Goal: Task Accomplishment & Management: Manage account settings

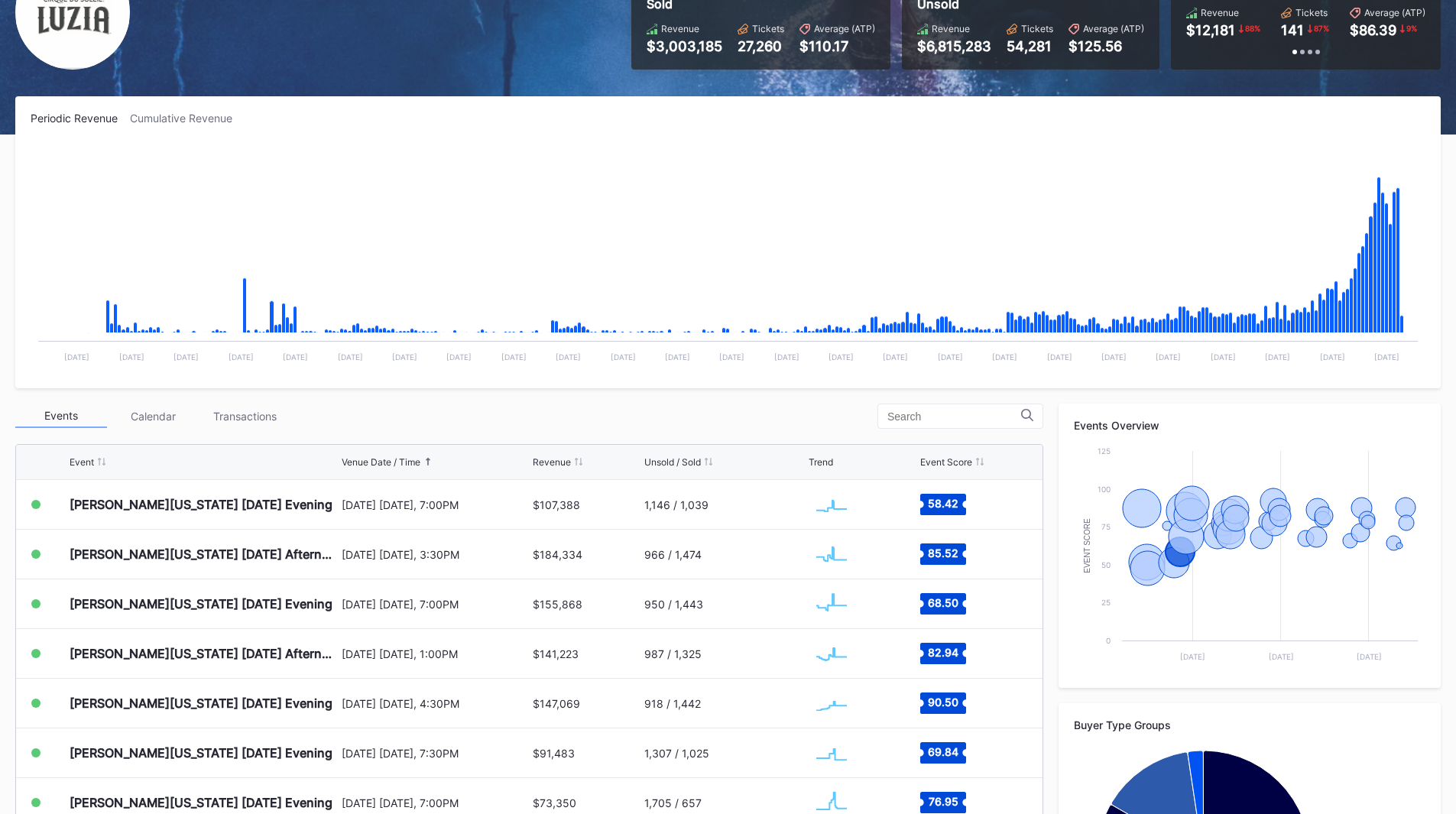
scroll to position [95, 0]
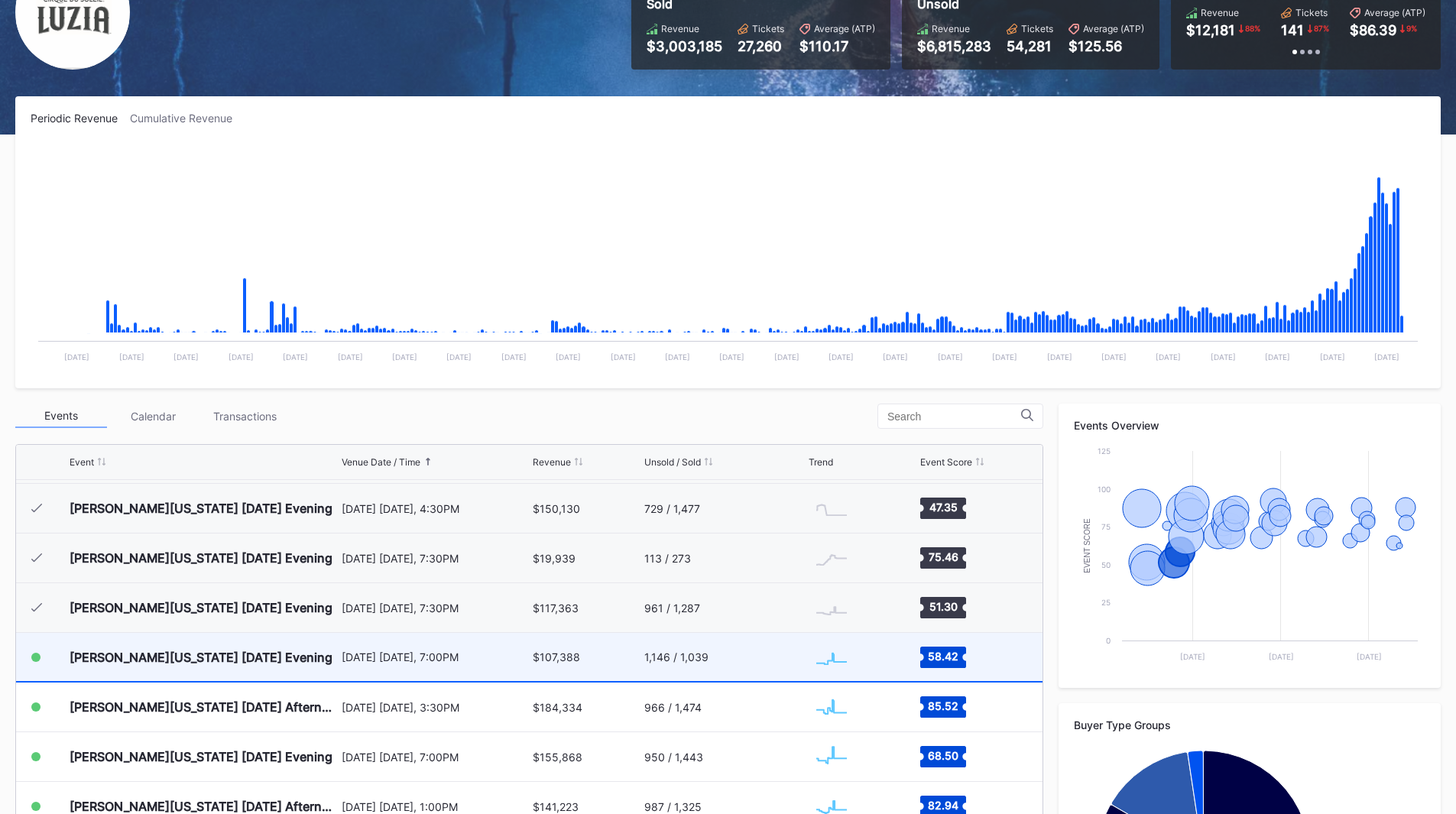
click at [331, 650] on div "[PERSON_NAME][US_STATE] [DATE] Evening" at bounding box center [204, 656] width 268 height 48
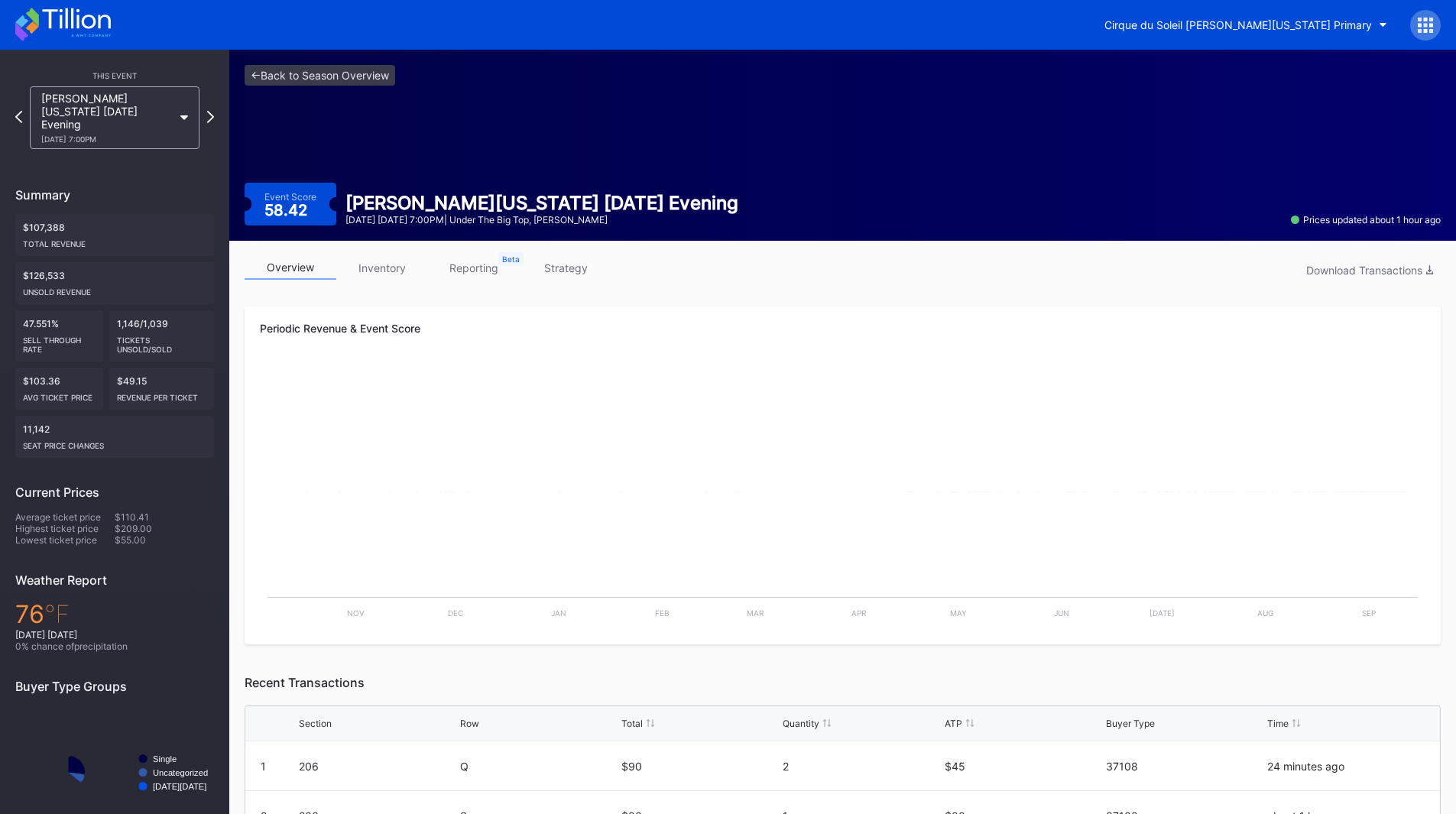
click at [376, 277] on link "inventory" at bounding box center [382, 267] width 92 height 24
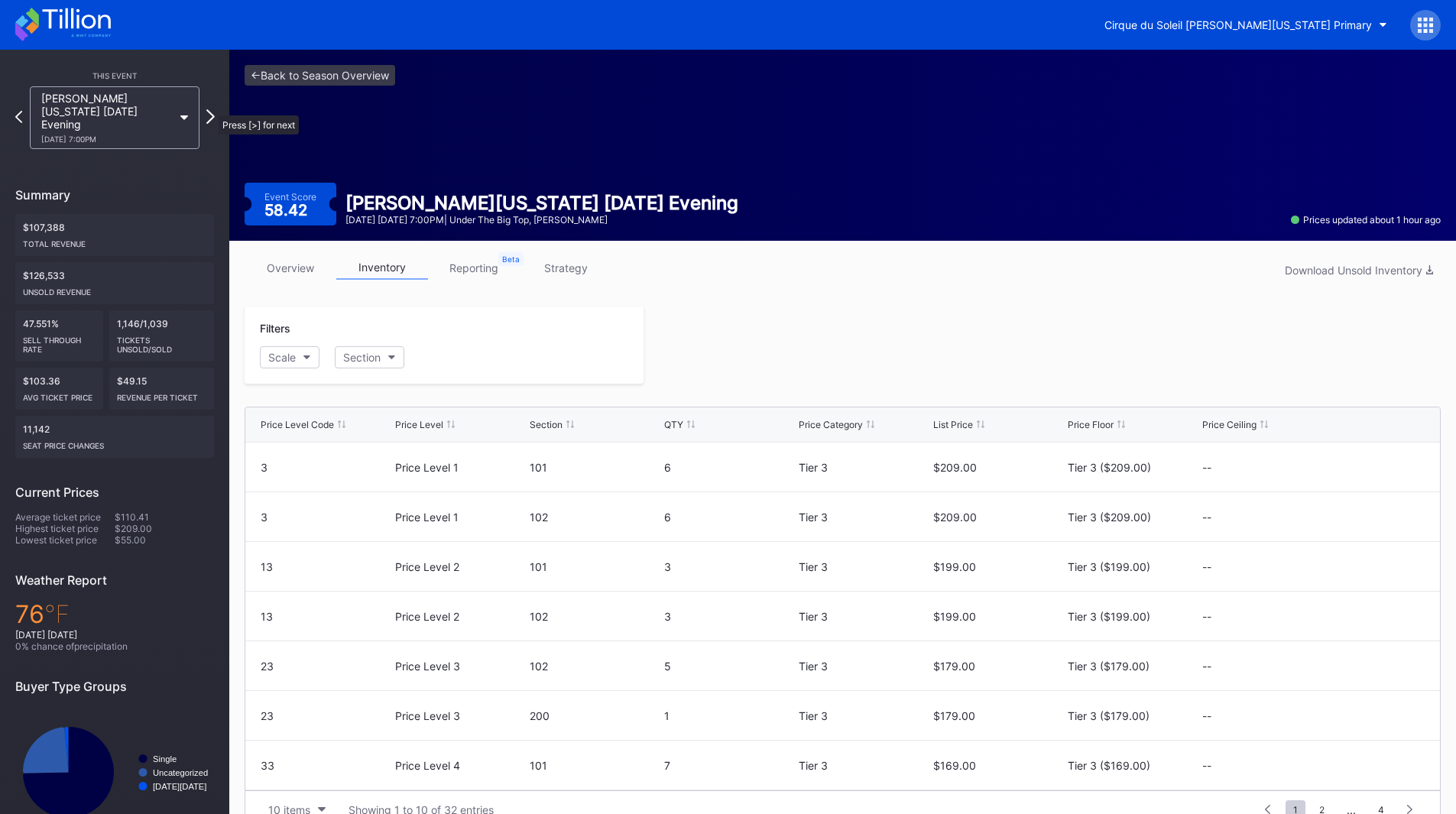
click at [210, 109] on icon at bounding box center [210, 116] width 9 height 15
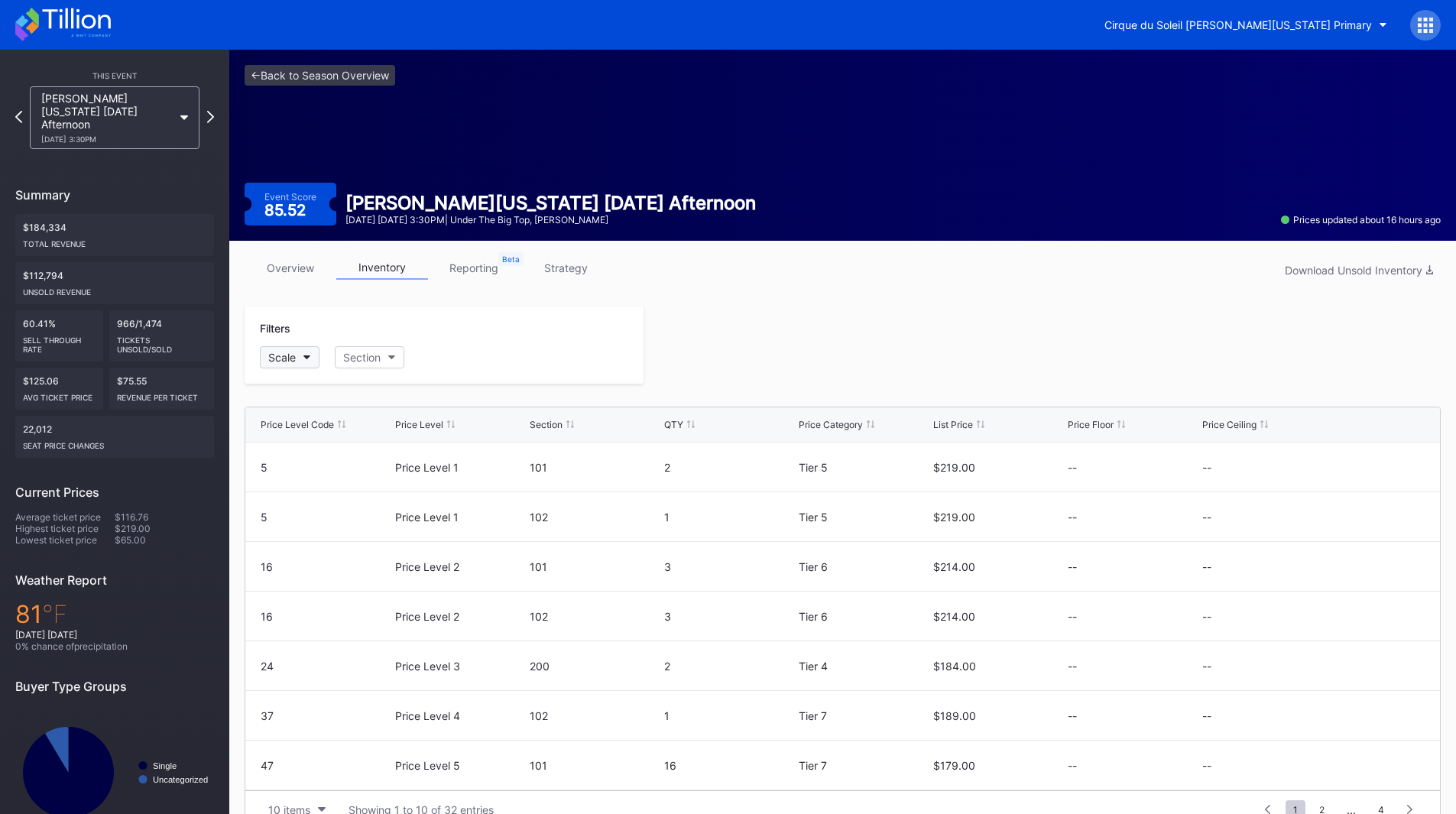
click at [308, 357] on icon "button" at bounding box center [307, 357] width 8 height 4
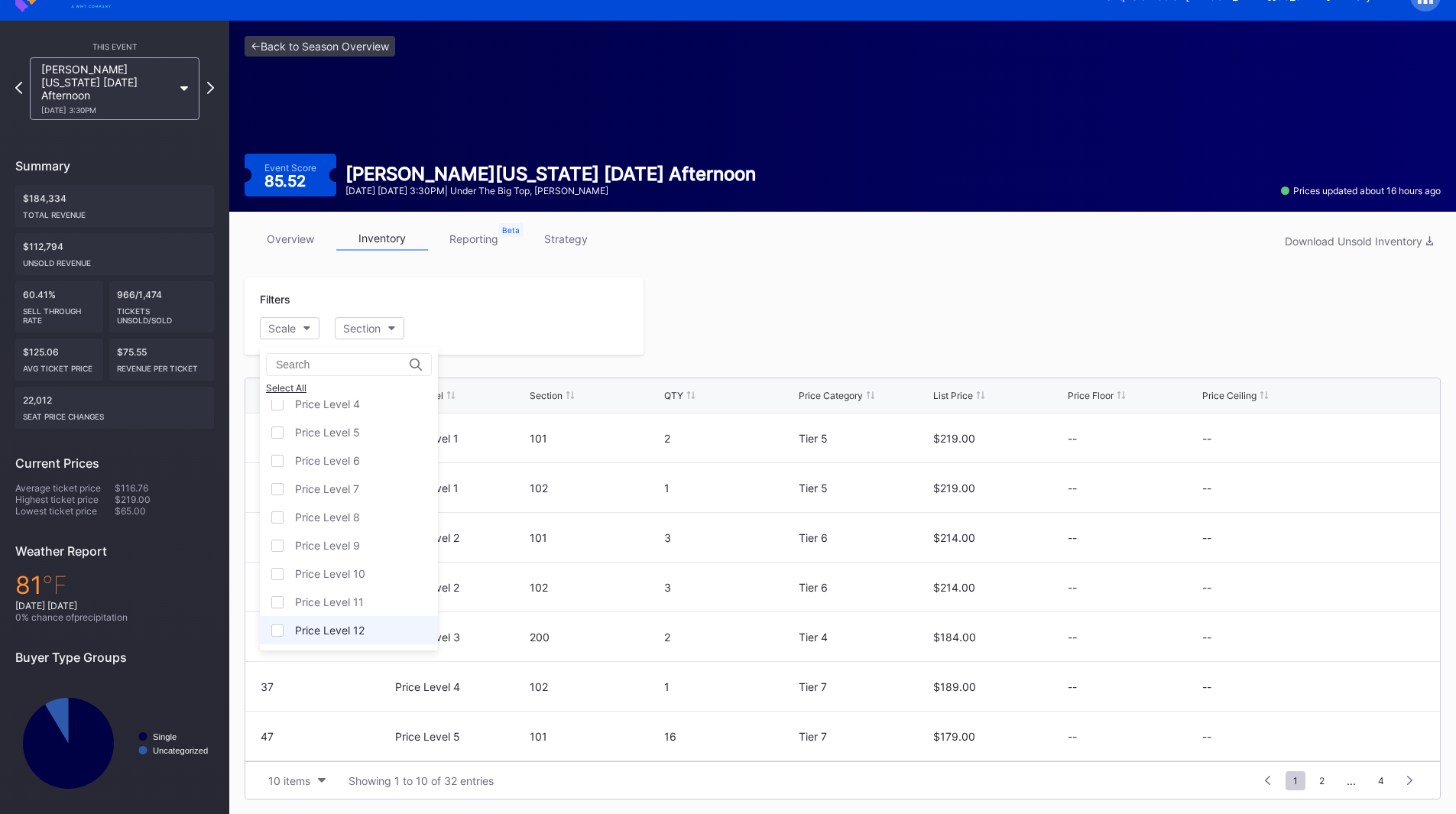
scroll to position [30, 0]
click at [349, 631] on div "Price Level 12" at bounding box center [330, 629] width 70 height 13
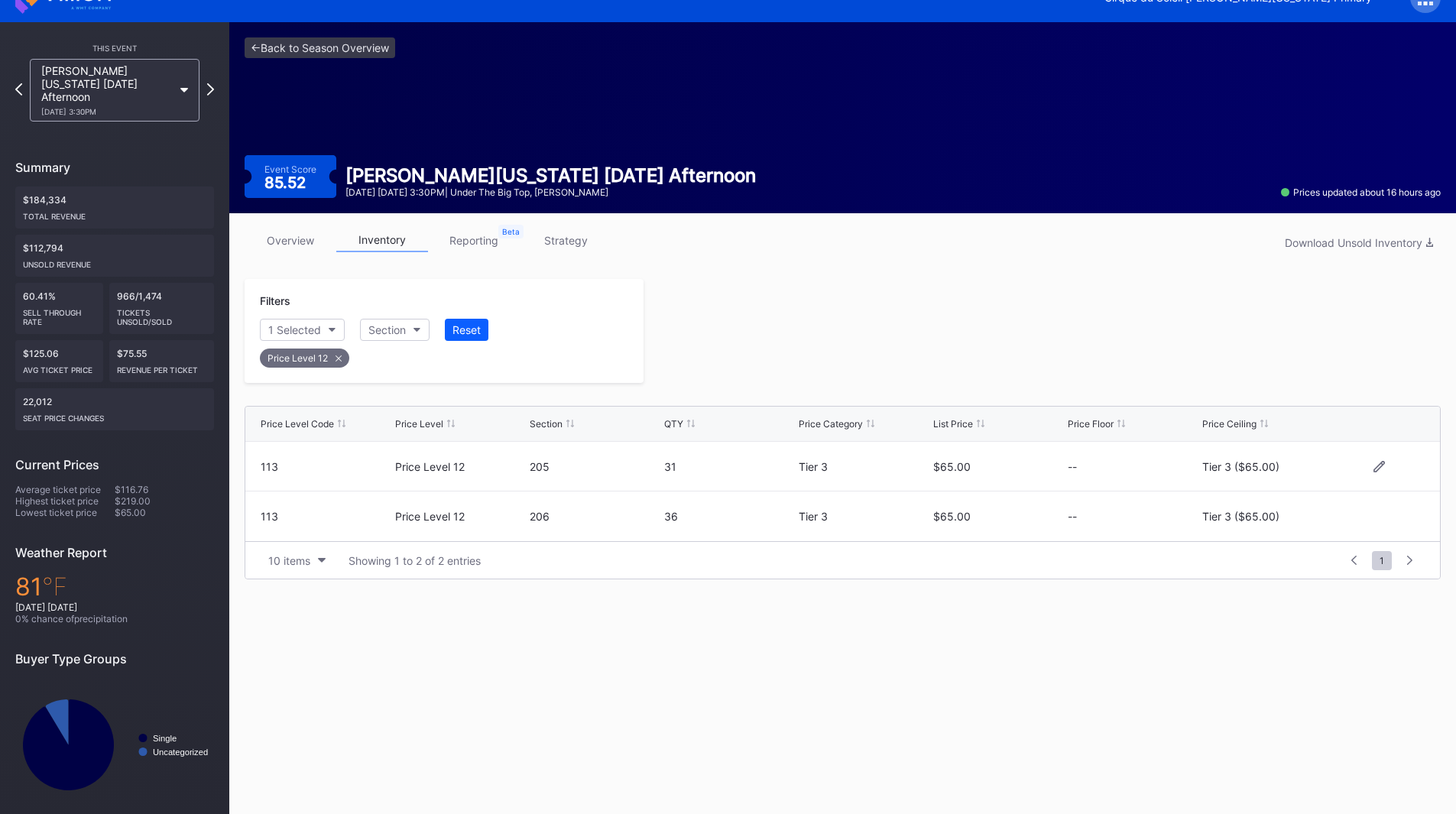
click at [1368, 466] on div at bounding box center [1378, 466] width 92 height 11
click at [1370, 473] on div "113 Price Level 12 205 31 Tier 3 $65.00 -- Tier 3 ($65.00)" at bounding box center [842, 466] width 1194 height 50
click at [1377, 467] on icon at bounding box center [1378, 466] width 11 height 11
click at [1254, 472] on div "Tier 3 ($65.00)" at bounding box center [1252, 472] width 77 height 13
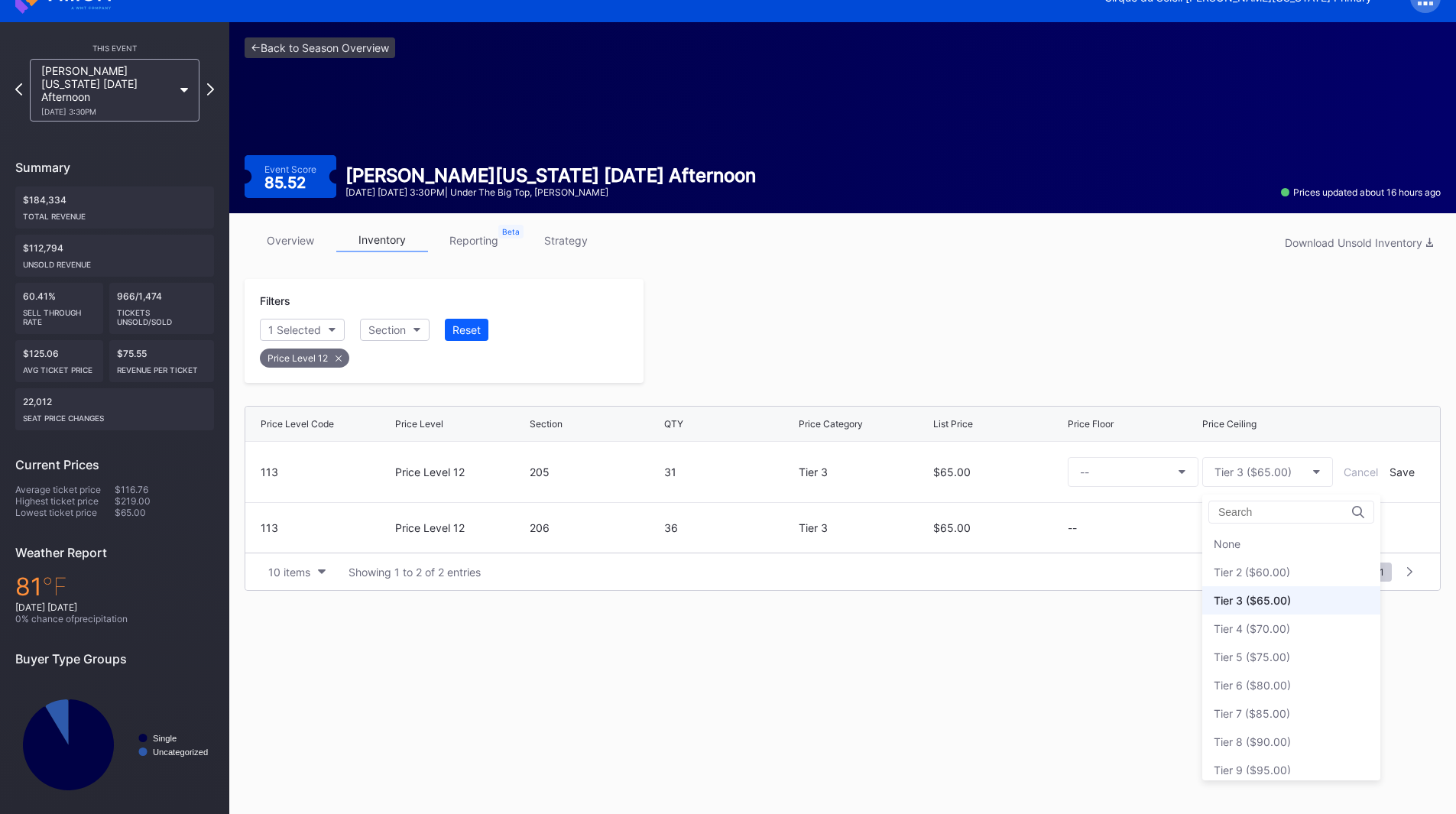
scroll to position [57, 0]
click at [1269, 624] on div "Tier 6 ($80.00)" at bounding box center [1252, 628] width 77 height 13
click at [1412, 469] on div "Save" at bounding box center [1401, 472] width 25 height 13
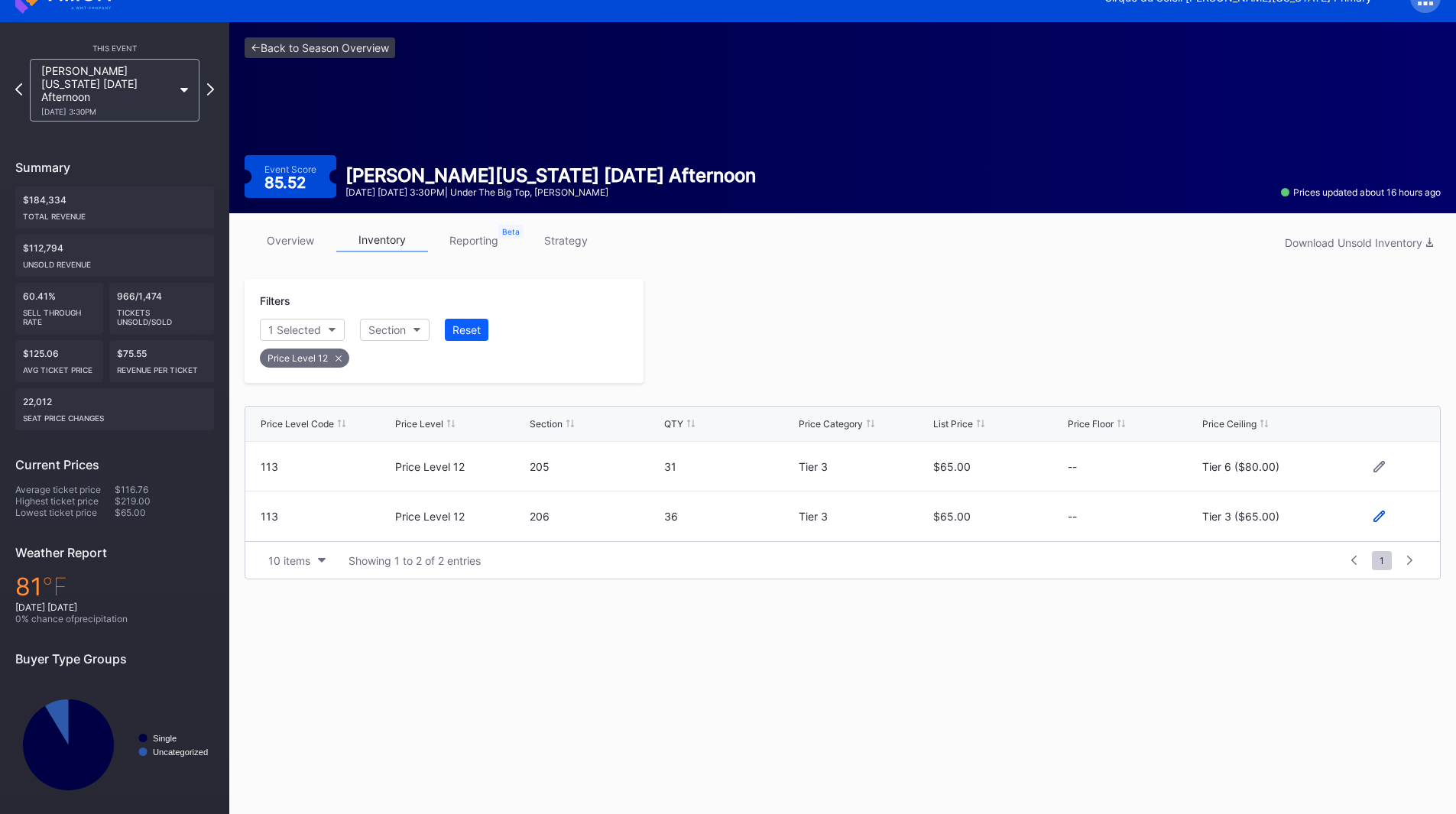
click at [1377, 520] on icon at bounding box center [1378, 515] width 11 height 11
click at [1239, 518] on div "Tier 3 ($65.00)" at bounding box center [1252, 522] width 77 height 13
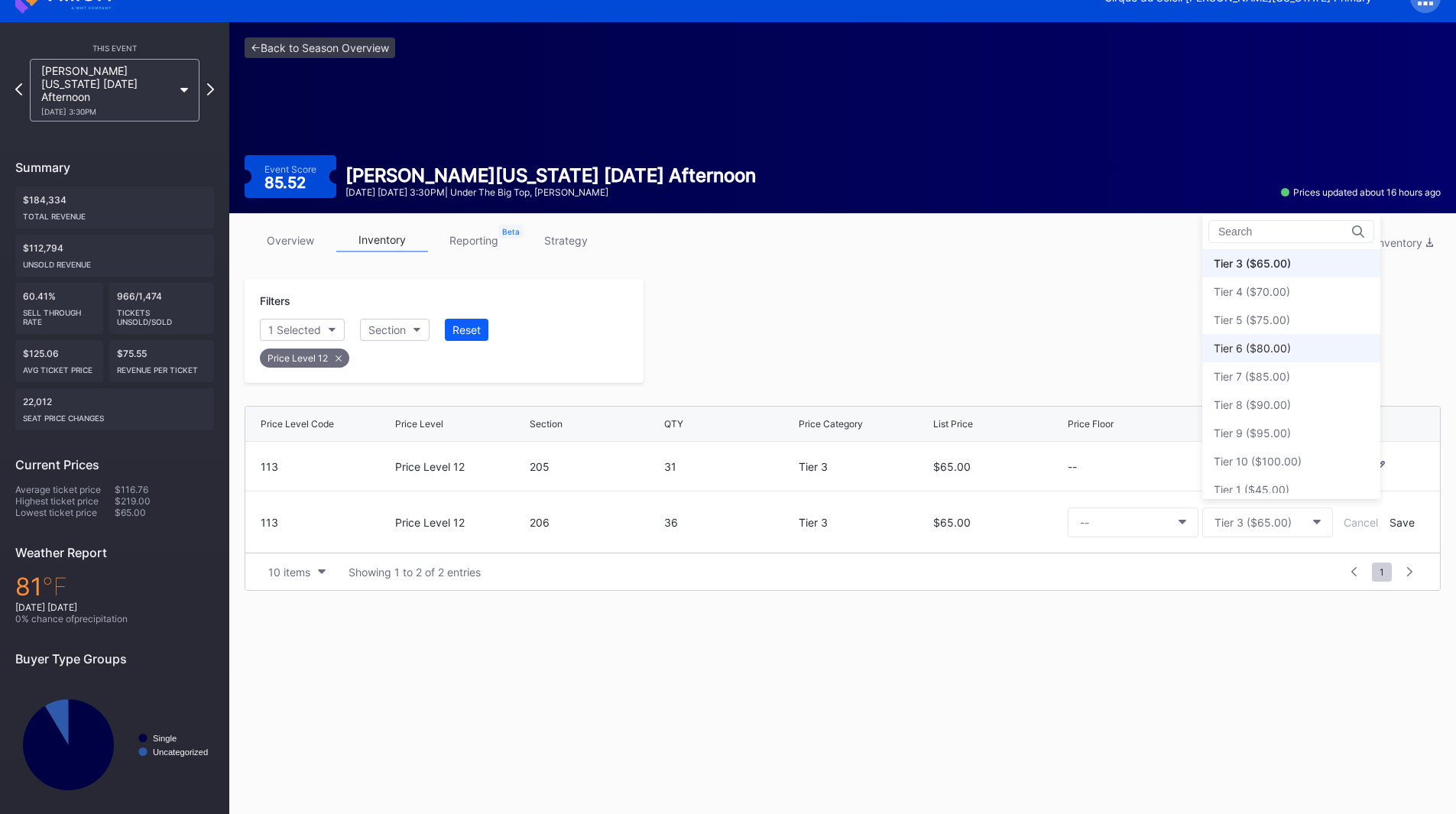
click at [1276, 351] on div "Tier 6 ($80.00)" at bounding box center [1252, 348] width 77 height 13
click at [1400, 523] on div "Save" at bounding box center [1401, 522] width 25 height 13
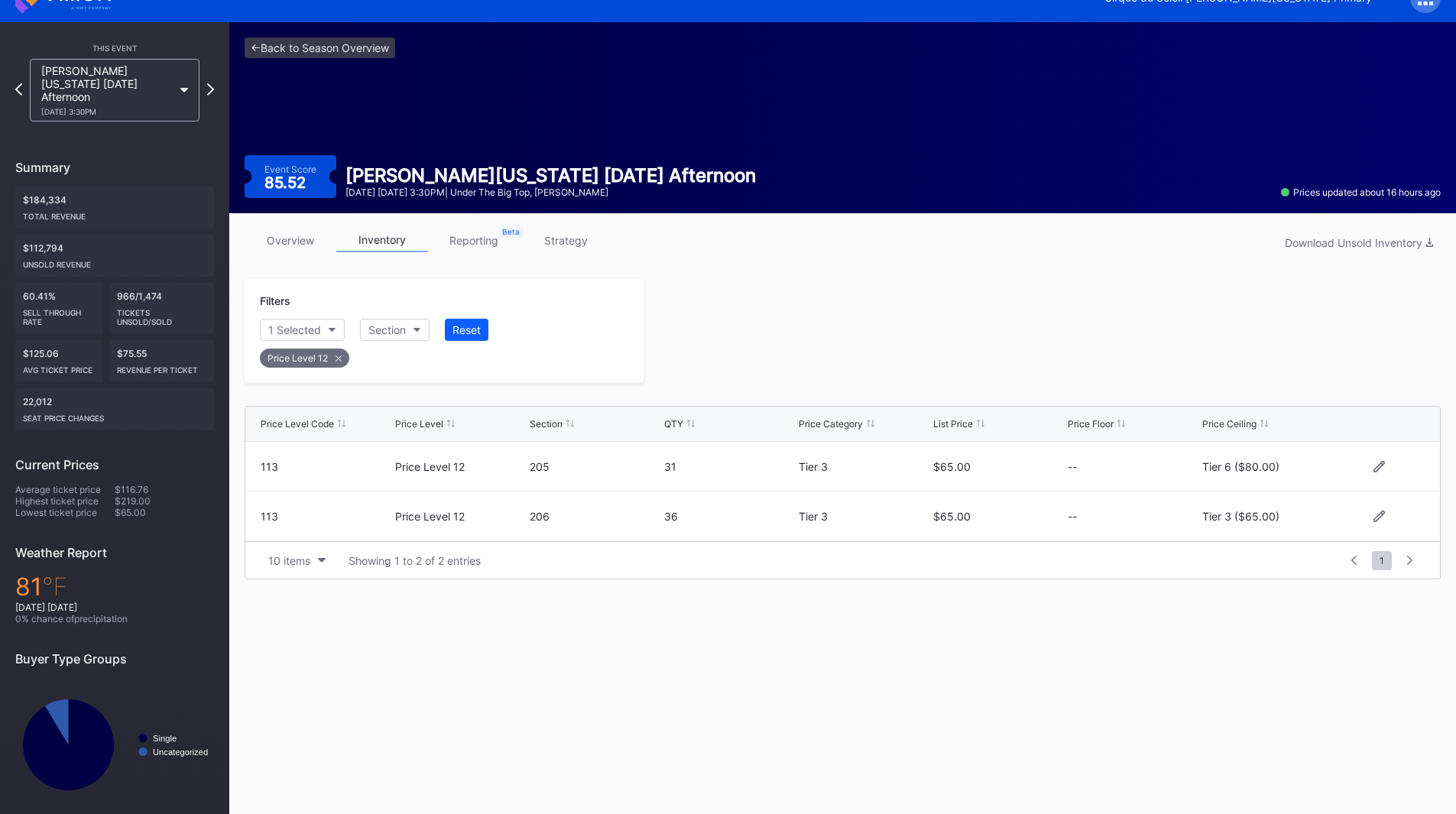
click at [1025, 366] on div at bounding box center [1042, 330] width 797 height 104
click at [211, 82] on icon at bounding box center [210, 89] width 9 height 15
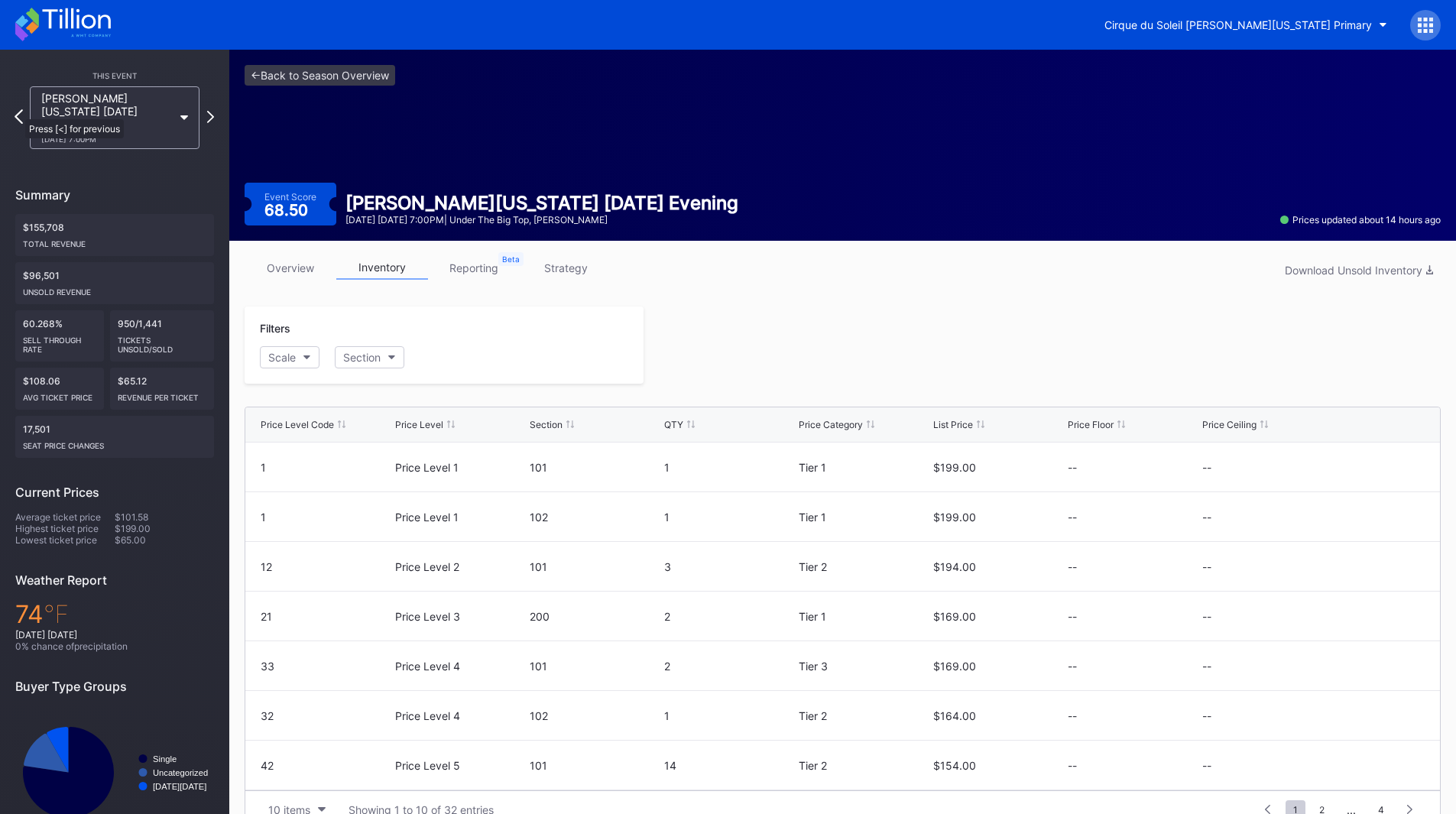
click at [17, 112] on icon at bounding box center [19, 116] width 9 height 15
click at [470, 260] on link "reporting" at bounding box center [473, 267] width 92 height 24
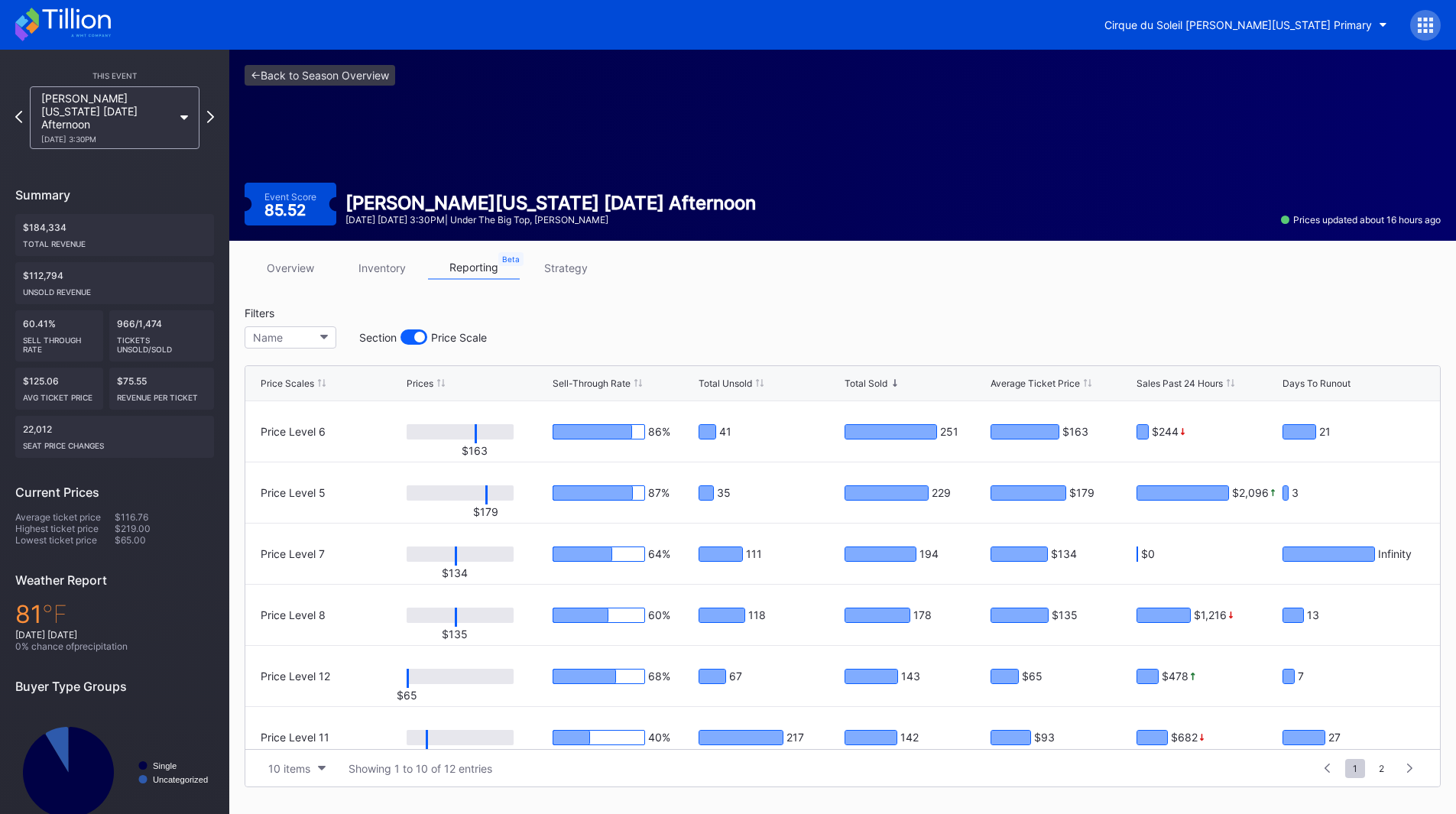
click at [546, 267] on link "strategy" at bounding box center [565, 267] width 92 height 24
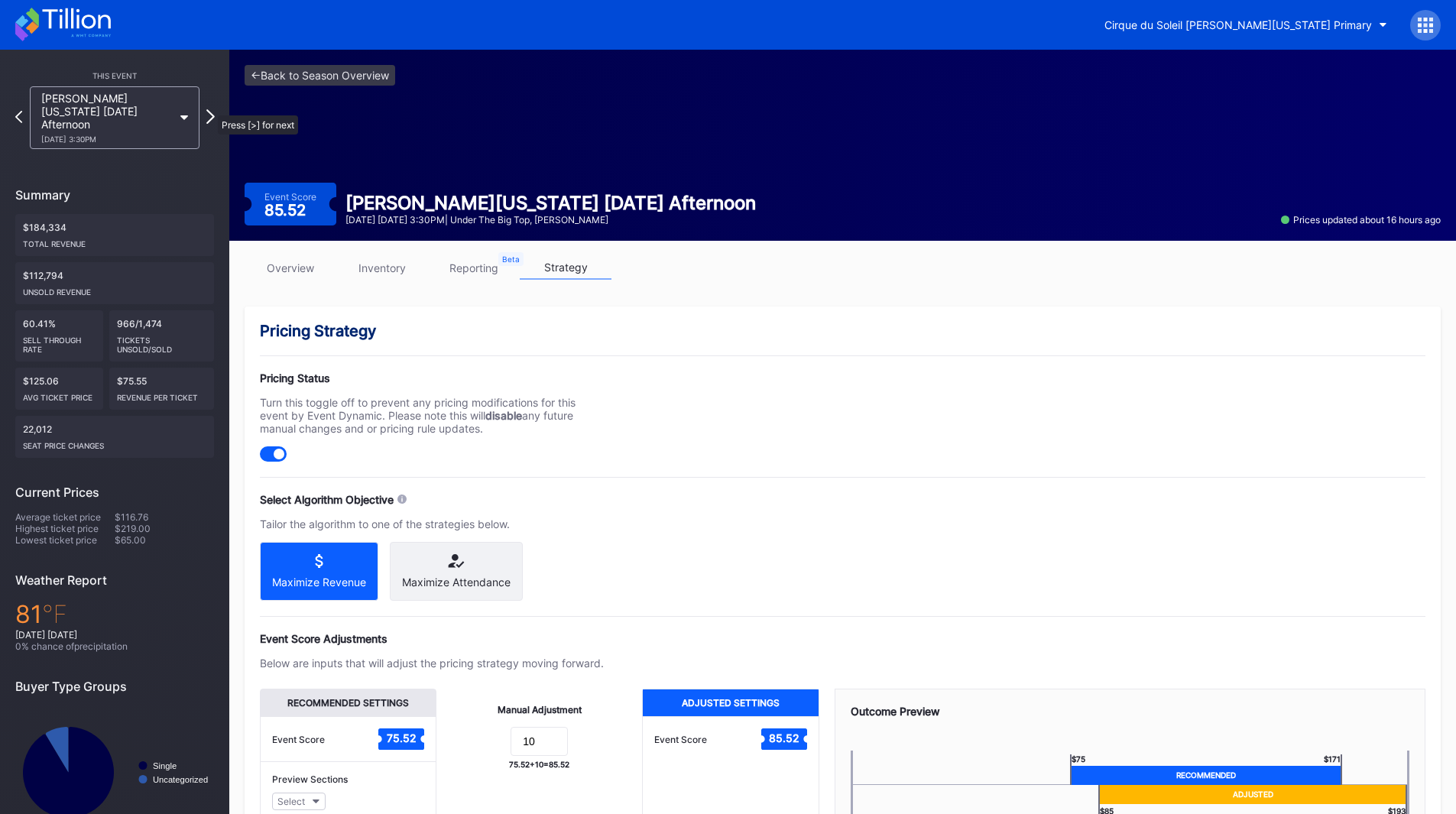
click at [210, 109] on icon at bounding box center [210, 116] width 9 height 15
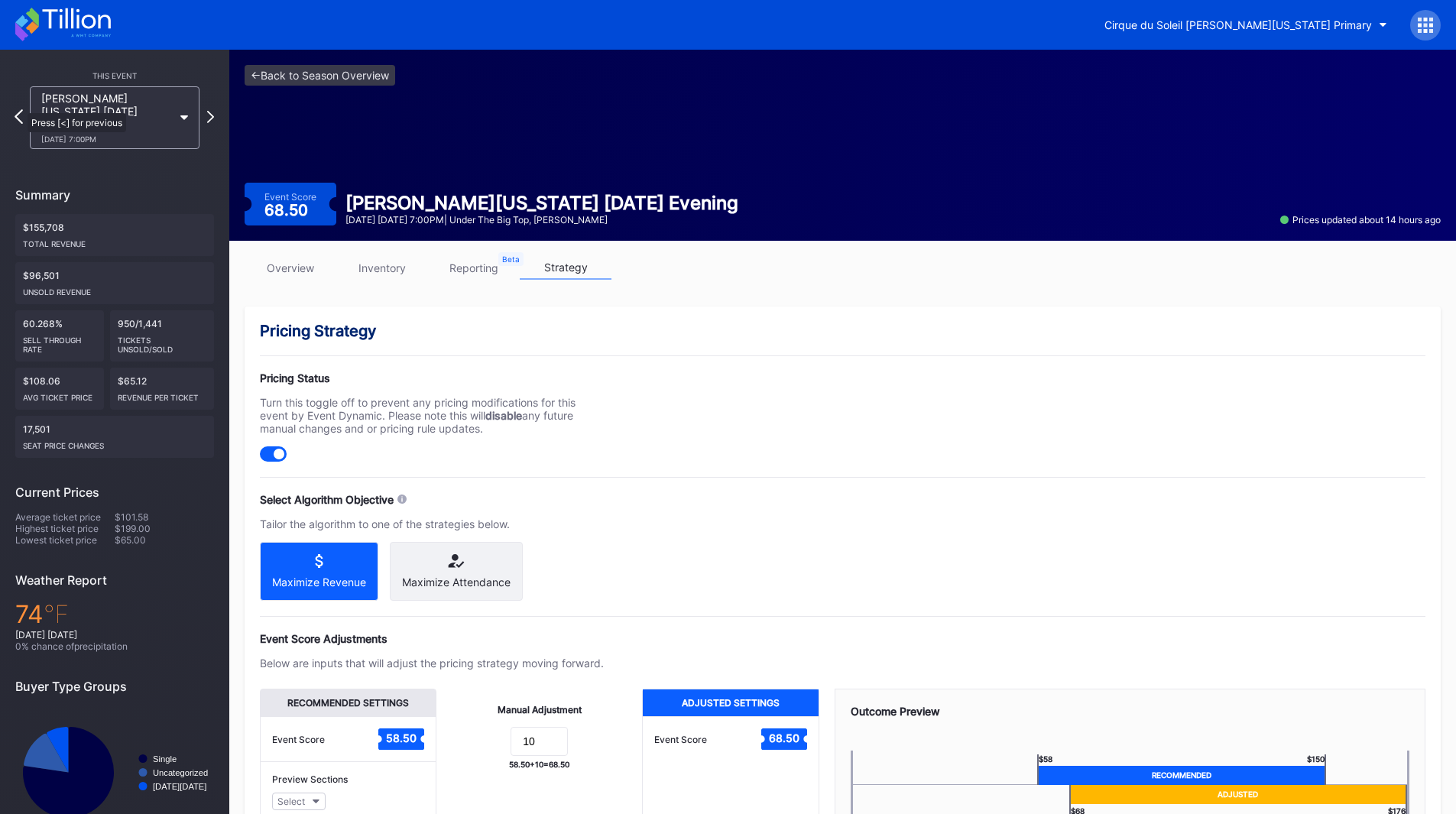
click at [19, 109] on icon at bounding box center [19, 116] width 9 height 15
click at [20, 109] on icon at bounding box center [19, 116] width 9 height 15
click at [210, 113] on icon at bounding box center [210, 116] width 9 height 15
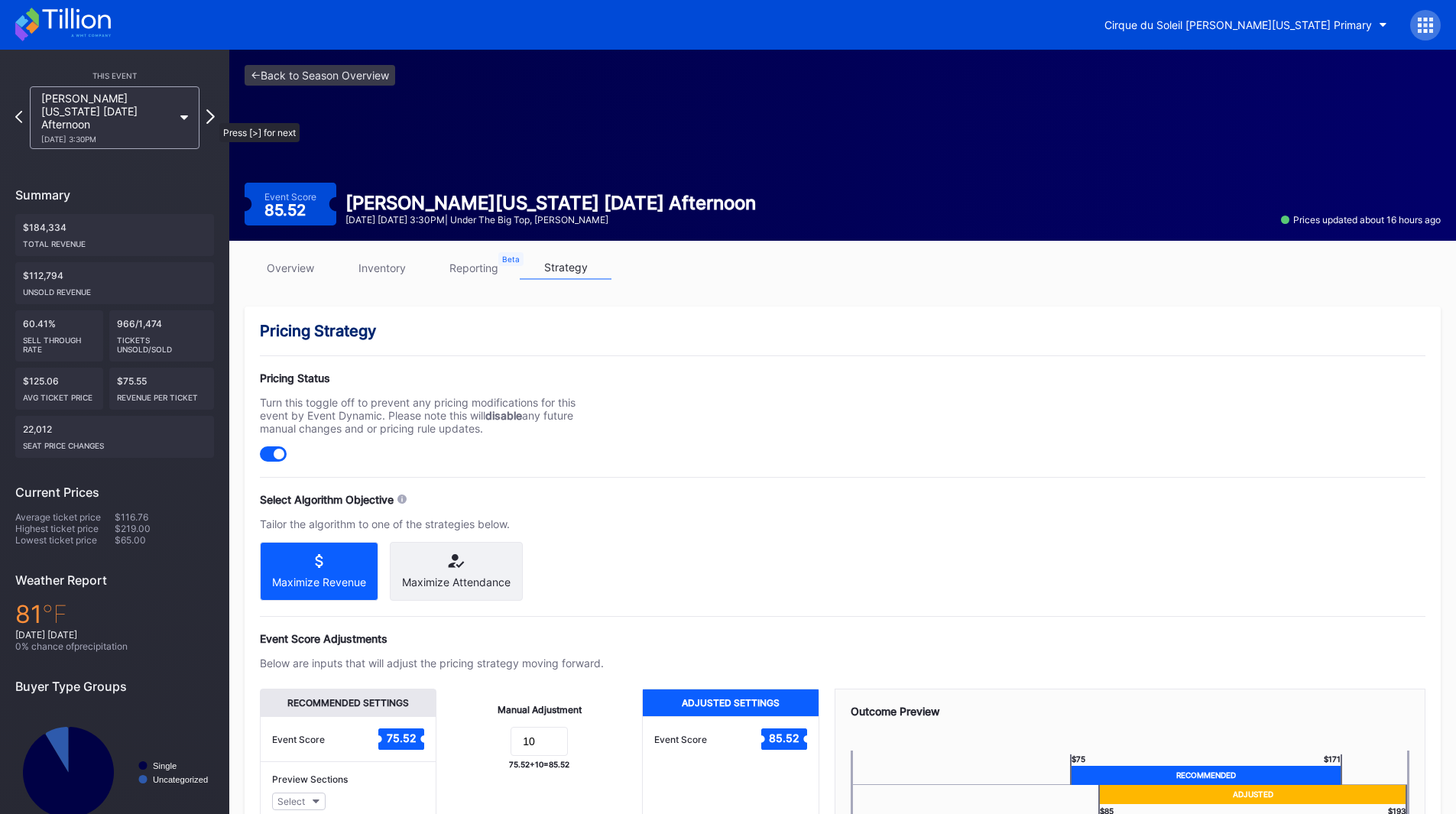
click at [211, 115] on icon at bounding box center [210, 116] width 9 height 15
click at [380, 278] on link "inventory" at bounding box center [382, 267] width 92 height 24
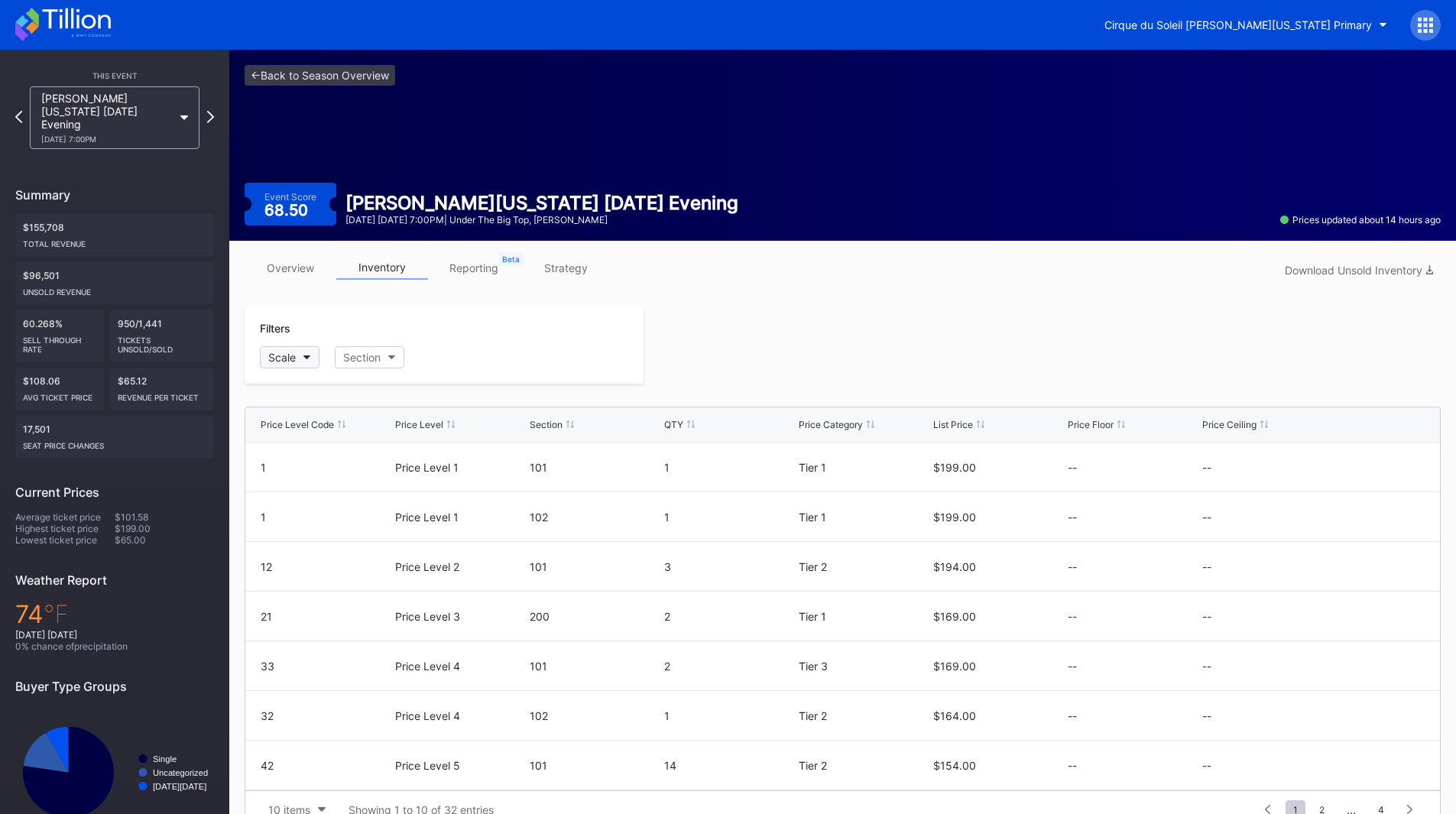
click at [306, 368] on button "Scale" at bounding box center [289, 356] width 59 height 22
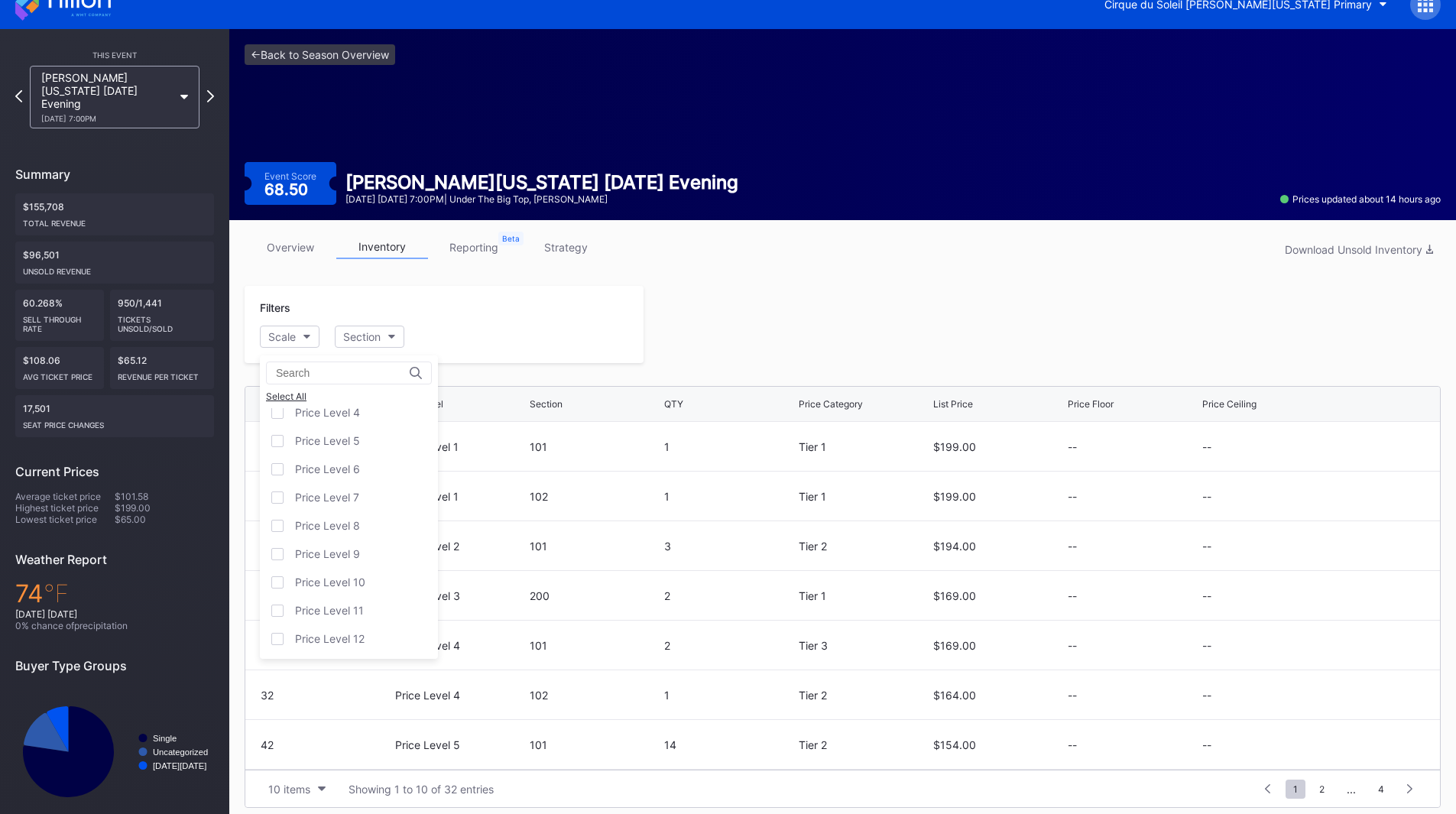
scroll to position [30, 0]
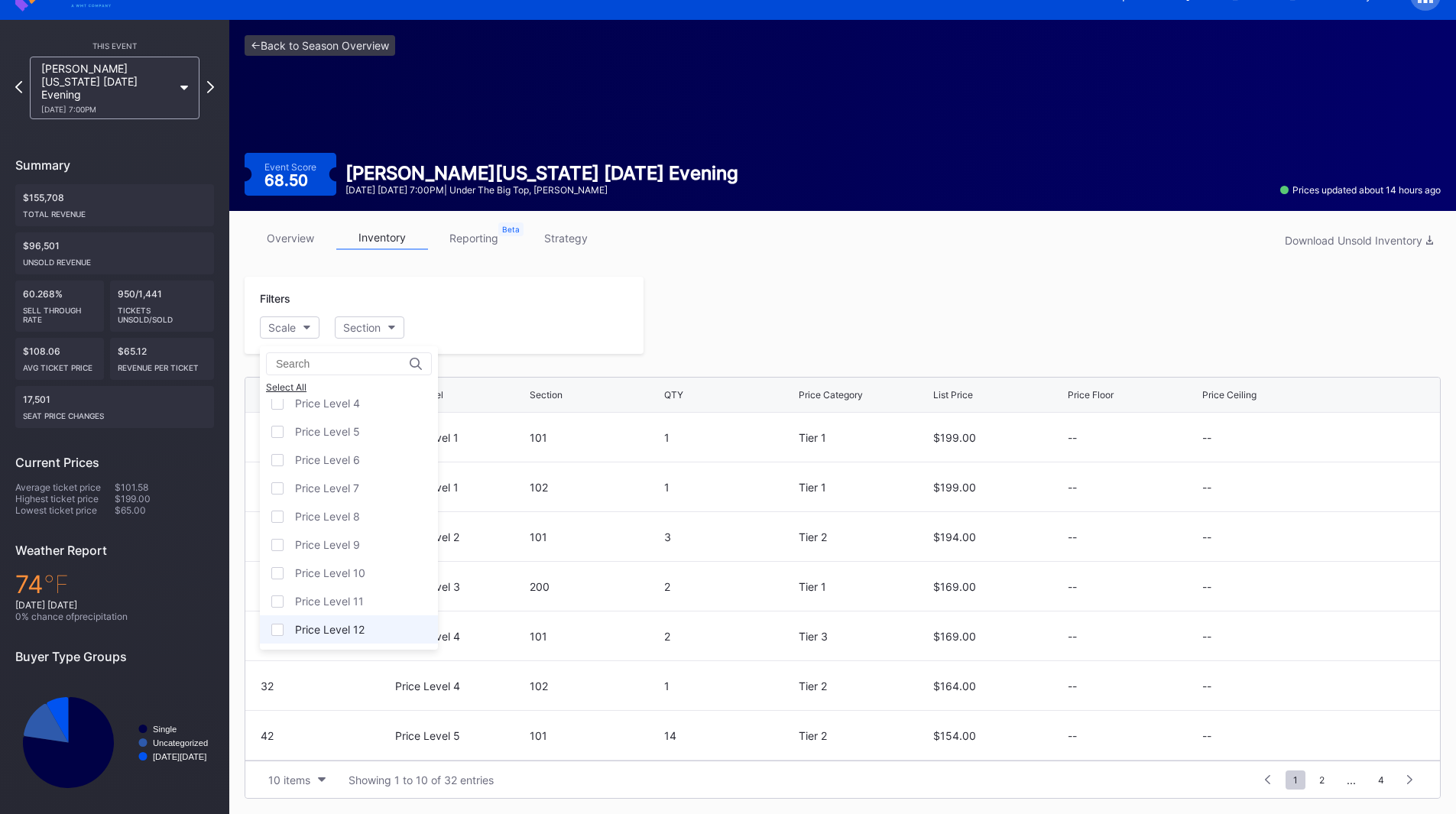
click at [355, 638] on div "Price Level 12" at bounding box center [348, 629] width 178 height 28
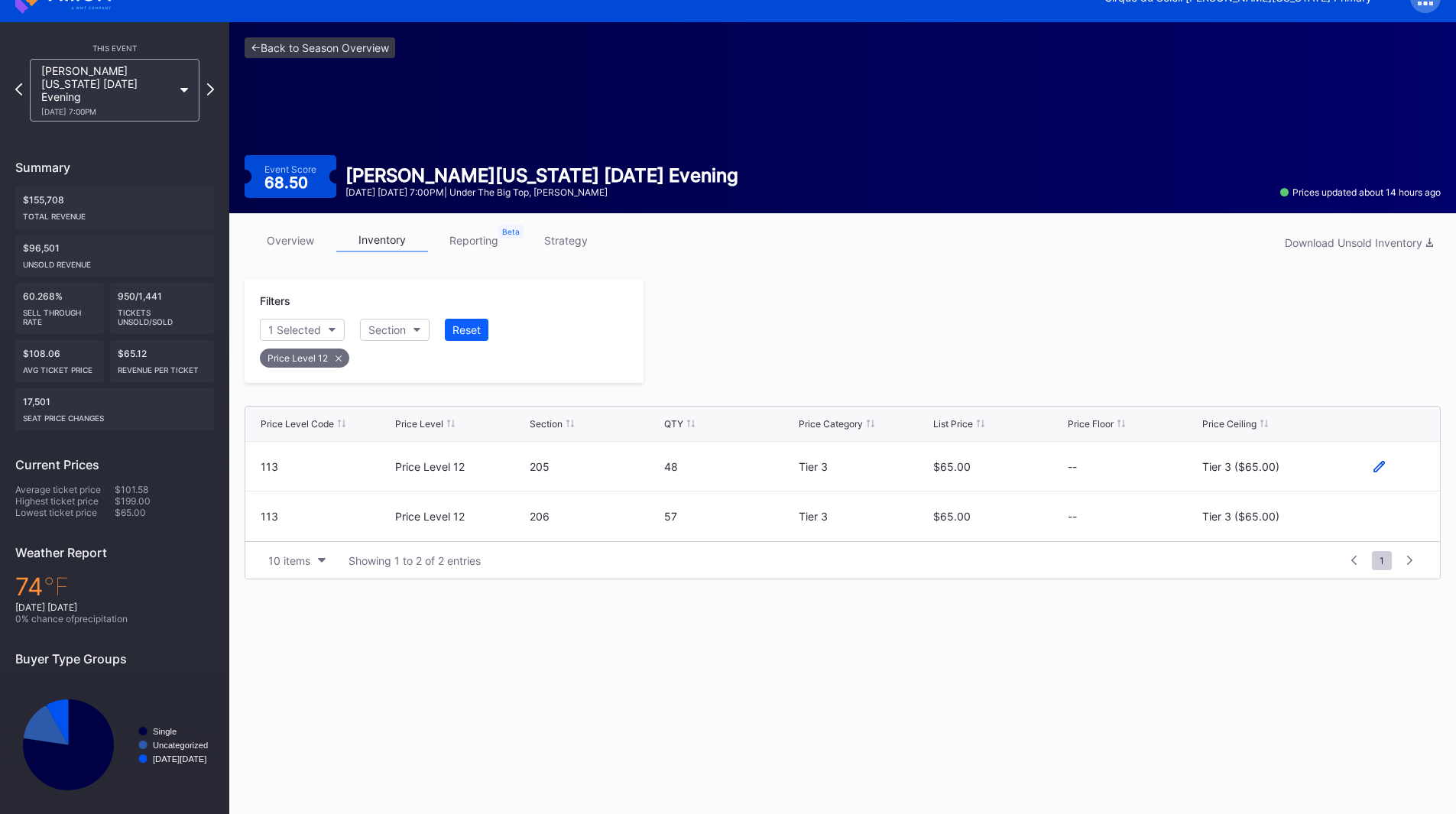
click at [1377, 466] on icon at bounding box center [1378, 466] width 11 height 11
click at [1252, 465] on button "Tier 3 ($65.00)" at bounding box center [1267, 472] width 131 height 30
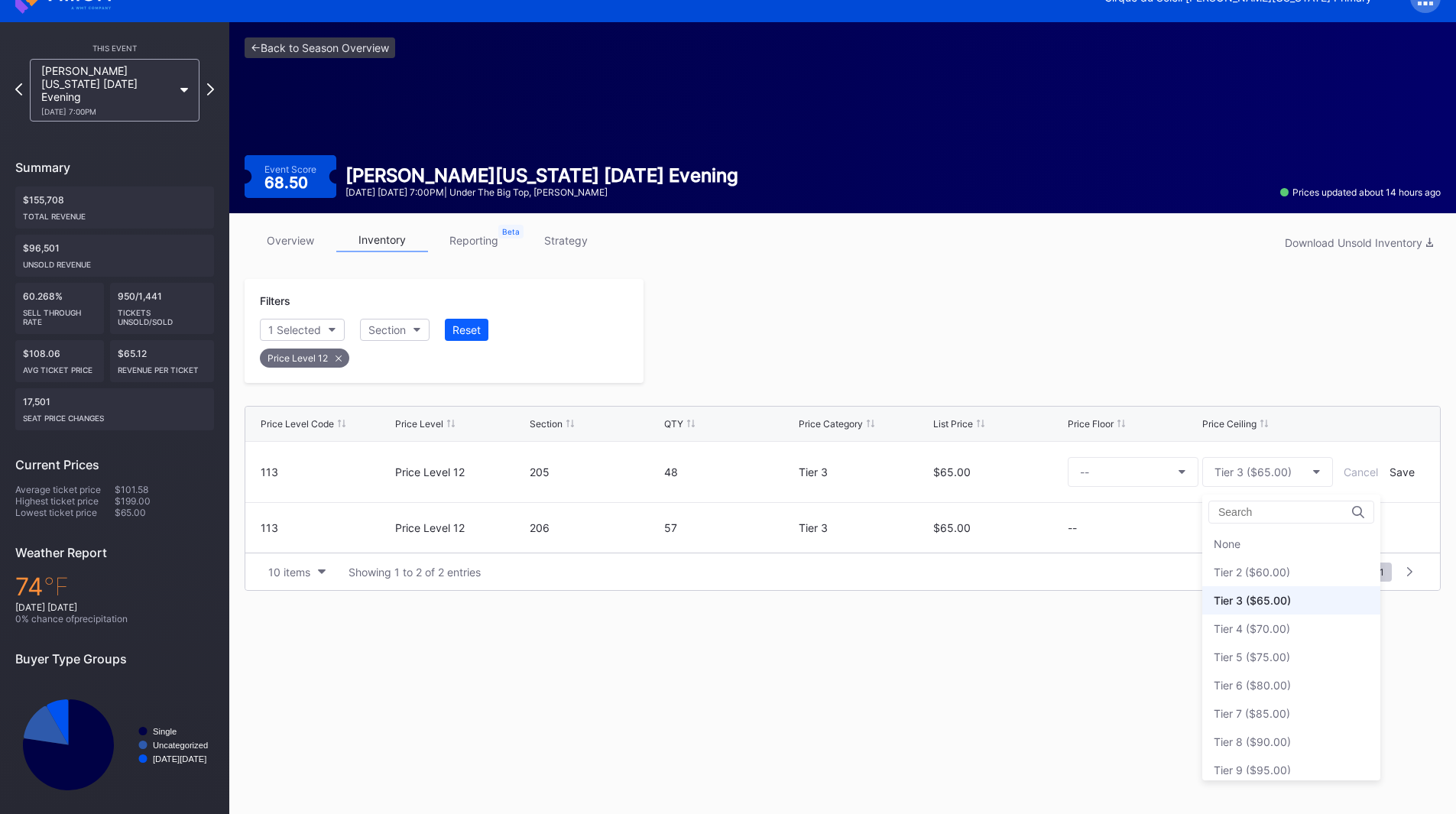
scroll to position [57, 0]
click at [1272, 620] on div "Tier 6 ($80.00)" at bounding box center [1291, 628] width 178 height 28
drag, startPoint x: 1411, startPoint y: 479, endPoint x: 1404, endPoint y: 472, distance: 9.9
click at [1410, 479] on form "113 Price Level 12 205 48 Tier 3 $65.00 -- Tier 6 ($80.00) Cancel Save" at bounding box center [842, 472] width 1163 height 60
click at [1403, 470] on div "Save" at bounding box center [1401, 472] width 25 height 13
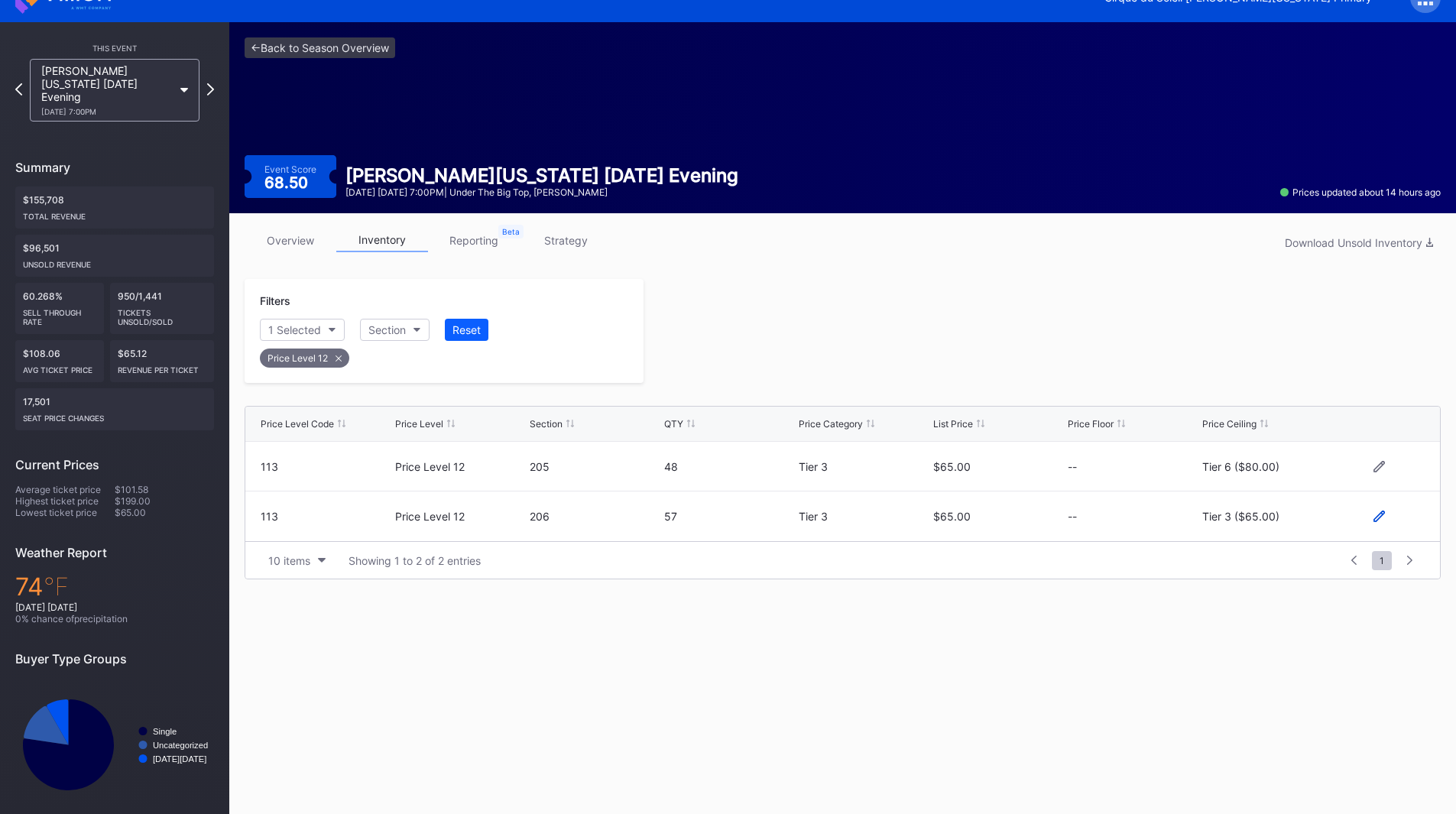
click at [1377, 513] on icon at bounding box center [1378, 515] width 11 height 11
click at [1246, 526] on div "Tier 3 ($65.00)" at bounding box center [1252, 522] width 77 height 13
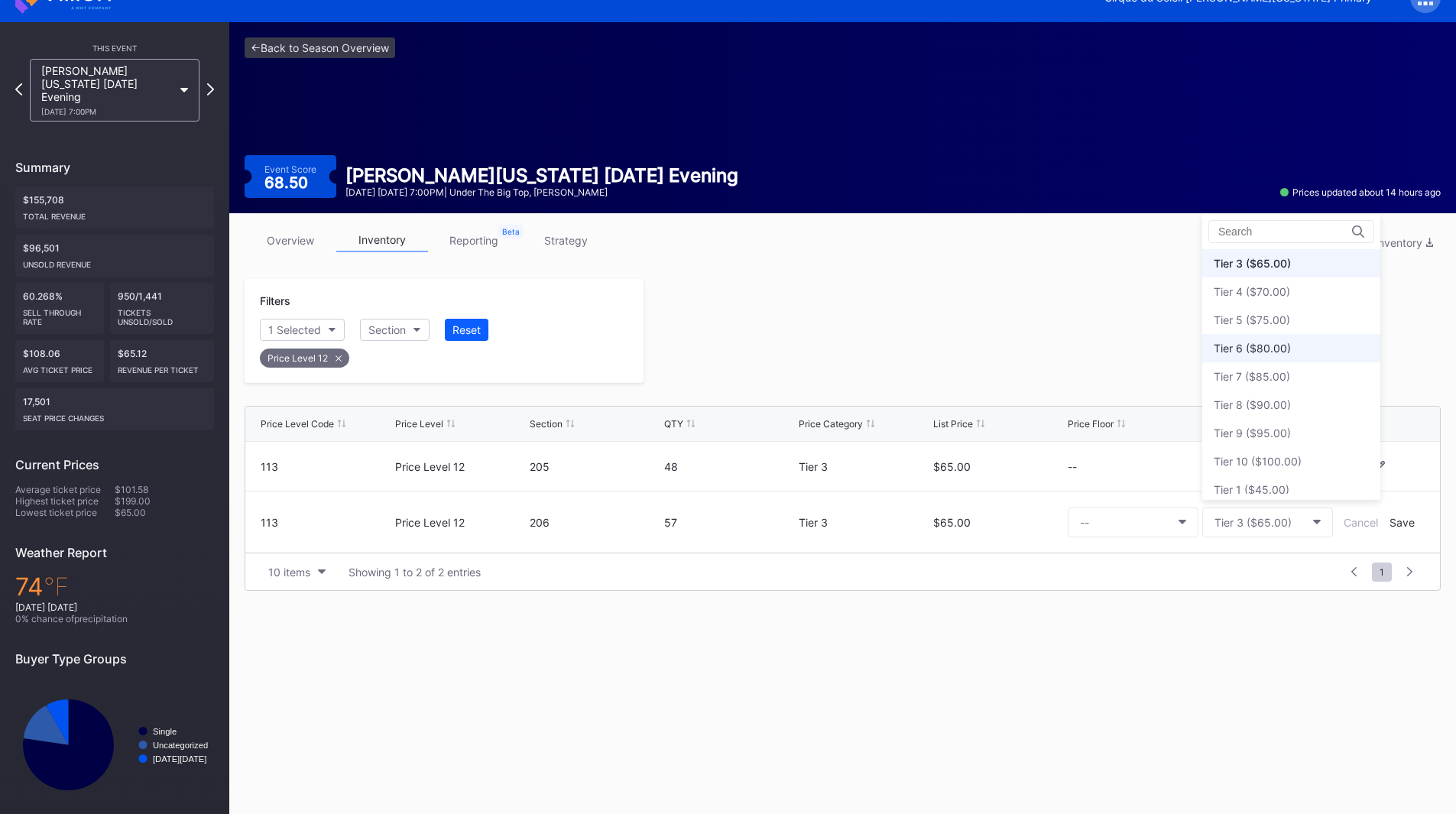
click at [1261, 355] on div "Tier 6 ($80.00)" at bounding box center [1291, 348] width 178 height 28
click at [1404, 526] on div "Save" at bounding box center [1401, 522] width 25 height 13
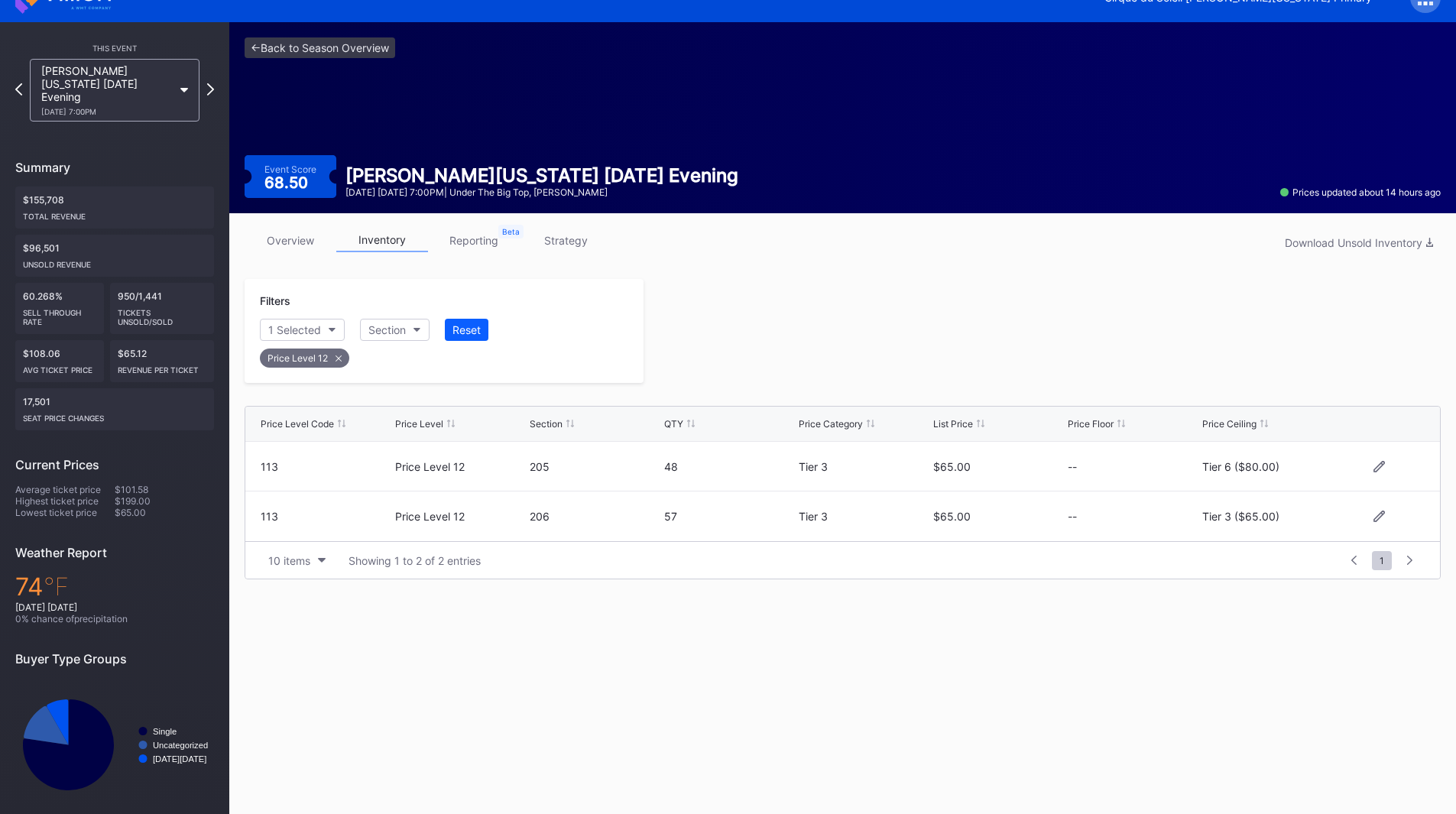
click at [997, 370] on div at bounding box center [1042, 330] width 797 height 104
click at [214, 86] on div "This Event [PERSON_NAME][US_STATE] [DATE] Evening [DATE] 7:00PM Summary $155,70…" at bounding box center [114, 424] width 229 height 804
click at [211, 85] on icon at bounding box center [210, 89] width 9 height 15
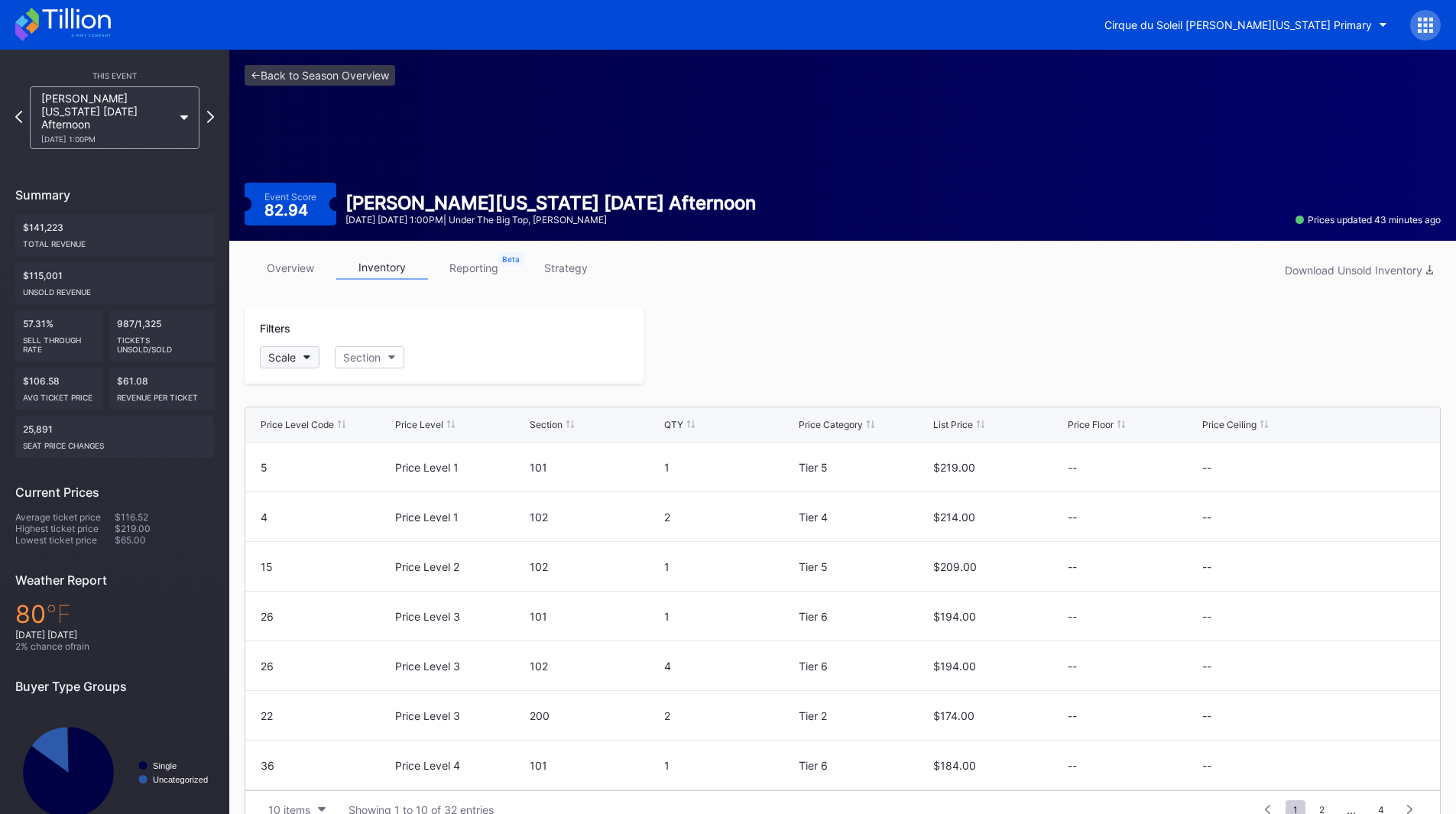
click at [296, 357] on button "Scale" at bounding box center [289, 356] width 59 height 22
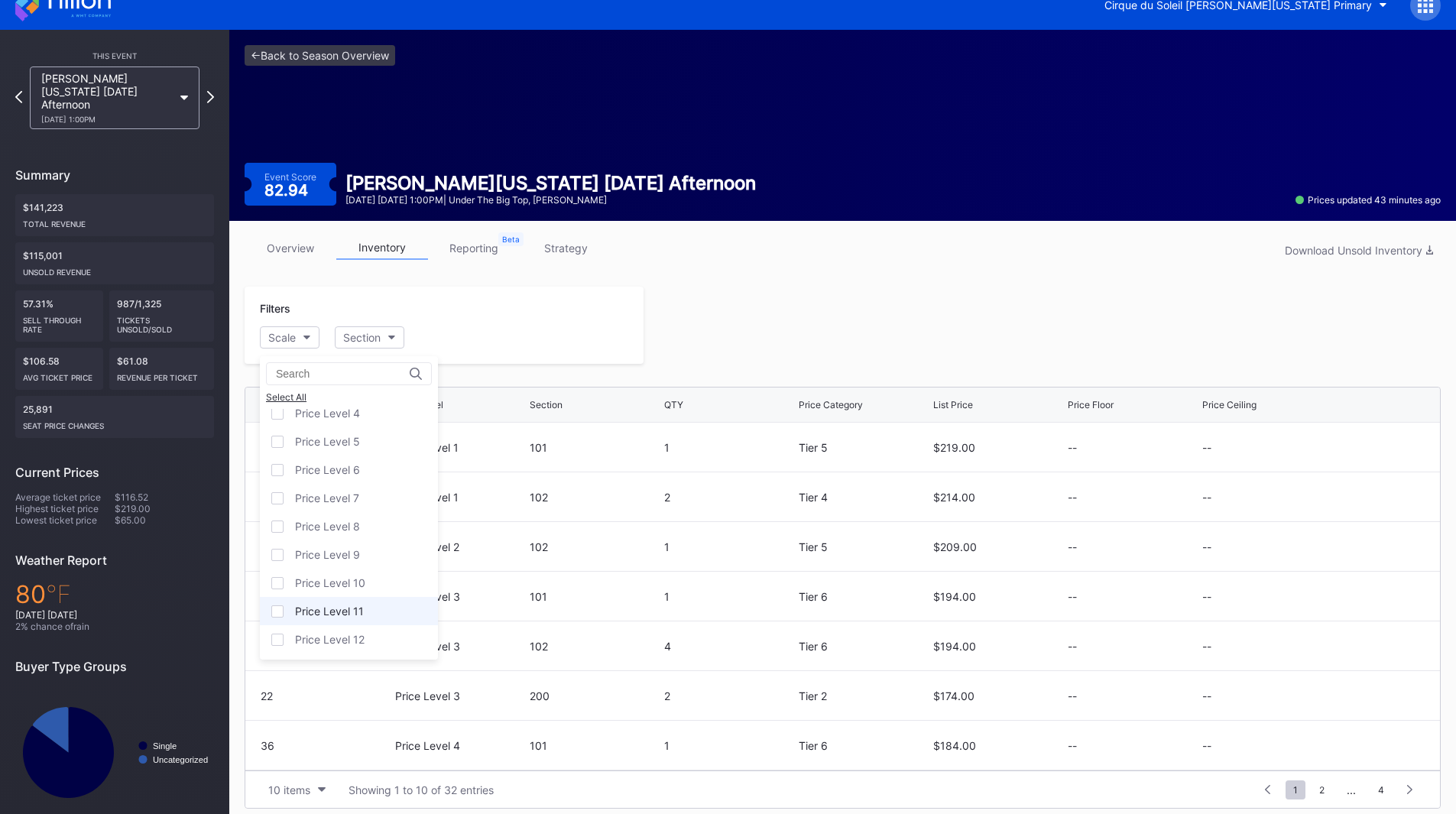
scroll to position [30, 0]
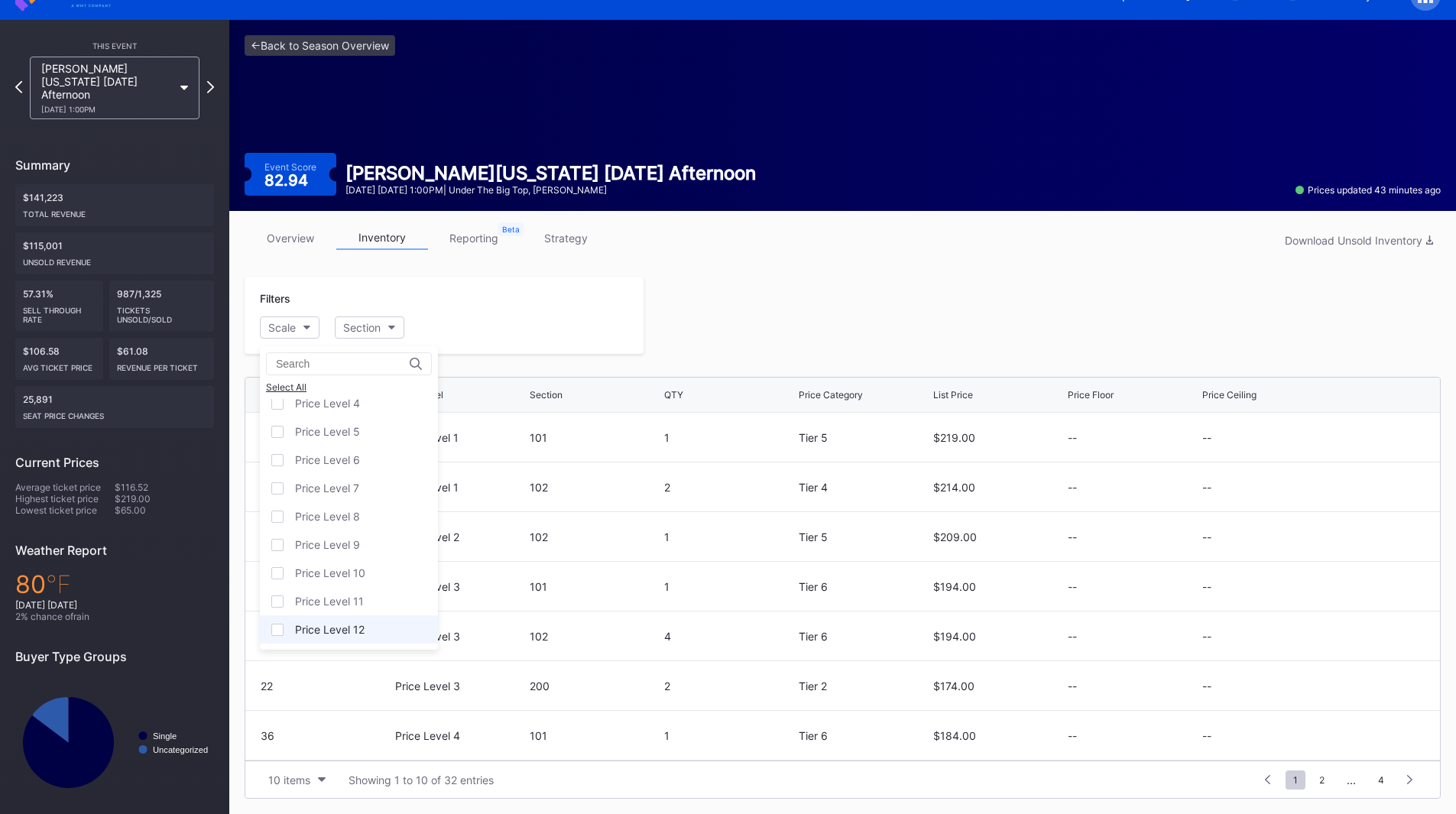
click at [351, 623] on div "Price Level 12" at bounding box center [330, 629] width 70 height 13
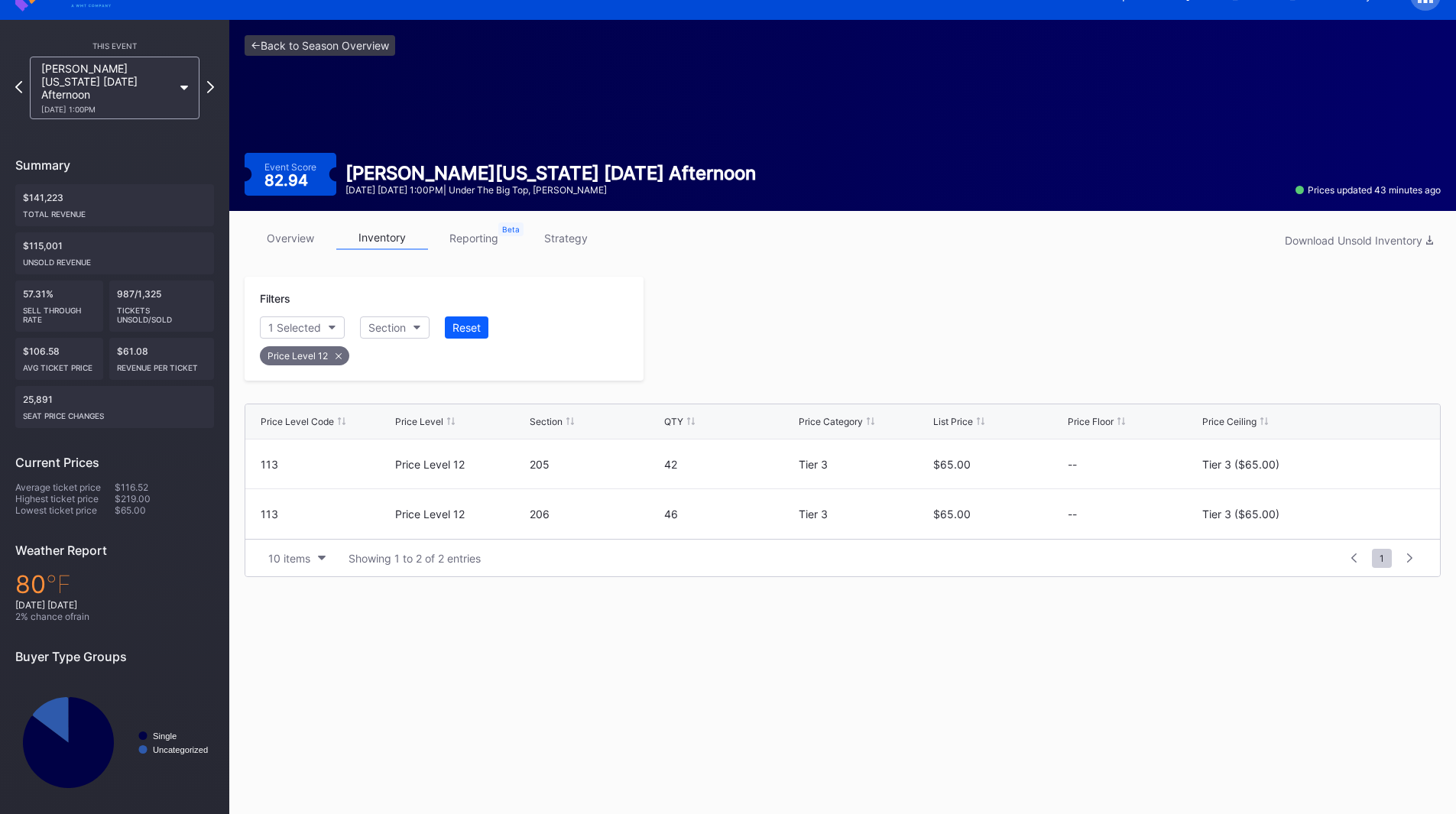
scroll to position [27, 0]
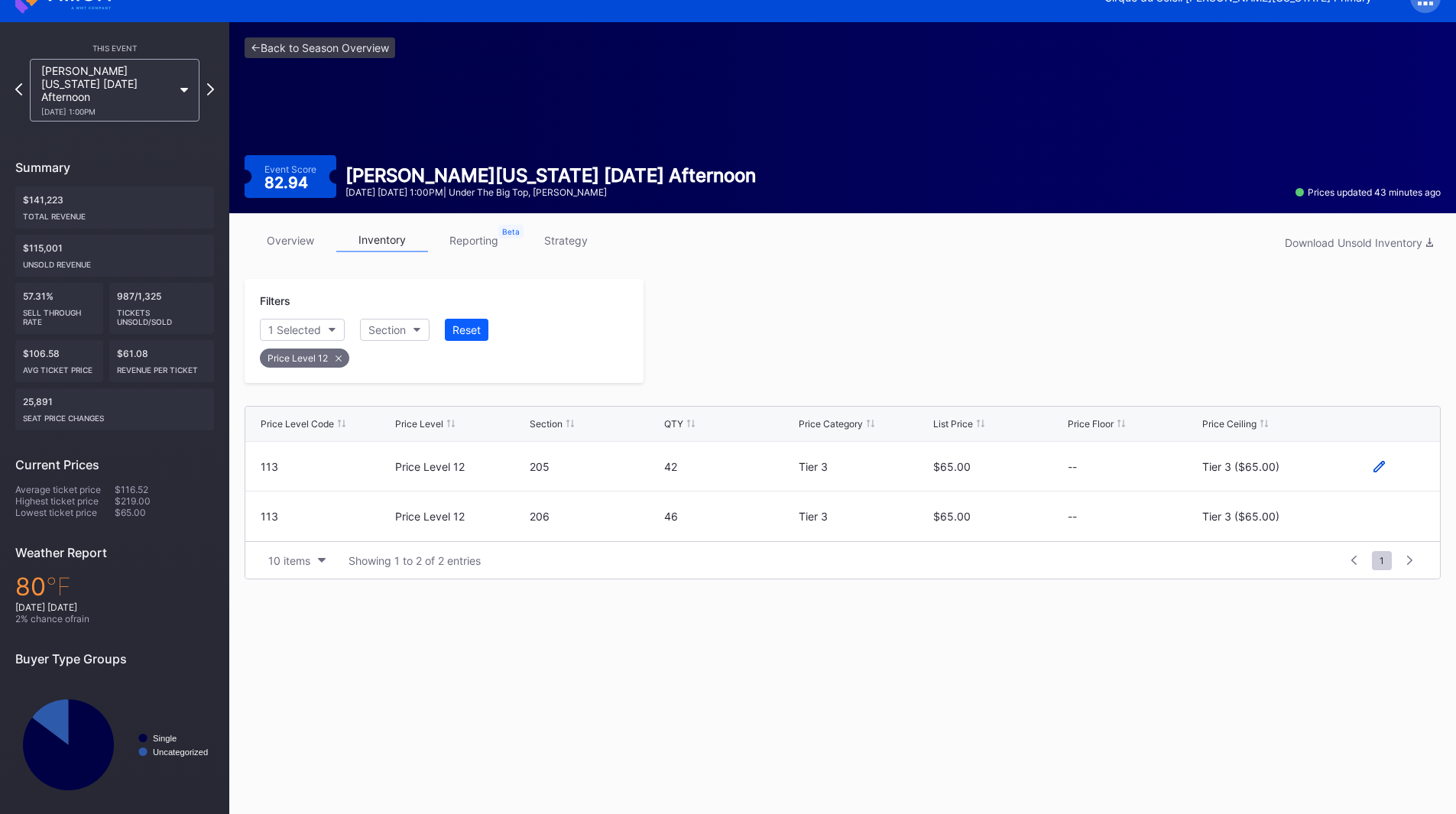
click at [1376, 464] on icon at bounding box center [1378, 466] width 11 height 11
click at [1298, 467] on button "Tier 3 ($65.00)" at bounding box center [1267, 472] width 131 height 30
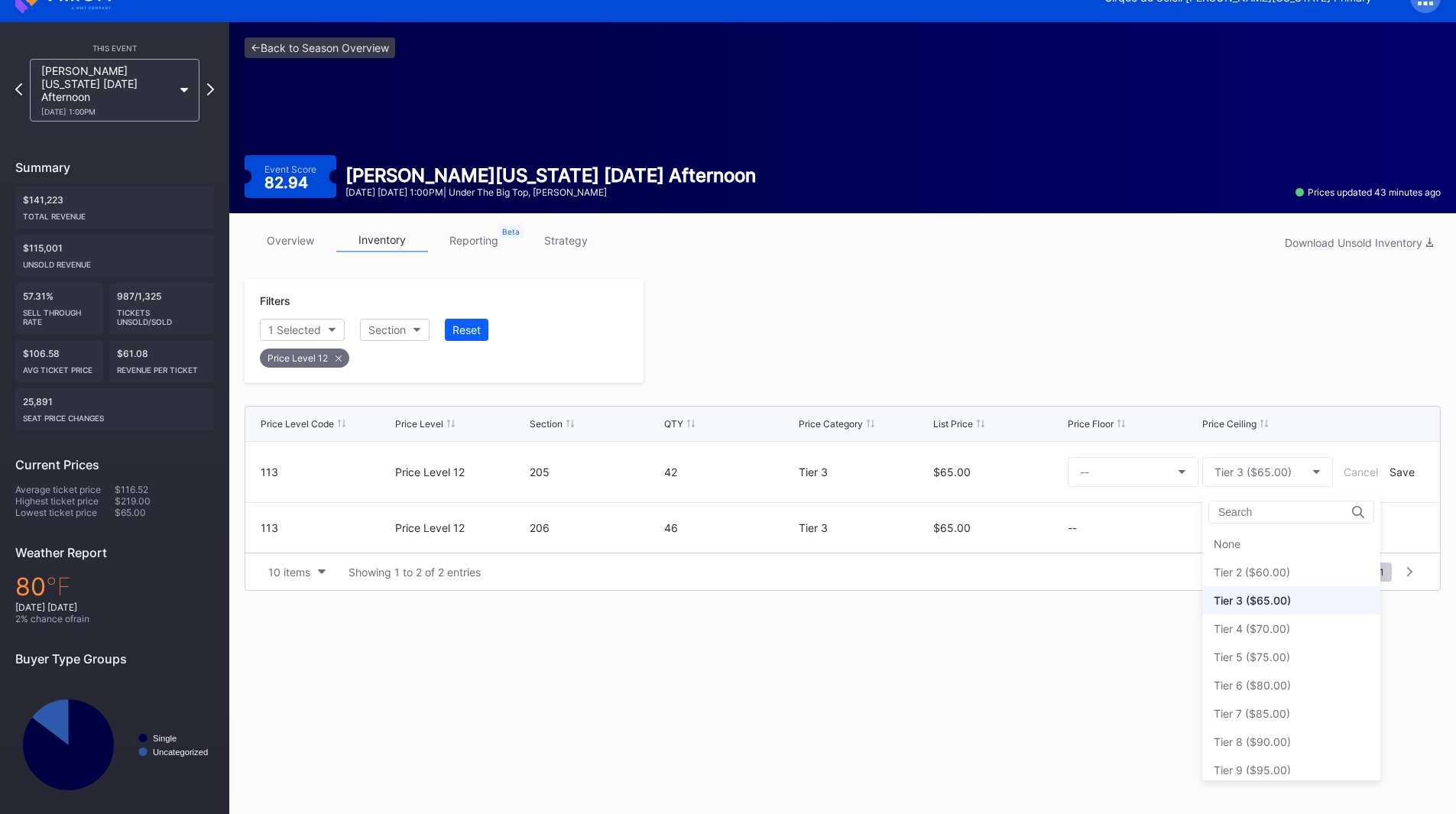
scroll to position [57, 0]
click at [1305, 630] on div "Tier 6 ($80.00)" at bounding box center [1291, 628] width 178 height 28
click at [1395, 475] on div "Save" at bounding box center [1401, 472] width 25 height 13
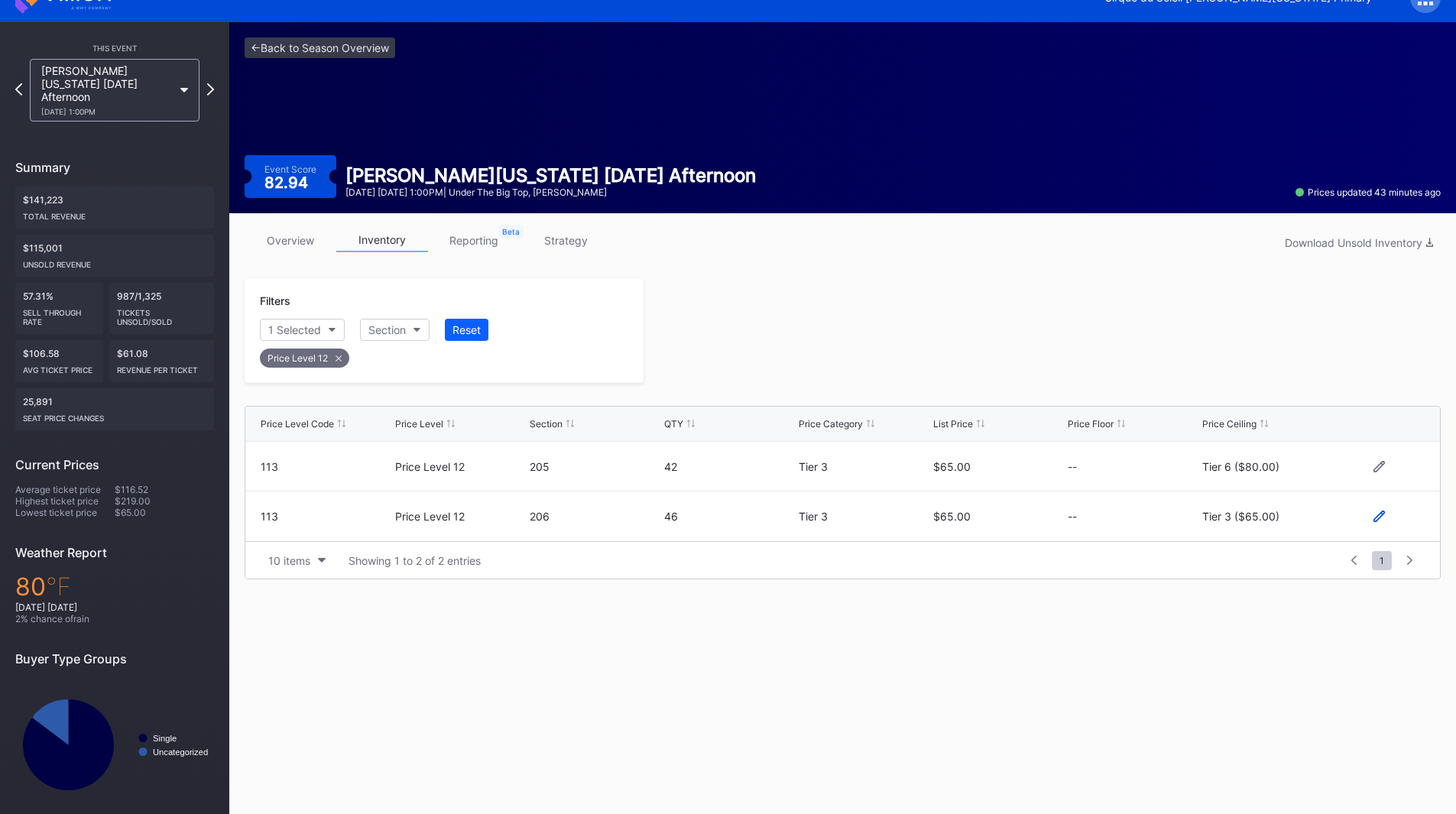
click at [1378, 517] on icon at bounding box center [1378, 515] width 11 height 11
click at [1246, 526] on div "Tier 3 ($65.00)" at bounding box center [1252, 522] width 77 height 13
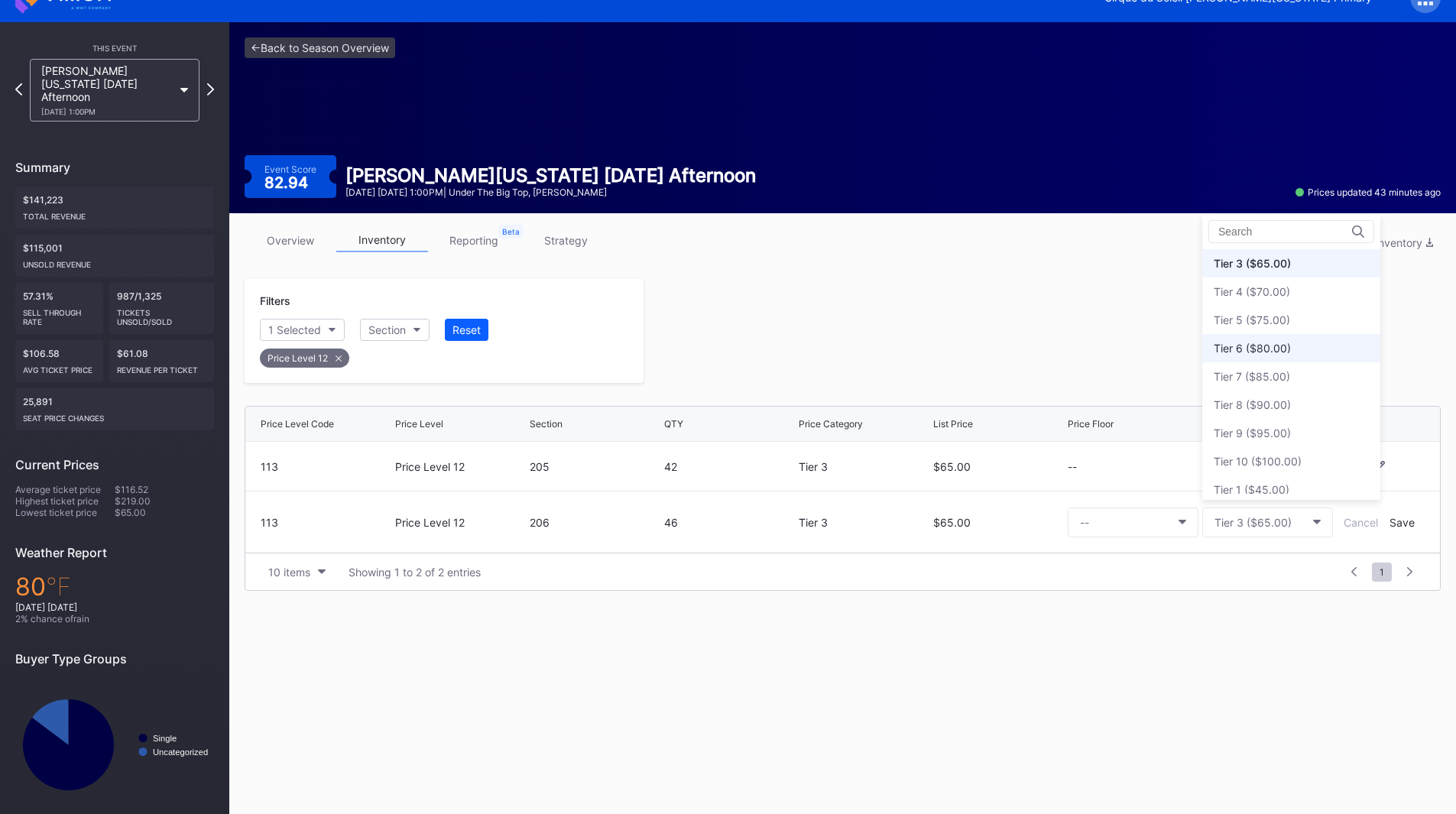
click at [1246, 345] on div "Tier 6 ($80.00)" at bounding box center [1252, 348] width 77 height 13
click at [1400, 526] on div "Save" at bounding box center [1401, 522] width 25 height 13
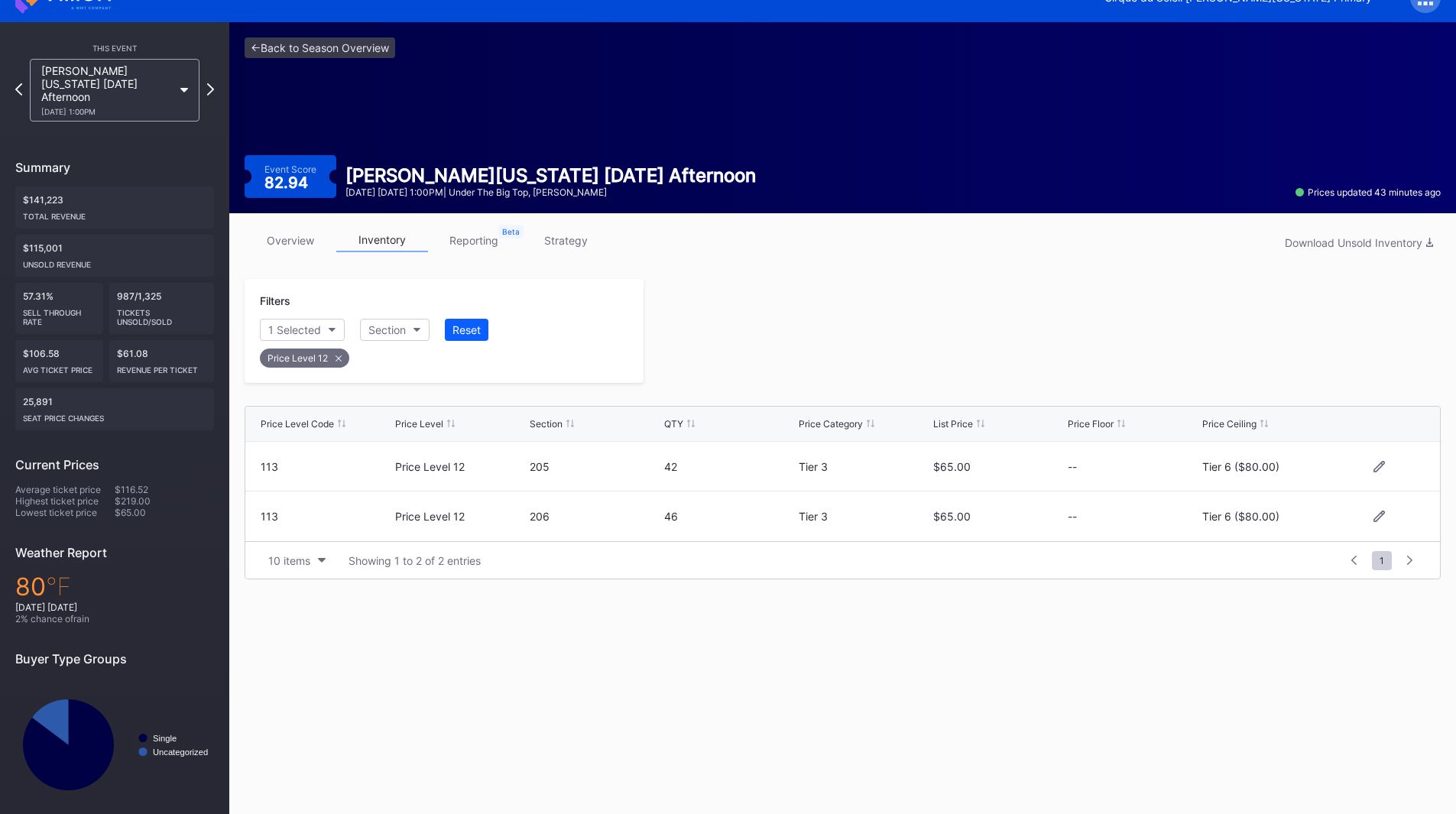
click at [980, 348] on div at bounding box center [1042, 330] width 797 height 104
click at [213, 82] on icon at bounding box center [210, 89] width 9 height 15
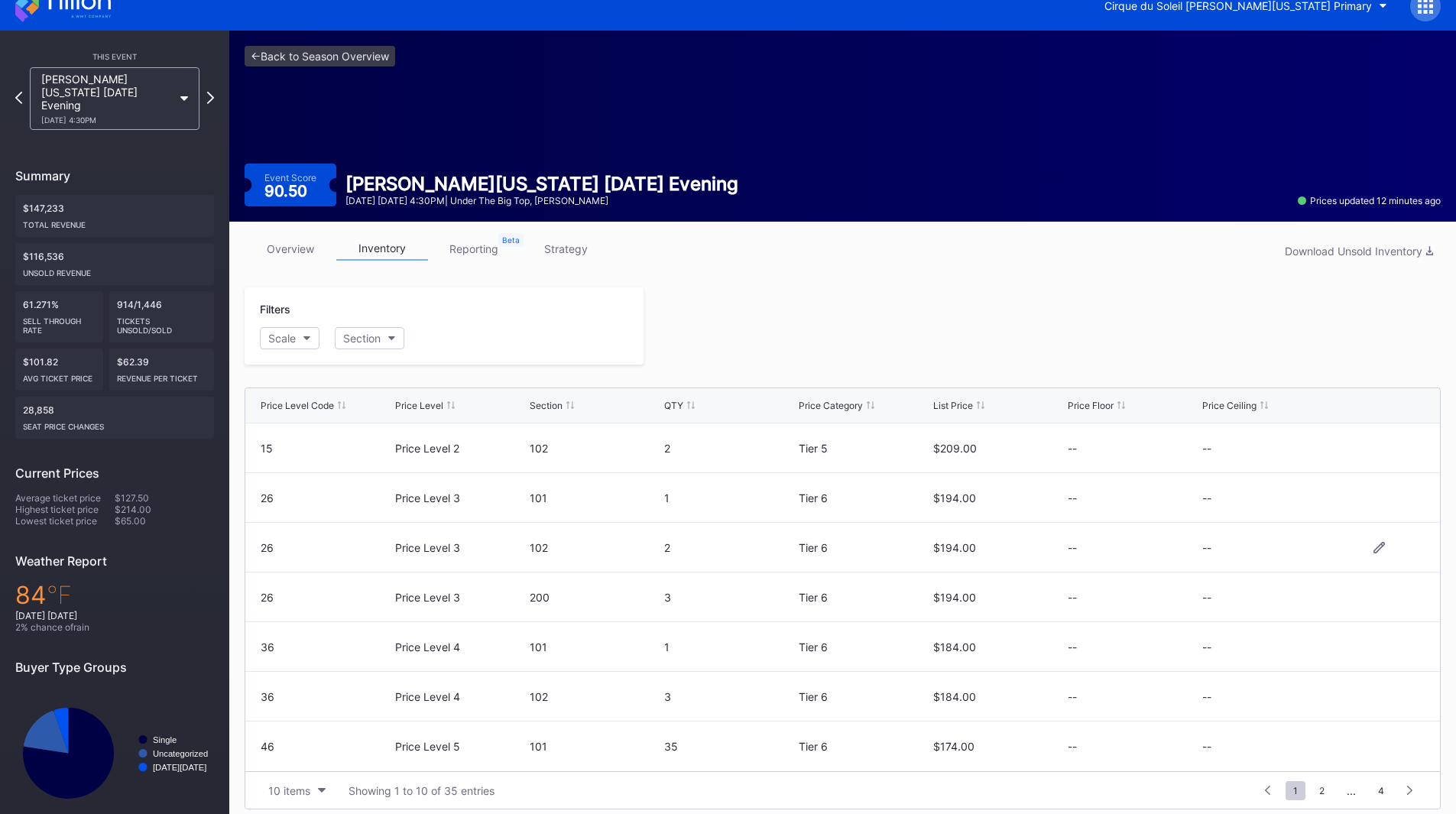
scroll to position [30, 0]
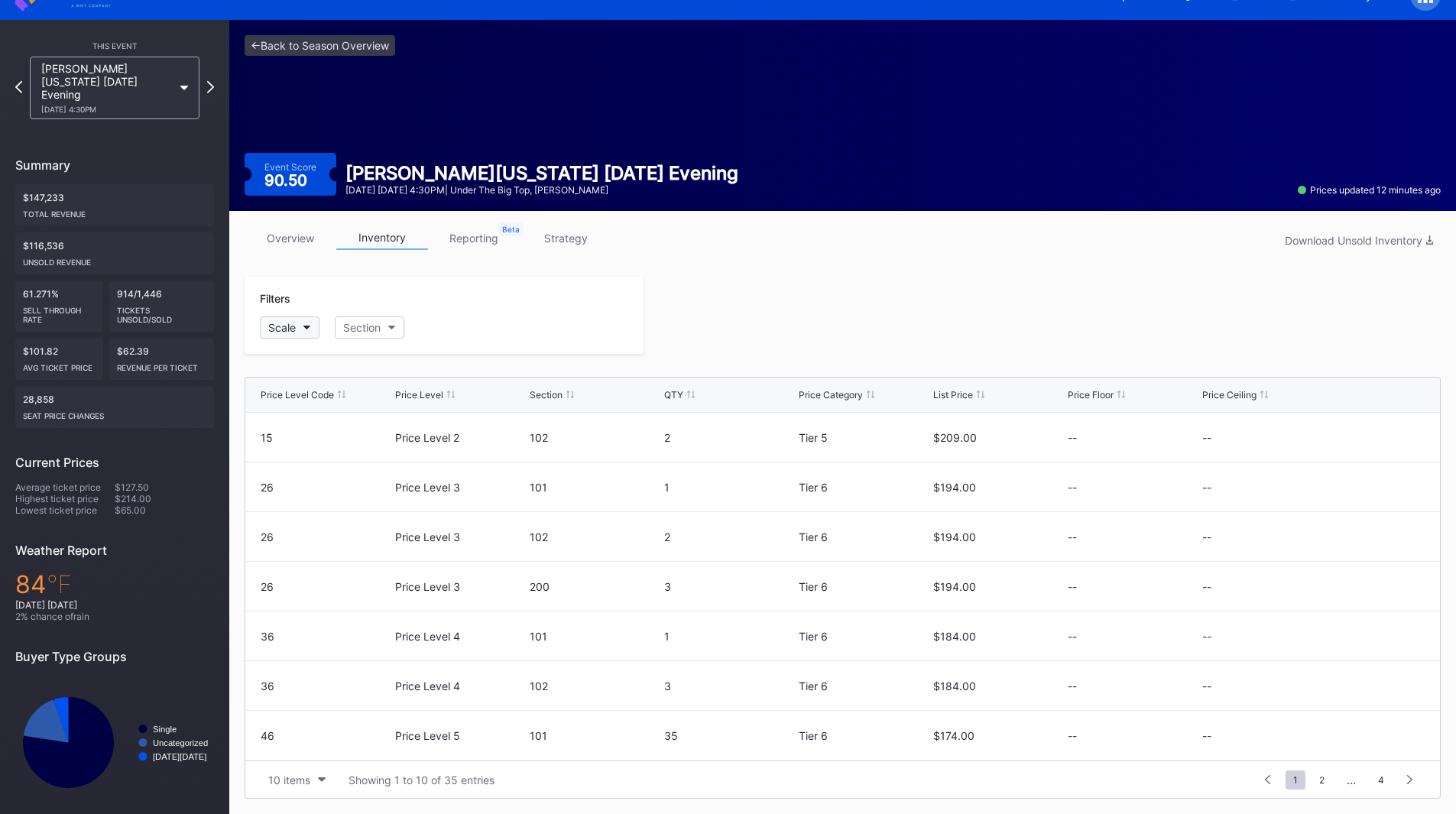
click at [307, 328] on icon "button" at bounding box center [307, 328] width 8 height 4
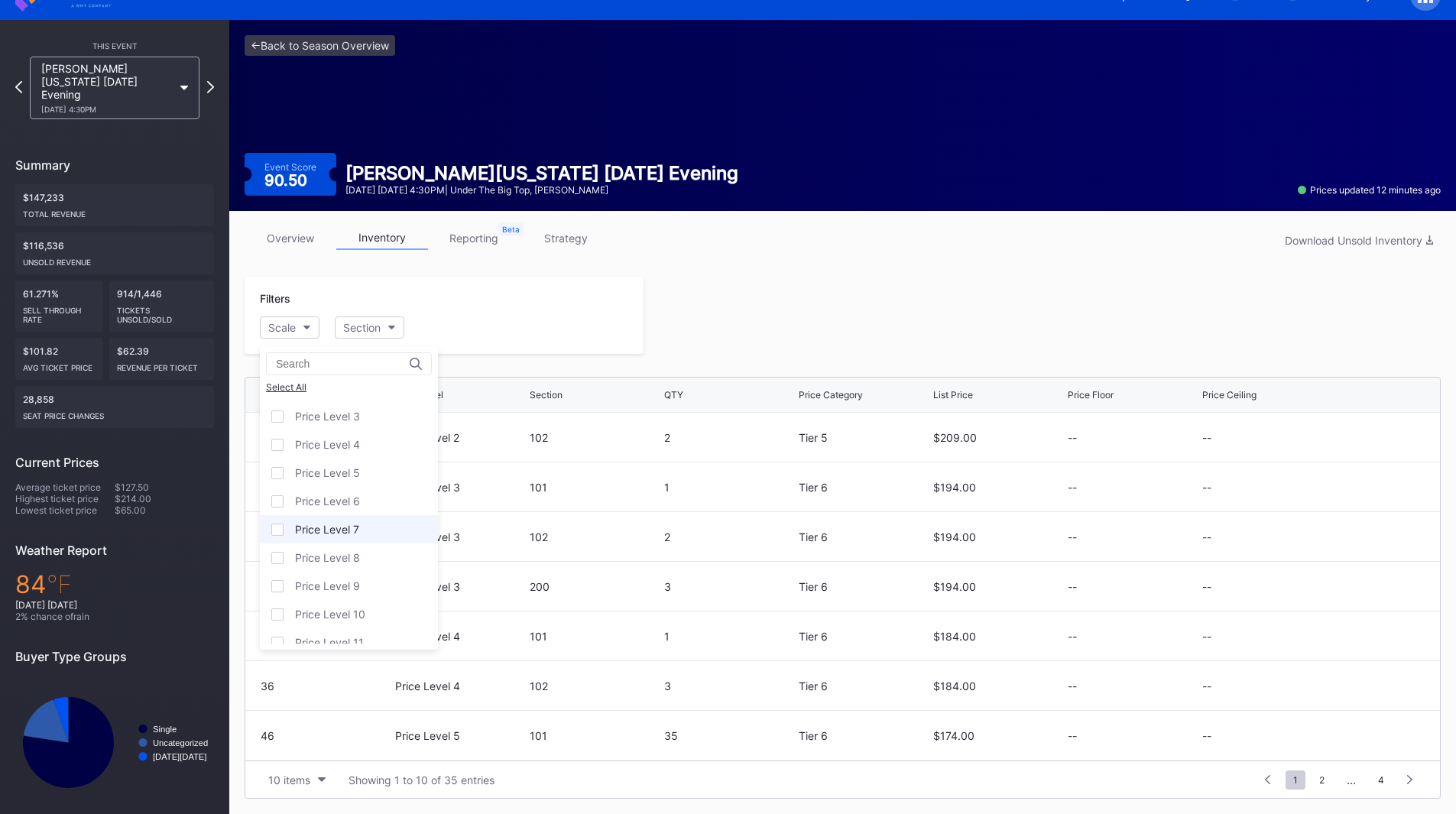
scroll to position [94, 0]
click at [356, 626] on div "Price Level 12" at bounding box center [330, 629] width 70 height 13
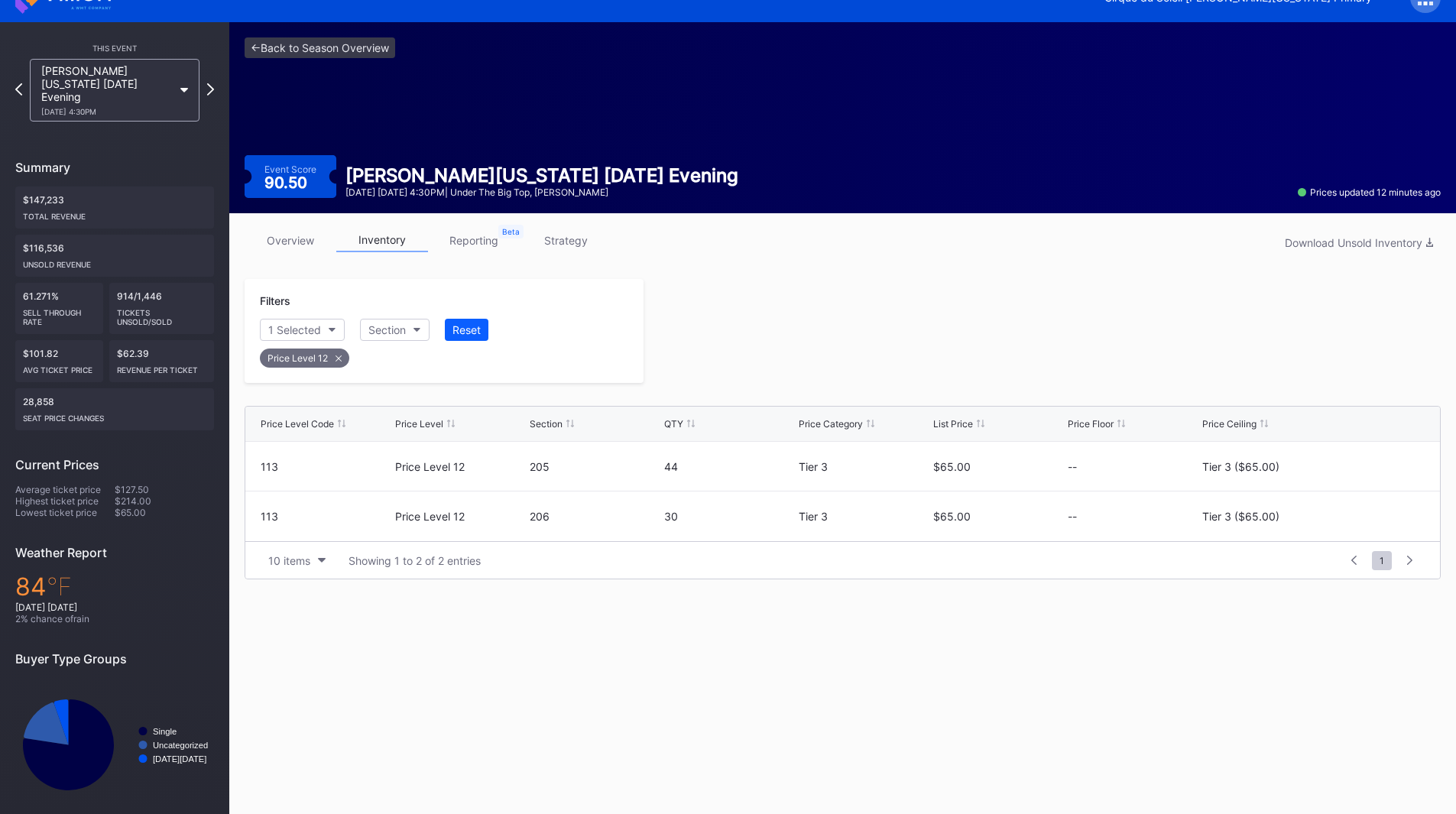
scroll to position [0, 0]
click at [1377, 469] on icon at bounding box center [1378, 466] width 11 height 11
click at [1280, 468] on div "Tier 3 ($65.00)" at bounding box center [1252, 472] width 77 height 13
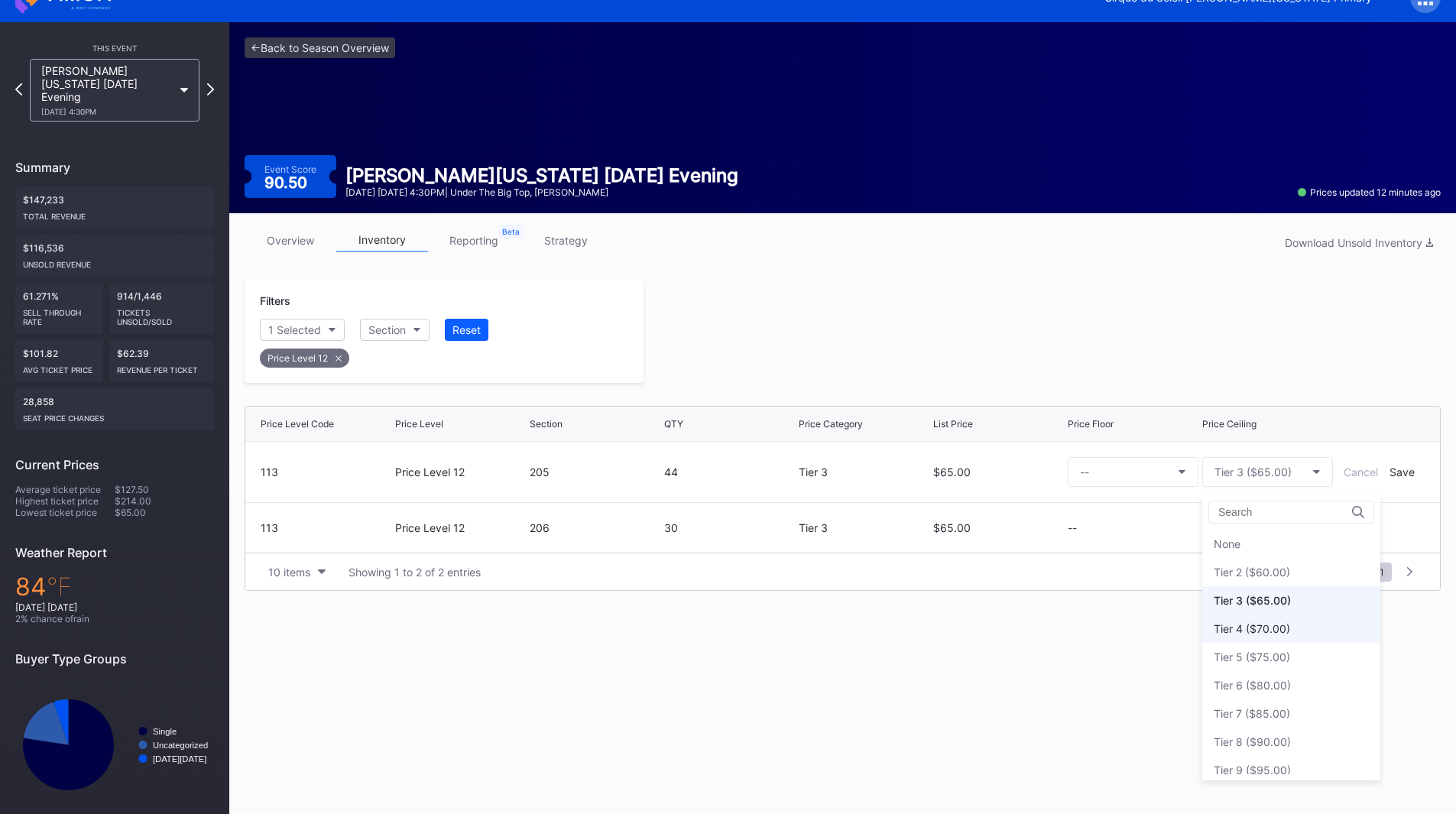
scroll to position [57, 0]
click at [1283, 636] on div "Tier 6 ($80.00)" at bounding box center [1291, 628] width 178 height 28
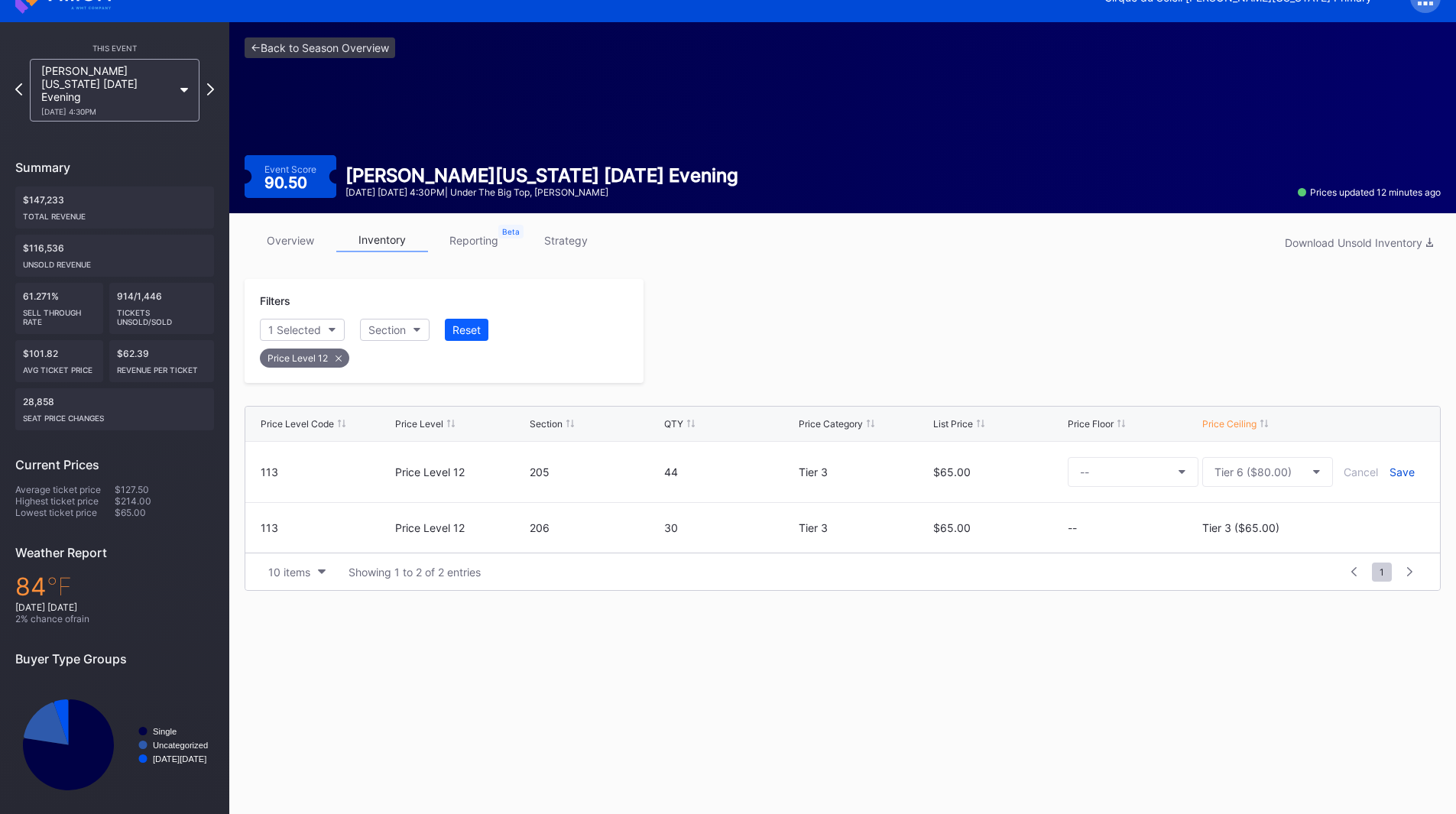
click at [1396, 478] on div "Save" at bounding box center [1401, 472] width 25 height 13
click at [1383, 520] on icon at bounding box center [1378, 515] width 11 height 11
click at [1262, 518] on div "Tier 3 ($65.00)" at bounding box center [1252, 522] width 77 height 13
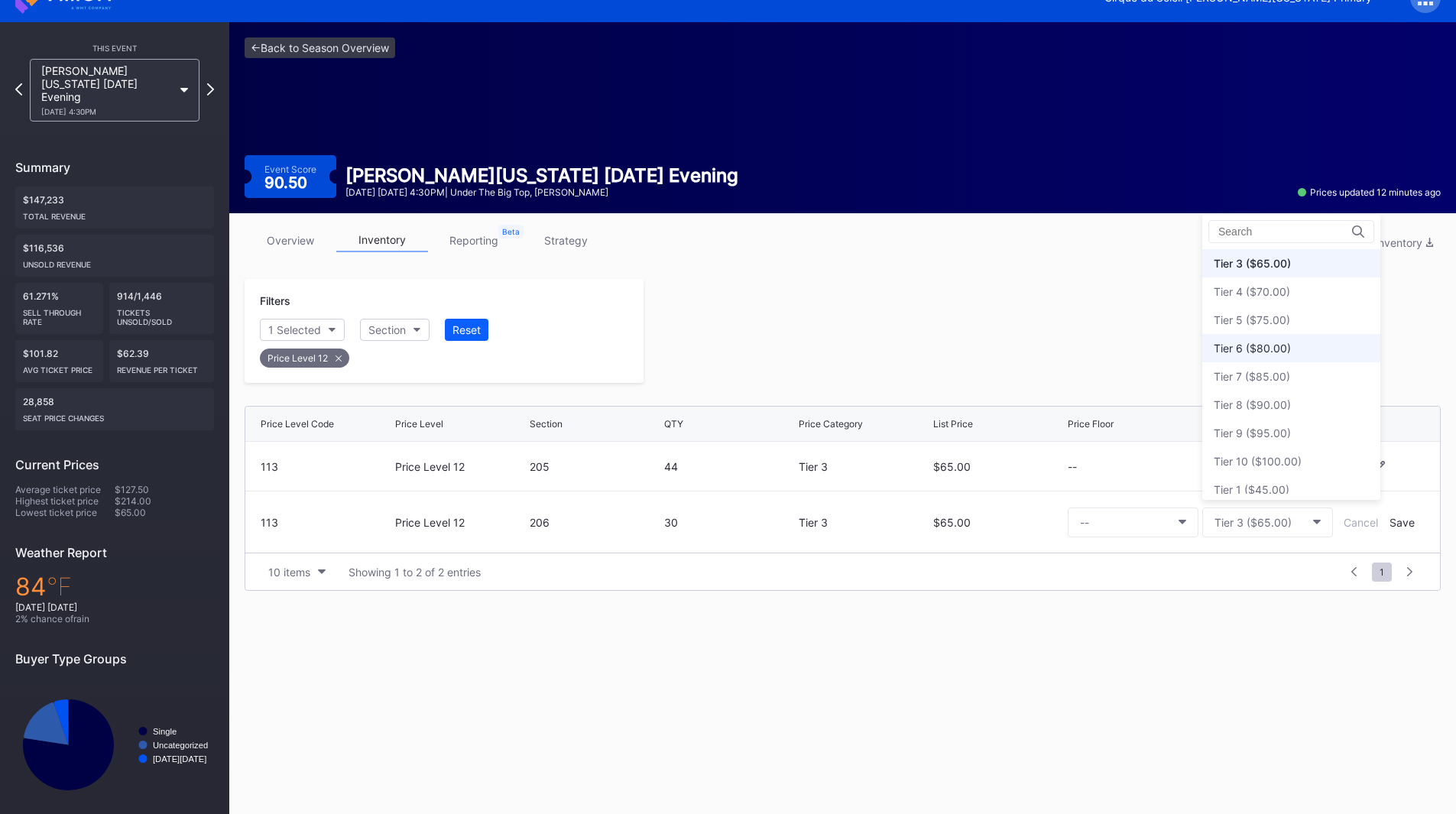
click at [1273, 348] on div "Tier 6 ($80.00)" at bounding box center [1252, 348] width 77 height 13
drag, startPoint x: 1397, startPoint y: 517, endPoint x: 1331, endPoint y: 484, distance: 73.8
click at [1397, 518] on div "Save" at bounding box center [1401, 522] width 25 height 13
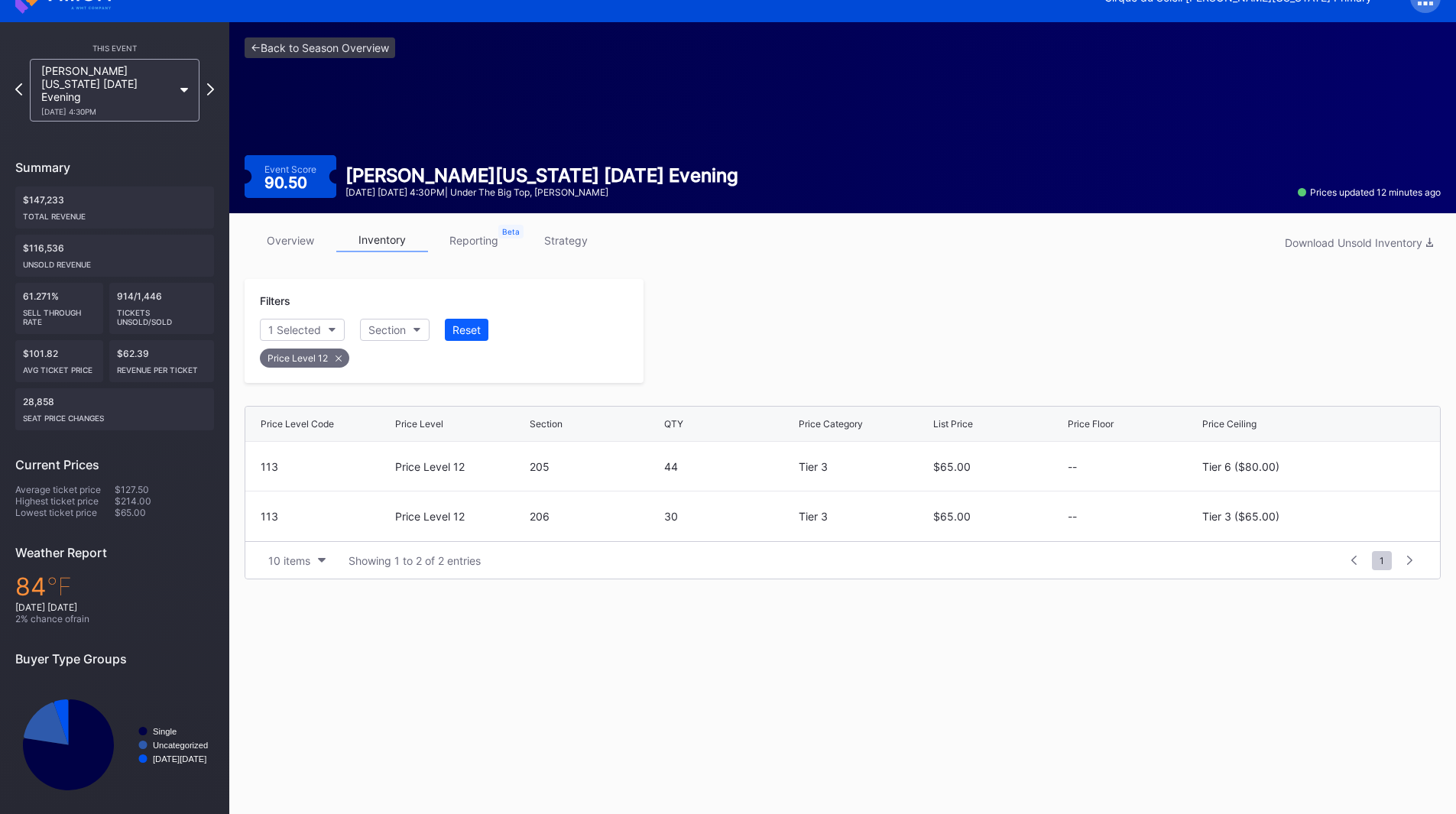
click at [953, 325] on div at bounding box center [1042, 330] width 797 height 104
click at [209, 87] on icon at bounding box center [210, 89] width 9 height 15
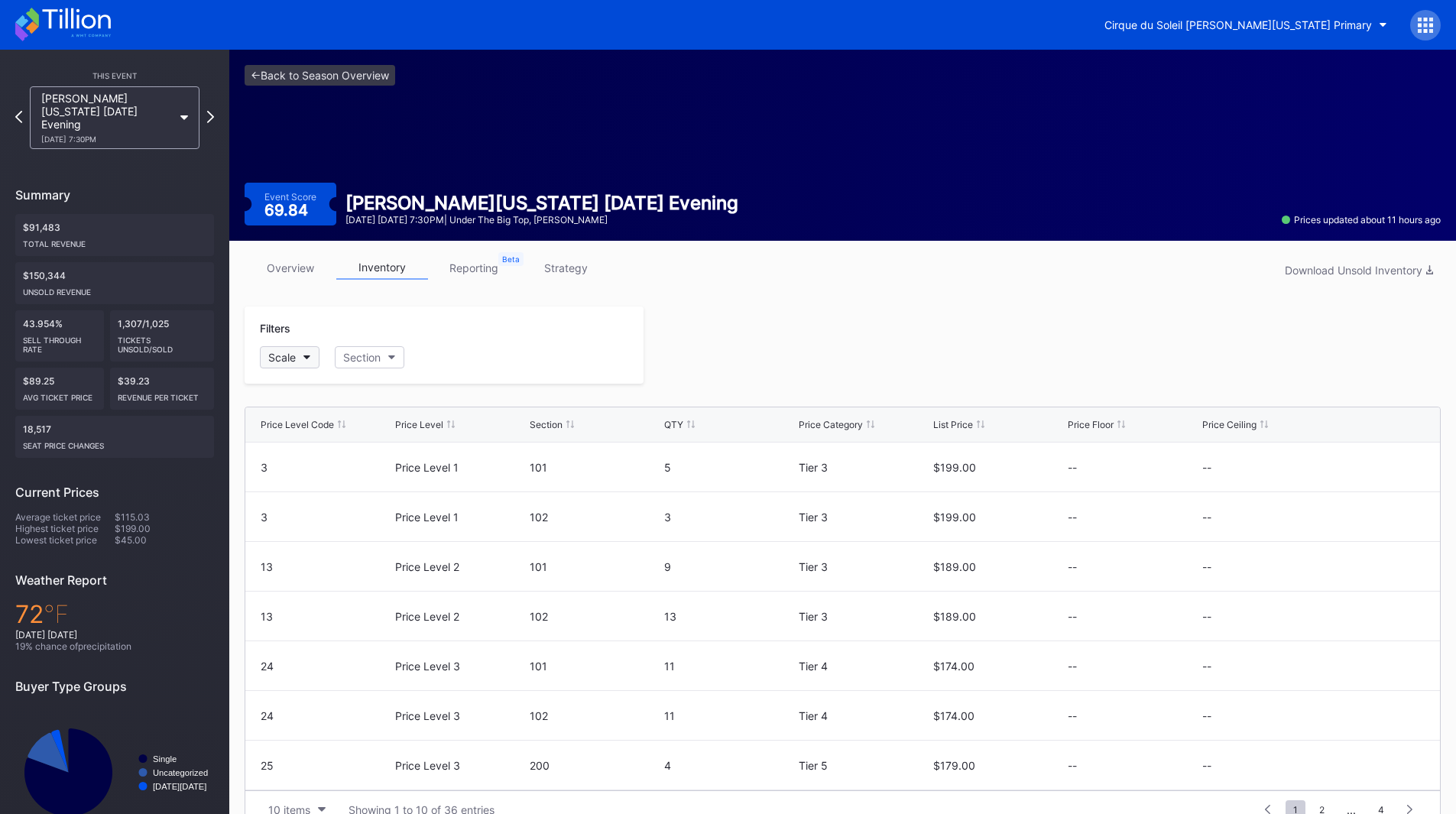
click at [286, 347] on button "Scale" at bounding box center [289, 356] width 59 height 22
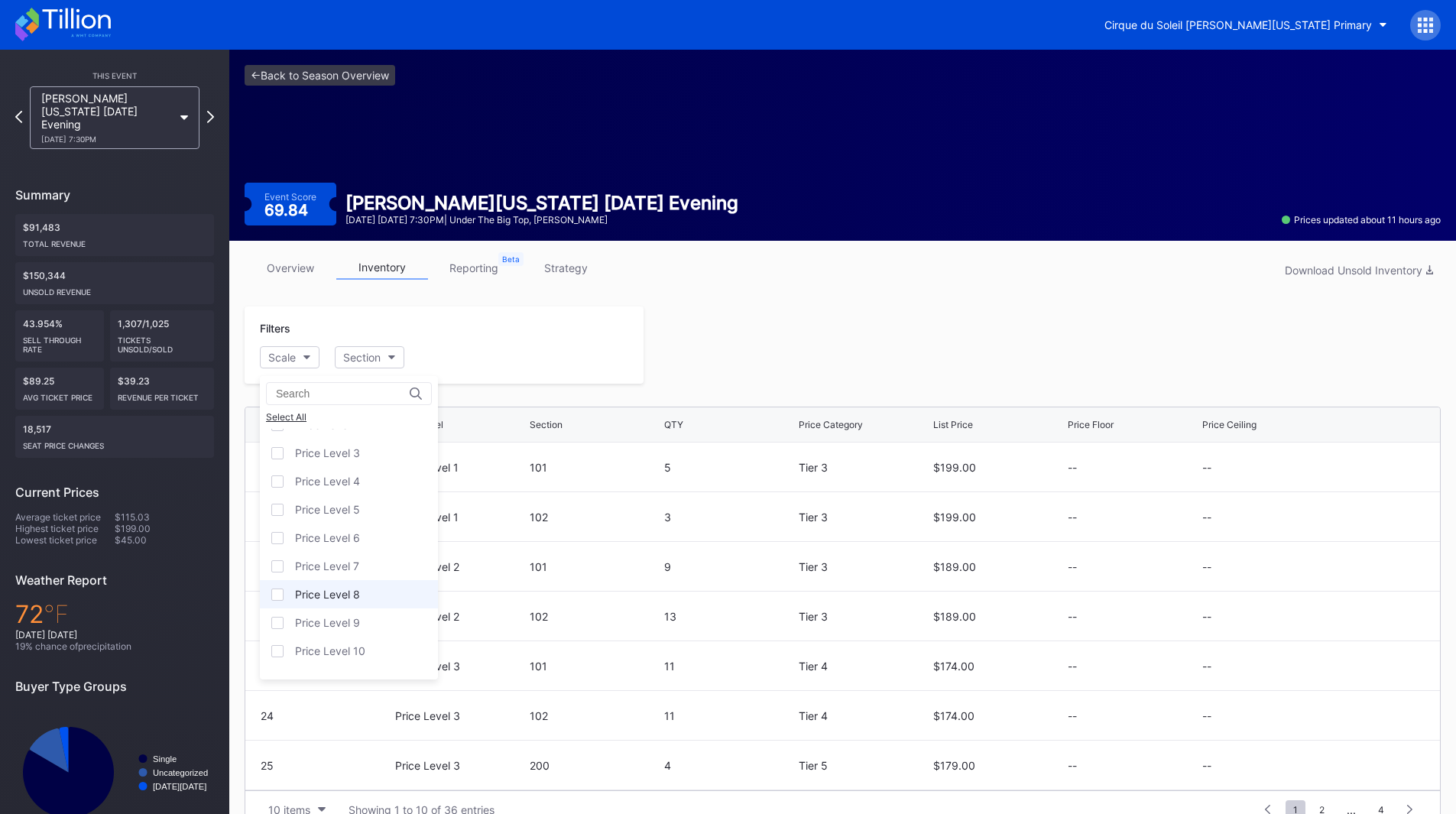
scroll to position [94, 0]
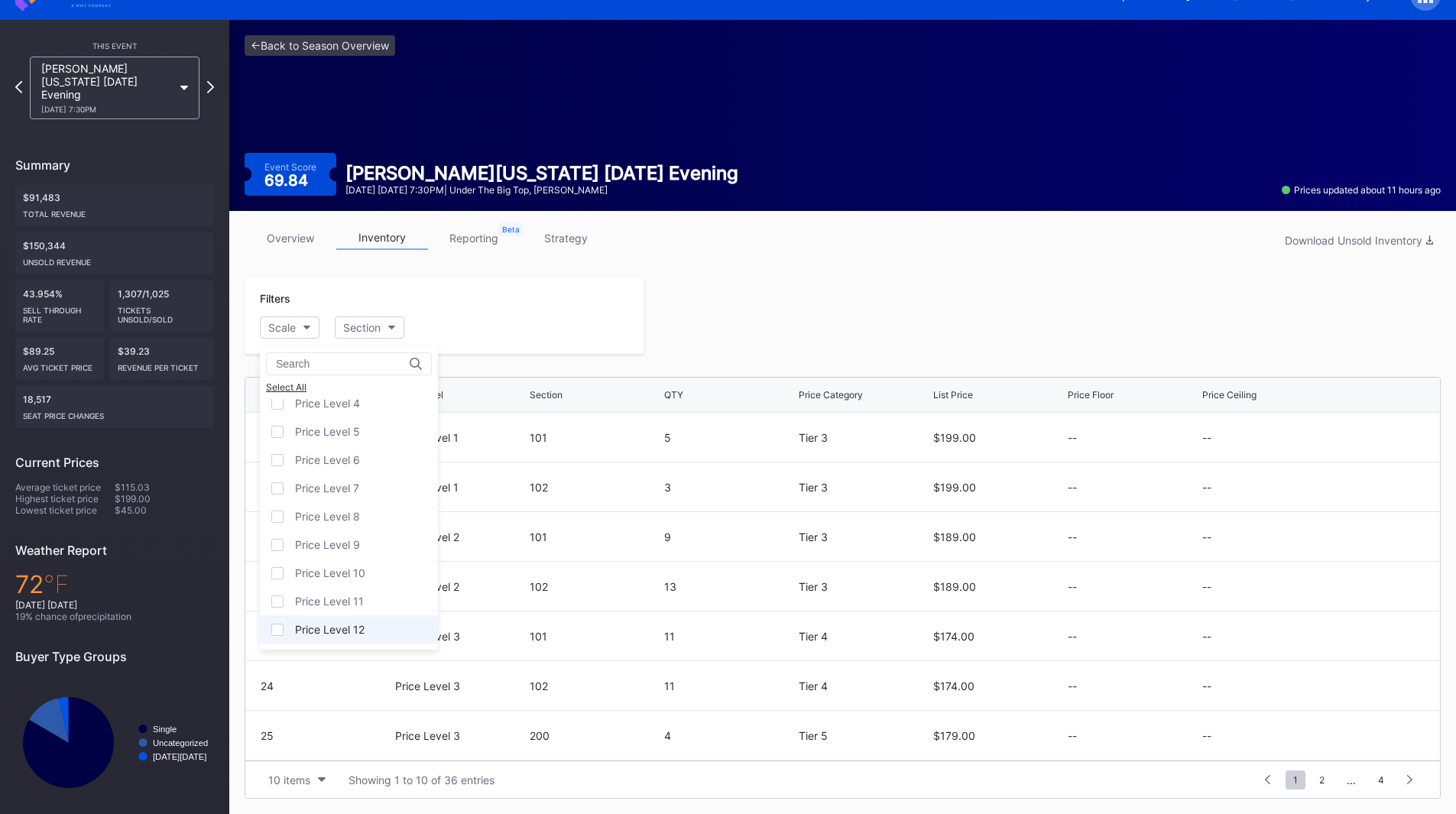
click at [339, 632] on div "Price Level 12" at bounding box center [330, 629] width 70 height 13
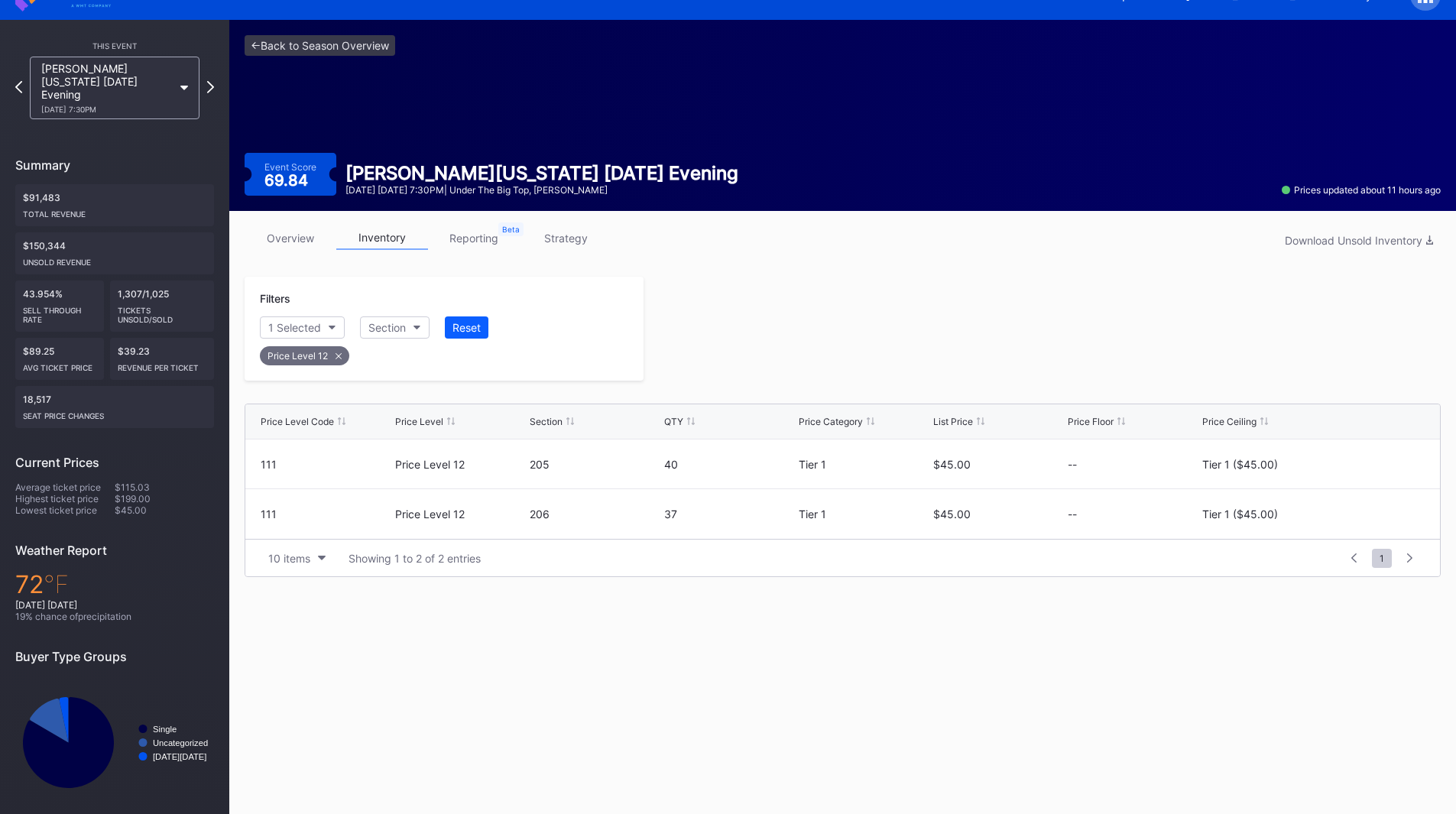
scroll to position [27, 0]
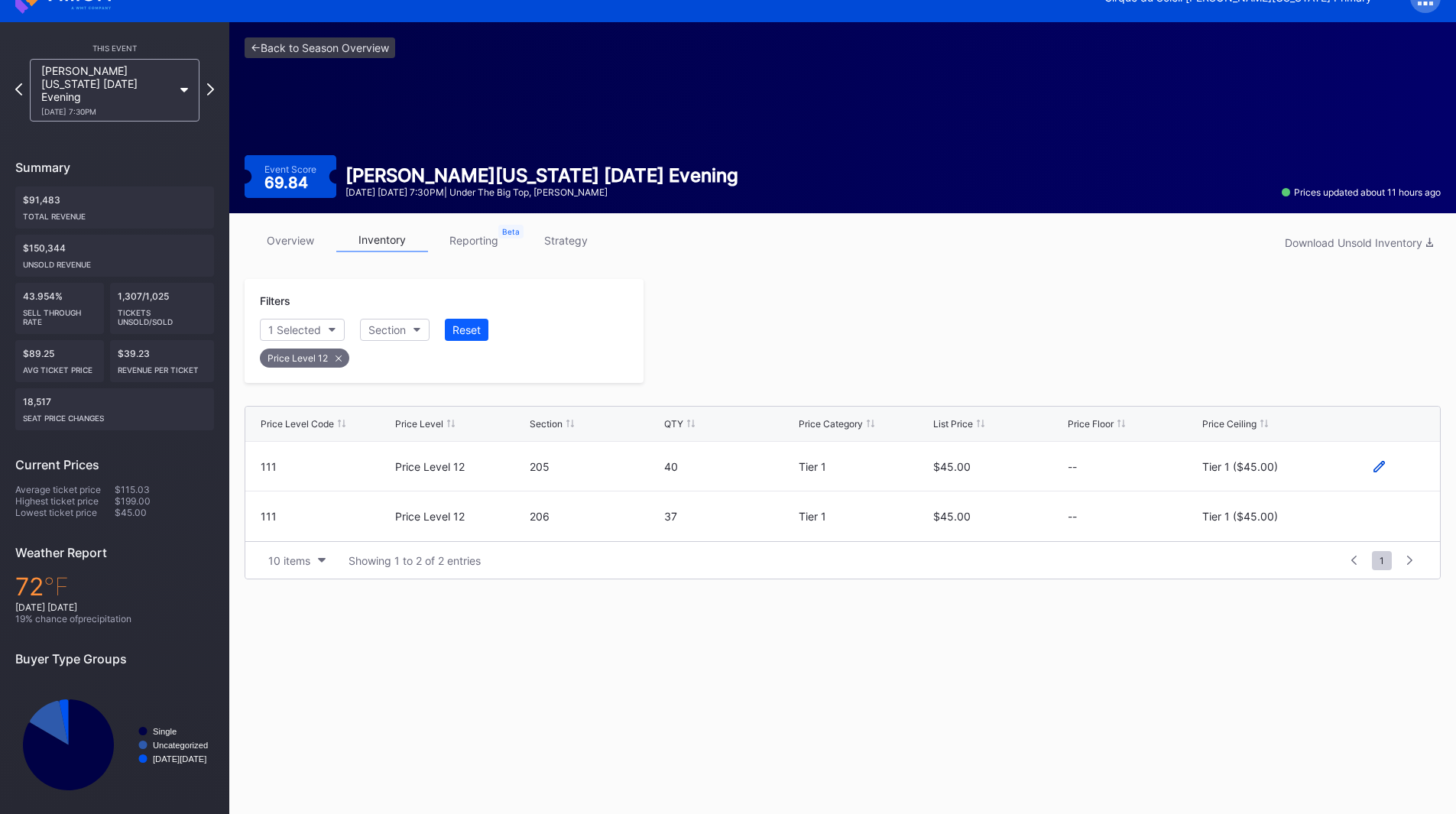
click at [1376, 463] on icon at bounding box center [1378, 466] width 11 height 11
click at [1256, 467] on div "Tier 1 ($45.00)" at bounding box center [1252, 472] width 76 height 13
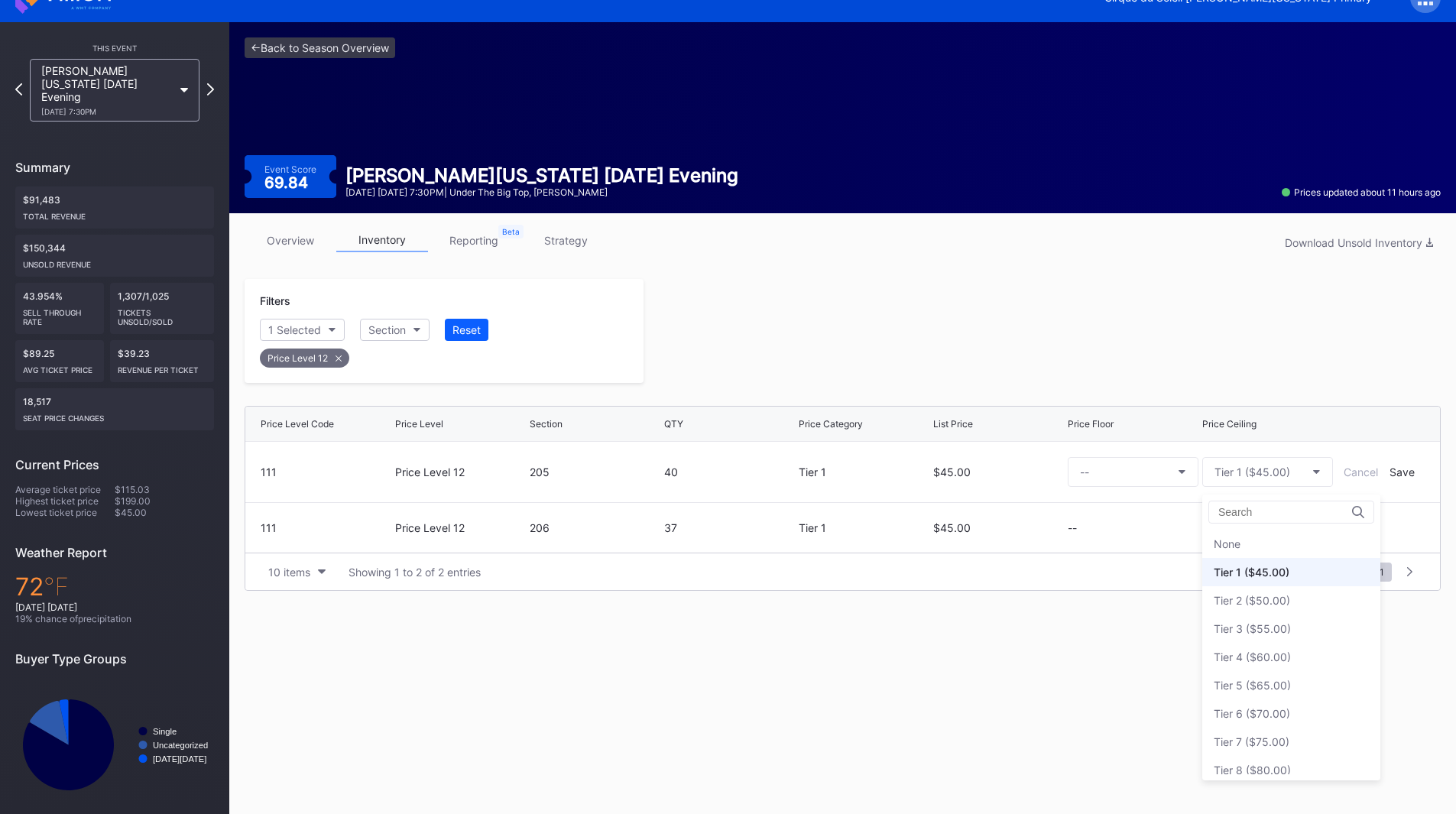
scroll to position [28, 0]
click at [1281, 682] on div "Tier 6 ($70.00)" at bounding box center [1251, 685] width 76 height 13
click at [1409, 474] on div "Save" at bounding box center [1401, 472] width 25 height 13
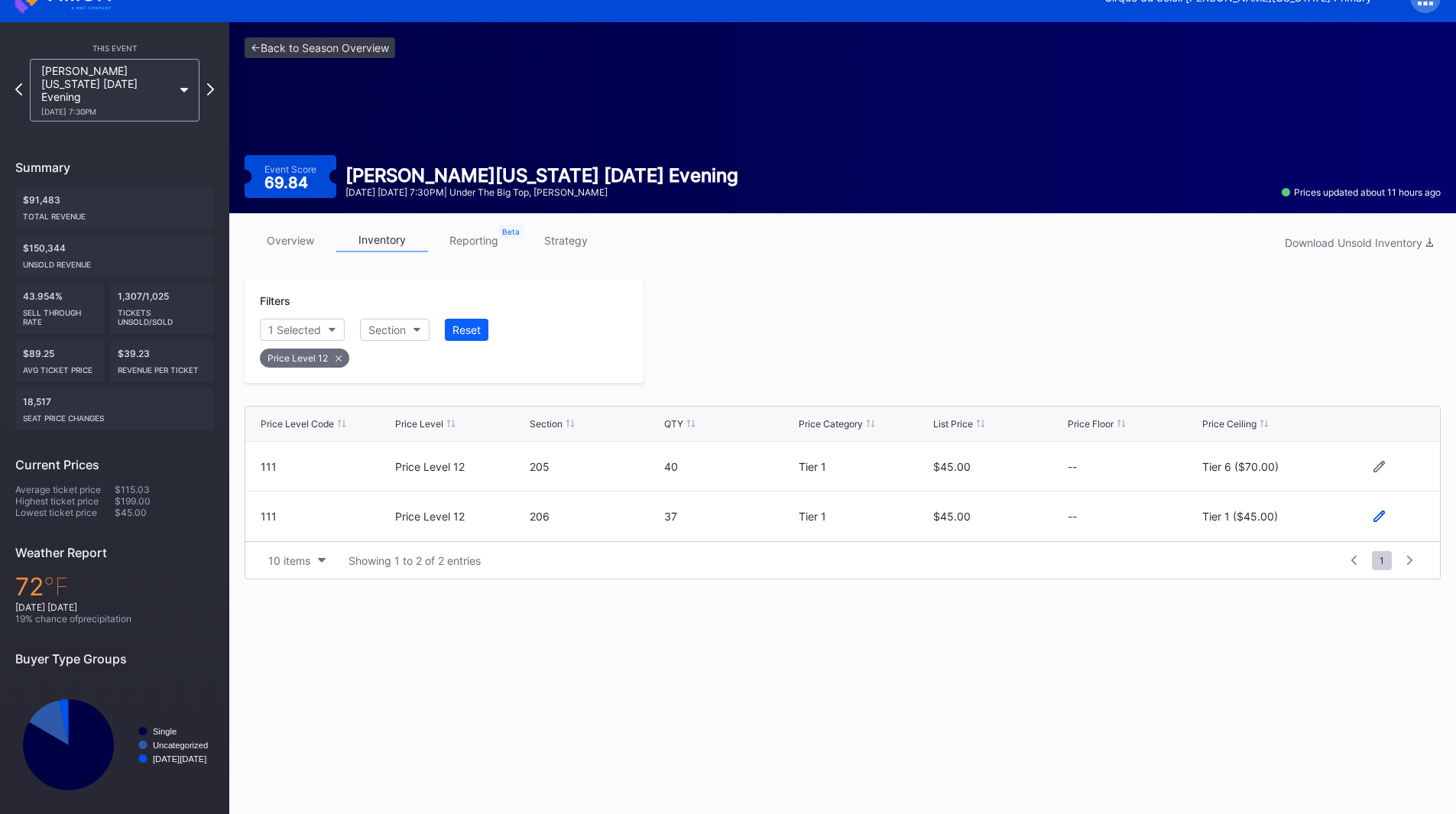
click at [1380, 520] on icon at bounding box center [1378, 515] width 11 height 11
click at [1271, 528] on div "Tier 1 ($45.00)" at bounding box center [1252, 522] width 76 height 13
click at [1260, 393] on div "Tier 6 ($70.00)" at bounding box center [1291, 404] width 178 height 28
click at [1397, 527] on div "Save" at bounding box center [1401, 522] width 25 height 13
click at [888, 336] on div at bounding box center [1042, 330] width 797 height 104
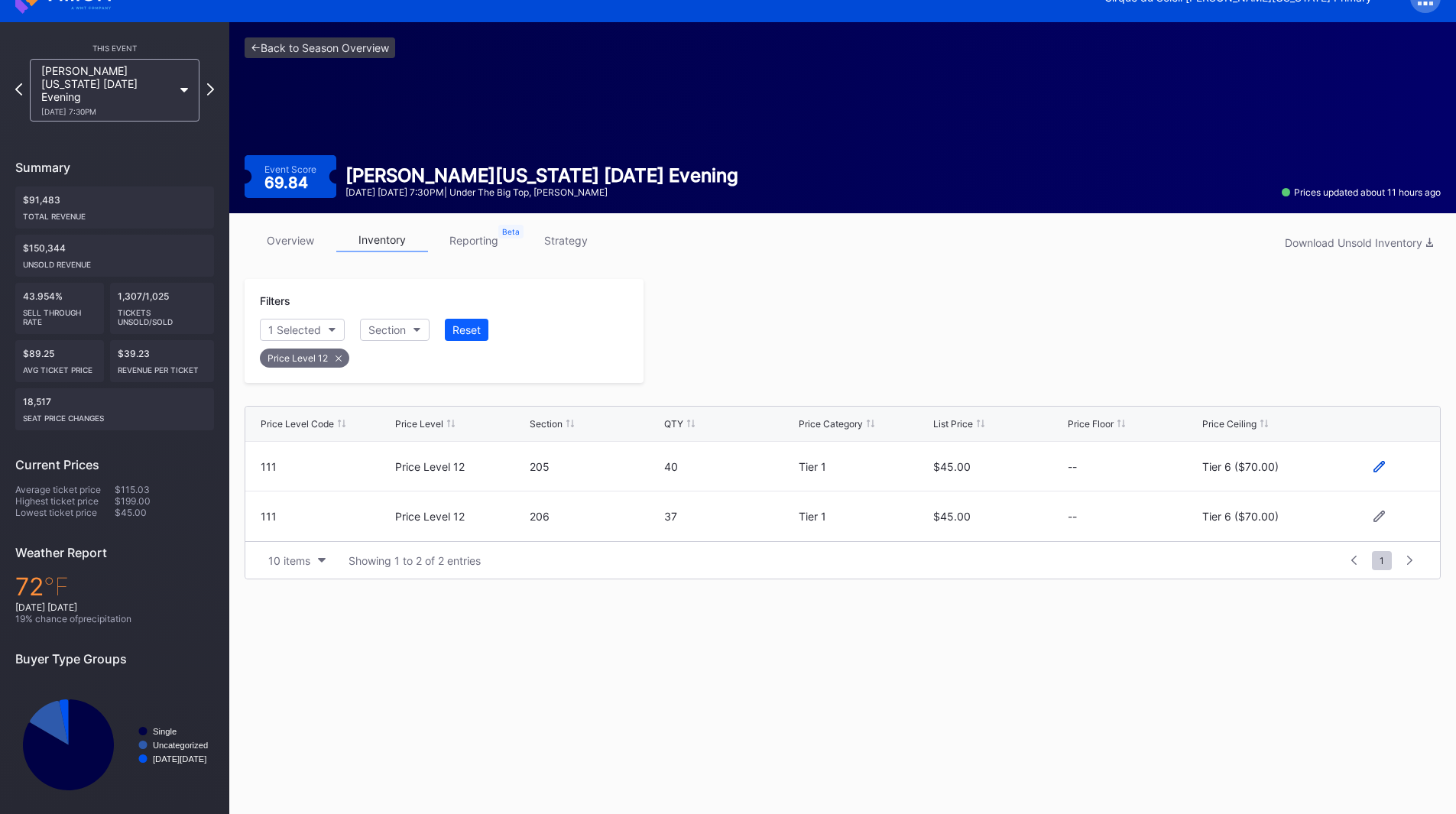
click at [1380, 466] on icon at bounding box center [1378, 466] width 11 height 11
click at [1280, 477] on div "Tier 6 ($70.00)" at bounding box center [1252, 472] width 76 height 13
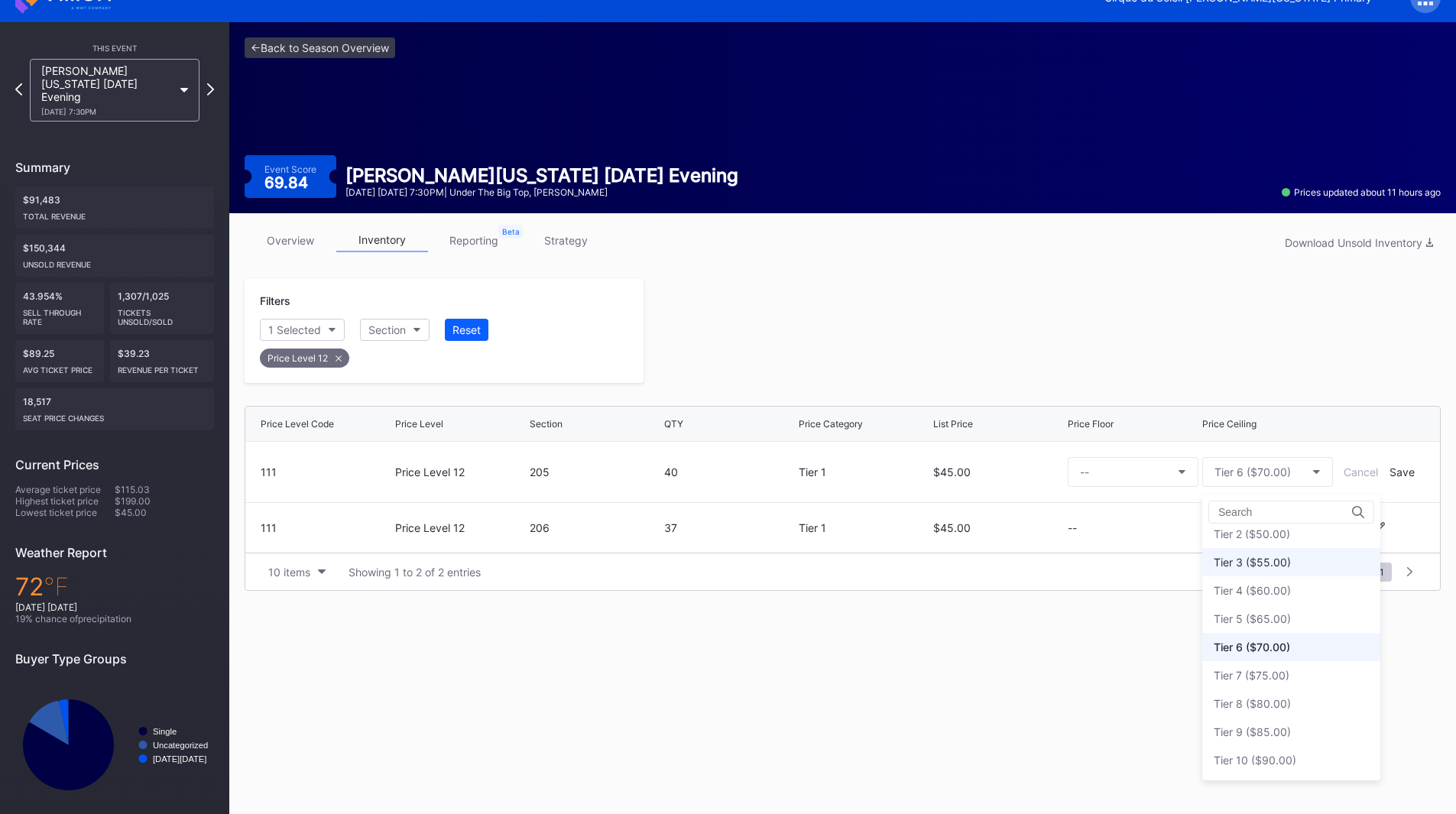
scroll to position [0, 0]
click at [1266, 566] on div "Tier 1 ($45.00)" at bounding box center [1251, 571] width 76 height 13
click at [1393, 469] on div "Save" at bounding box center [1401, 472] width 25 height 13
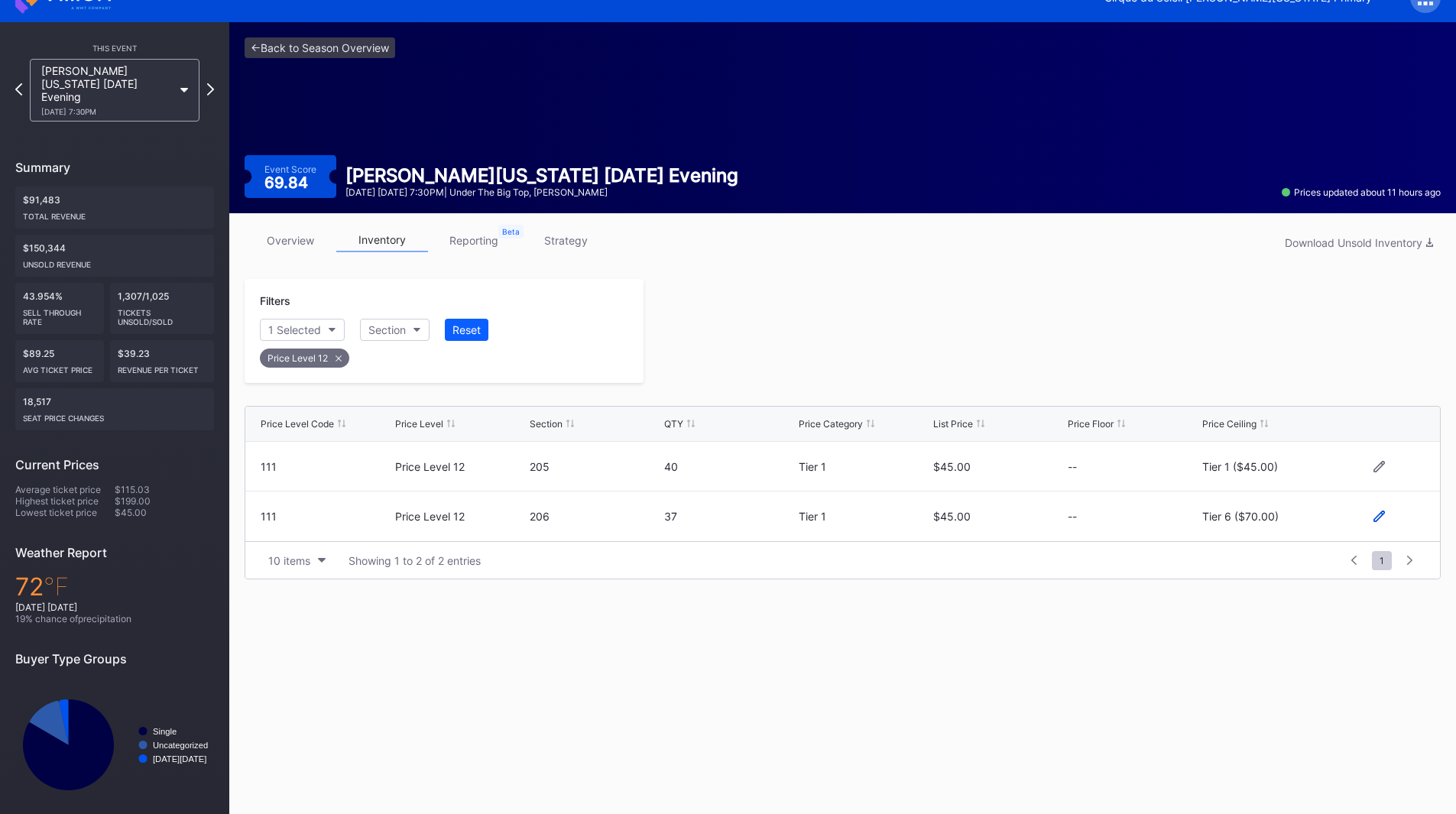
click at [1381, 516] on icon at bounding box center [1378, 515] width 11 height 11
click at [1269, 525] on div "Tier 6 ($70.00)" at bounding box center [1252, 522] width 76 height 13
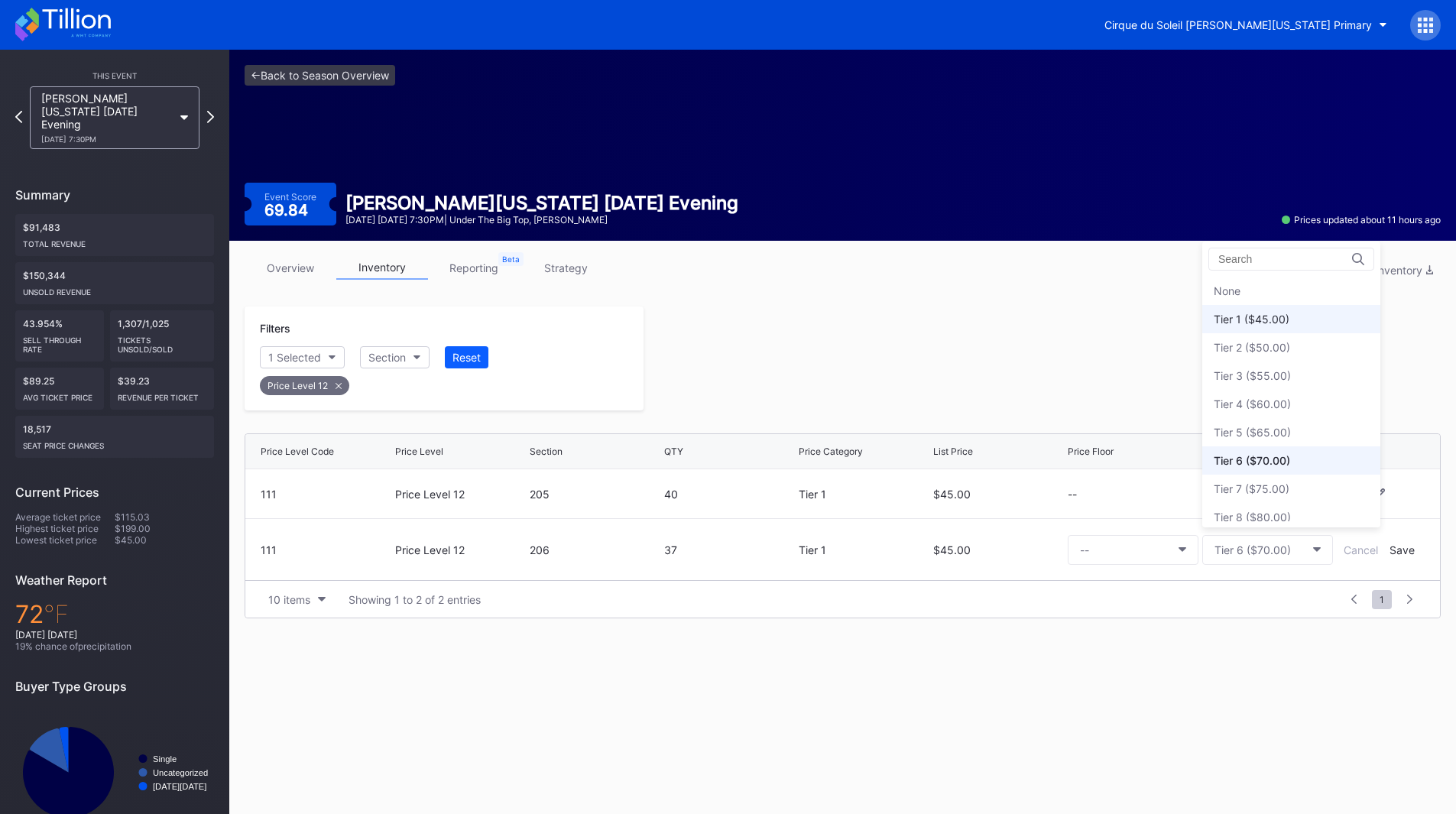
click at [1254, 321] on div "Tier 1 ($45.00)" at bounding box center [1251, 319] width 76 height 13
click at [1397, 553] on div "Save" at bounding box center [1401, 549] width 25 height 13
click at [1015, 336] on div at bounding box center [1042, 358] width 797 height 104
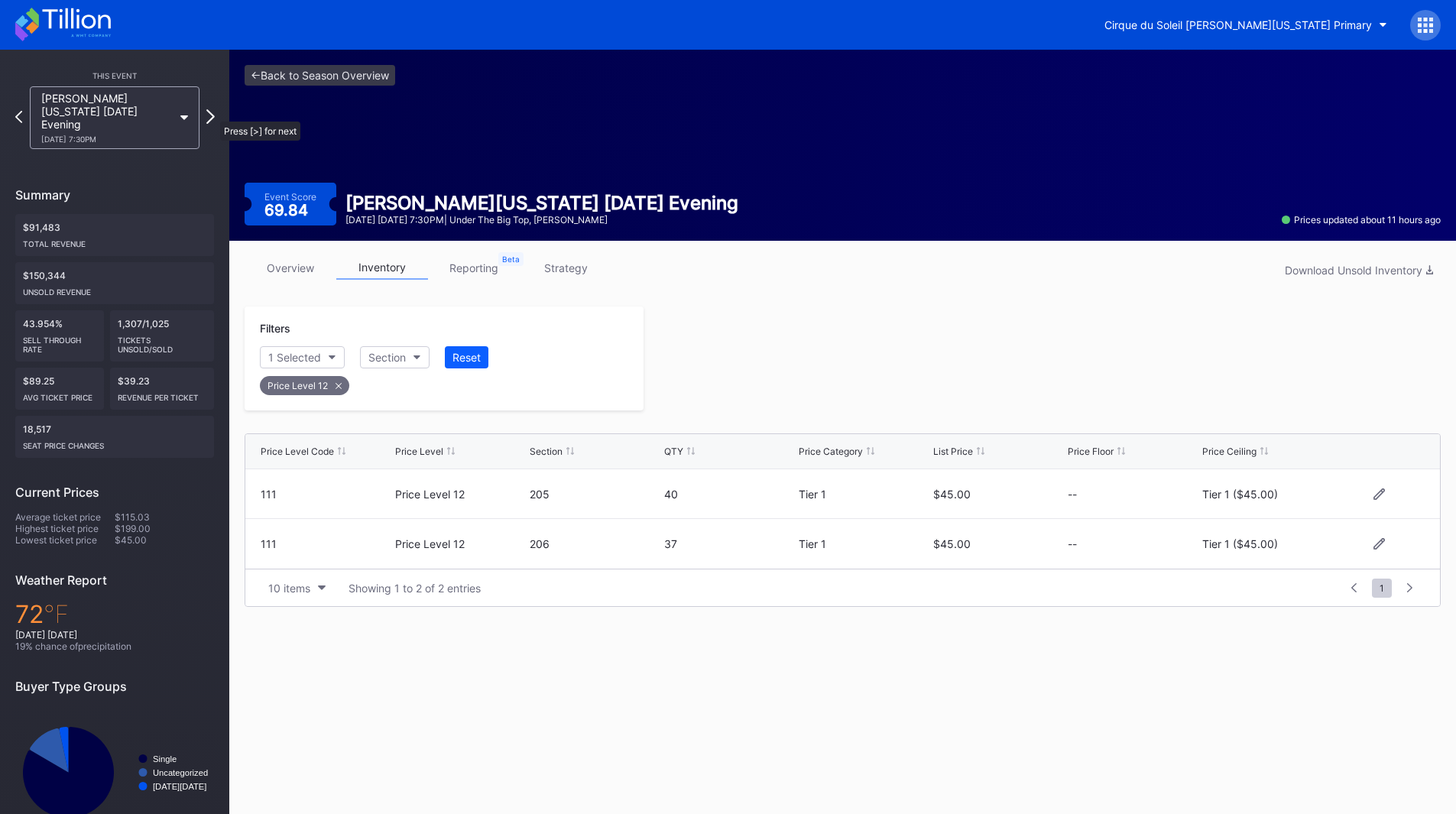
click at [212, 114] on icon at bounding box center [210, 116] width 9 height 15
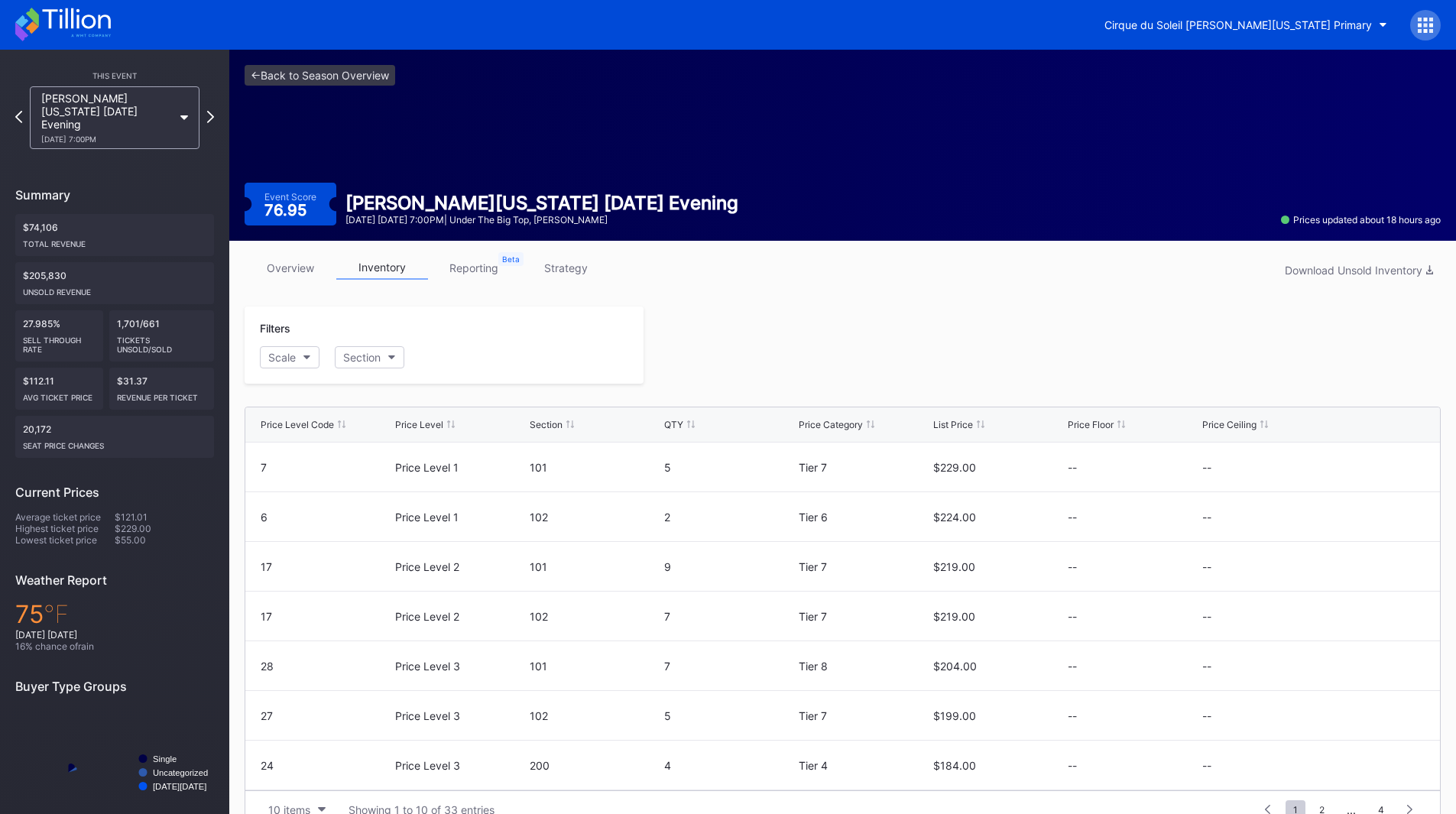
click at [212, 114] on icon at bounding box center [210, 117] width 7 height 12
click at [304, 362] on button "Scale" at bounding box center [289, 356] width 59 height 22
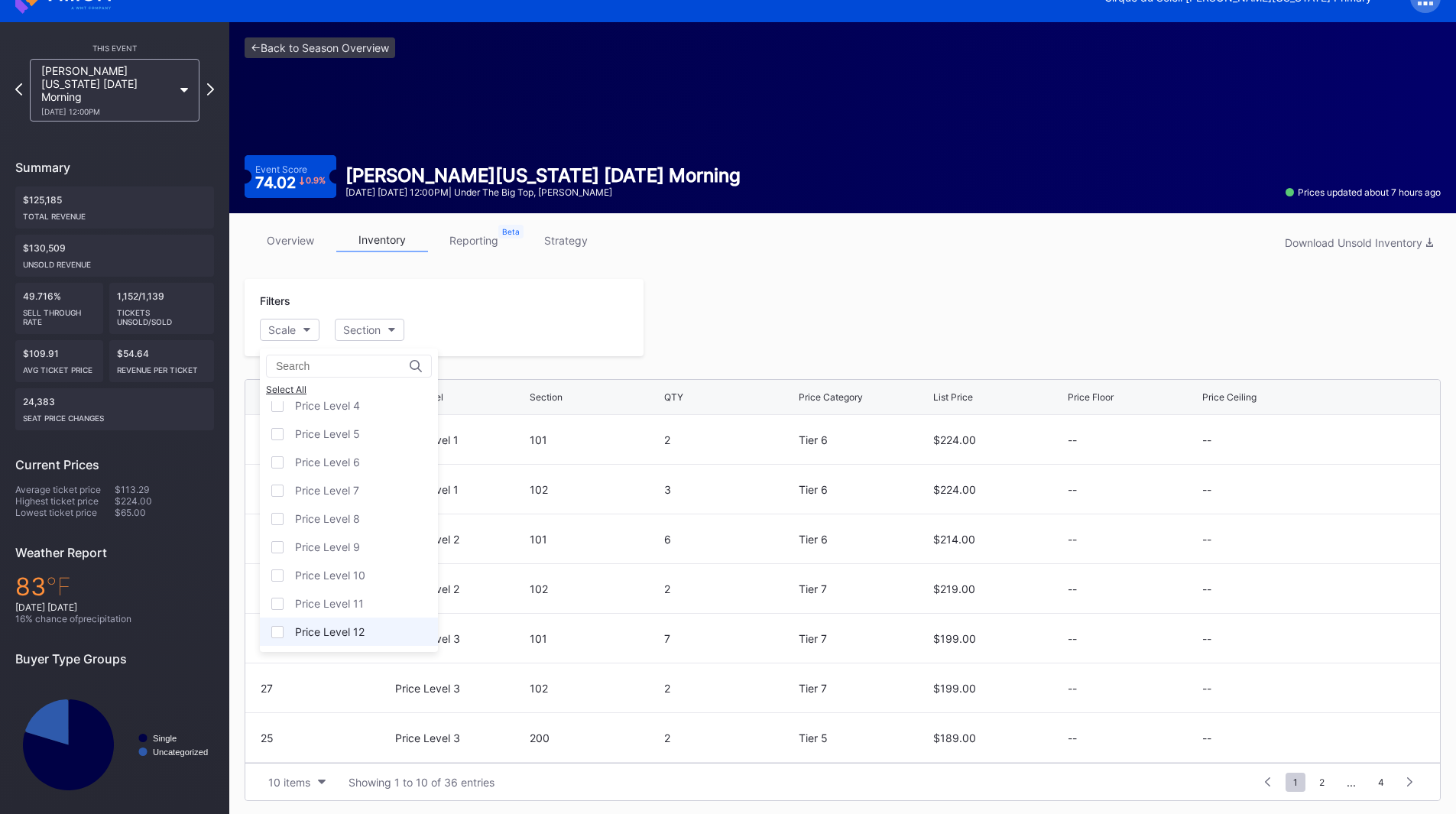
scroll to position [30, 0]
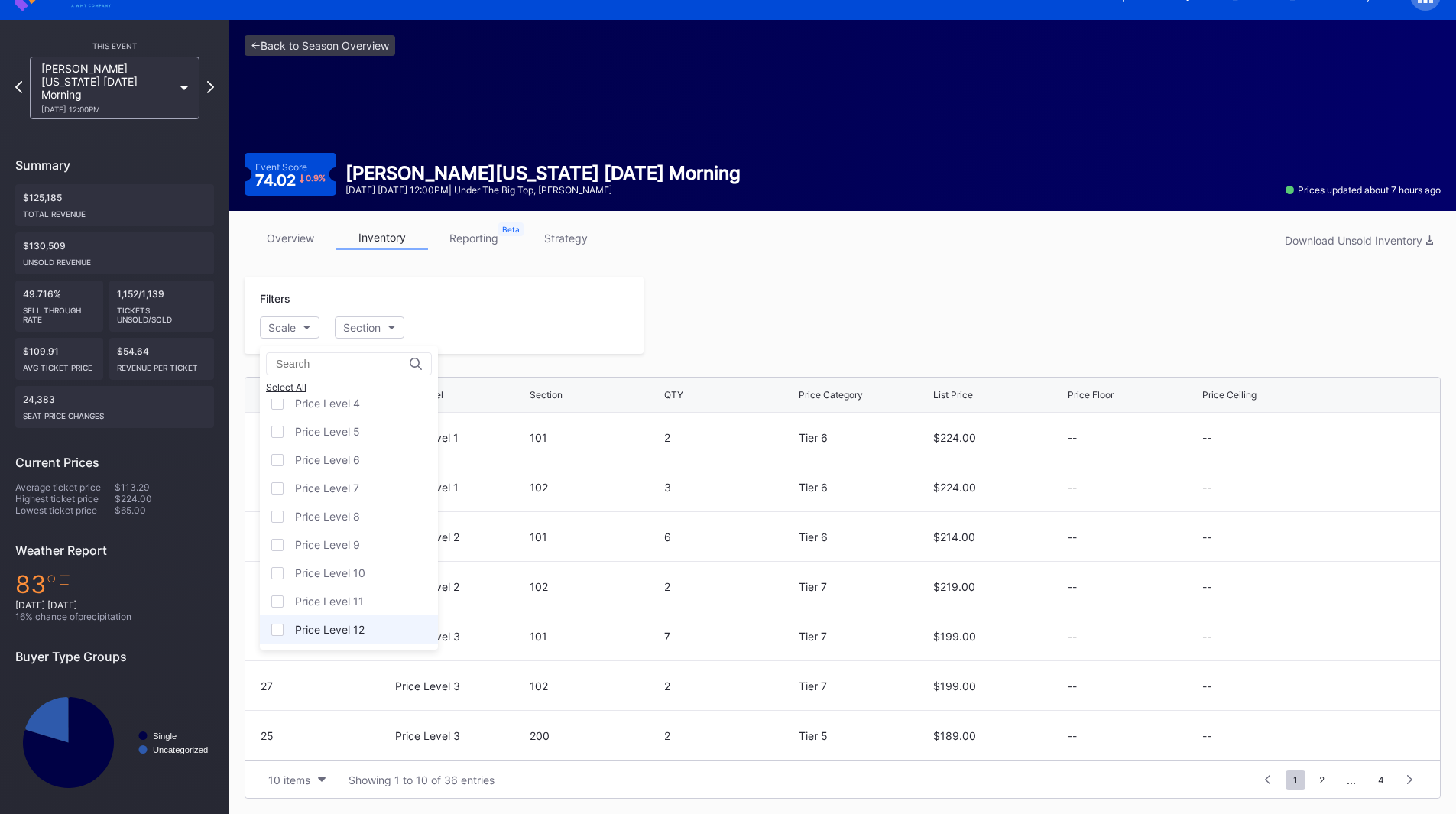
click at [333, 626] on div "Price Level 12" at bounding box center [330, 629] width 70 height 13
drag, startPoint x: 795, startPoint y: 333, endPoint x: 787, endPoint y: 328, distance: 9.4
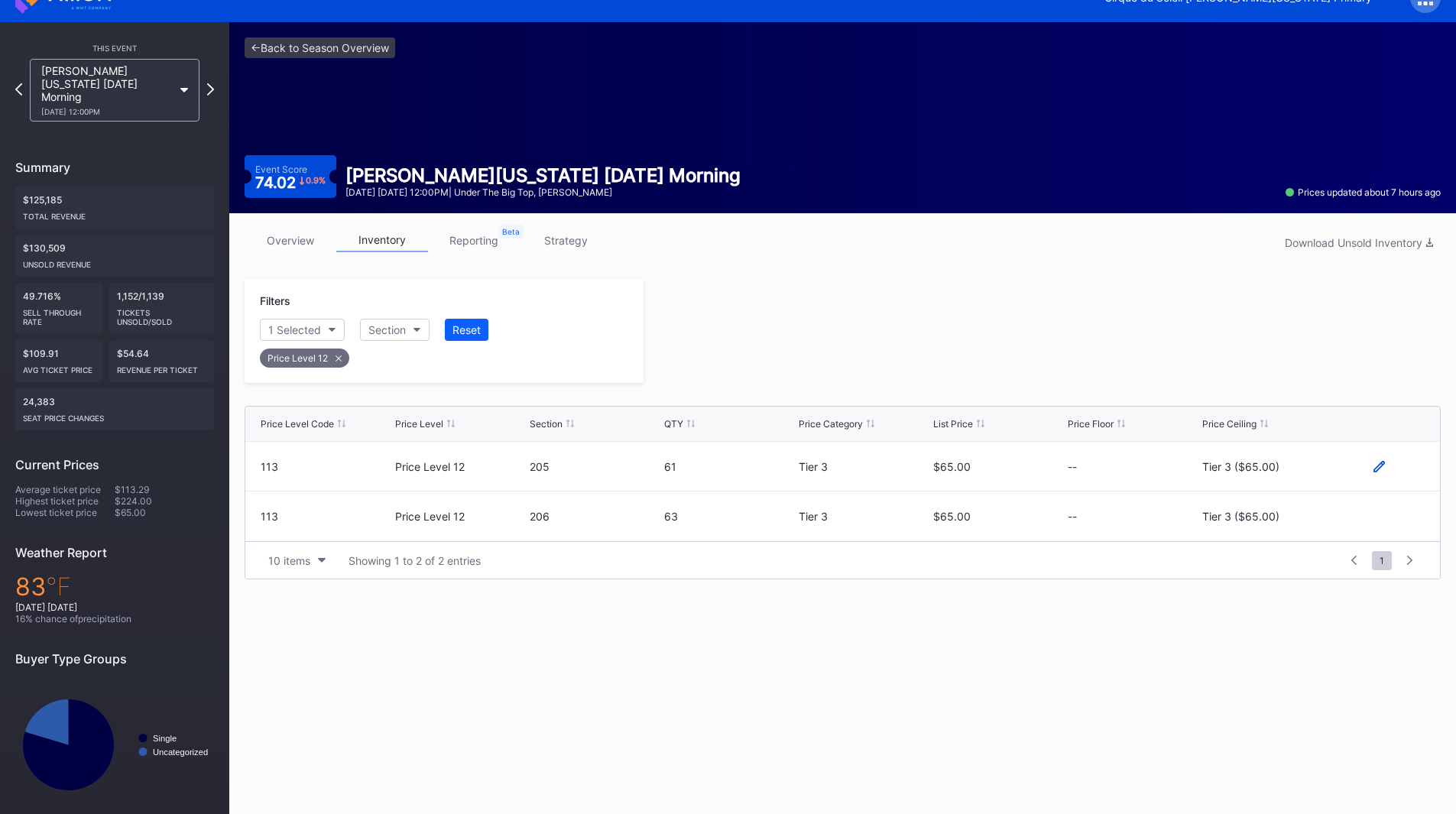
click at [1382, 469] on icon at bounding box center [1378, 466] width 11 height 11
click at [1286, 469] on div "Tier 3 ($65.00)" at bounding box center [1252, 472] width 77 height 13
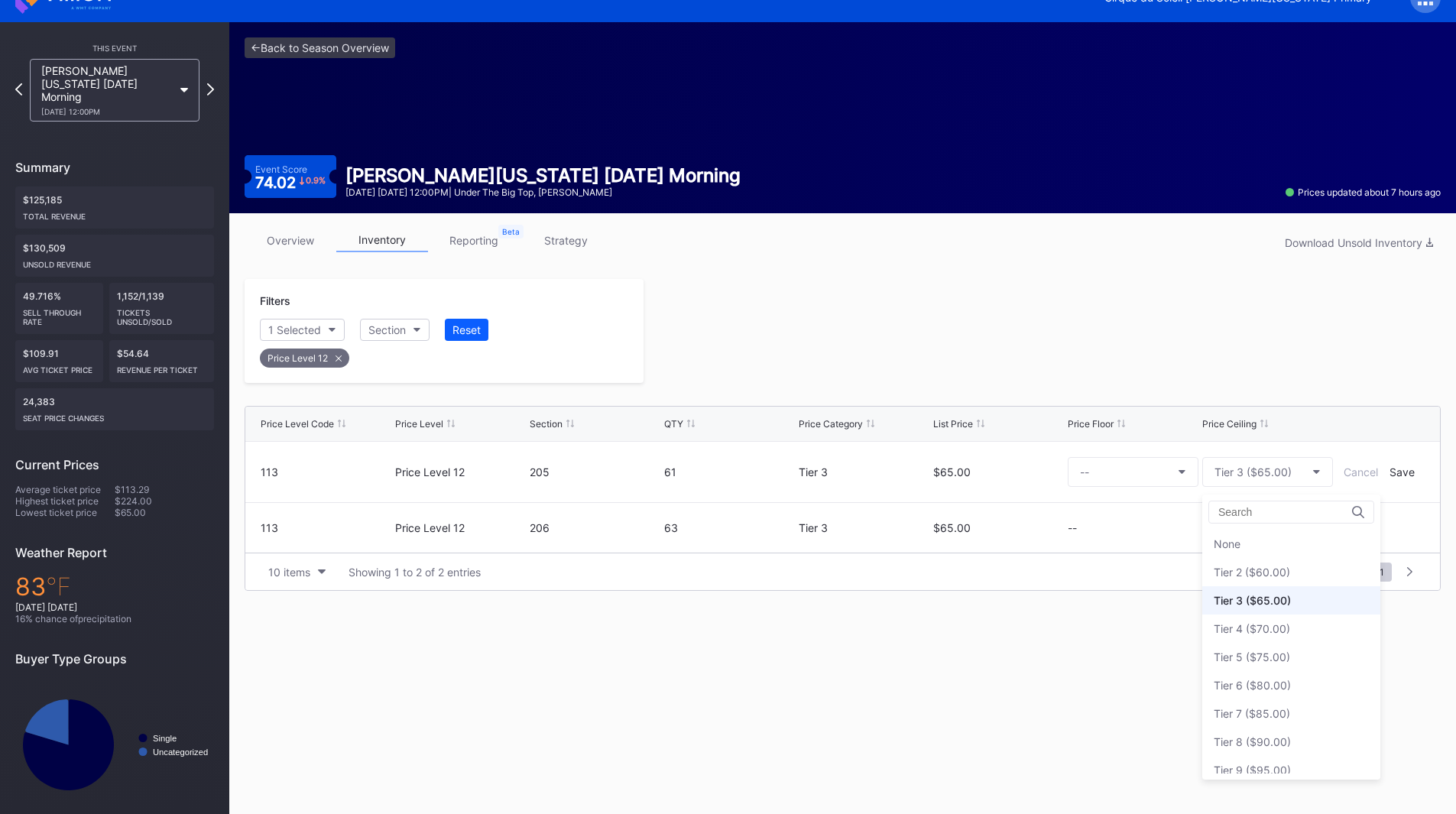
scroll to position [57, 0]
click at [1280, 634] on div "Tier 6 ($80.00)" at bounding box center [1252, 628] width 77 height 13
click at [1393, 472] on div "Save" at bounding box center [1401, 472] width 25 height 13
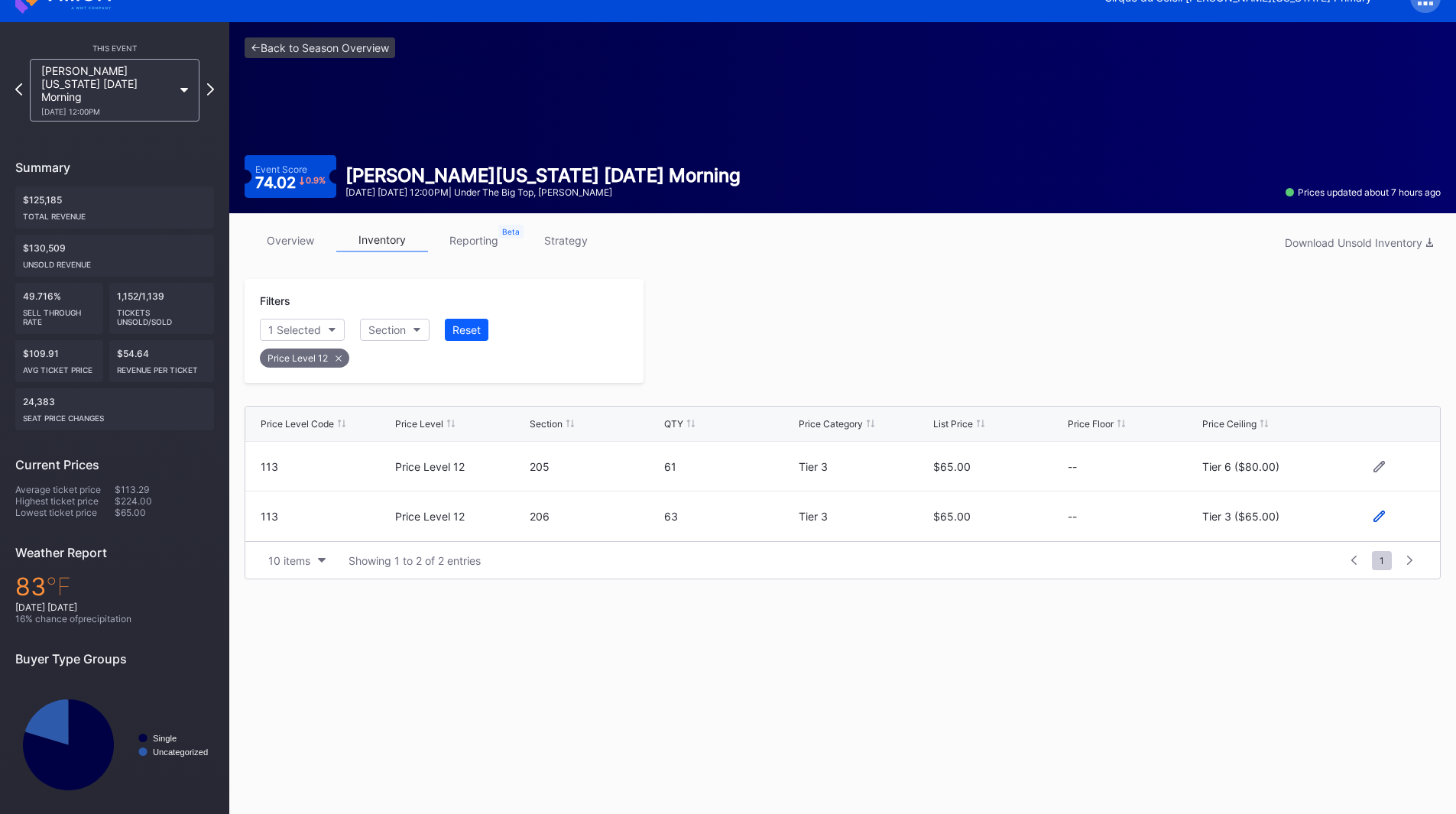
click at [1374, 514] on icon at bounding box center [1378, 515] width 11 height 11
click at [1287, 514] on button "Tier 3 ($65.00)" at bounding box center [1267, 522] width 131 height 30
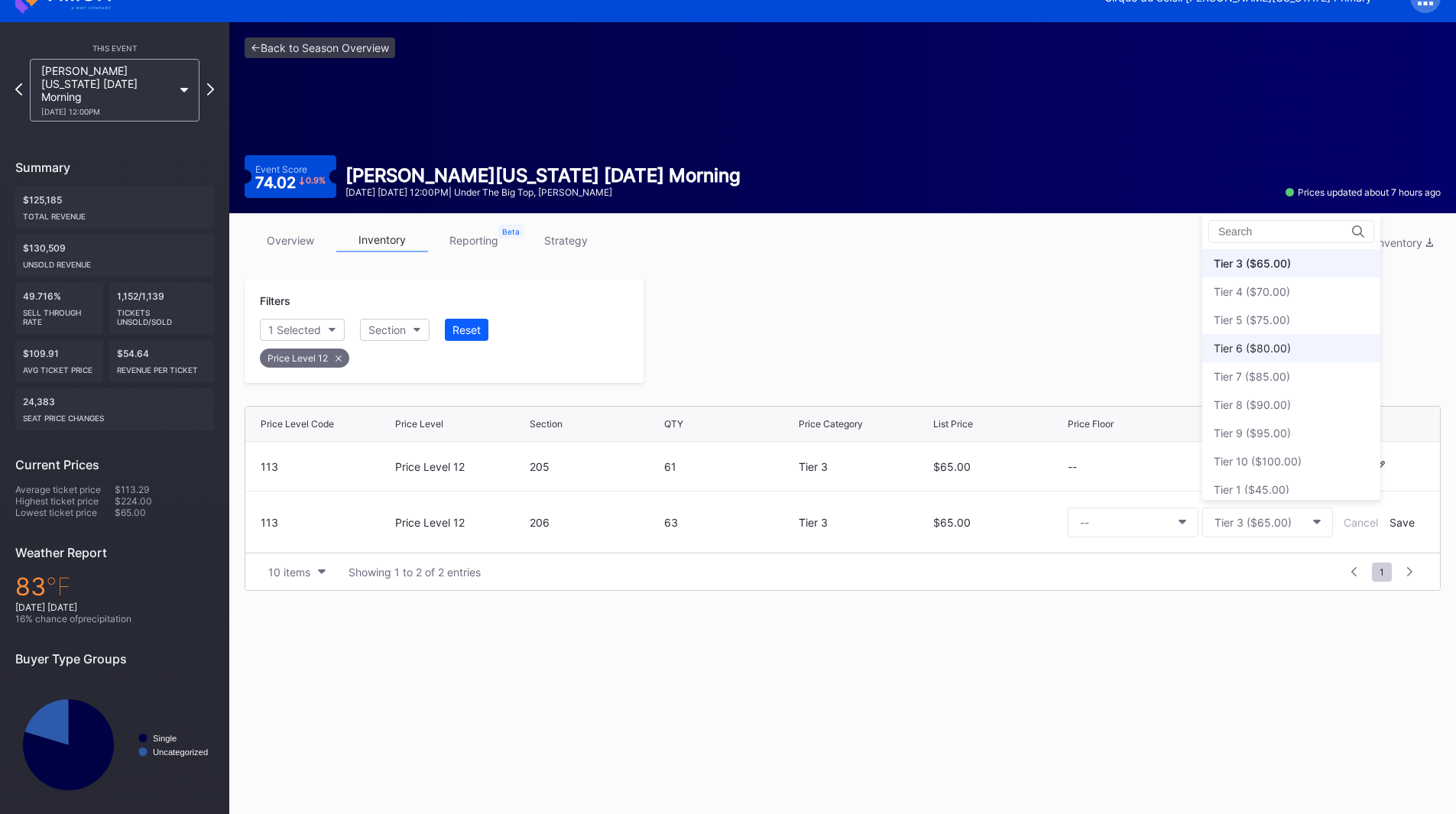
click at [1273, 350] on div "Tier 6 ($80.00)" at bounding box center [1252, 348] width 77 height 13
click at [1400, 518] on div "Save" at bounding box center [1401, 522] width 25 height 13
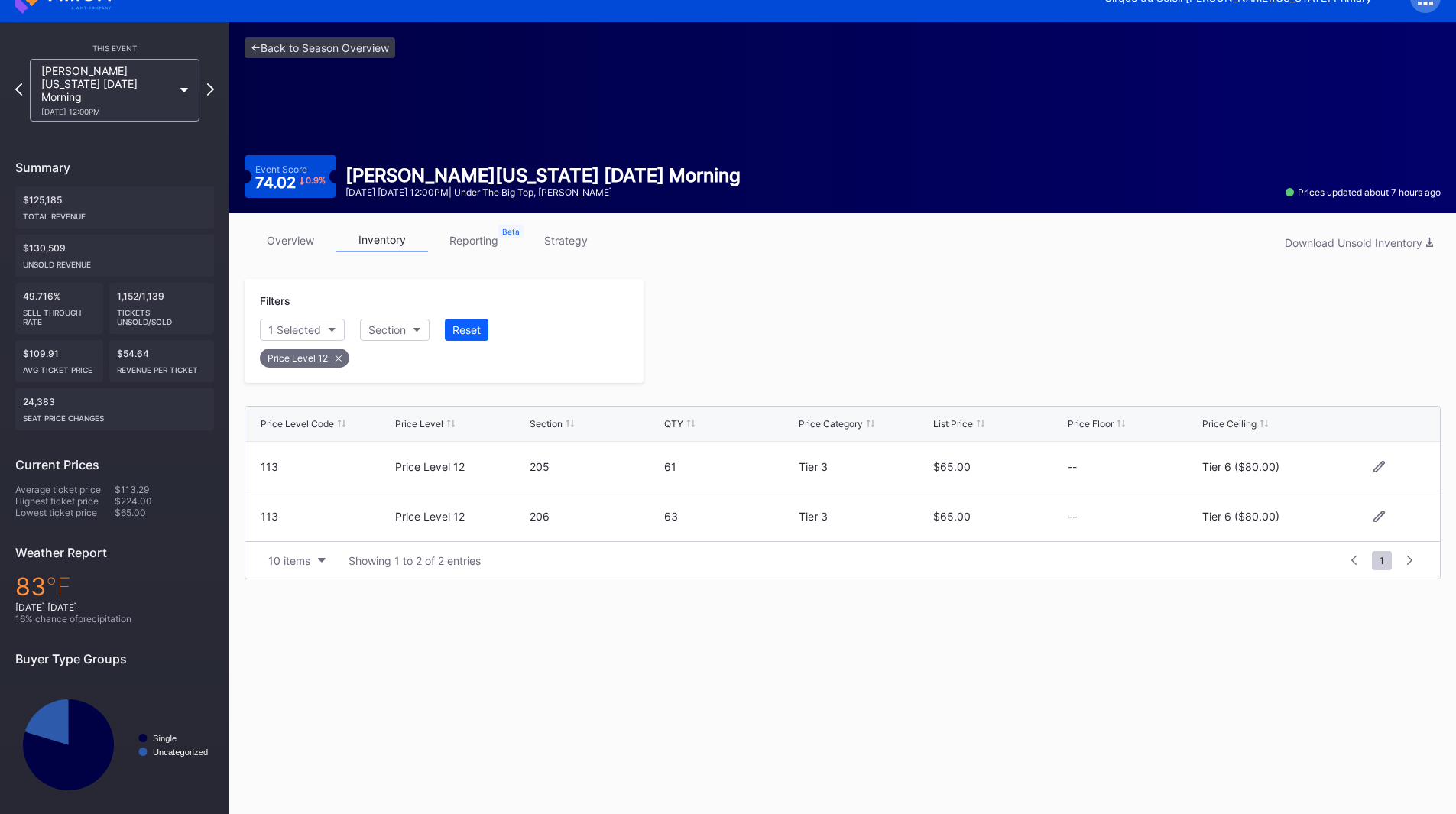
click at [1048, 376] on div at bounding box center [1042, 330] width 797 height 104
click at [208, 86] on icon at bounding box center [210, 89] width 9 height 15
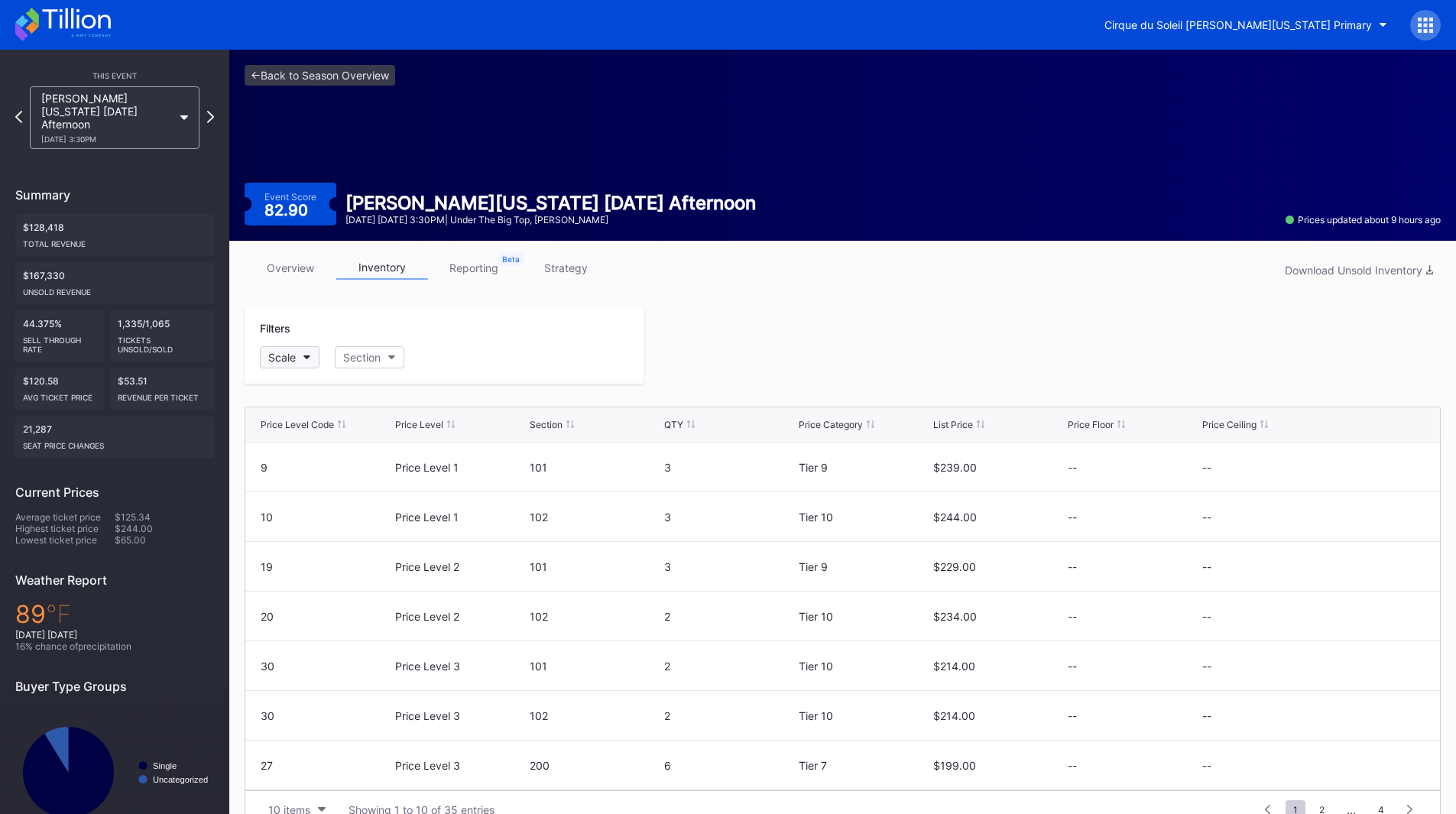
click at [313, 359] on button "Scale" at bounding box center [289, 356] width 59 height 22
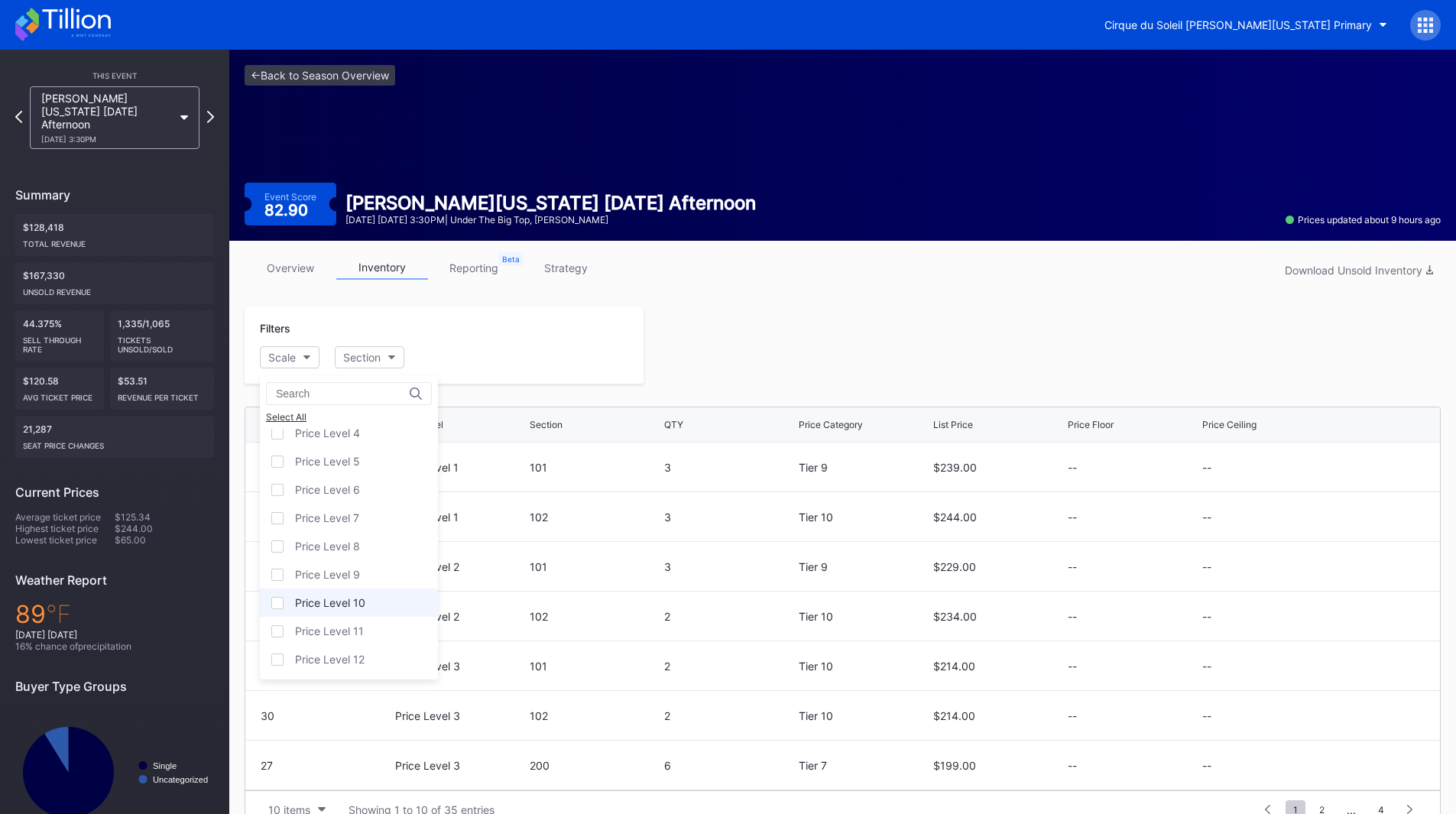
scroll to position [30, 0]
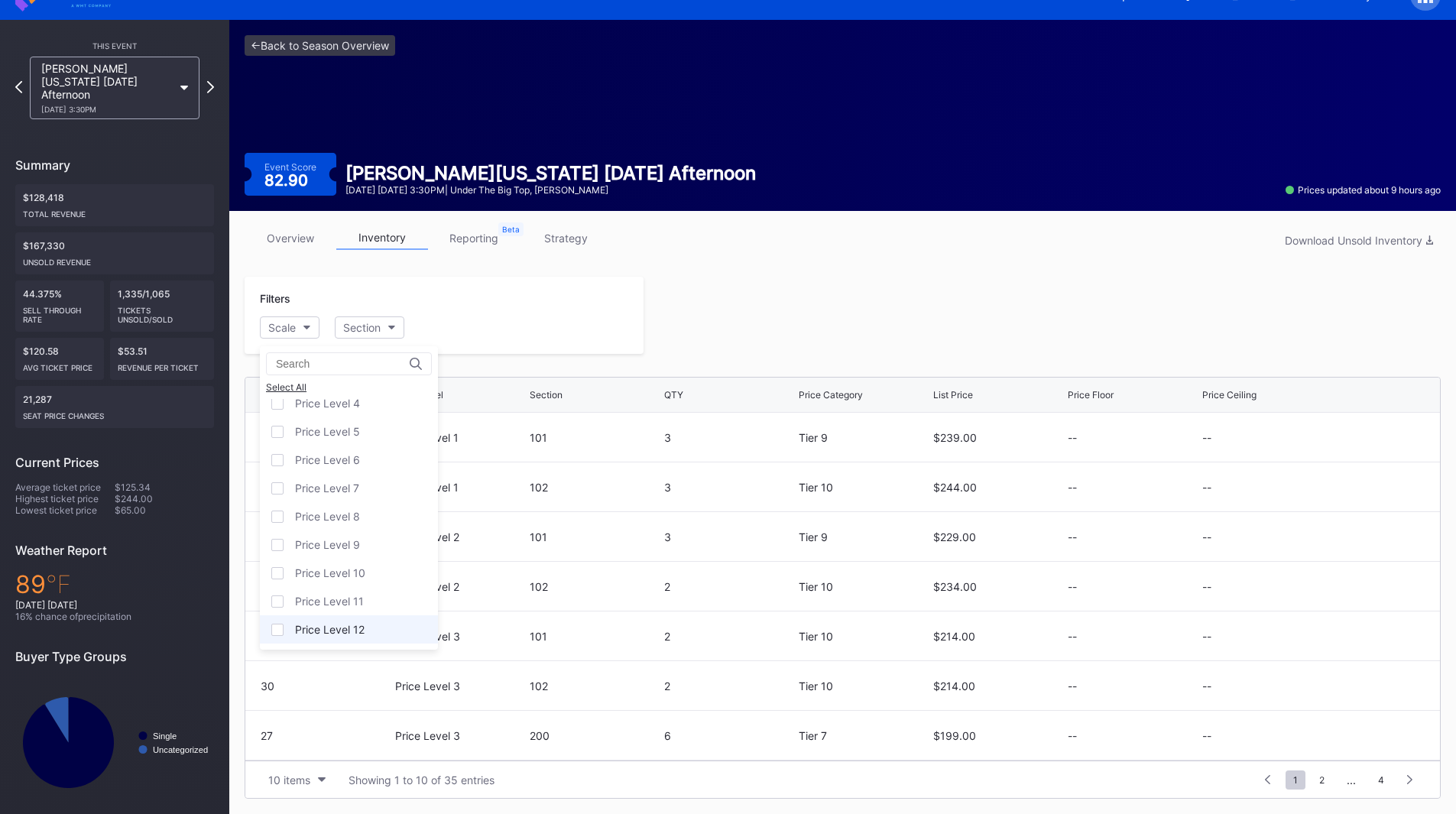
click at [355, 620] on div "Price Level 12" at bounding box center [348, 629] width 178 height 28
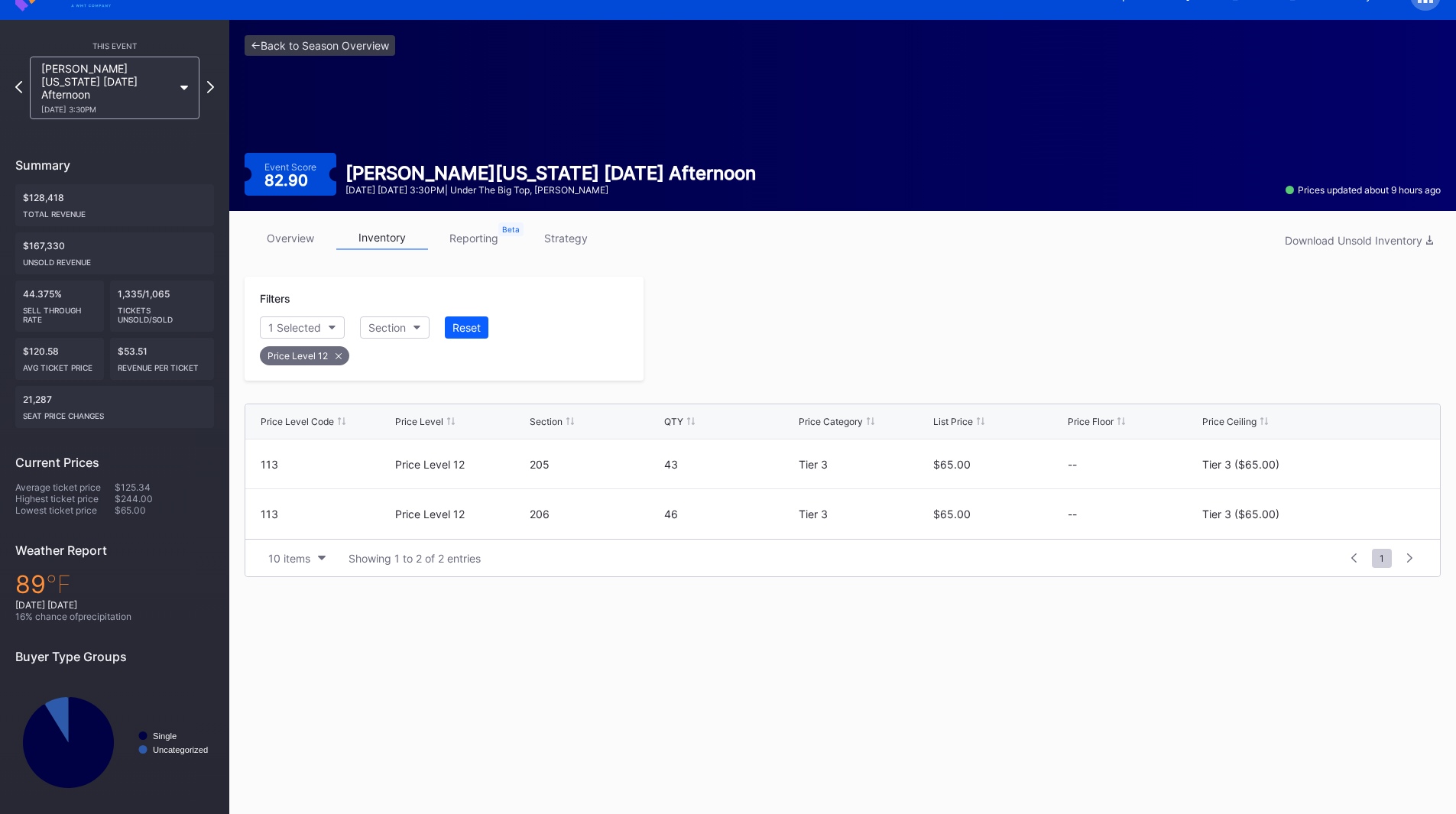
scroll to position [27, 0]
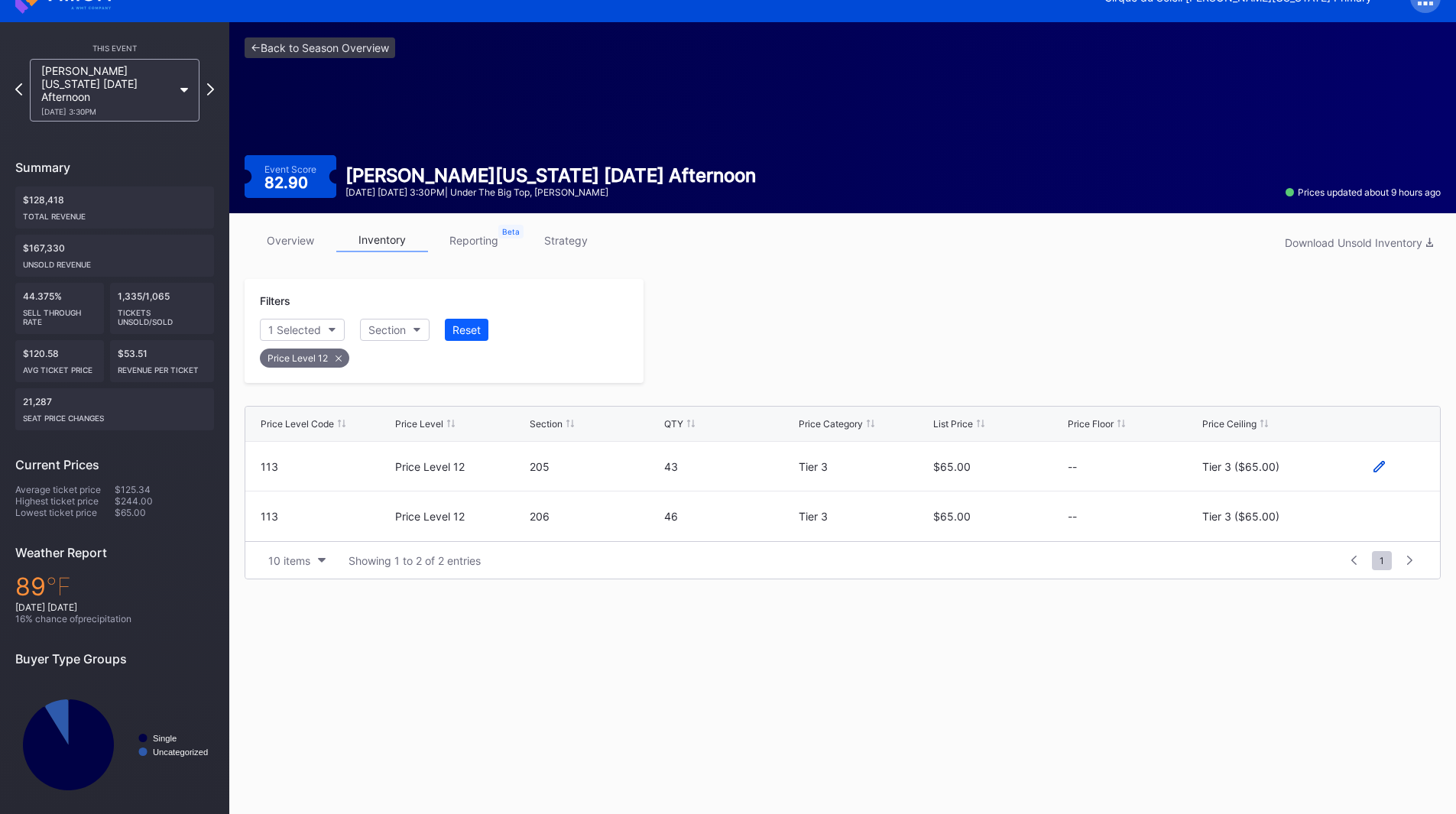
click at [1383, 465] on icon at bounding box center [1378, 466] width 11 height 11
click at [1279, 473] on div "Tier 3 ($65.00)" at bounding box center [1252, 472] width 77 height 13
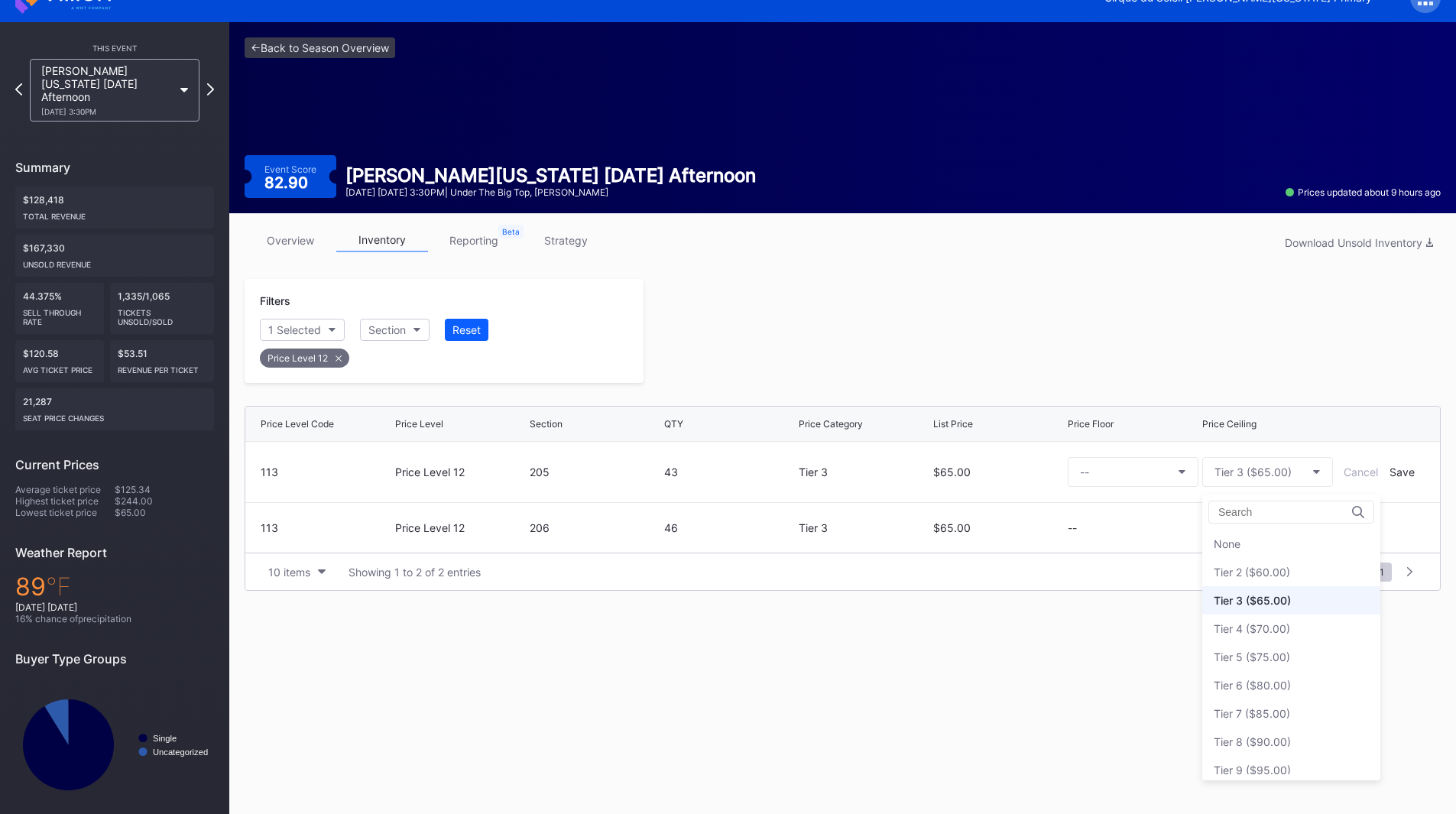
scroll to position [57, 0]
click at [1279, 635] on div "Tier 6 ($80.00)" at bounding box center [1291, 628] width 178 height 28
click at [1392, 472] on div "Save" at bounding box center [1401, 472] width 25 height 13
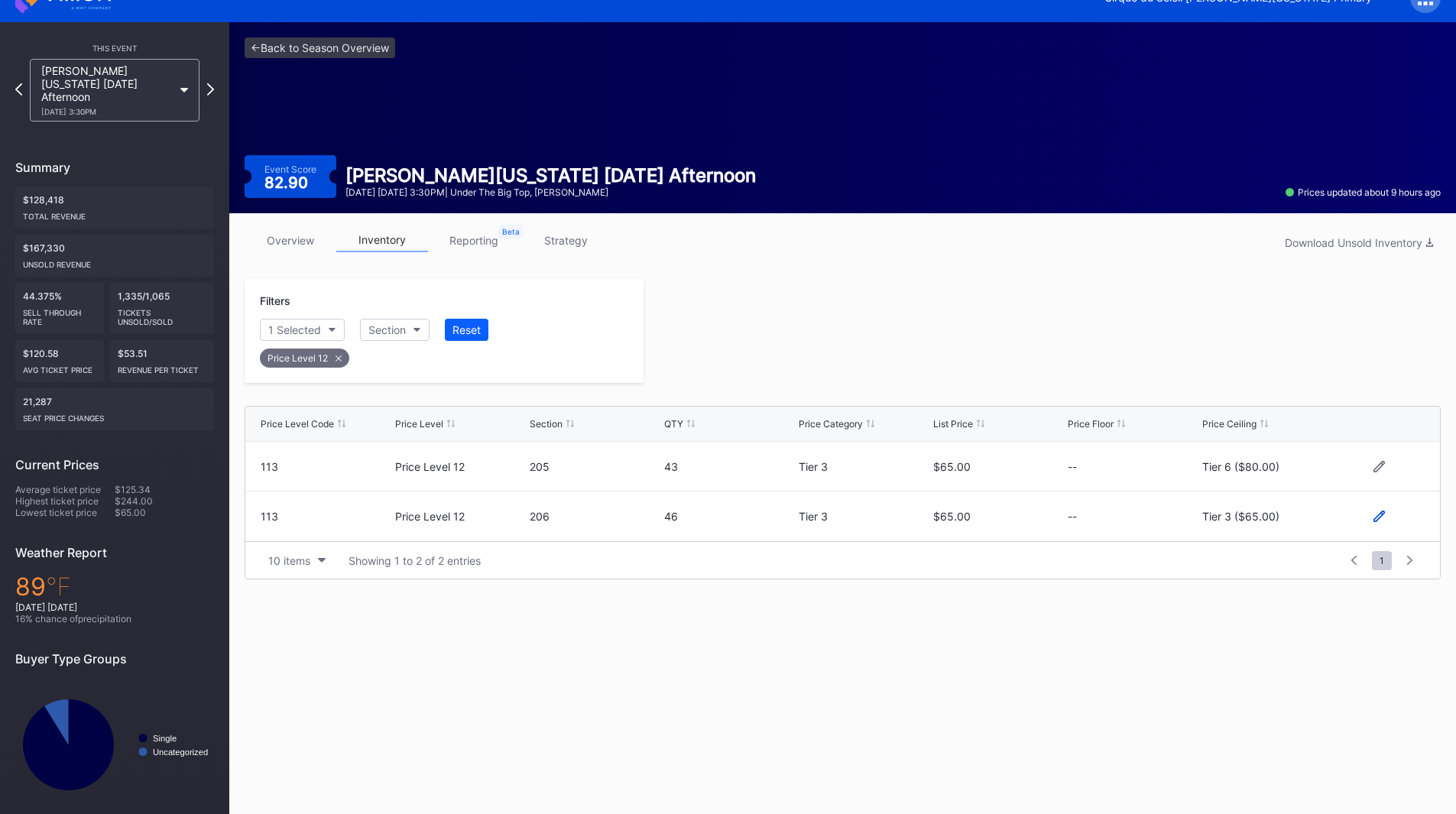
click at [1383, 516] on icon at bounding box center [1378, 515] width 11 height 11
click at [1253, 519] on div "Tier 3 ($65.00)" at bounding box center [1252, 522] width 77 height 13
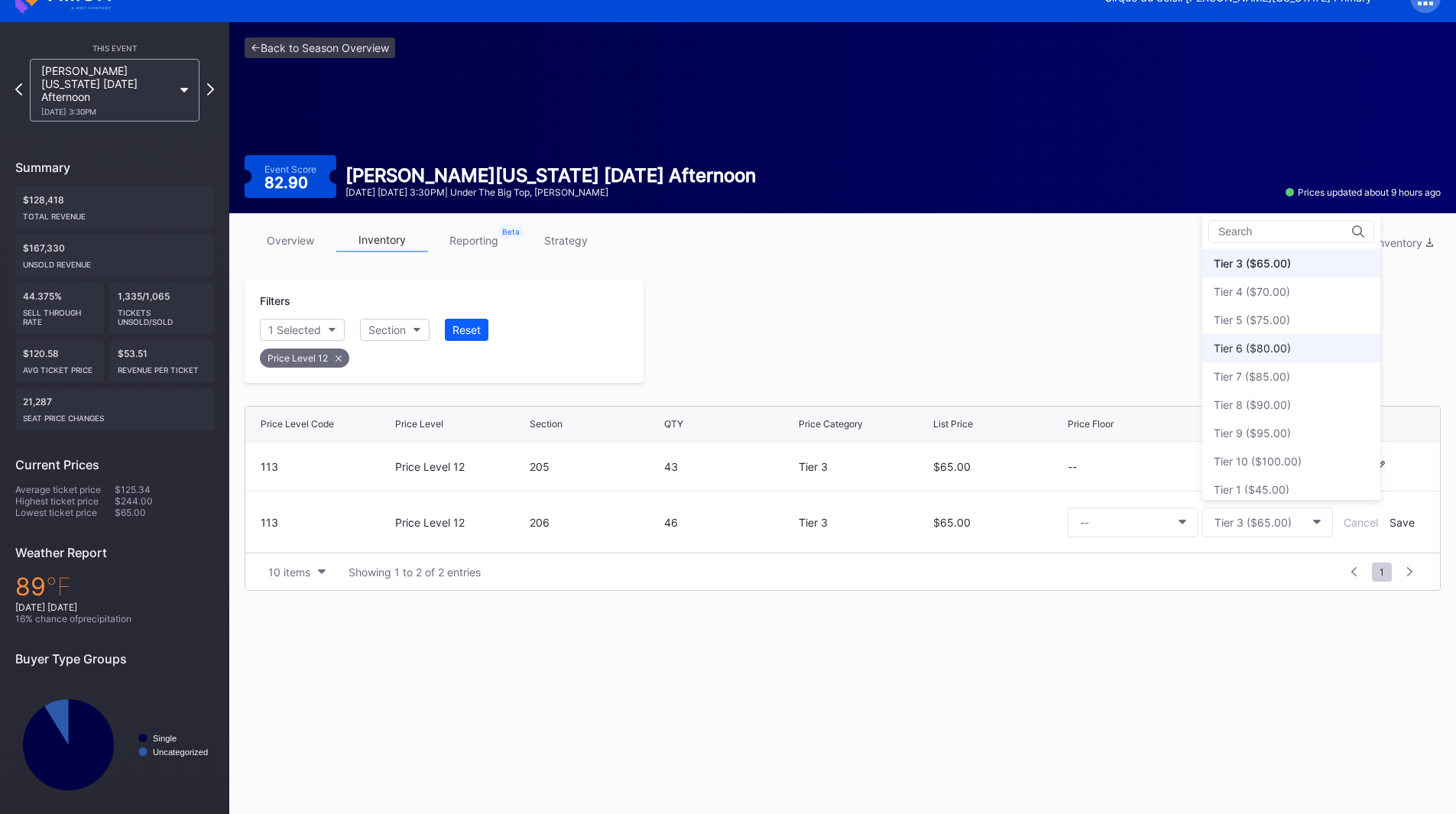
click at [1288, 348] on div "Tier 6 ($80.00)" at bounding box center [1252, 348] width 77 height 13
click at [1395, 522] on div "Save" at bounding box center [1401, 522] width 25 height 13
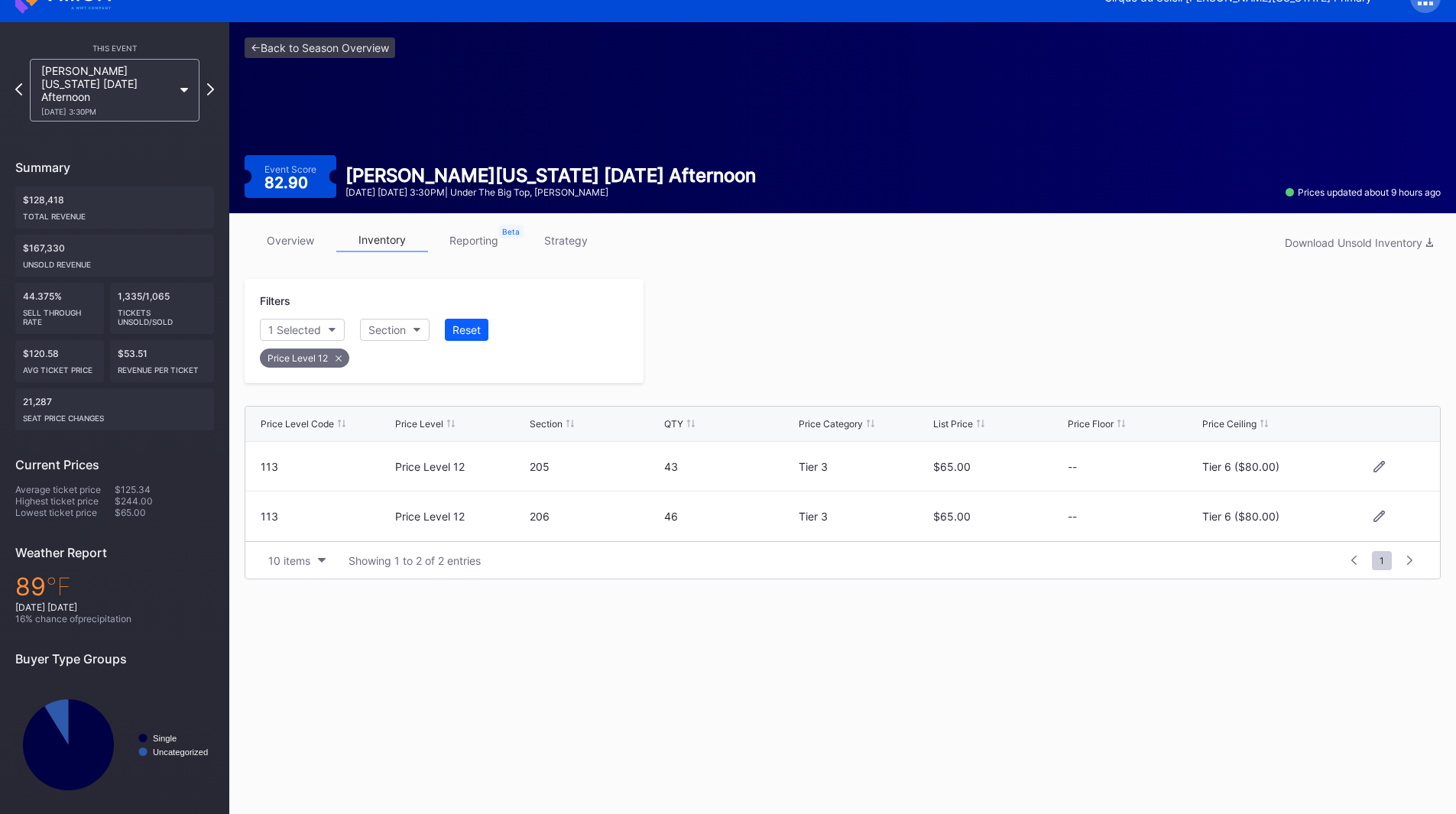
click at [974, 329] on div at bounding box center [1042, 330] width 797 height 104
click at [19, 85] on icon at bounding box center [19, 89] width 9 height 15
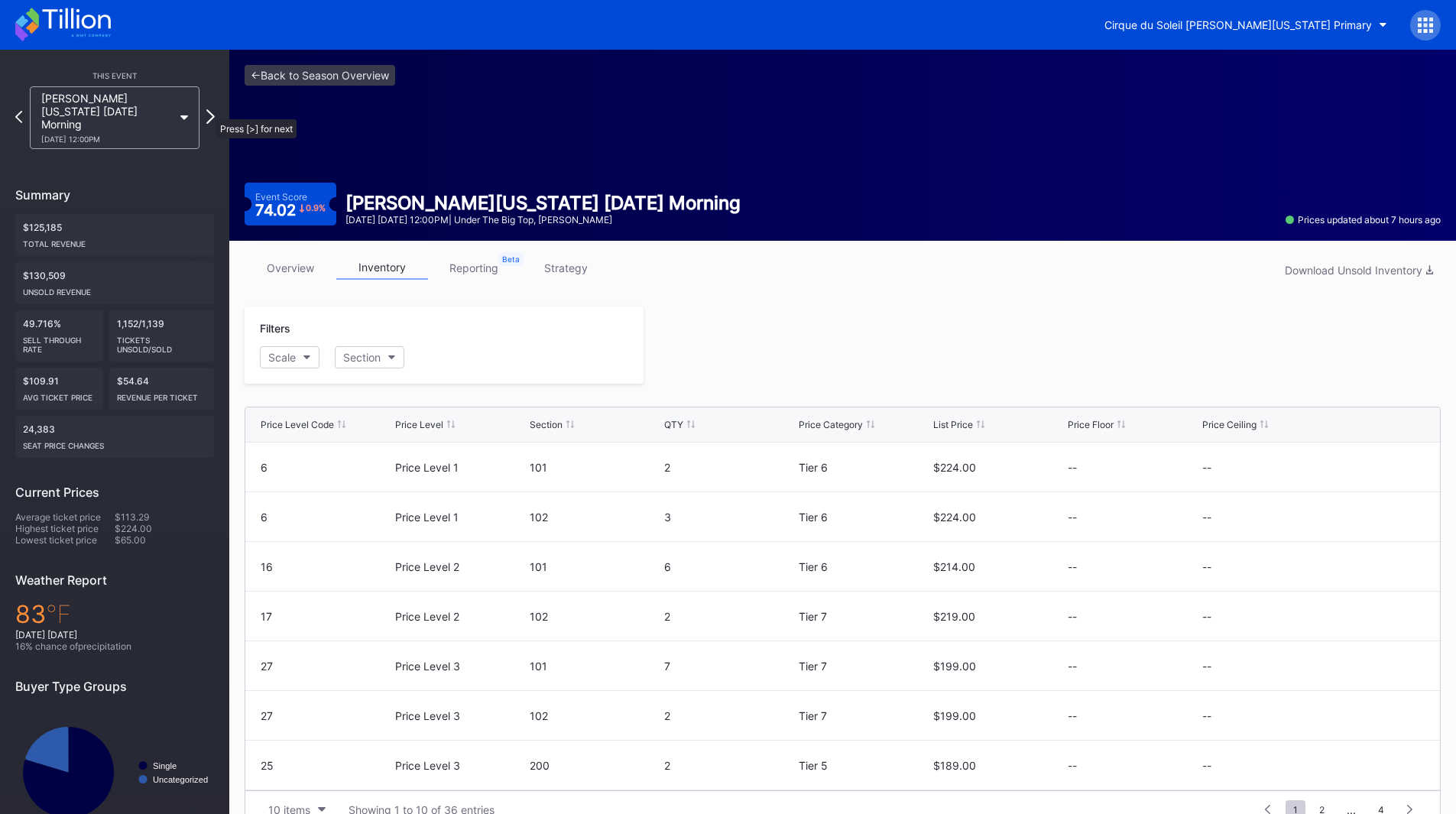
click at [209, 112] on icon at bounding box center [210, 116] width 9 height 15
click at [15, 113] on icon at bounding box center [19, 116] width 9 height 15
click at [210, 113] on icon at bounding box center [210, 116] width 9 height 15
click at [17, 112] on icon at bounding box center [19, 116] width 9 height 15
click at [307, 362] on button "Scale" at bounding box center [289, 356] width 59 height 22
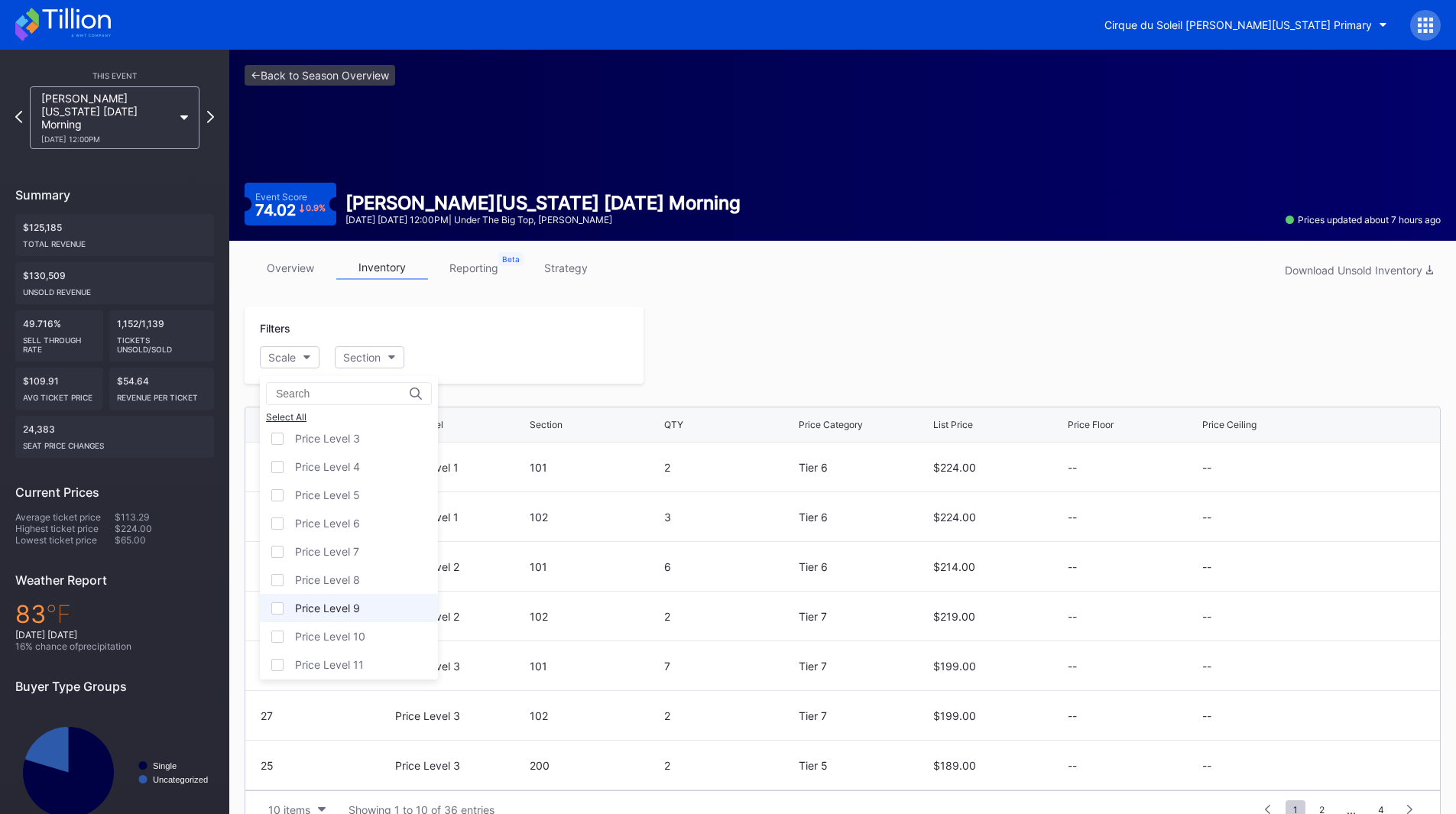
scroll to position [94, 0]
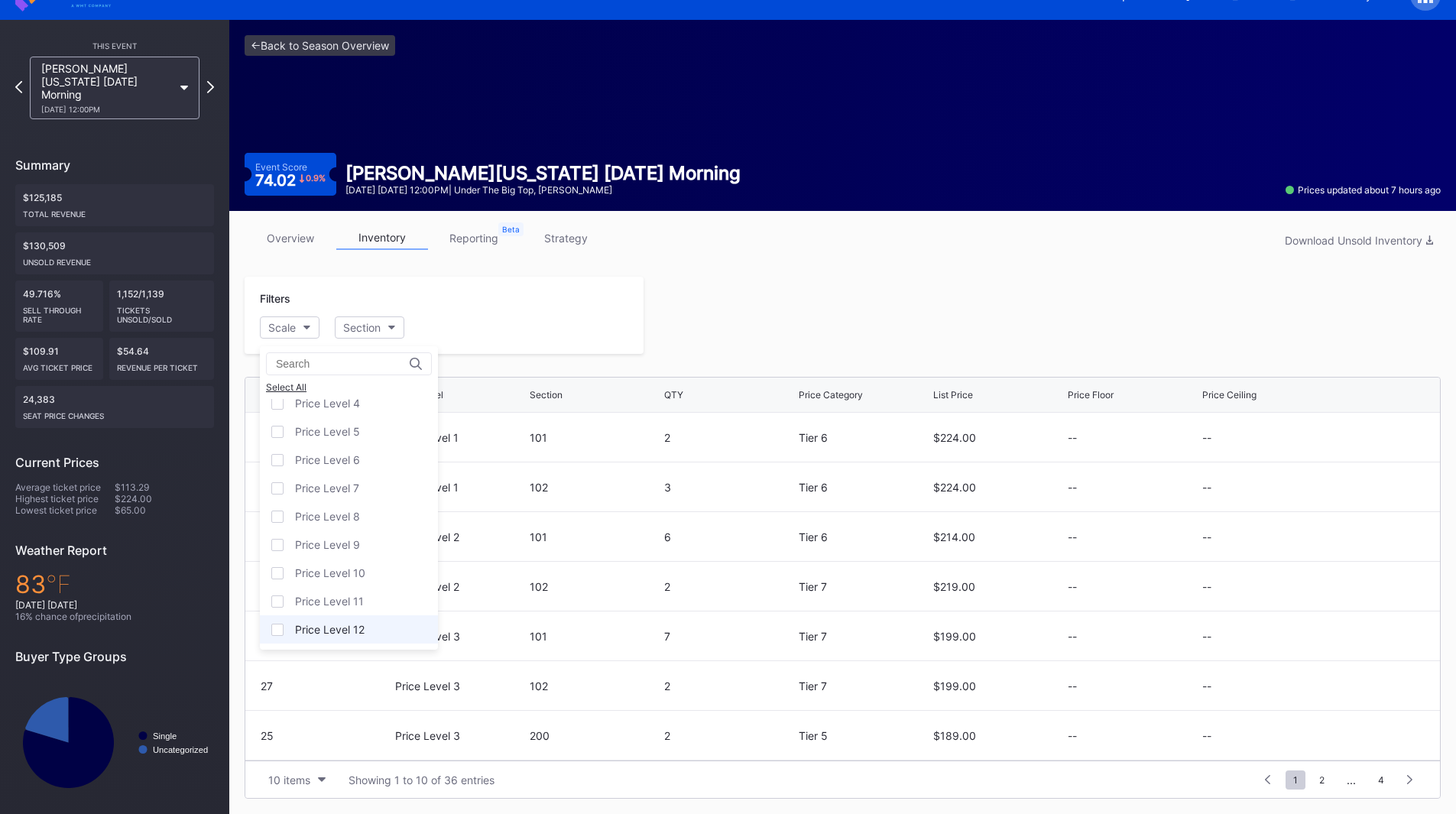
click at [357, 626] on div "Price Level 12" at bounding box center [330, 629] width 70 height 13
drag, startPoint x: 949, startPoint y: 263, endPoint x: 955, endPoint y: 256, distance: 9.2
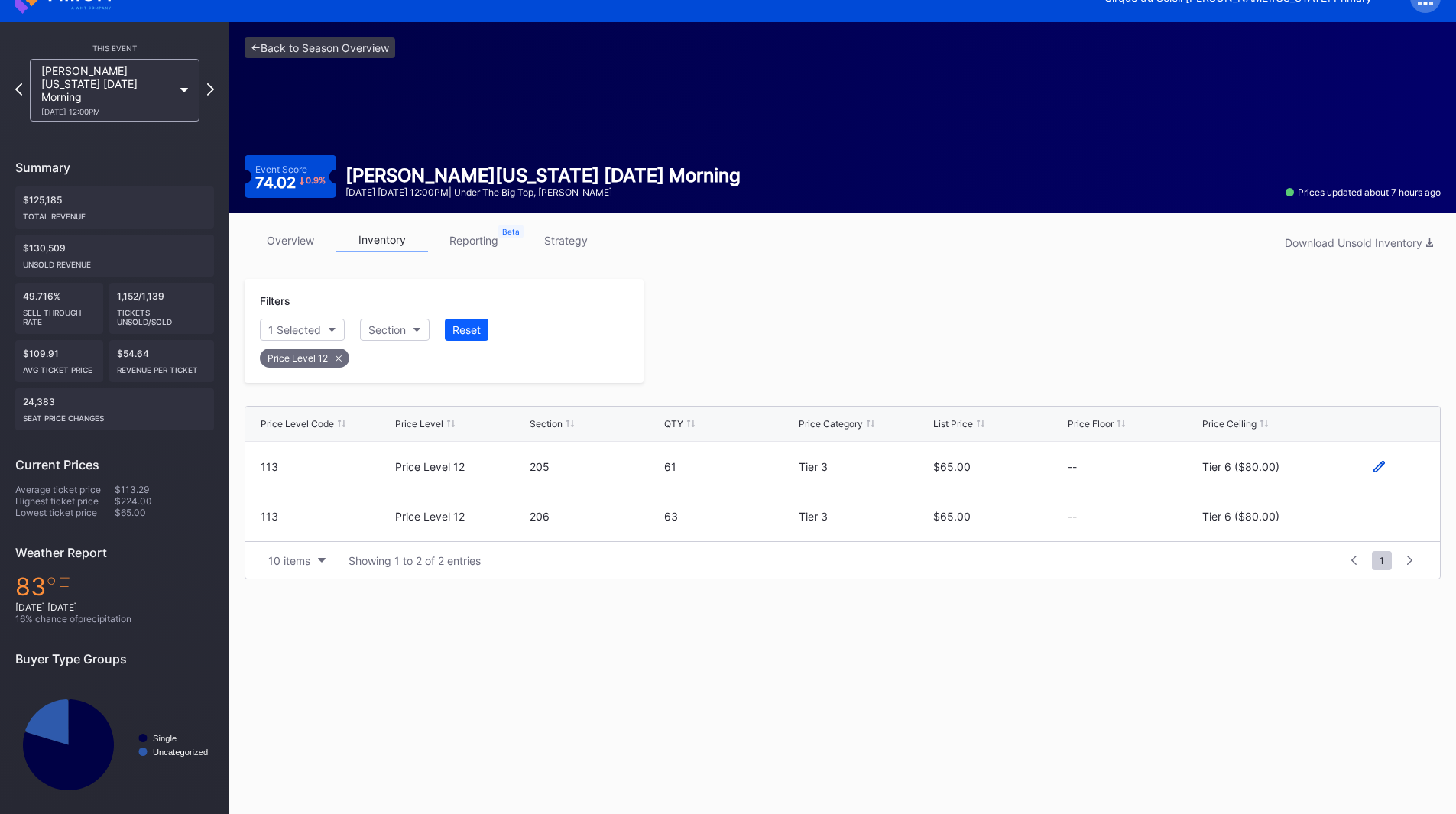
click at [1376, 461] on icon at bounding box center [1378, 466] width 11 height 11
click at [1269, 468] on div "Tier 6 ($80.00)" at bounding box center [1252, 472] width 77 height 13
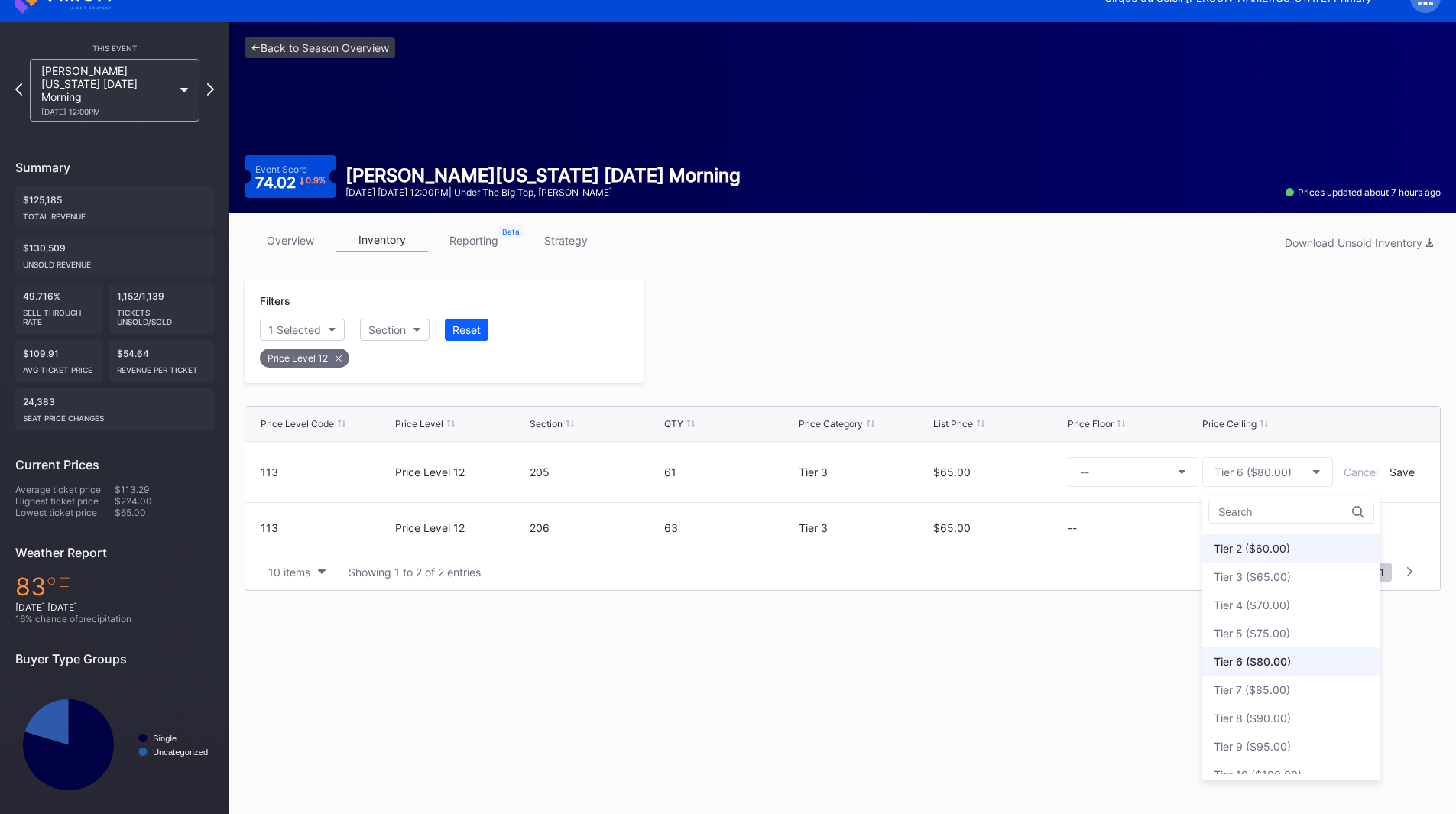
scroll to position [0, 0]
click at [1272, 572] on div "Tier 2 ($60.00)" at bounding box center [1251, 571] width 76 height 13
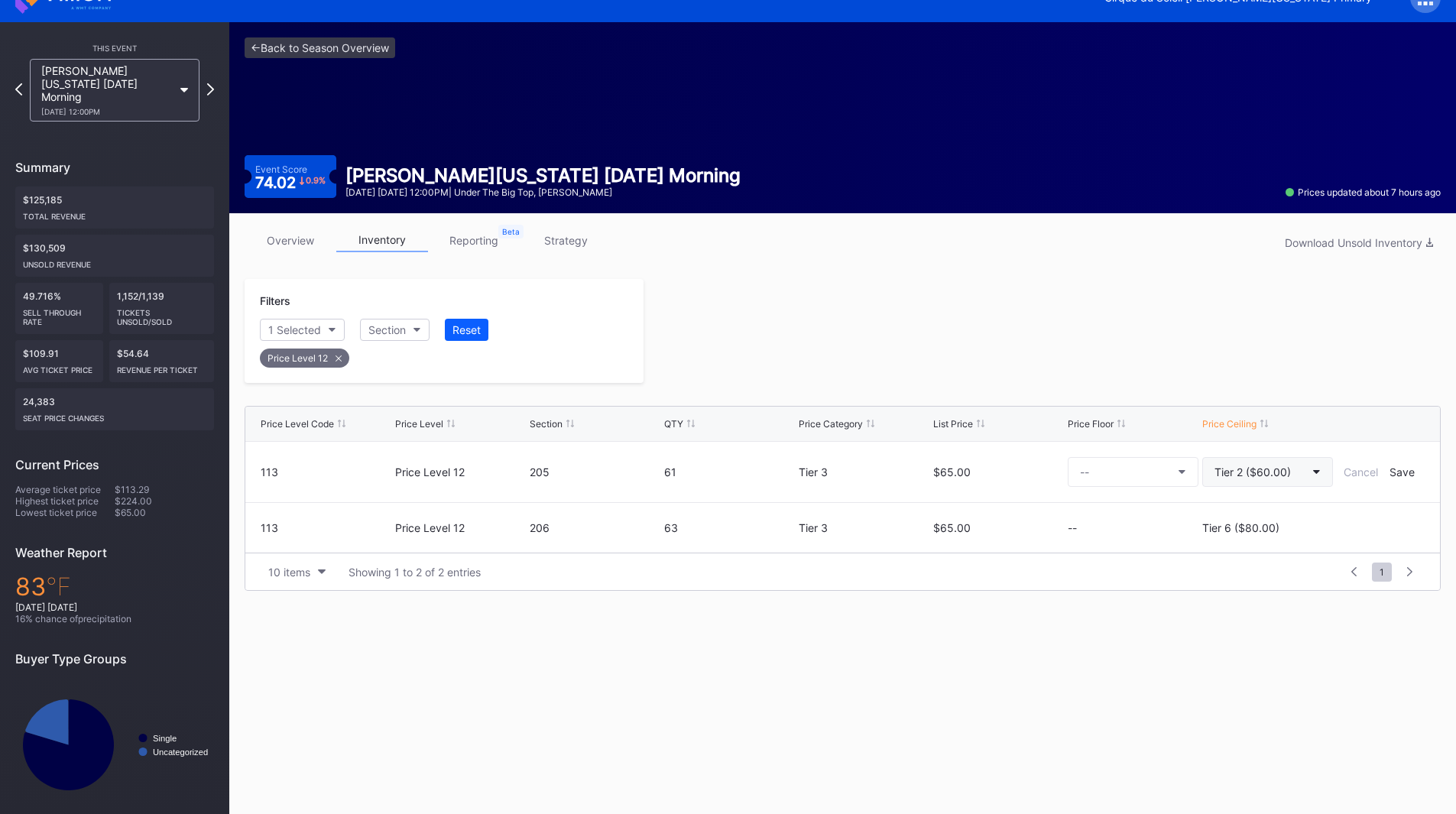
click at [1273, 476] on div "Tier 2 ($60.00)" at bounding box center [1252, 472] width 76 height 13
click at [1404, 471] on div "Save" at bounding box center [1401, 472] width 25 height 13
click at [1377, 513] on icon at bounding box center [1378, 515] width 11 height 11
click at [1273, 522] on div "Tier 6 ($80.00)" at bounding box center [1252, 522] width 77 height 13
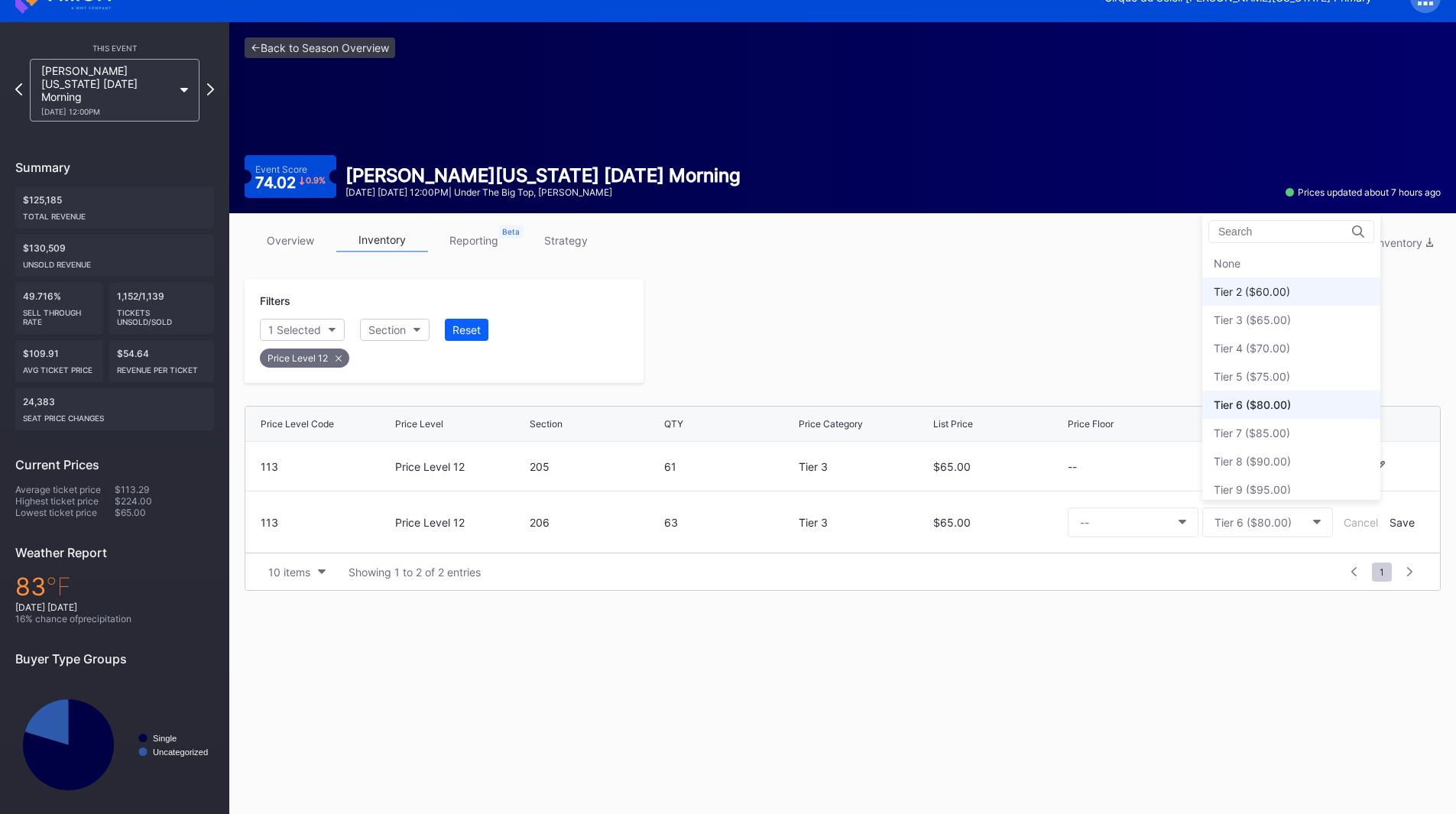
click at [1261, 293] on div "Tier 2 ($60.00)" at bounding box center [1251, 291] width 76 height 13
click at [1395, 526] on div "Save" at bounding box center [1401, 522] width 25 height 13
click at [997, 349] on div at bounding box center [1042, 330] width 797 height 104
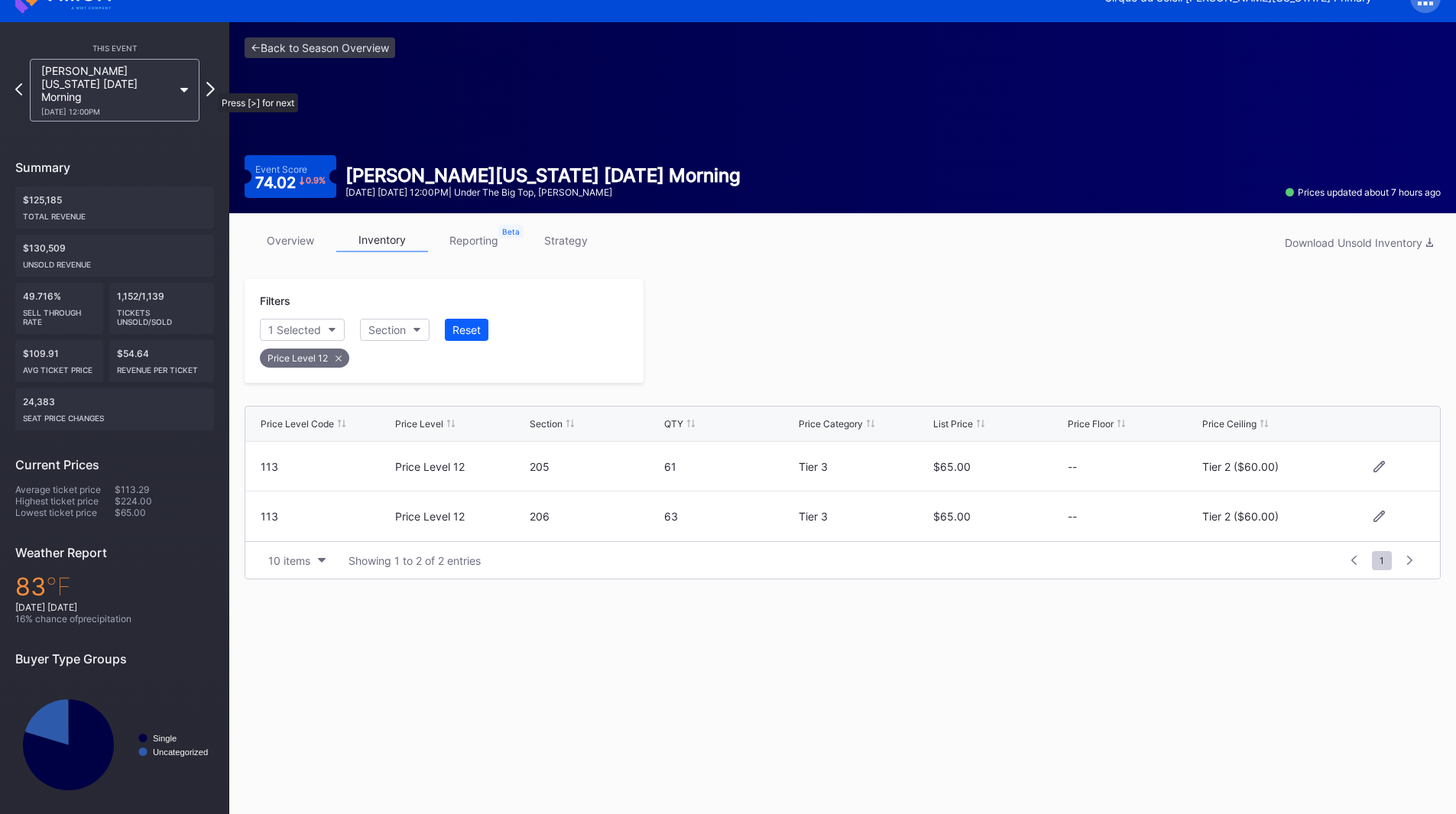
click at [210, 86] on icon at bounding box center [210, 89] width 9 height 15
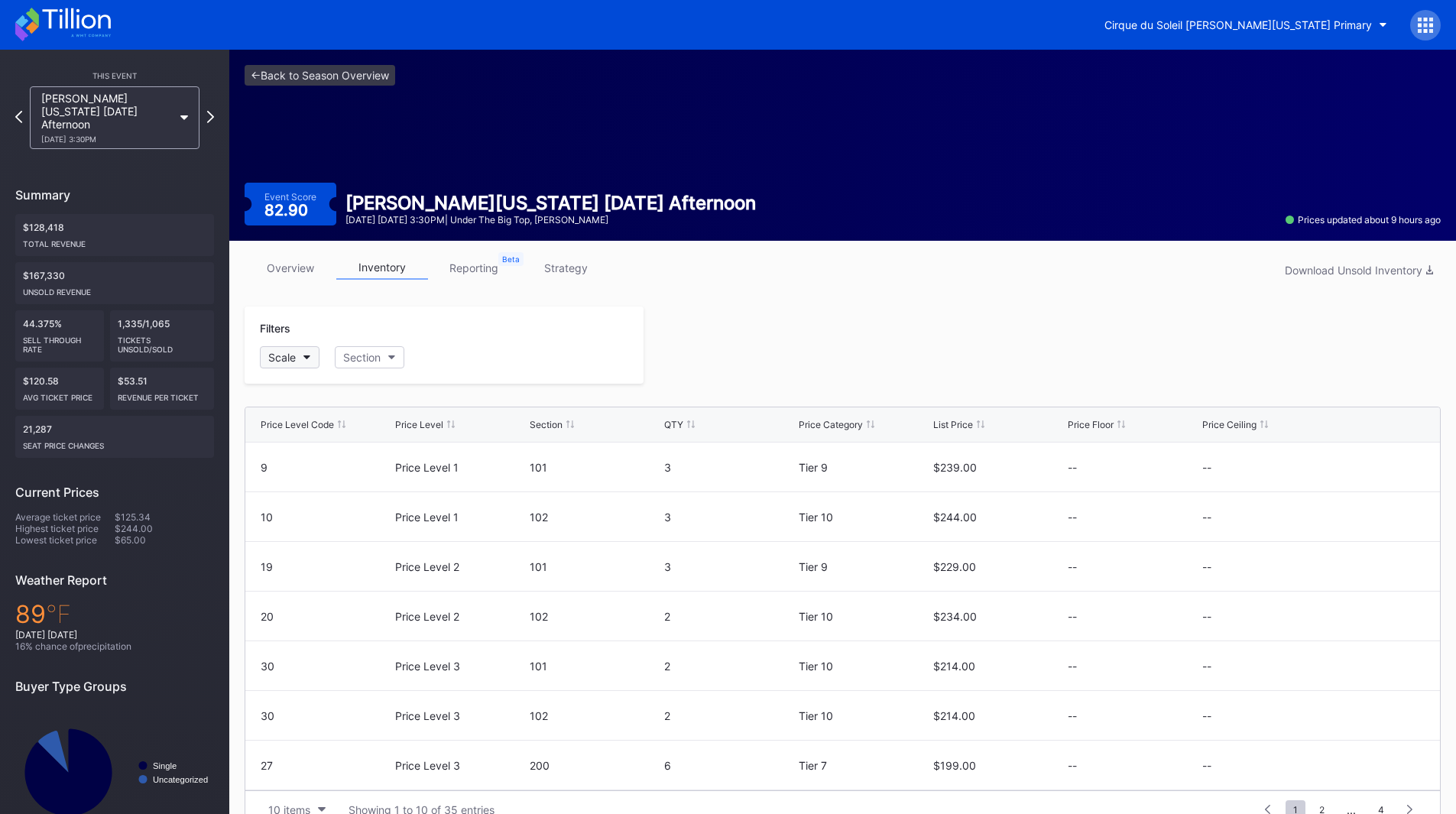
click at [306, 366] on button "Scale" at bounding box center [289, 356] width 59 height 22
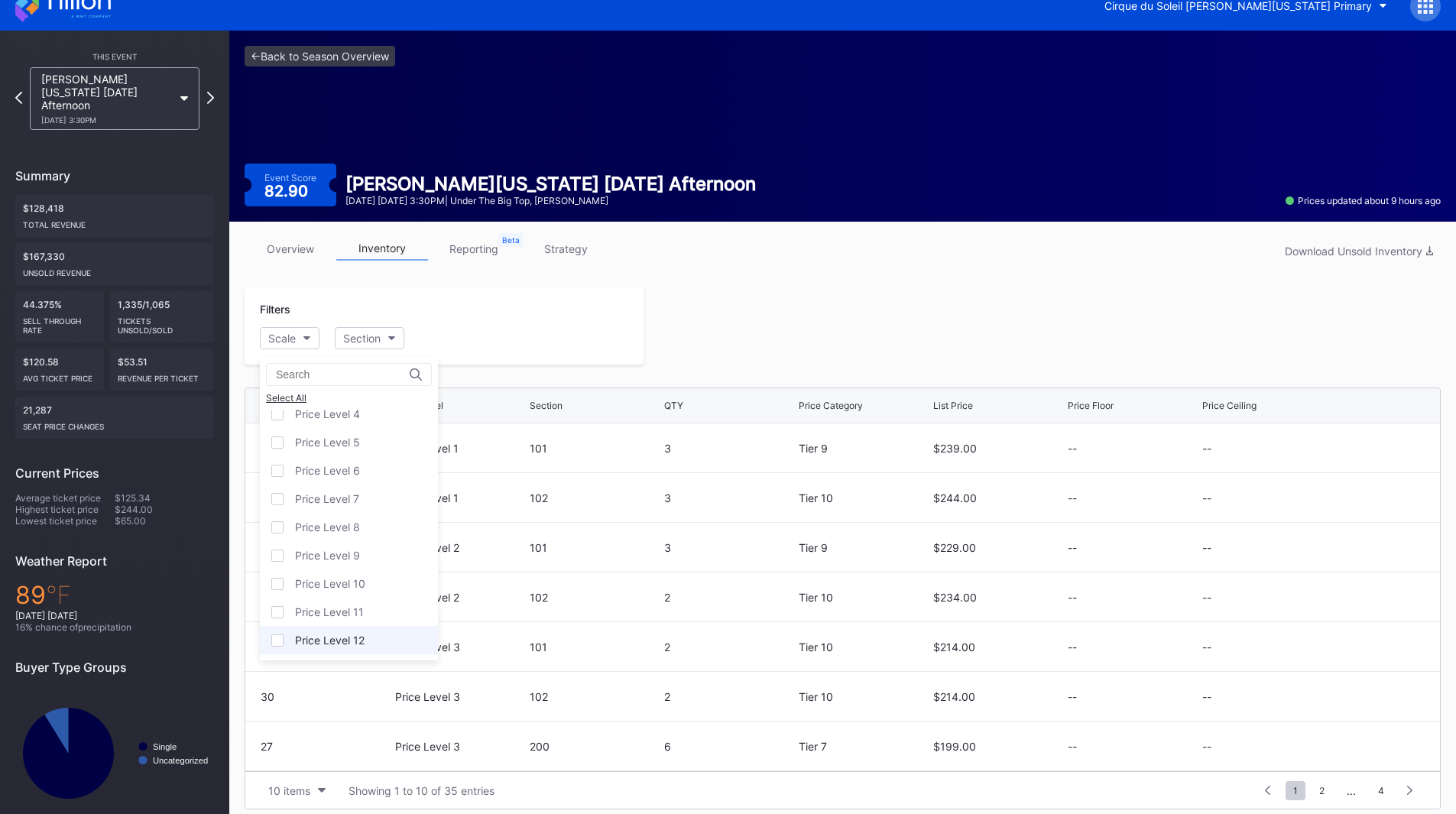
scroll to position [30, 0]
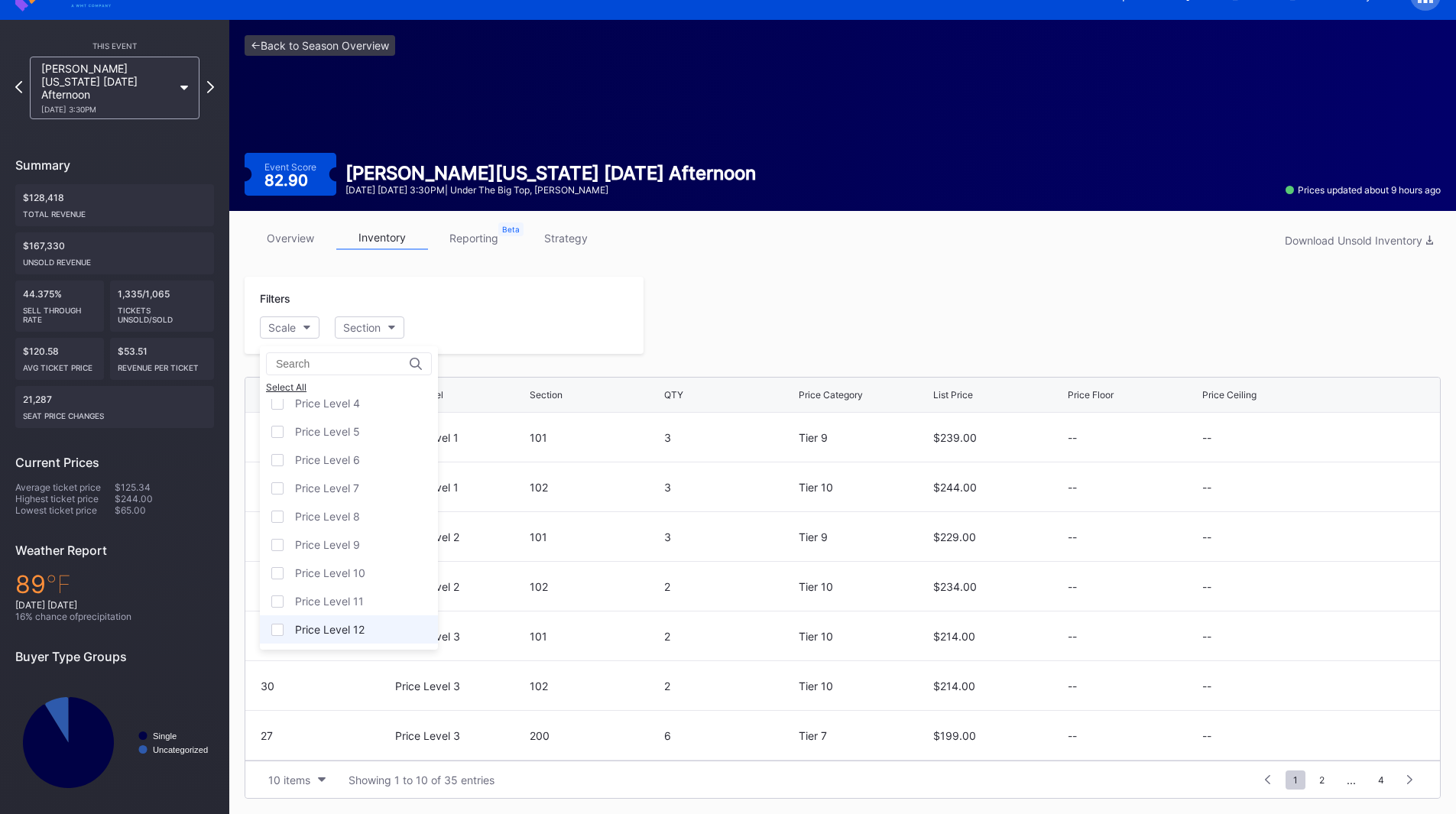
click at [353, 636] on div "Price Level 12" at bounding box center [348, 629] width 178 height 28
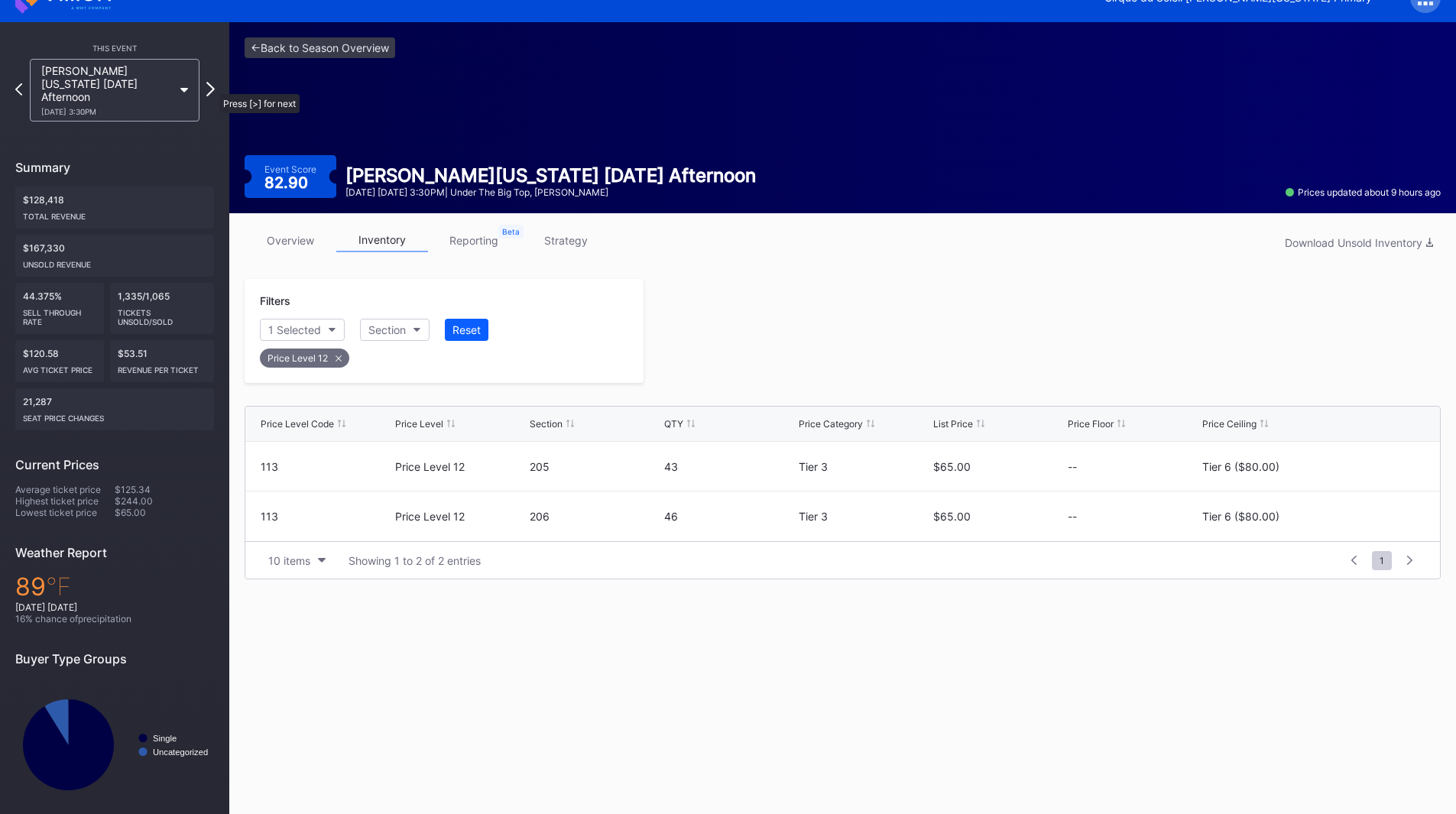
click at [211, 86] on icon at bounding box center [210, 89] width 9 height 15
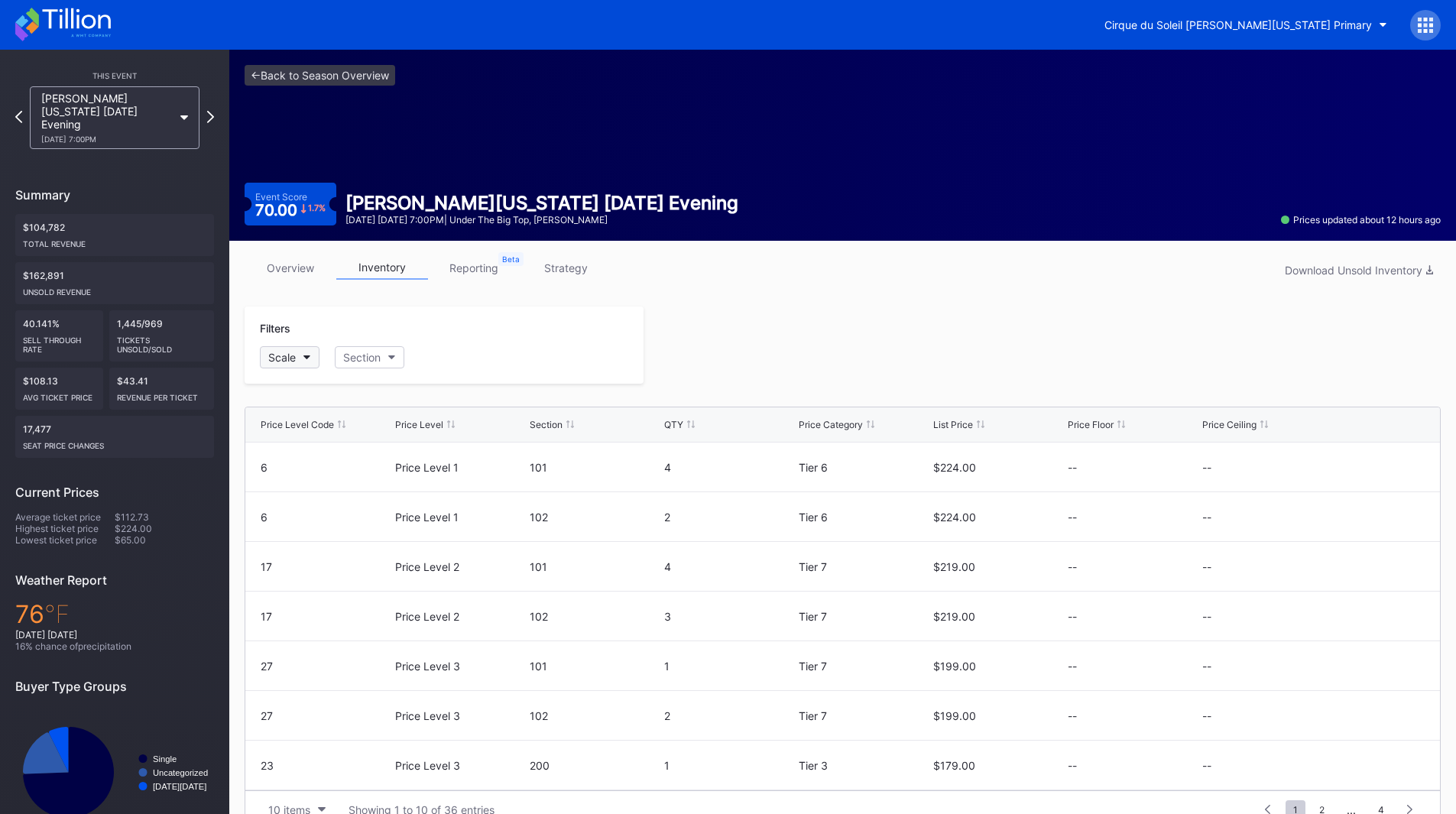
click at [313, 360] on button "Scale" at bounding box center [289, 356] width 59 height 22
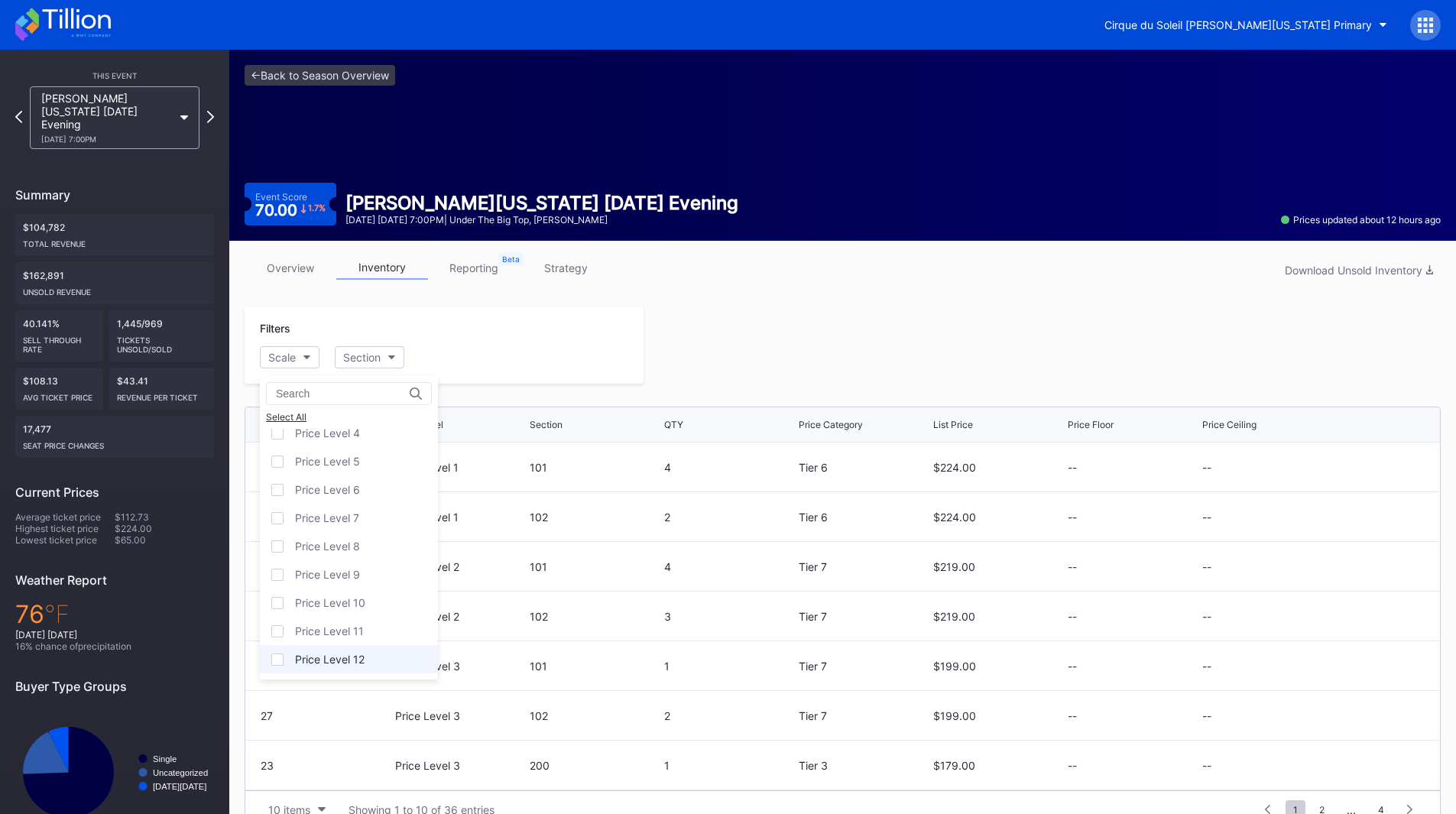
scroll to position [30, 0]
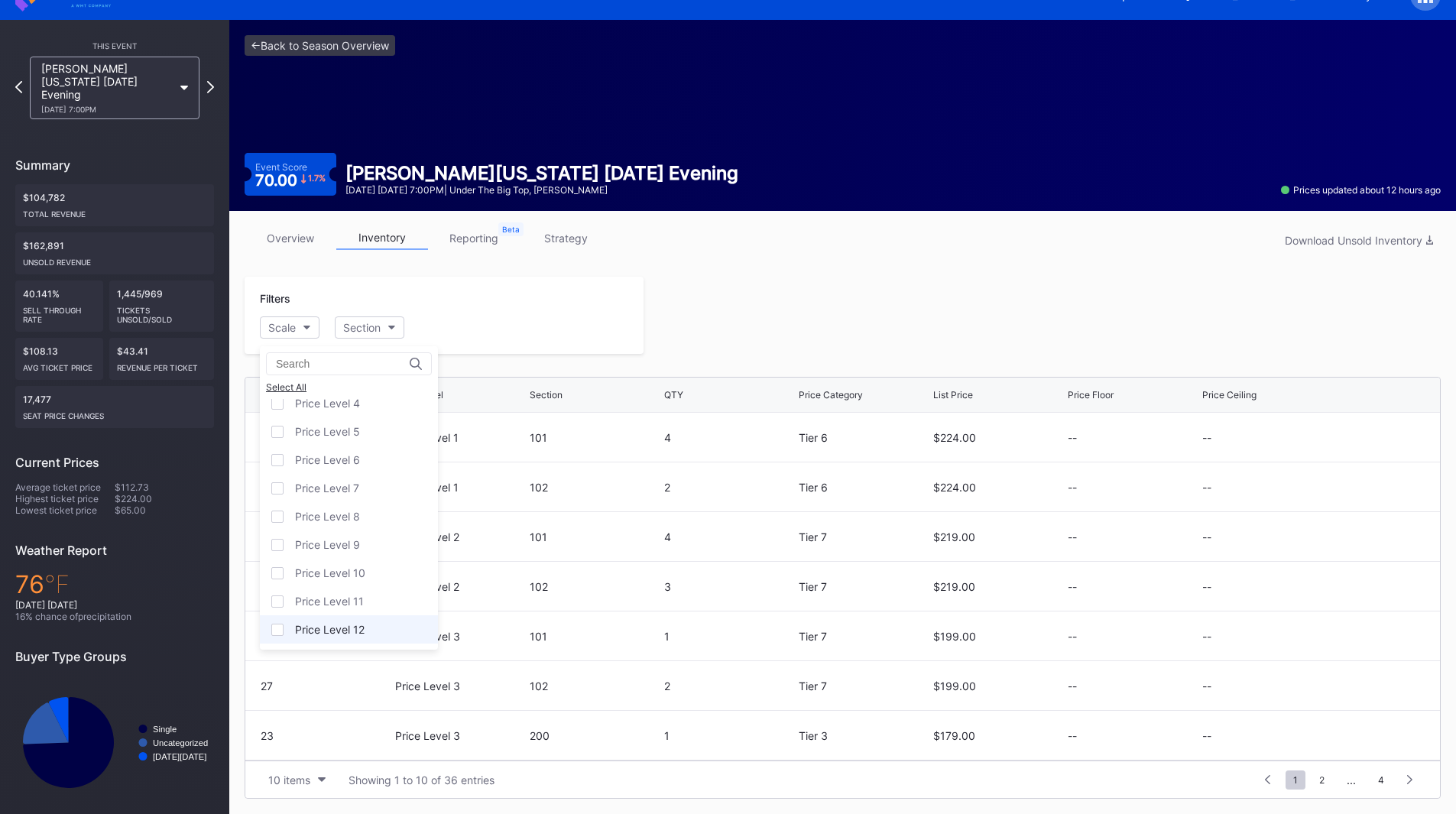
click at [339, 624] on div "Price Level 12" at bounding box center [330, 629] width 70 height 13
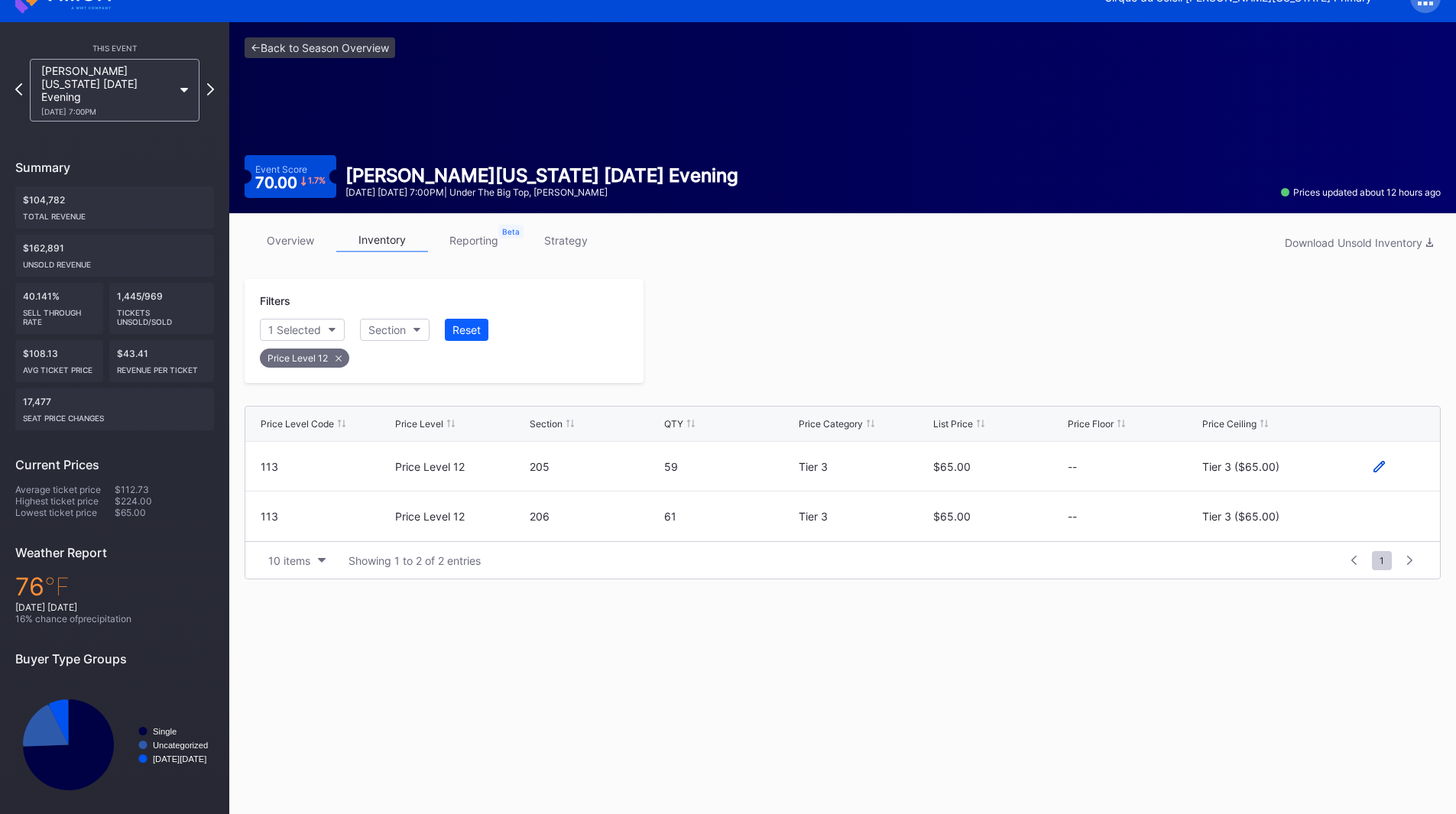
click at [1383, 466] on icon at bounding box center [1378, 466] width 11 height 11
click at [1301, 473] on button "Tier 3 ($65.00)" at bounding box center [1267, 472] width 131 height 30
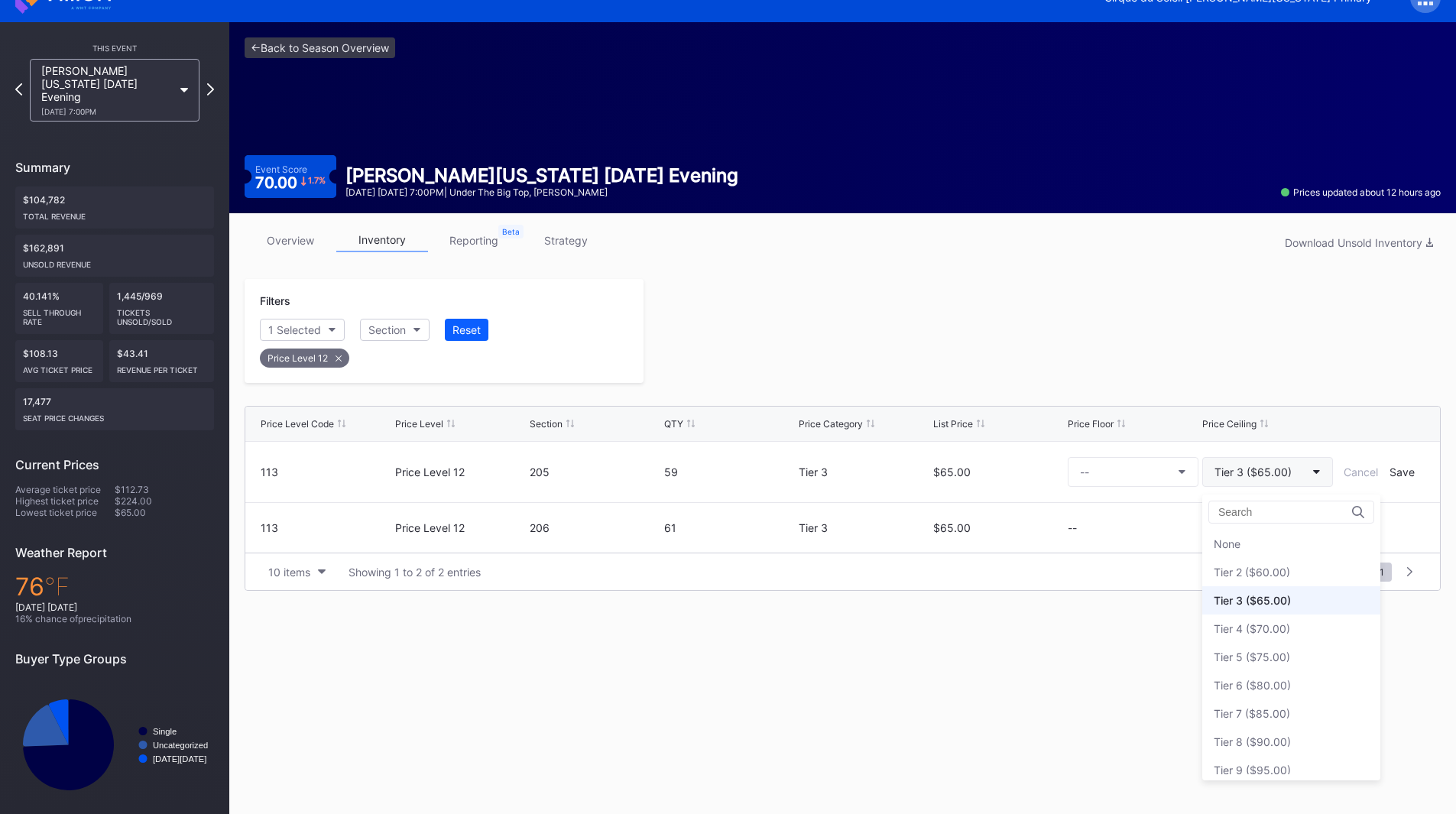
scroll to position [57, 0]
click at [1282, 621] on div "Tier 6 ($80.00)" at bounding box center [1291, 628] width 178 height 28
click at [1395, 474] on div "Save" at bounding box center [1401, 472] width 25 height 13
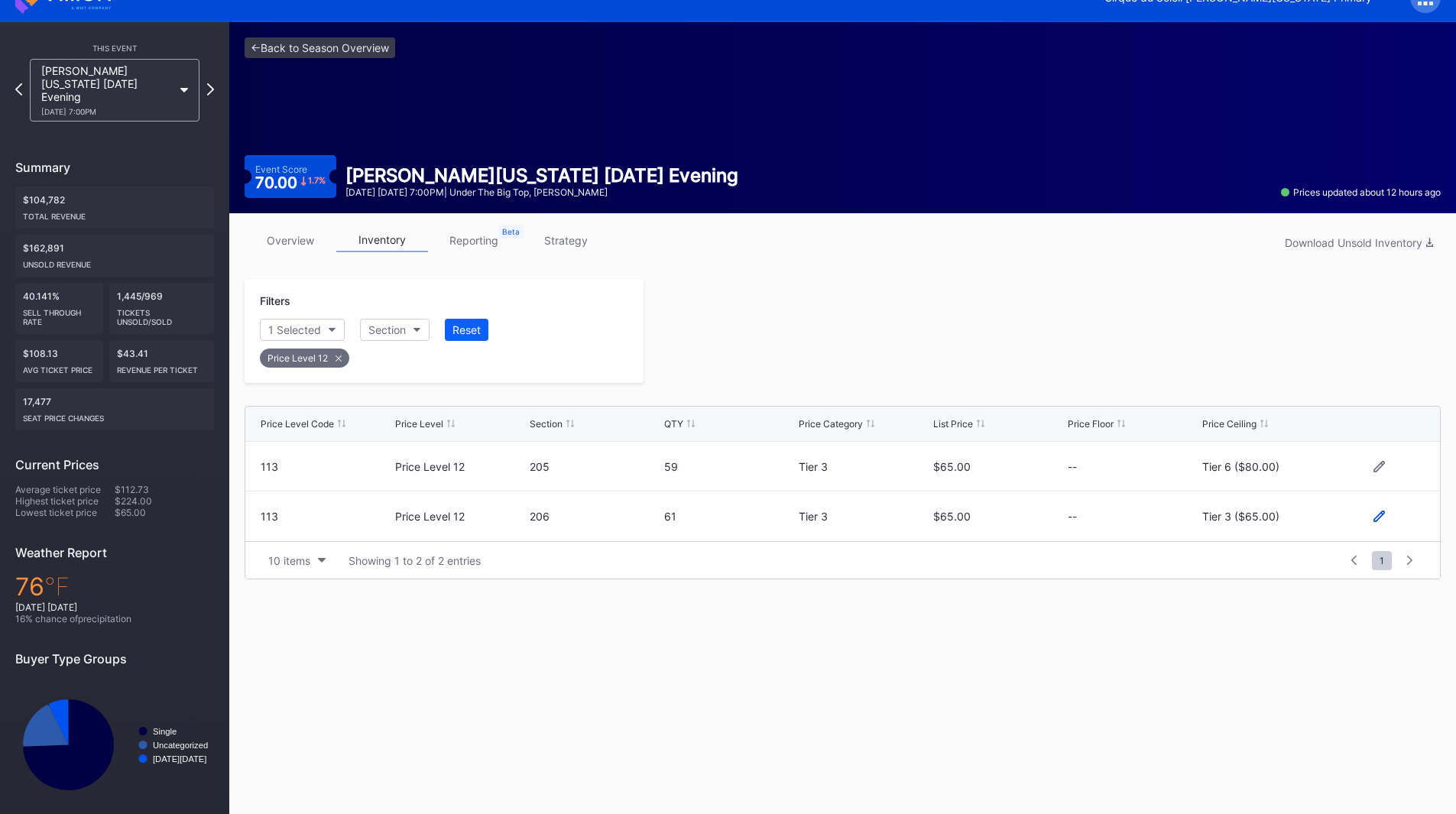
click at [1384, 518] on icon at bounding box center [1378, 515] width 11 height 11
click at [1239, 529] on button "Tier 3 ($65.00)" at bounding box center [1267, 522] width 131 height 30
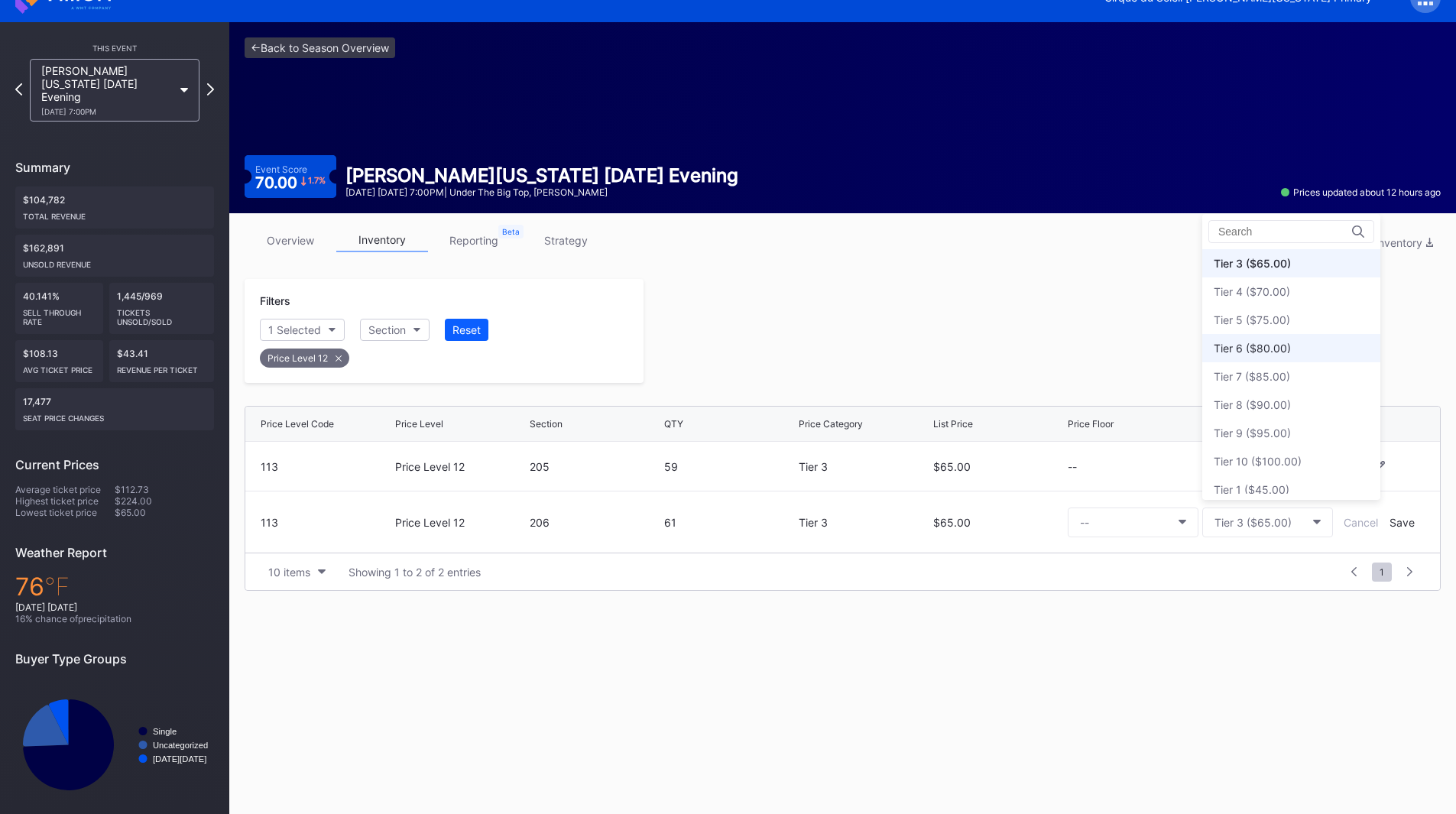
click at [1285, 355] on div "Tier 6 ($80.00)" at bounding box center [1291, 348] width 178 height 28
click at [1397, 522] on div "Save" at bounding box center [1401, 522] width 25 height 13
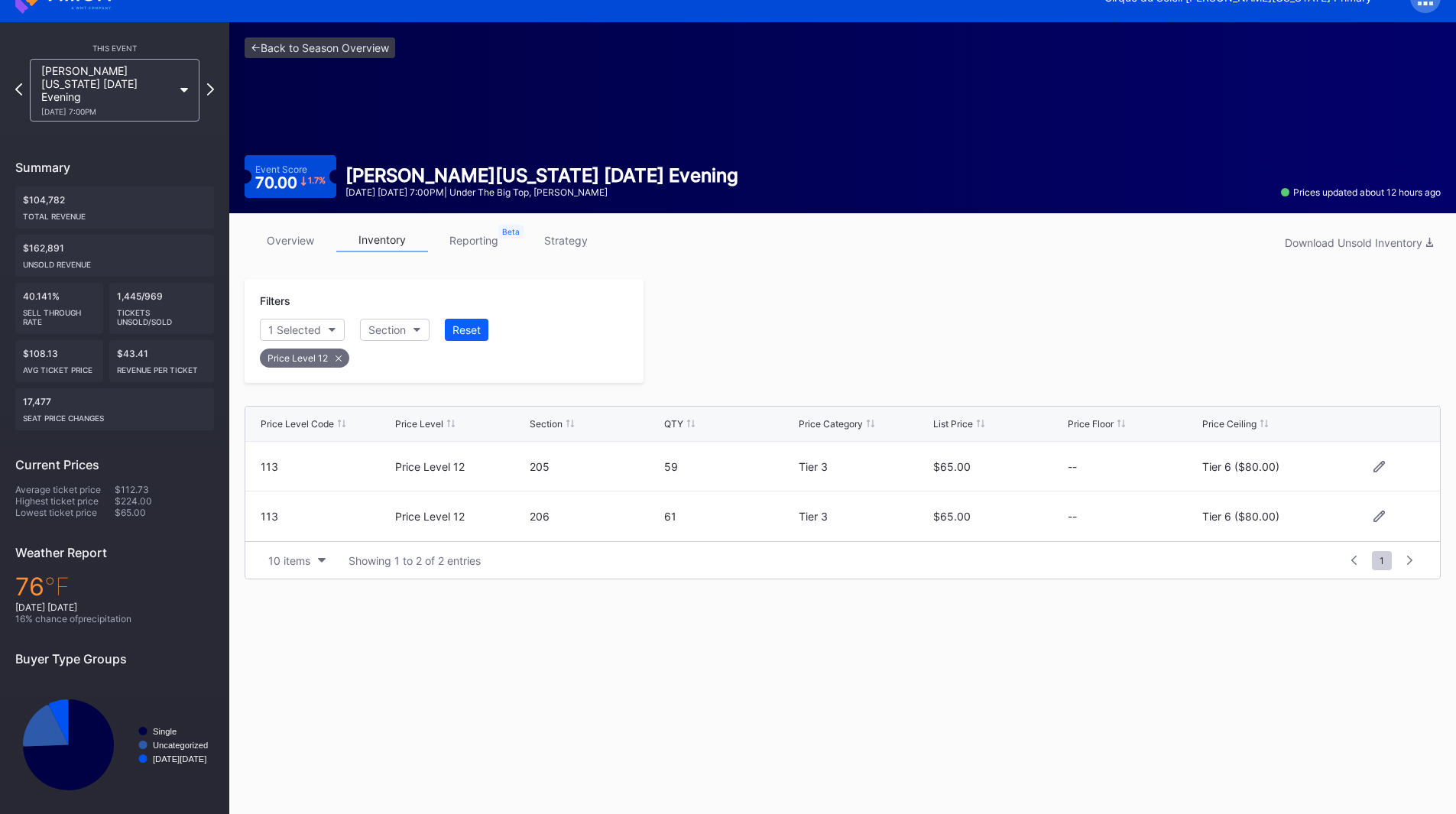
click at [956, 361] on div at bounding box center [1042, 330] width 797 height 104
click at [209, 86] on icon at bounding box center [210, 89] width 9 height 15
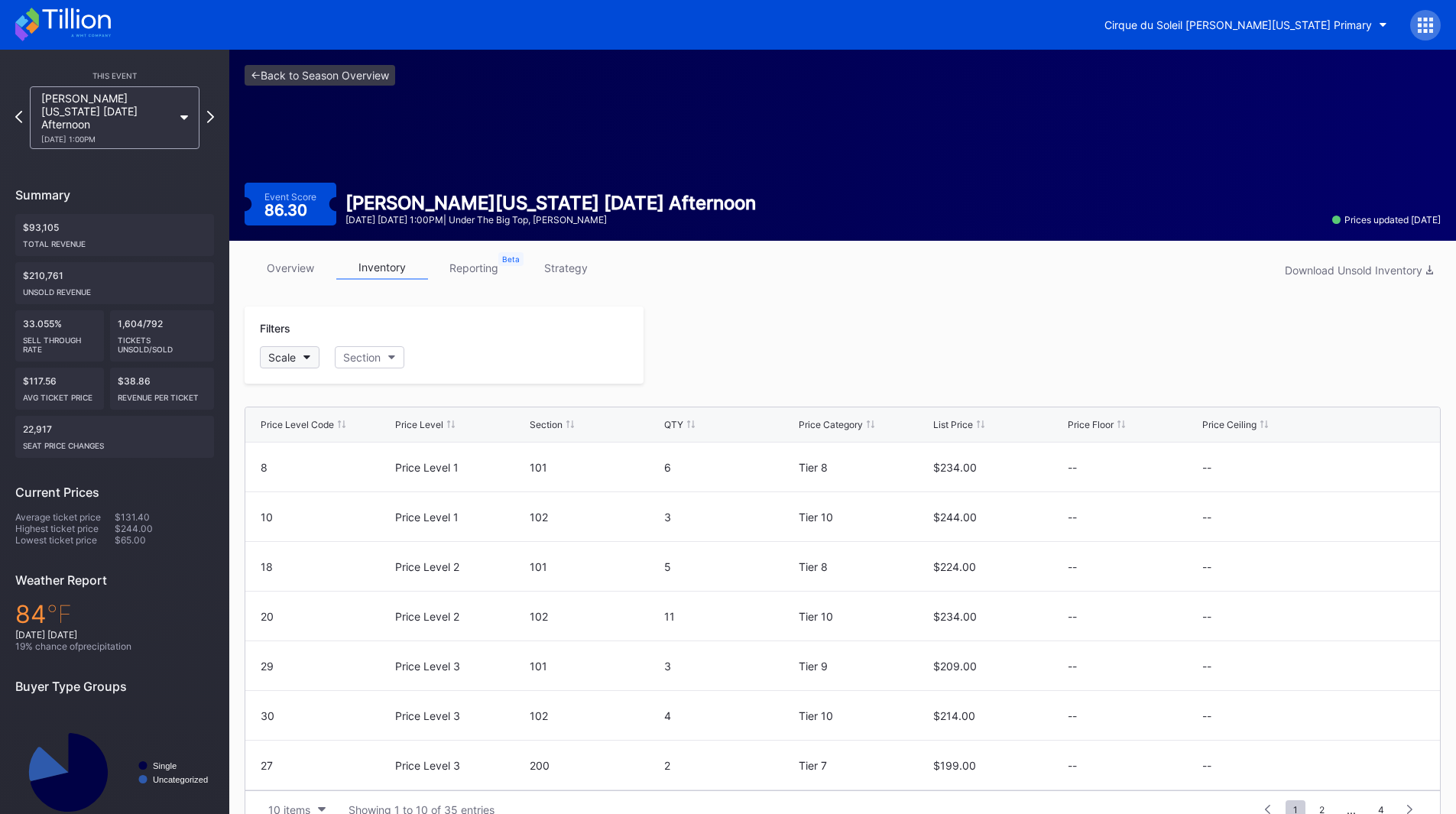
click at [302, 357] on button "Scale" at bounding box center [289, 356] width 59 height 22
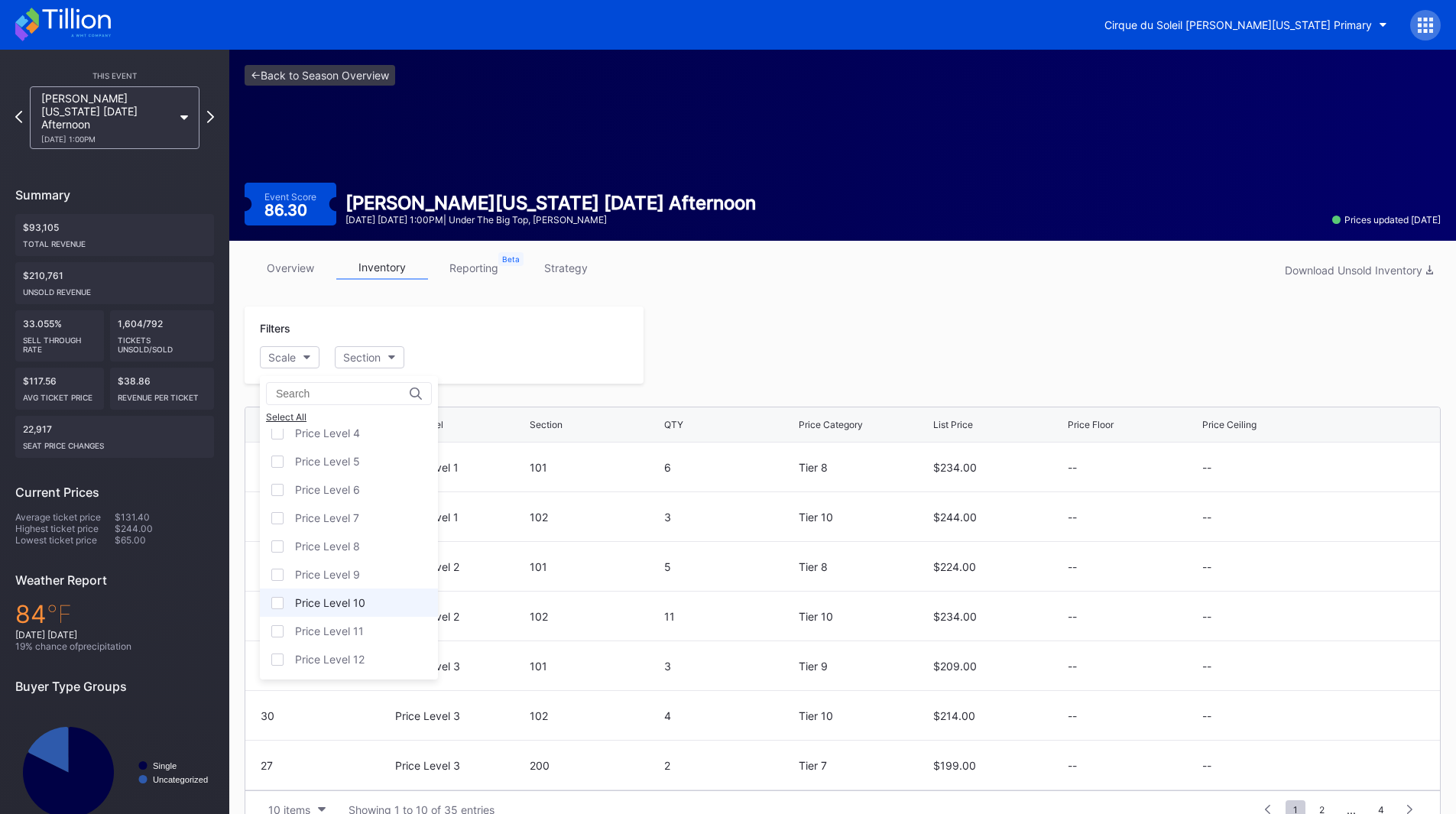
scroll to position [30, 0]
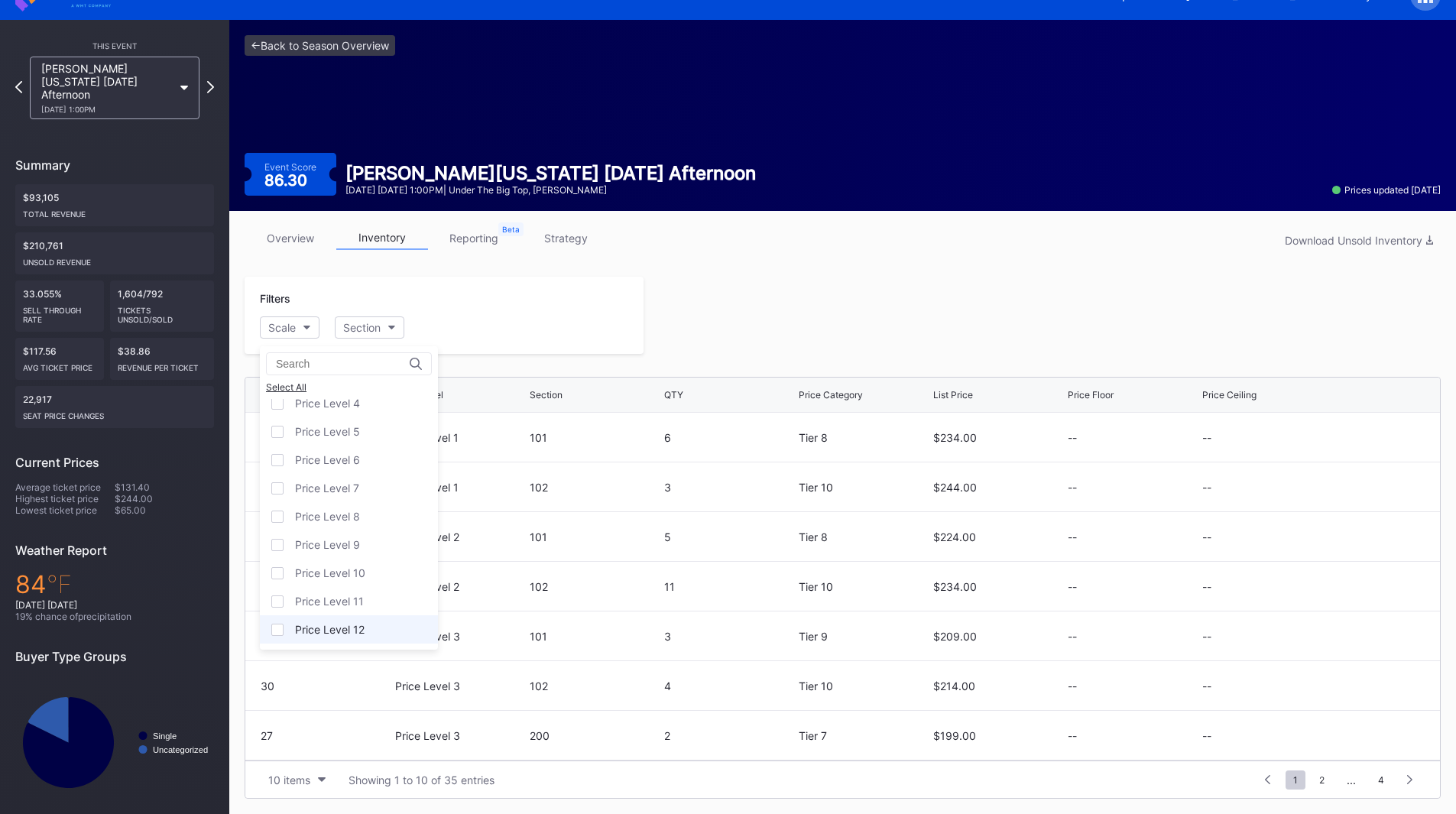
click at [338, 626] on div "Price Level 12" at bounding box center [330, 629] width 70 height 13
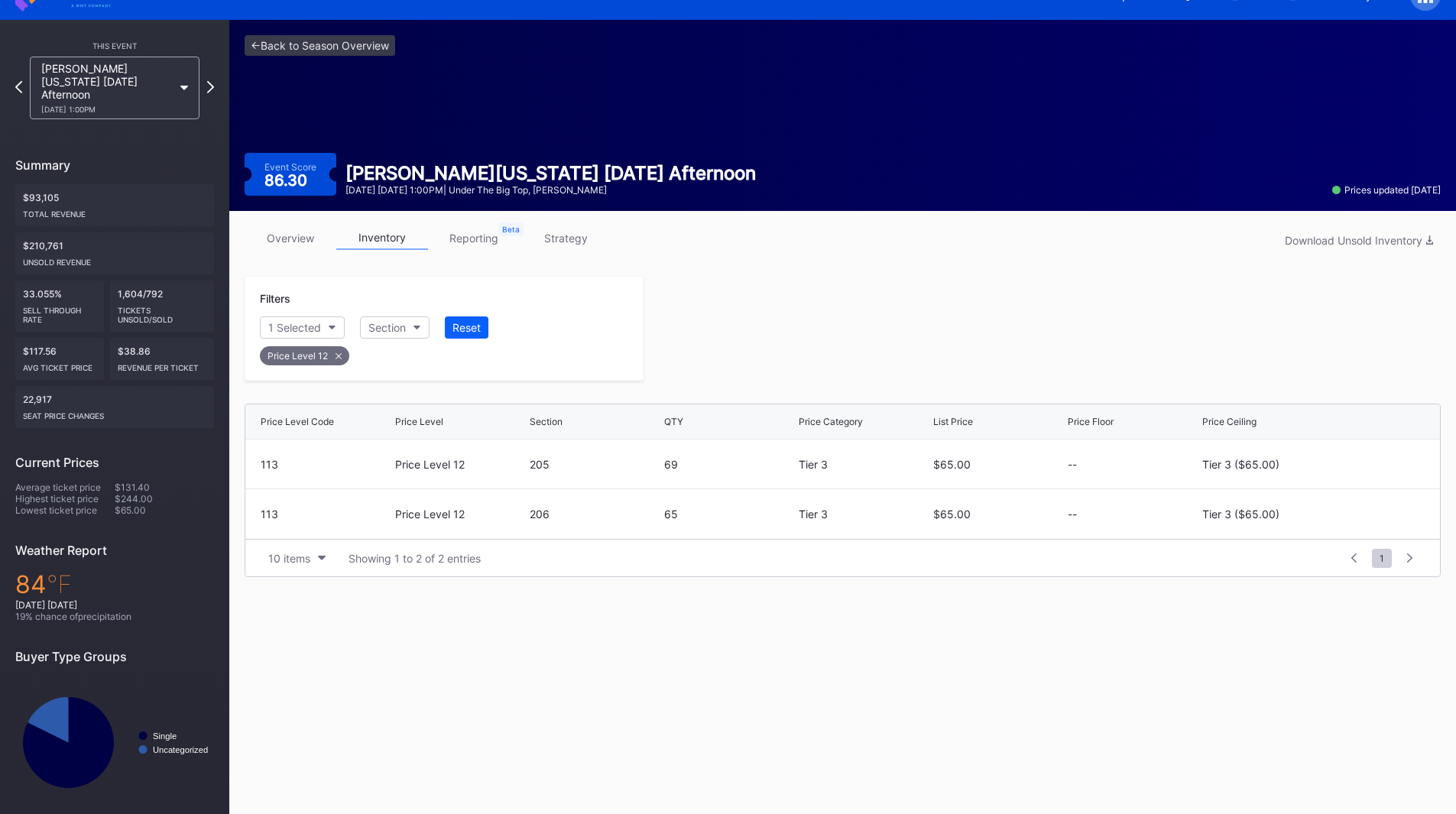
scroll to position [27, 0]
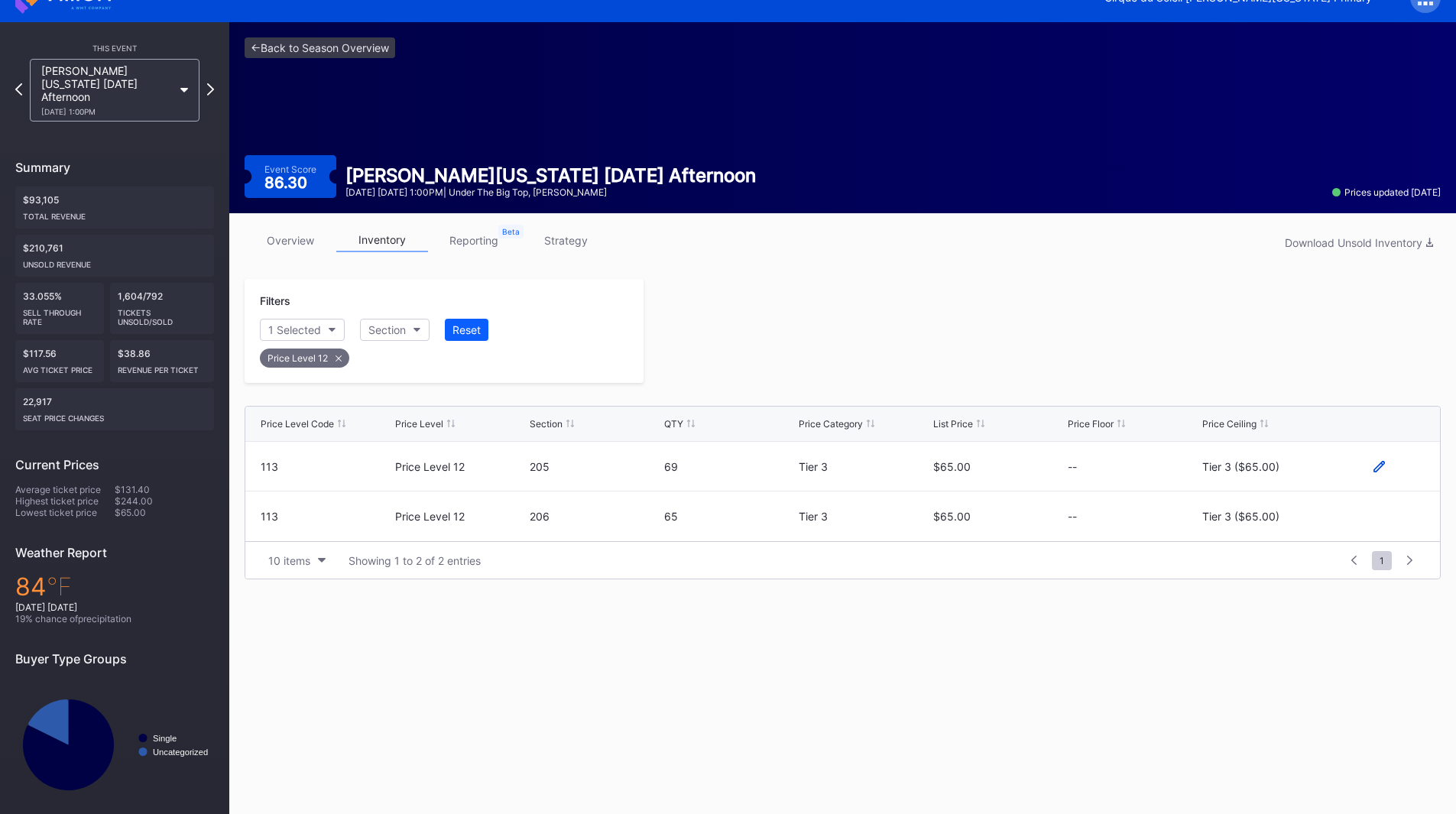
click at [1377, 467] on icon at bounding box center [1378, 466] width 11 height 11
click at [1279, 466] on div "Tier 3 ($65.00)" at bounding box center [1252, 472] width 77 height 13
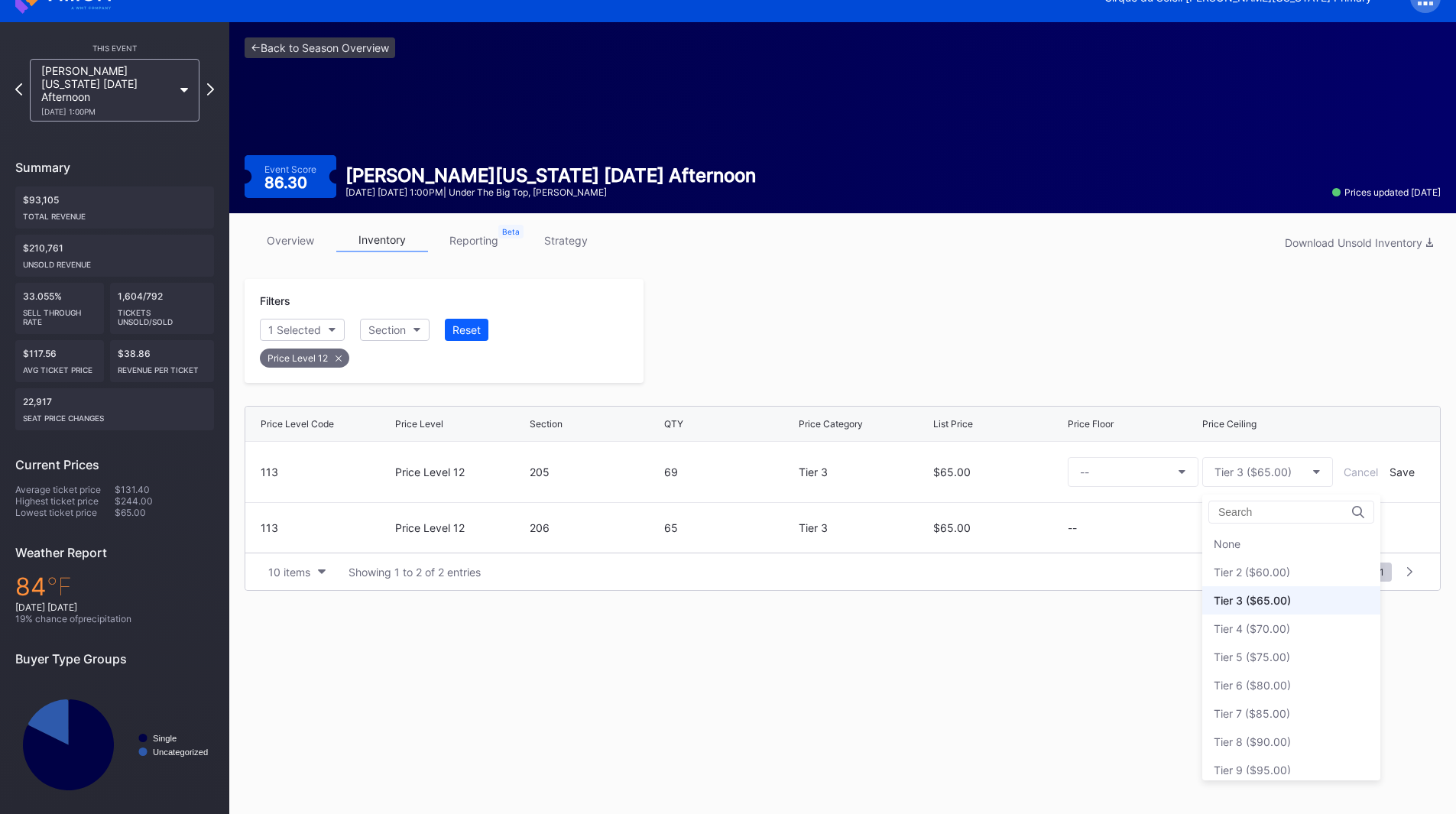
scroll to position [57, 0]
click at [1277, 622] on div "Tier 6 ($80.00)" at bounding box center [1252, 628] width 77 height 13
click at [1401, 472] on div "Save" at bounding box center [1401, 472] width 25 height 13
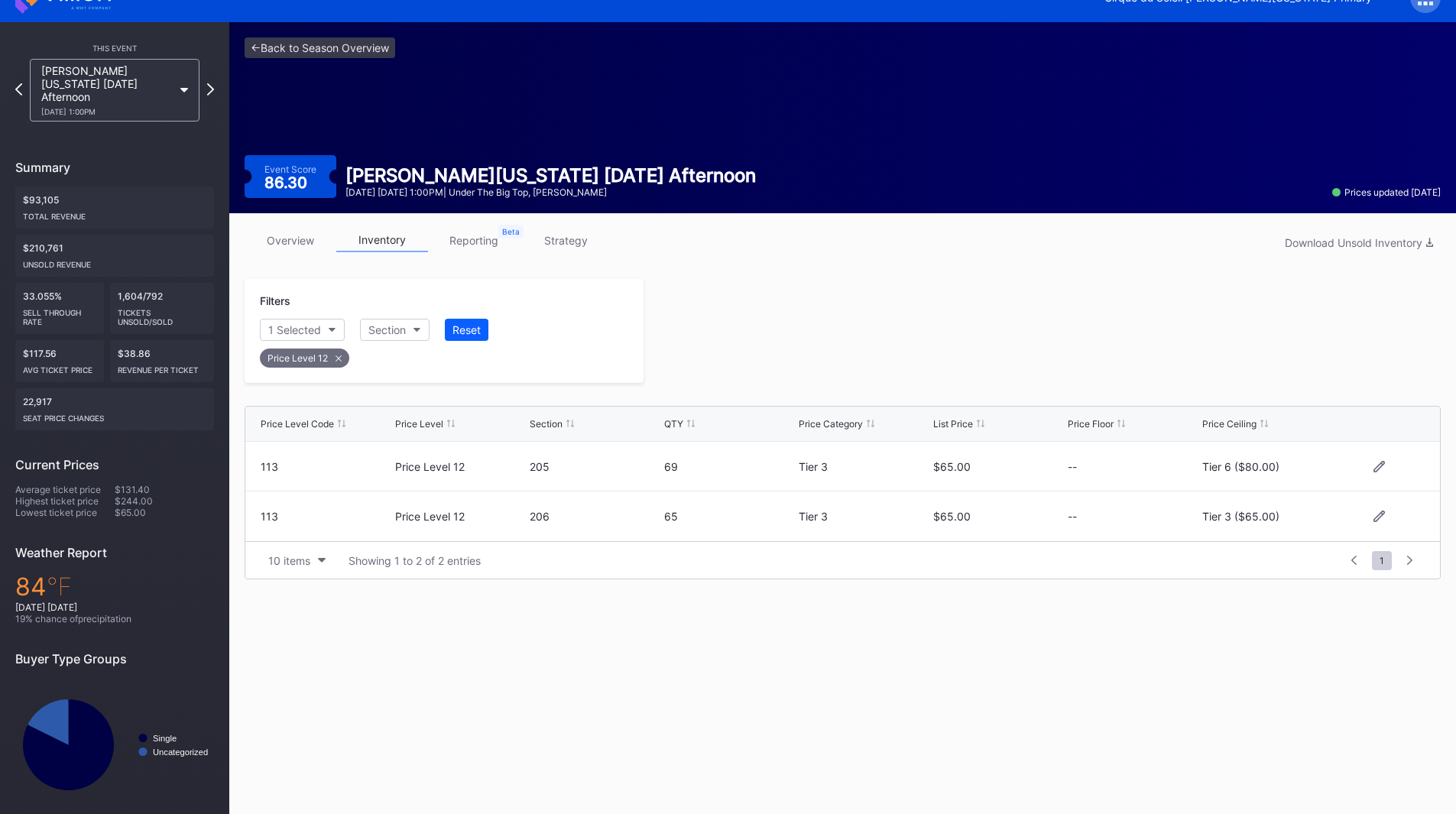
click at [1384, 517] on div at bounding box center [1378, 515] width 92 height 11
click at [1377, 515] on icon at bounding box center [1378, 515] width 11 height 11
click at [1271, 528] on div "Tier 3 ($65.00)" at bounding box center [1252, 522] width 77 height 13
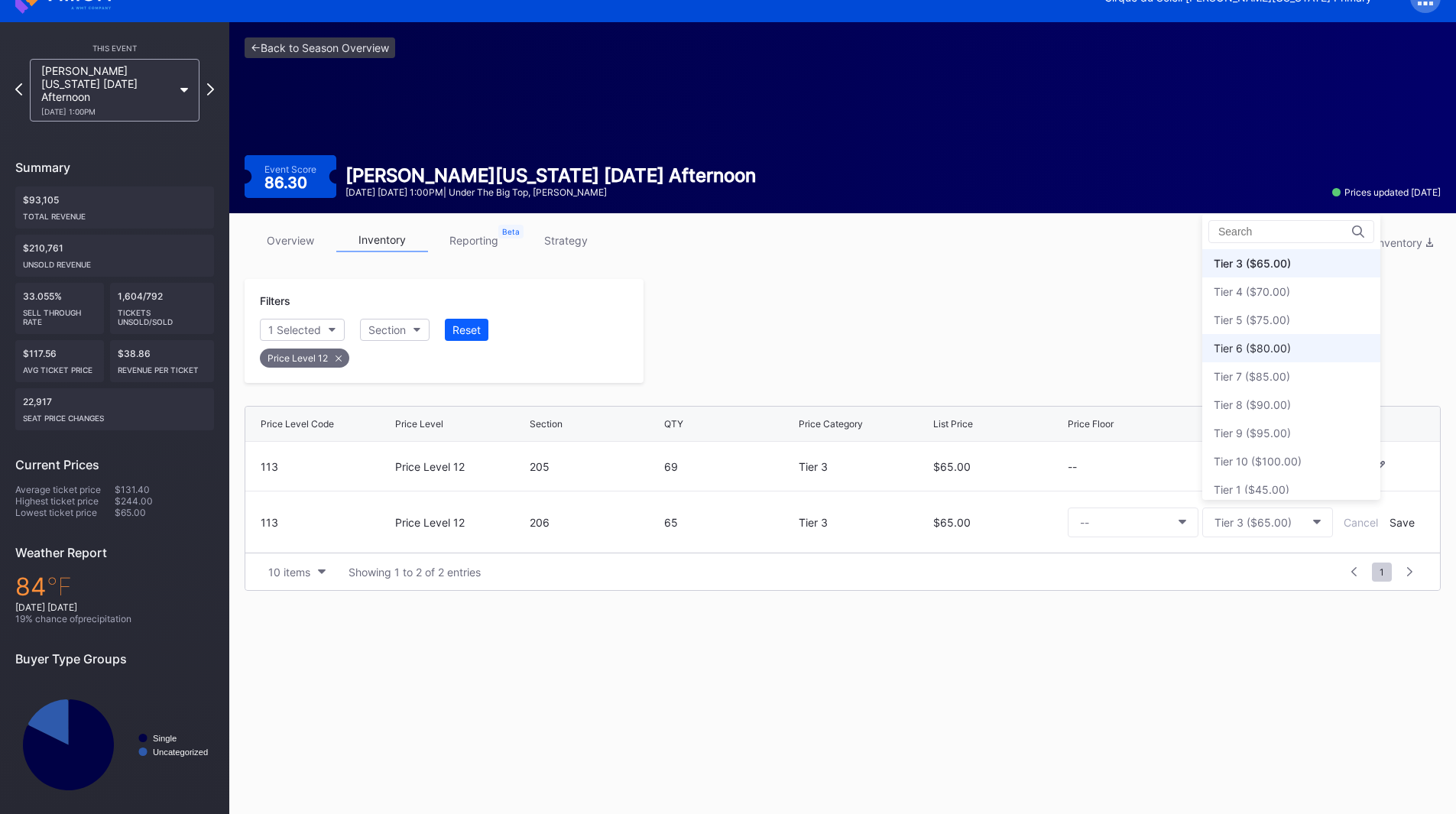
click at [1271, 351] on div "Tier 6 ($80.00)" at bounding box center [1252, 348] width 77 height 13
click at [1400, 518] on div "Save" at bounding box center [1401, 522] width 25 height 13
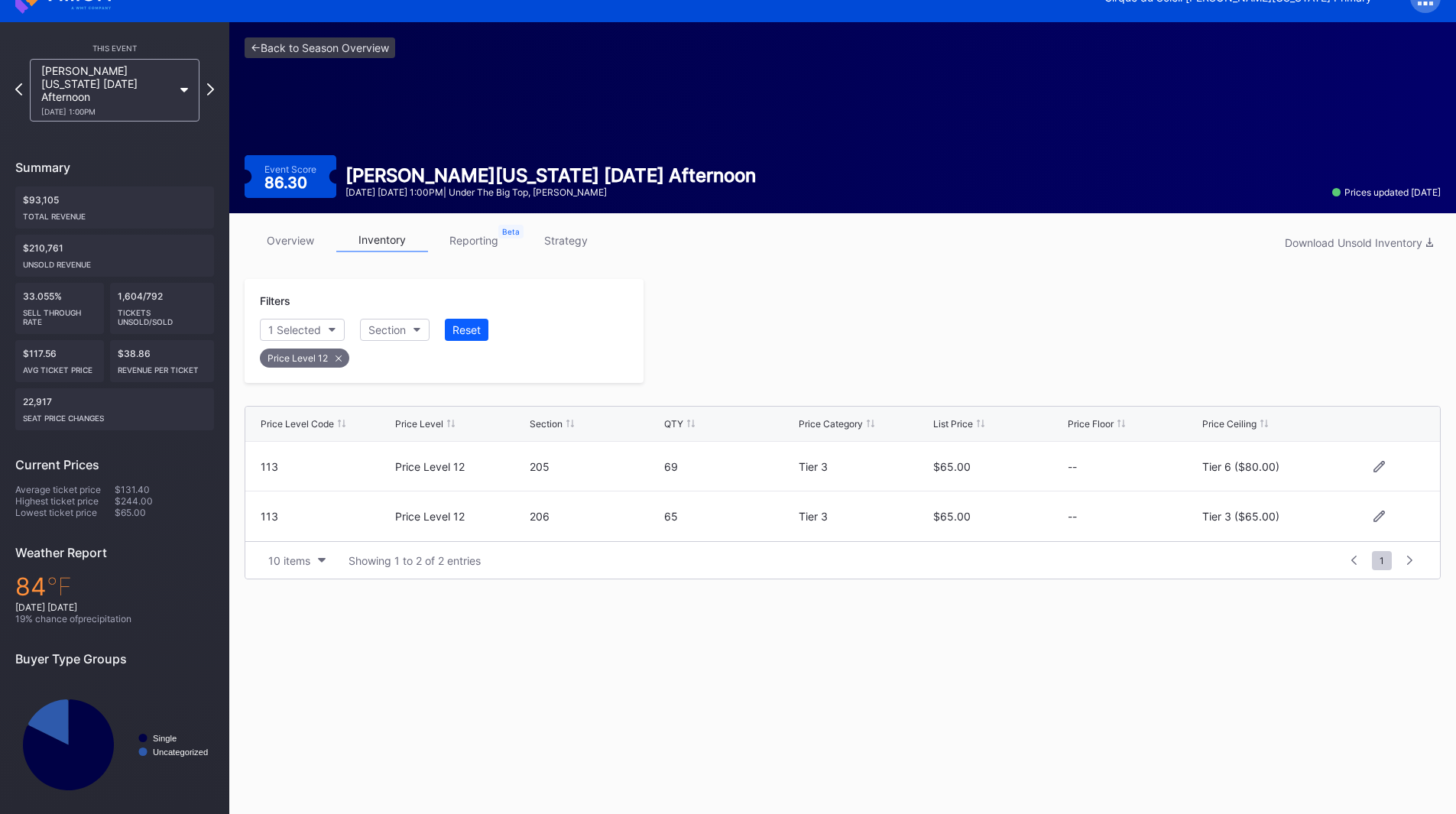
click at [976, 327] on div at bounding box center [1042, 330] width 797 height 104
click at [210, 85] on icon at bounding box center [210, 89] width 9 height 15
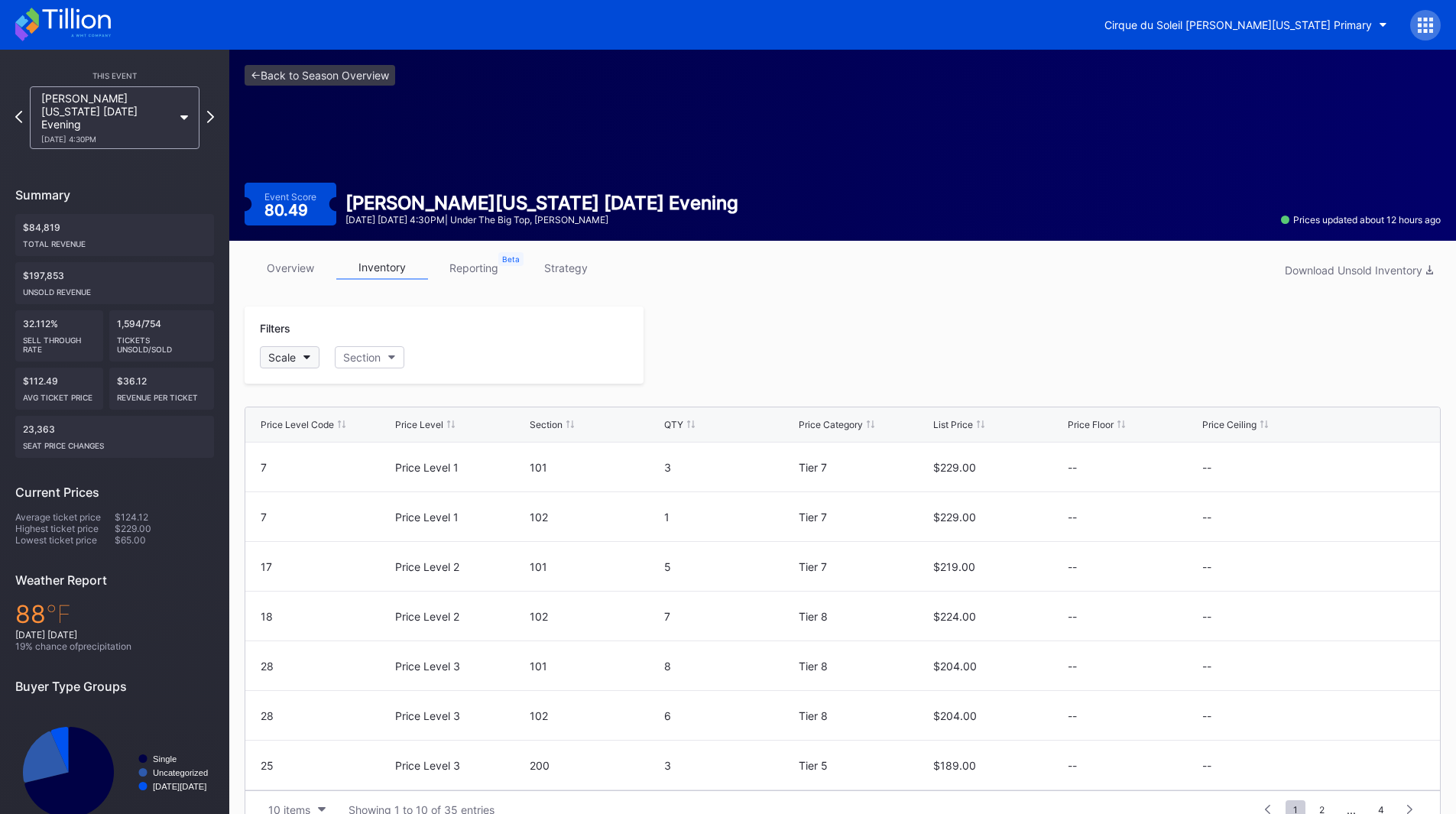
click at [300, 358] on button "Scale" at bounding box center [289, 356] width 59 height 22
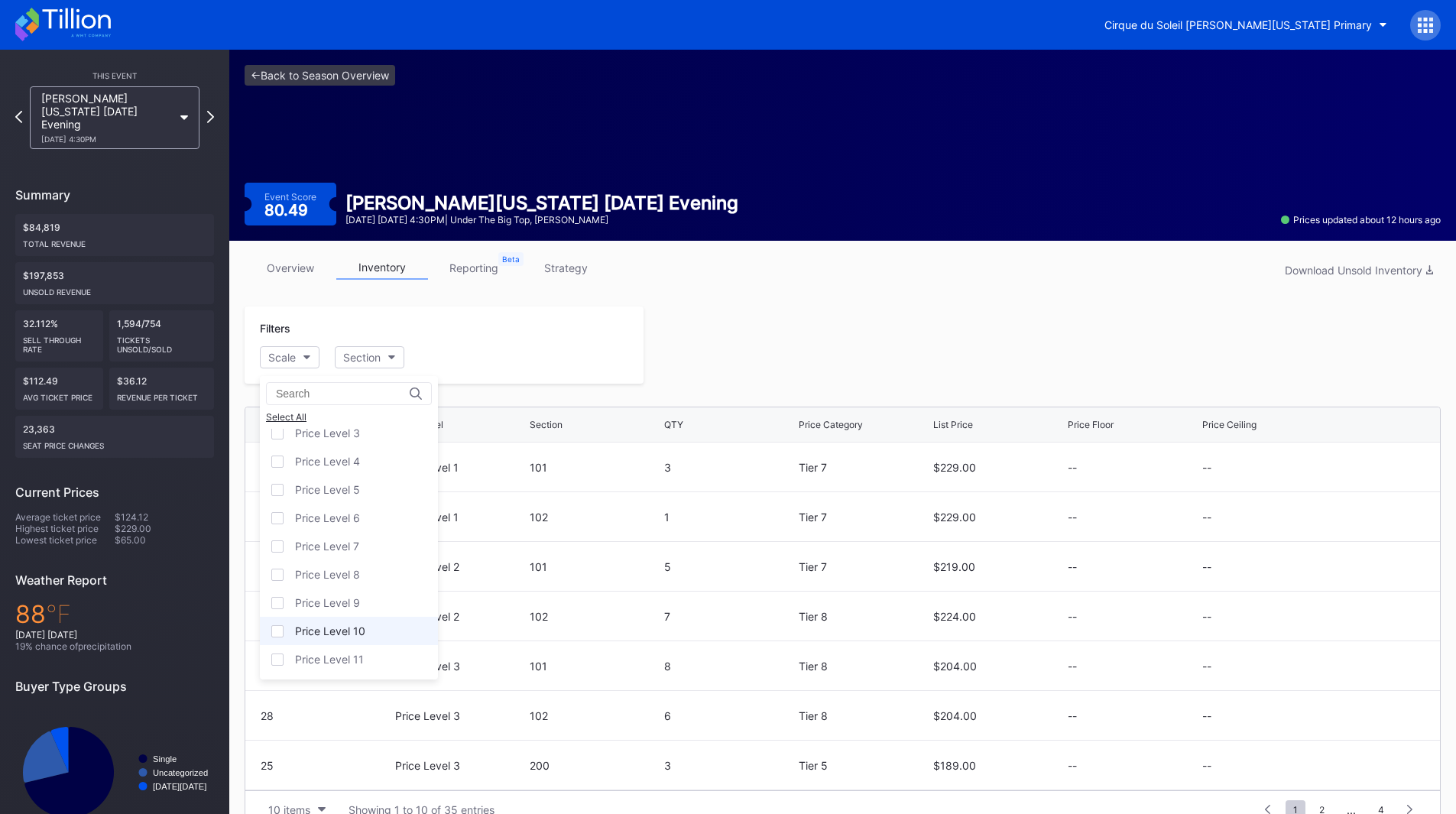
scroll to position [94, 0]
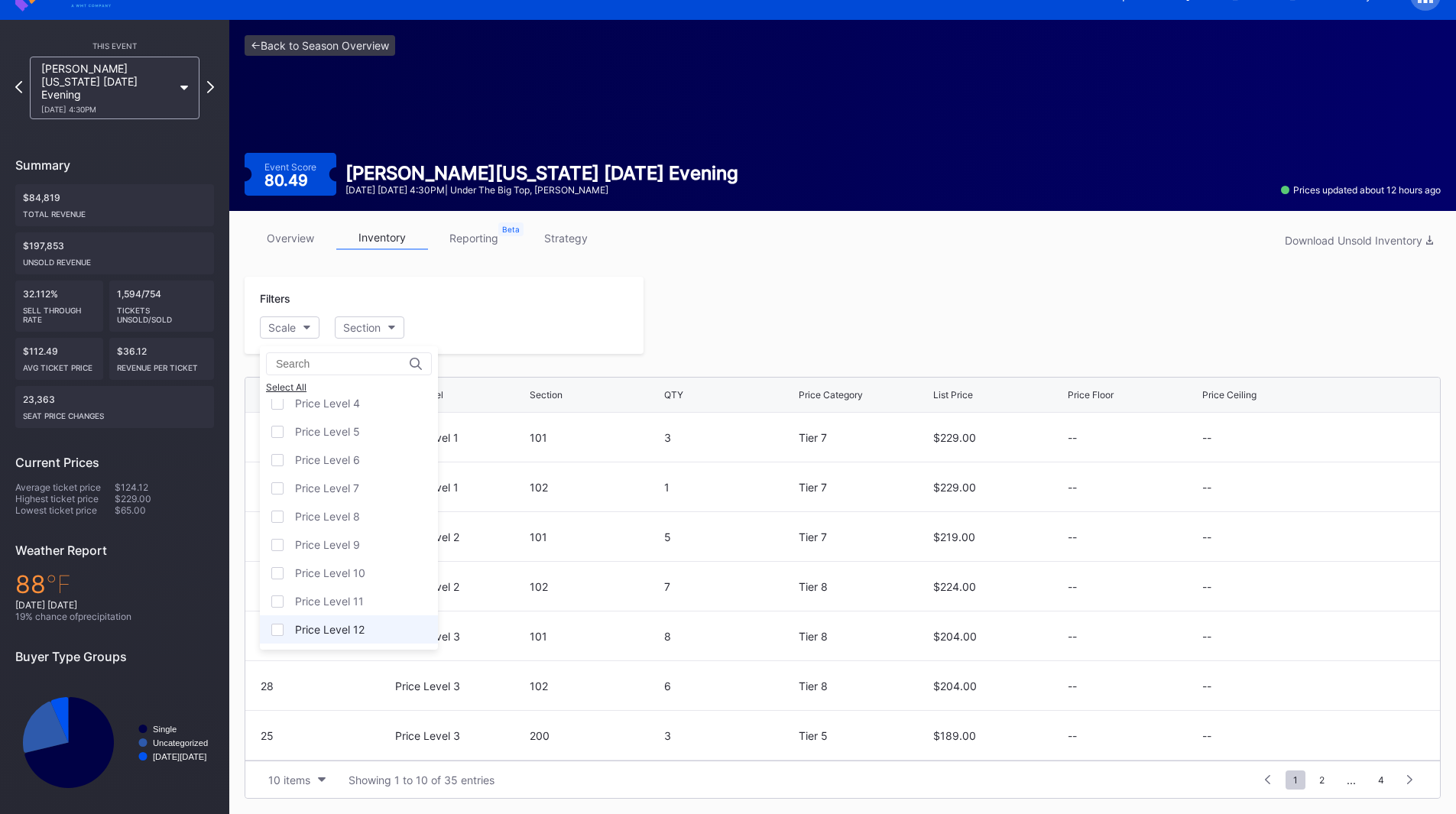
click at [341, 628] on div "Price Level 12" at bounding box center [330, 629] width 70 height 13
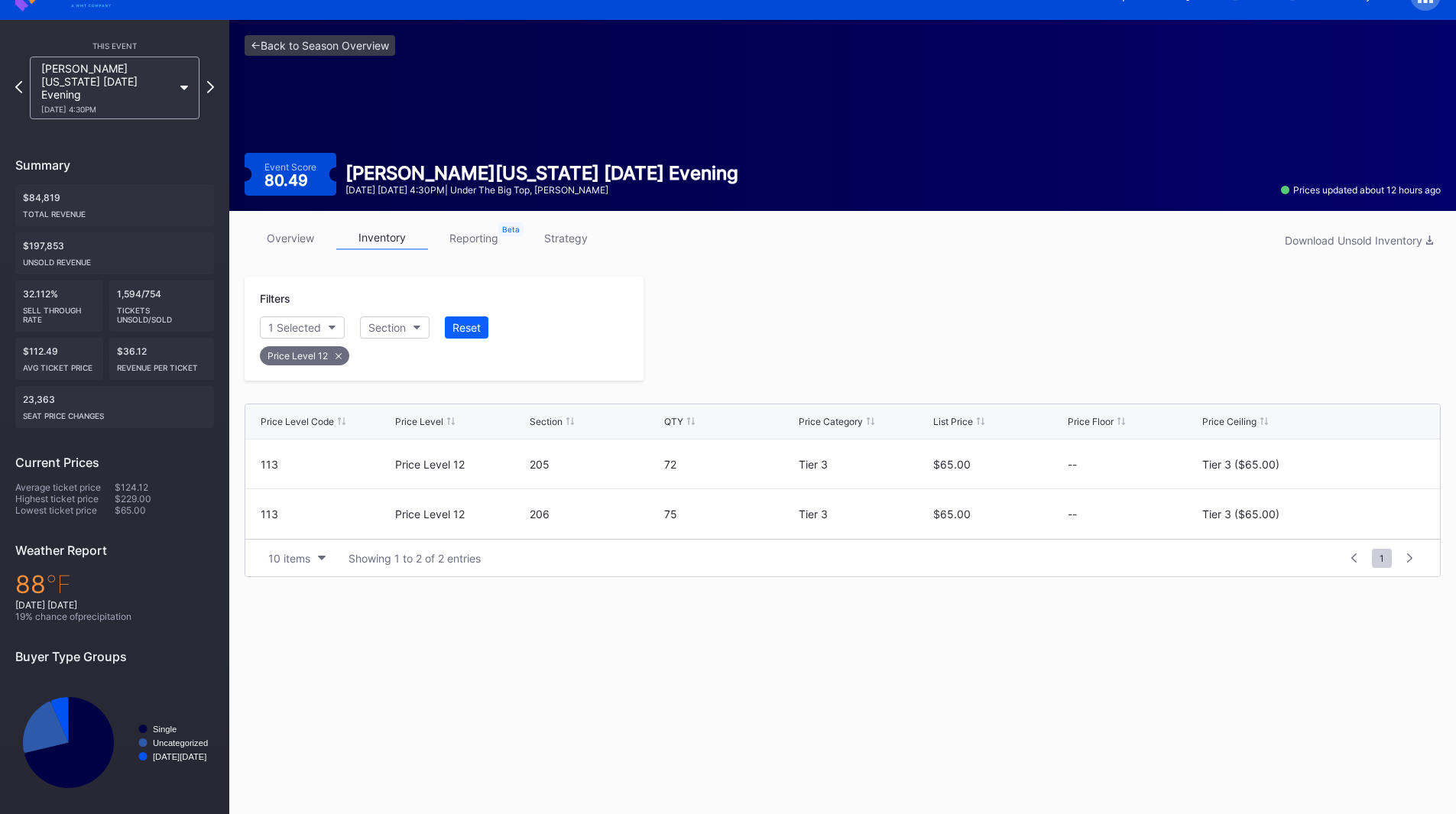
scroll to position [27, 0]
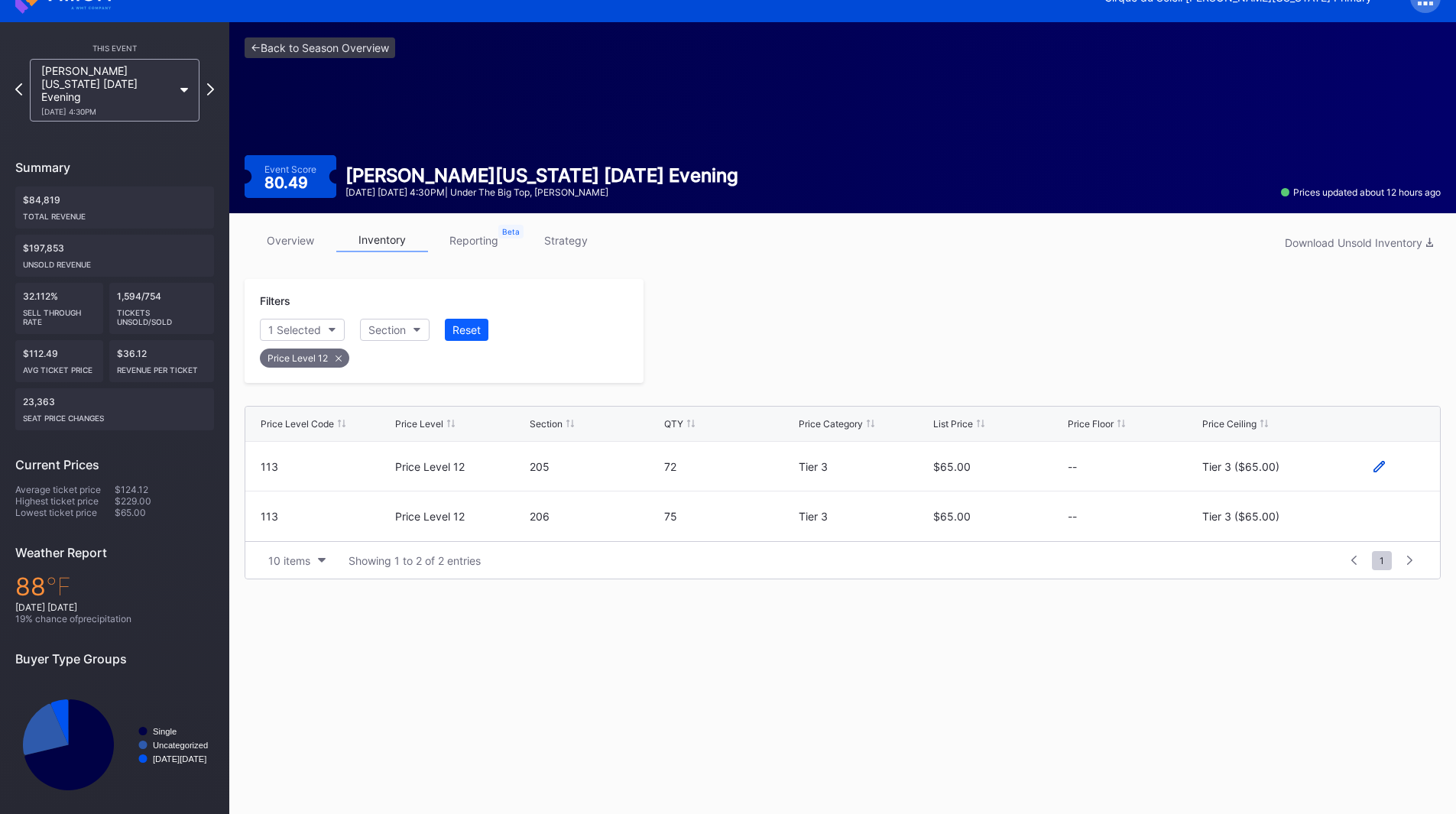
click at [1377, 468] on icon at bounding box center [1378, 466] width 11 height 11
click at [1252, 465] on button "Tier 3 ($65.00)" at bounding box center [1267, 472] width 131 height 30
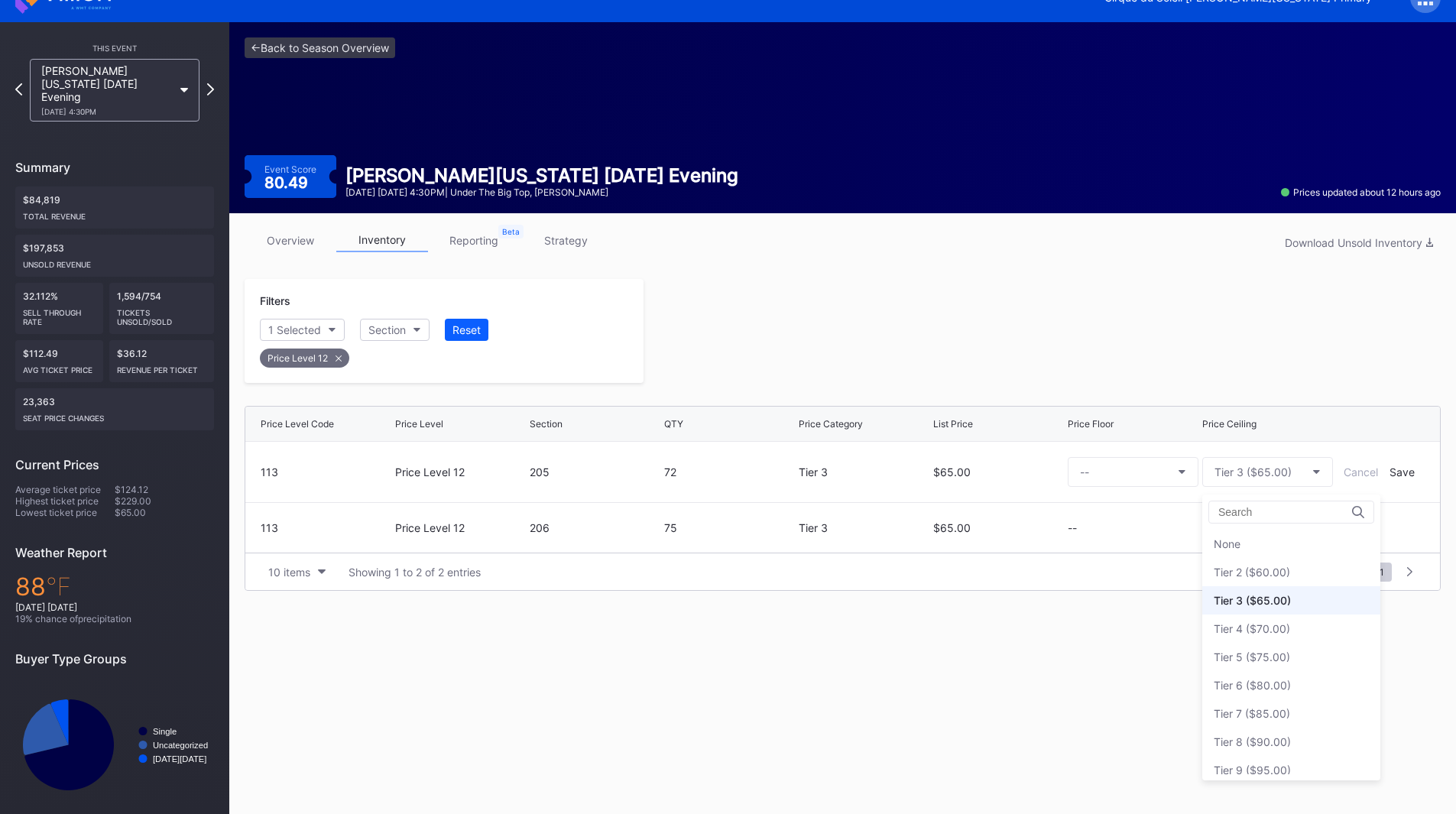
scroll to position [57, 0]
click at [1249, 630] on div "Tier 6 ($80.00)" at bounding box center [1252, 628] width 77 height 13
click at [1394, 474] on div "Save" at bounding box center [1401, 472] width 25 height 13
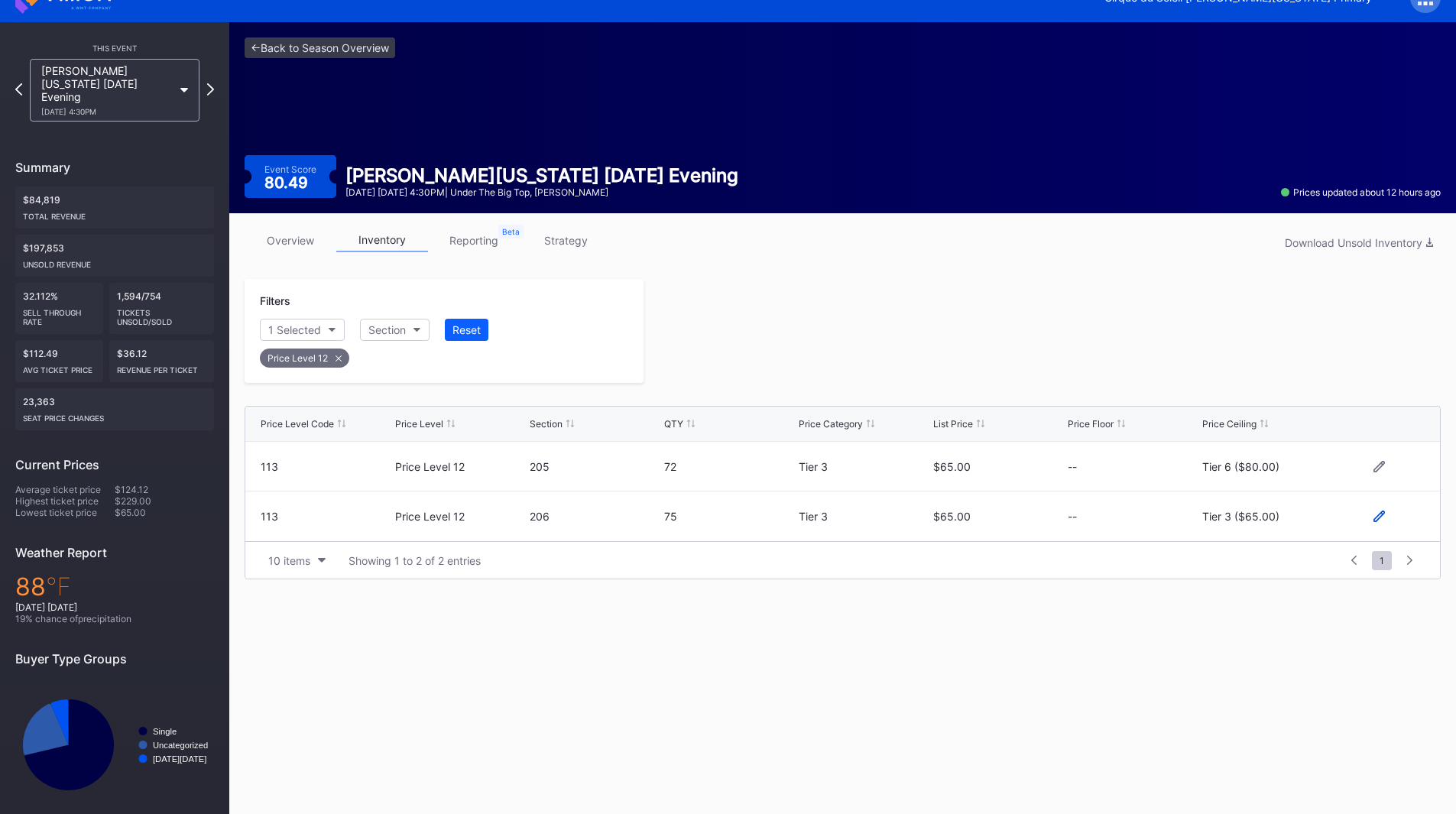
click at [1377, 517] on icon at bounding box center [1378, 515] width 11 height 11
click at [1297, 518] on button "Tier 3 ($65.00)" at bounding box center [1267, 522] width 131 height 30
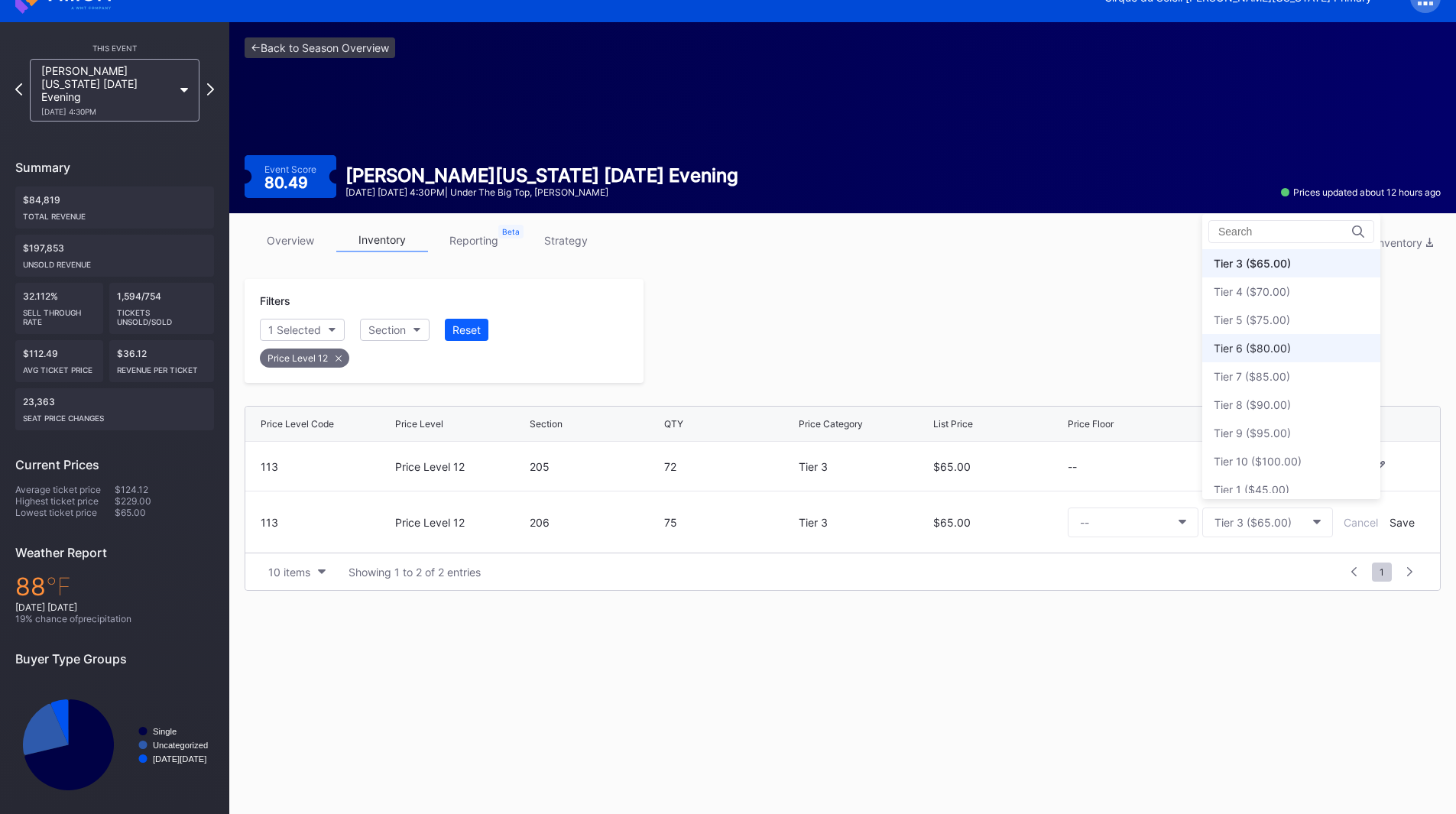
click at [1274, 354] on div "Tier 6 ($80.00)" at bounding box center [1252, 348] width 77 height 13
click at [1397, 522] on div "Save" at bounding box center [1401, 522] width 25 height 13
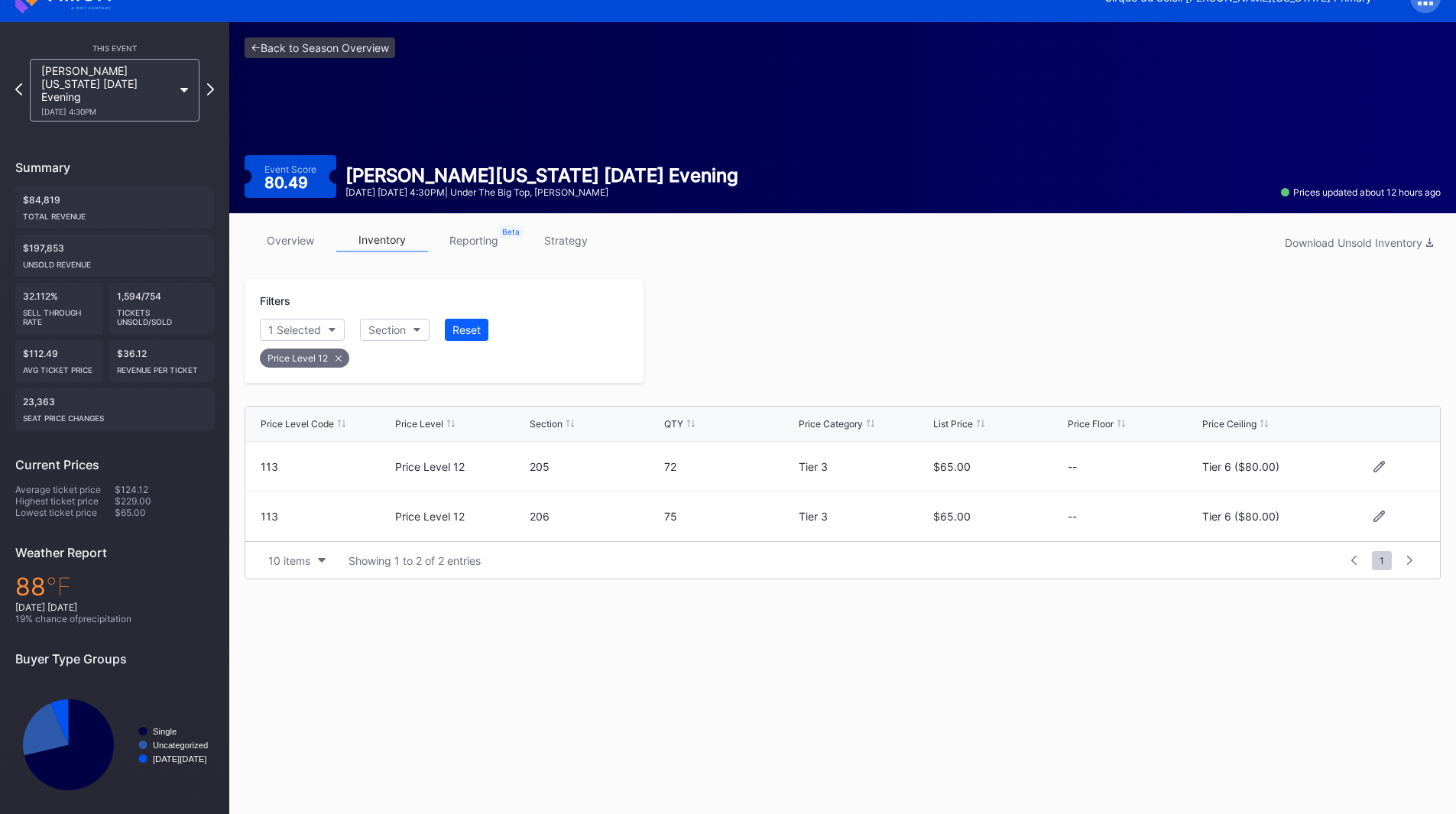
click at [933, 337] on div at bounding box center [1042, 330] width 797 height 104
click at [213, 82] on icon at bounding box center [210, 89] width 9 height 15
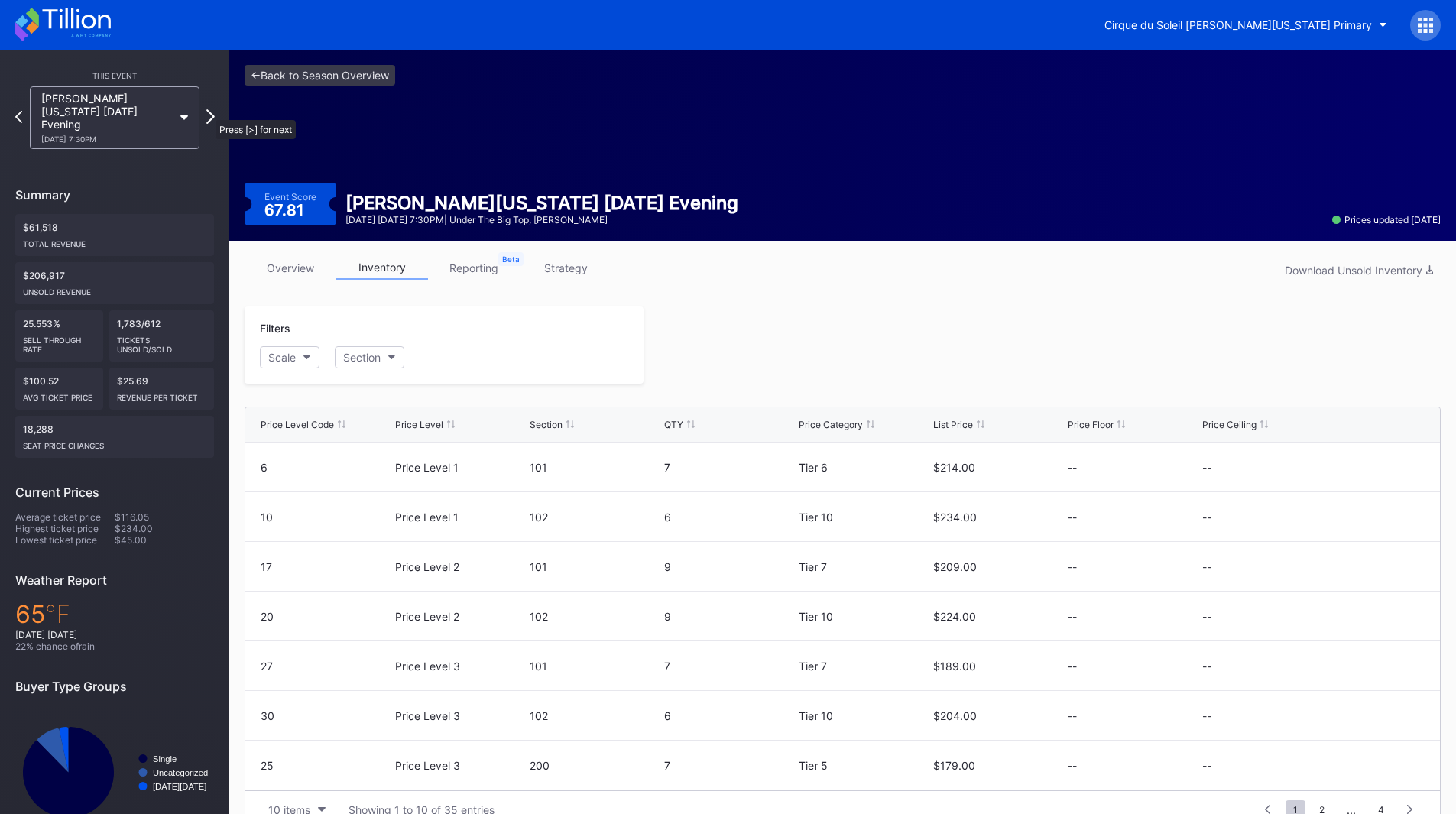
click at [208, 113] on icon at bounding box center [210, 116] width 9 height 15
click at [208, 113] on icon at bounding box center [210, 117] width 7 height 12
click at [295, 355] on div "Scale" at bounding box center [281, 357] width 27 height 13
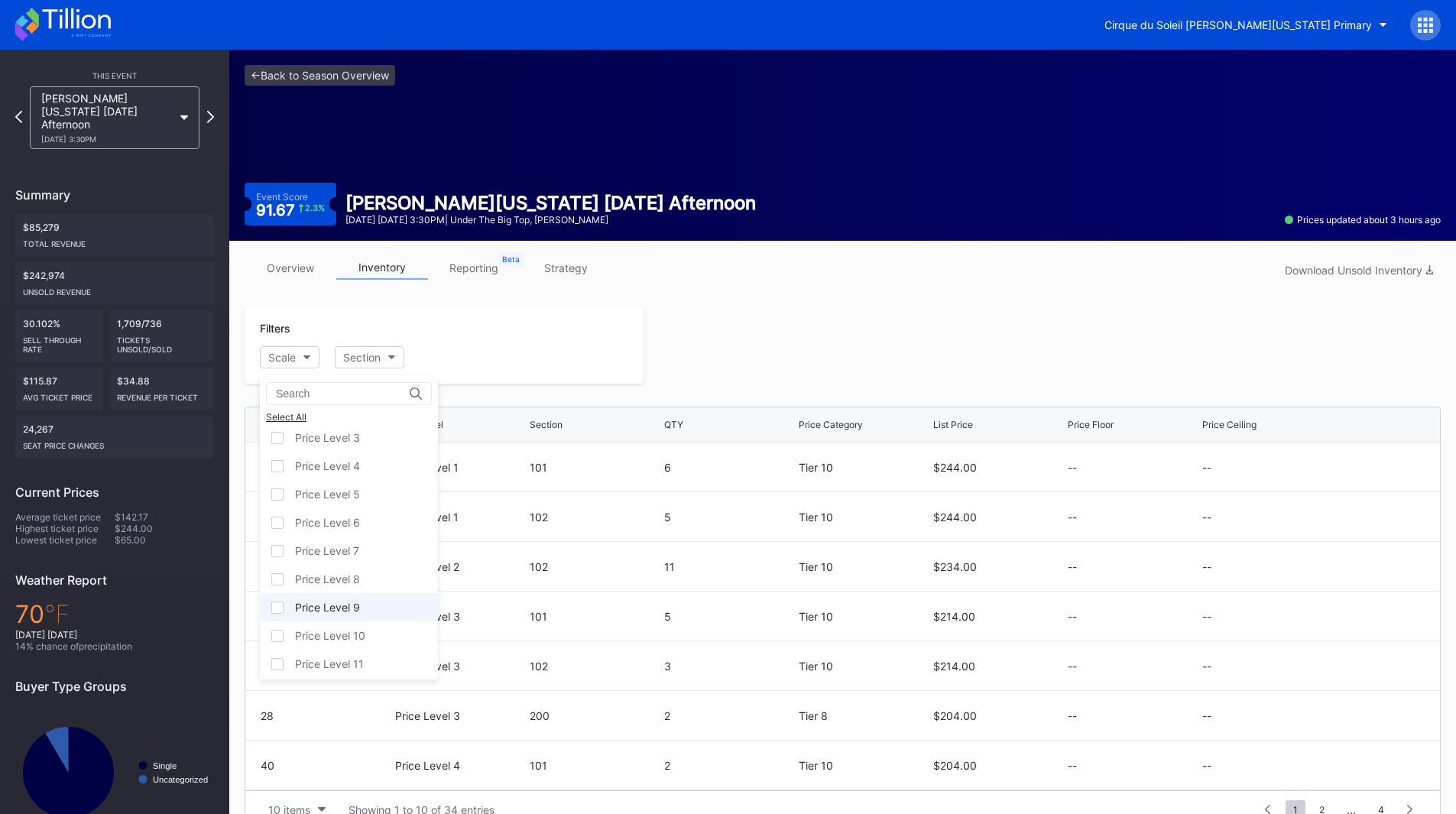
scroll to position [94, 0]
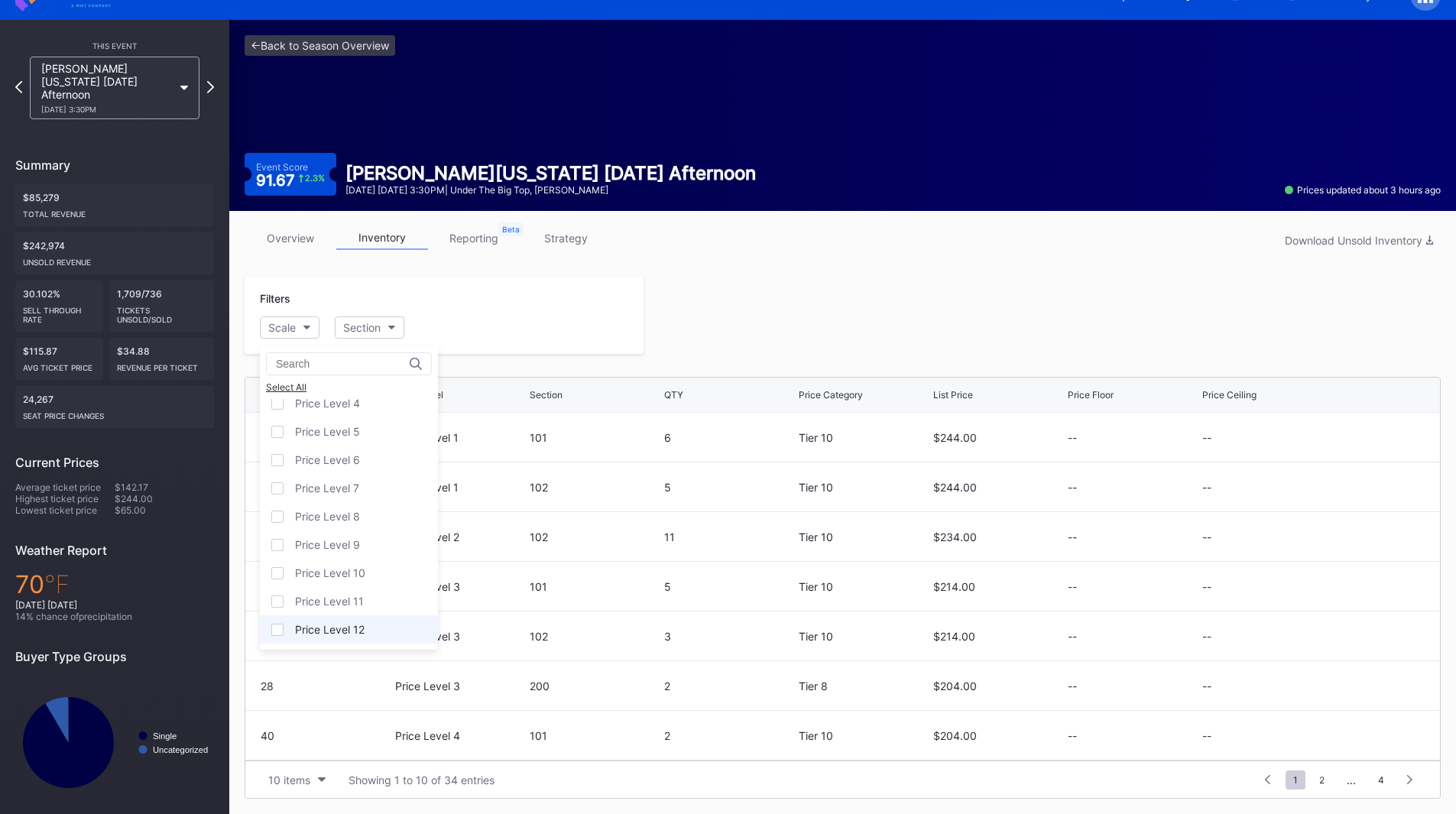
click at [348, 625] on div "Price Level 12" at bounding box center [330, 629] width 70 height 13
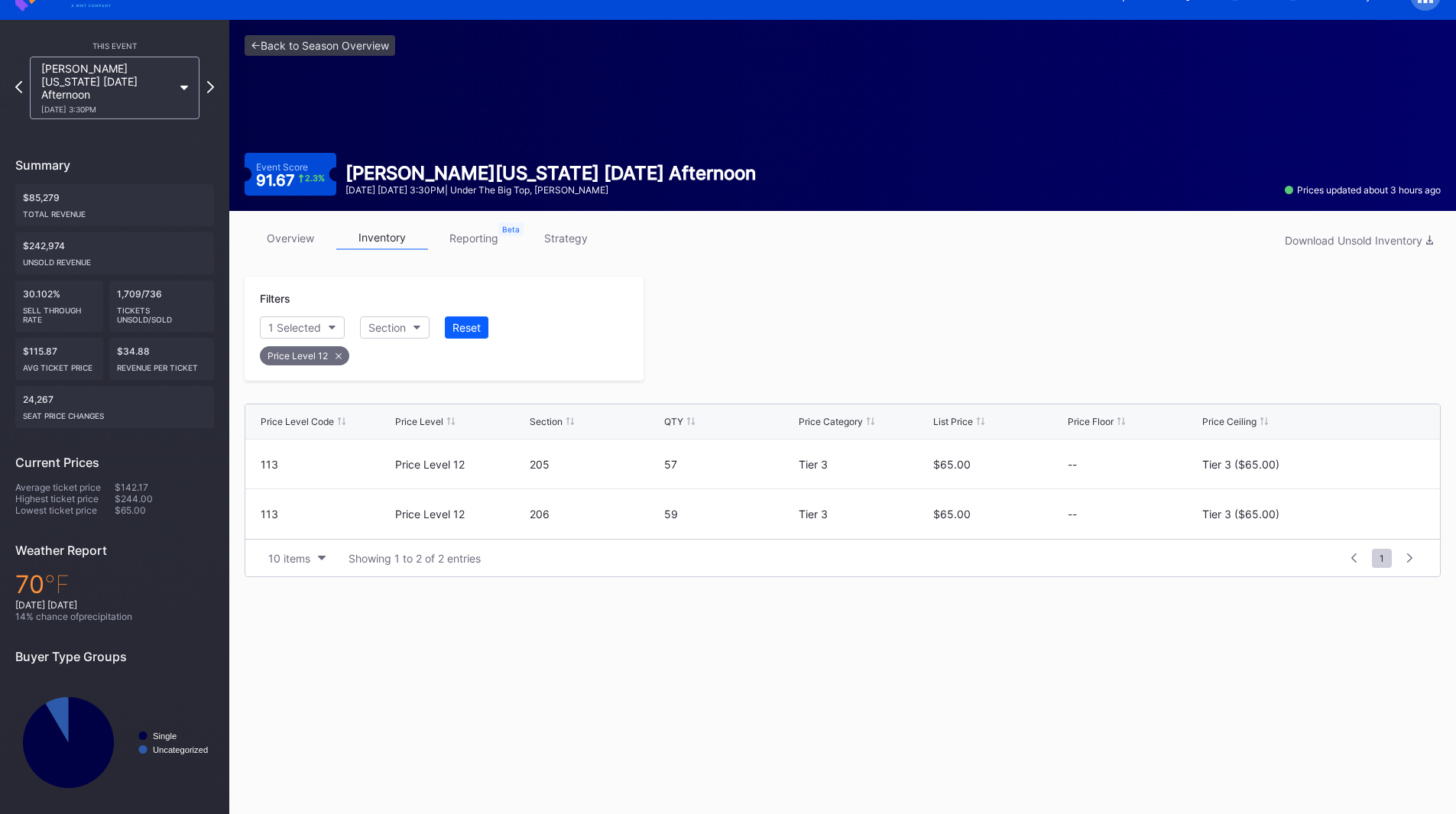
scroll to position [27, 0]
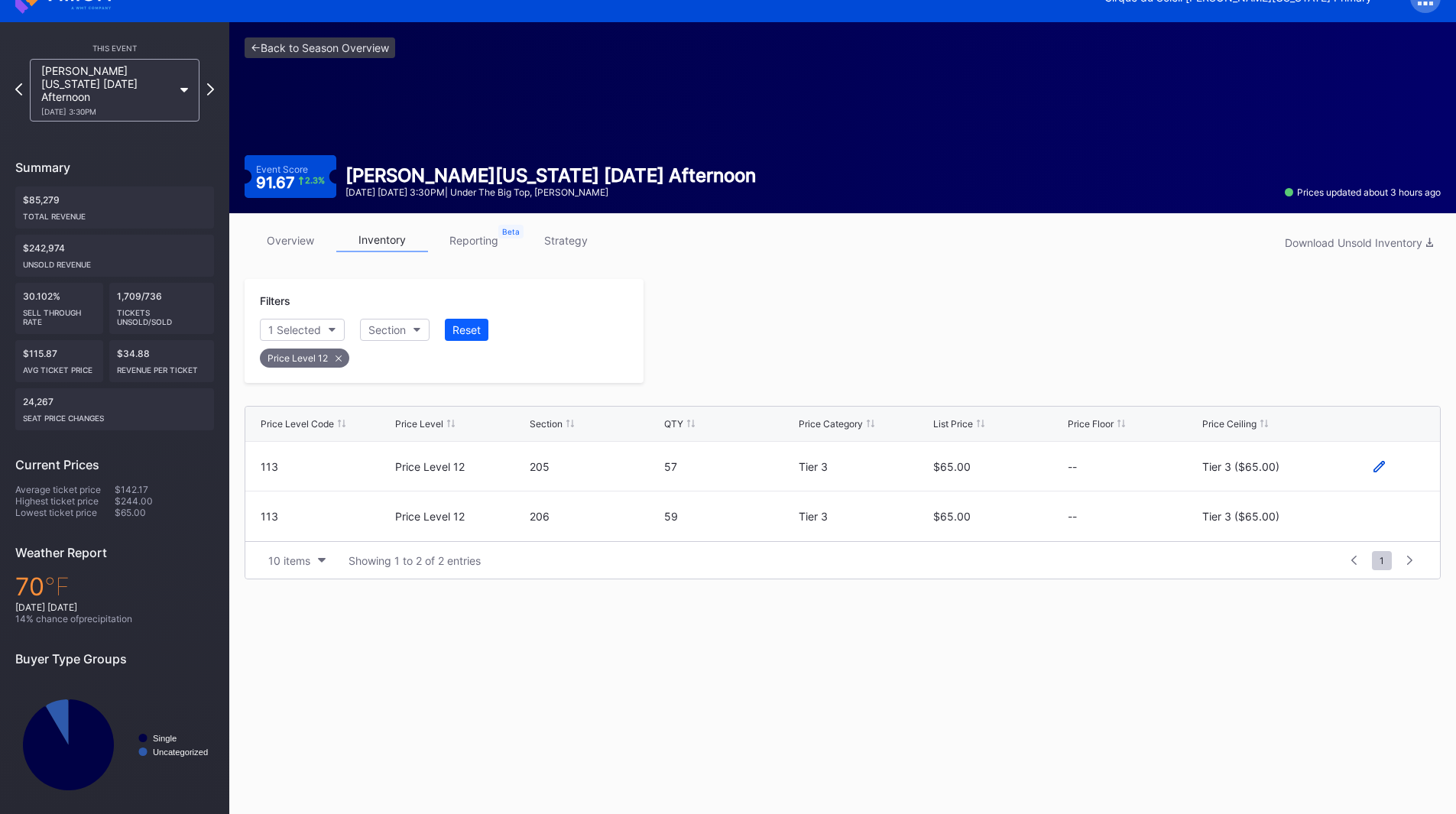
click at [1375, 463] on icon at bounding box center [1378, 466] width 11 height 11
click at [1289, 464] on button "Tier 3 ($65.00)" at bounding box center [1267, 472] width 131 height 30
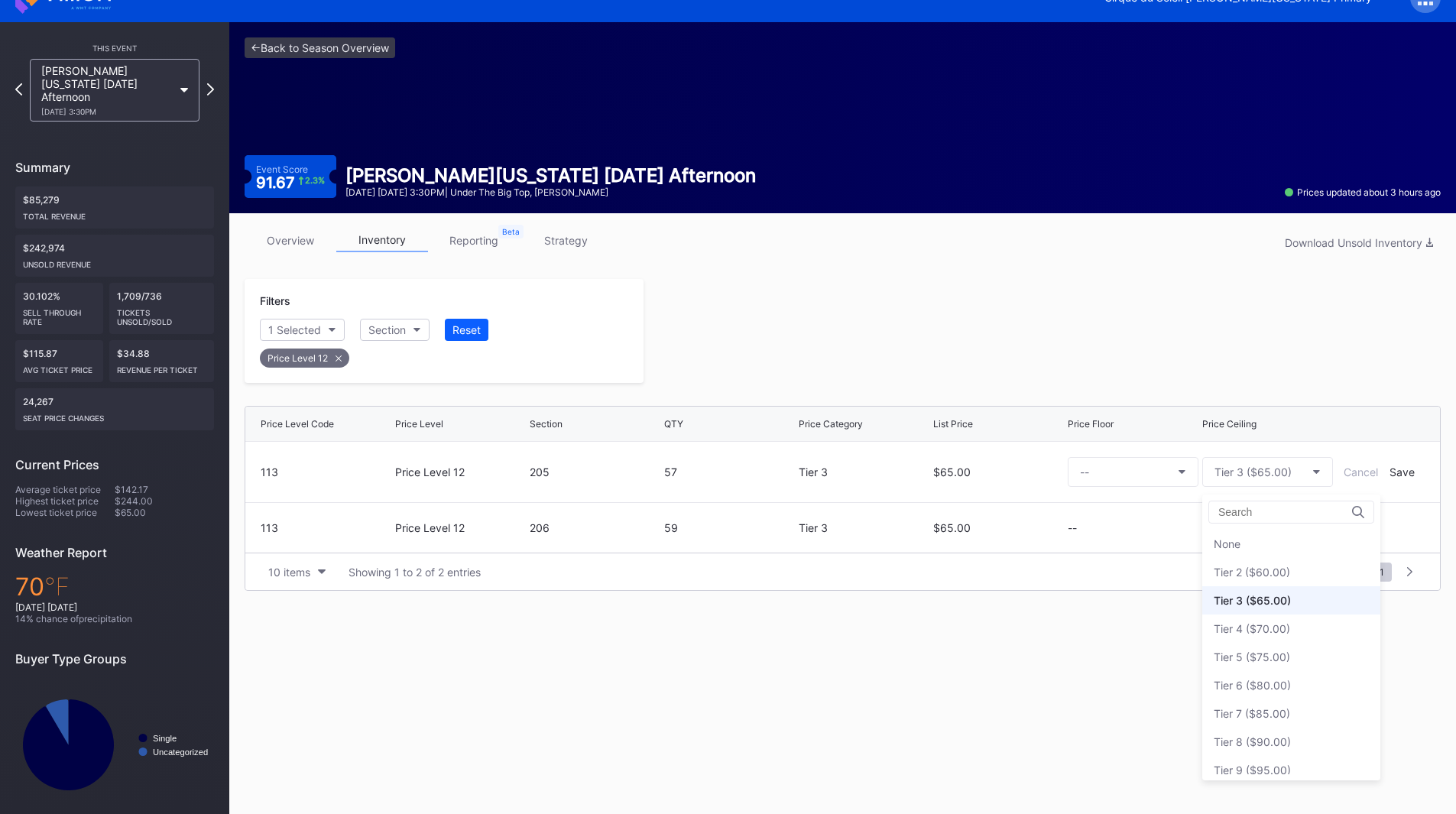
scroll to position [57, 0]
click at [1294, 630] on div "Tier 6 ($80.00)" at bounding box center [1291, 628] width 178 height 28
click at [1395, 473] on div "Save" at bounding box center [1401, 472] width 25 height 13
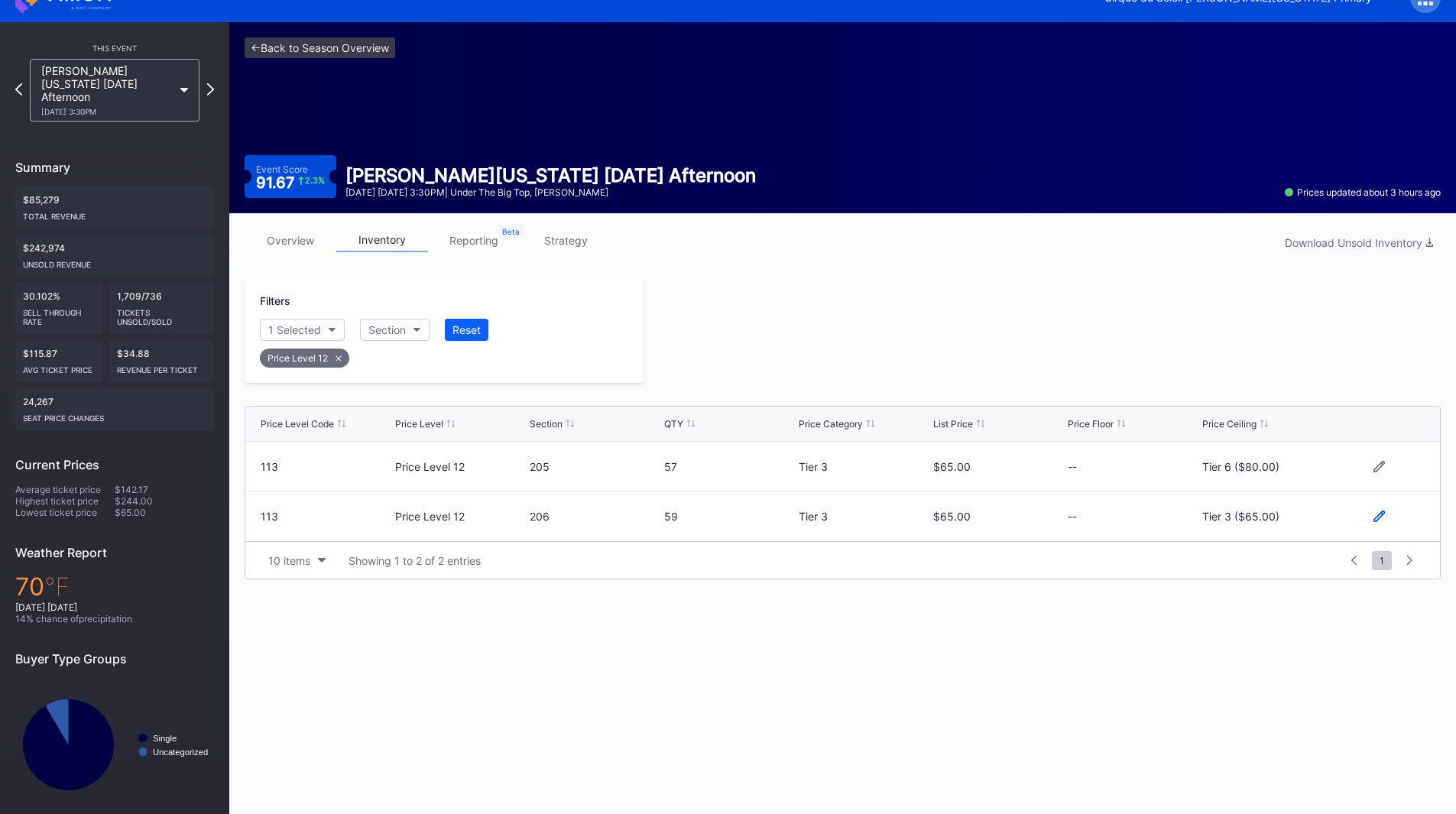
click at [1379, 516] on icon at bounding box center [1378, 515] width 11 height 11
click at [1273, 521] on div "Tier 3 ($65.00)" at bounding box center [1252, 522] width 77 height 13
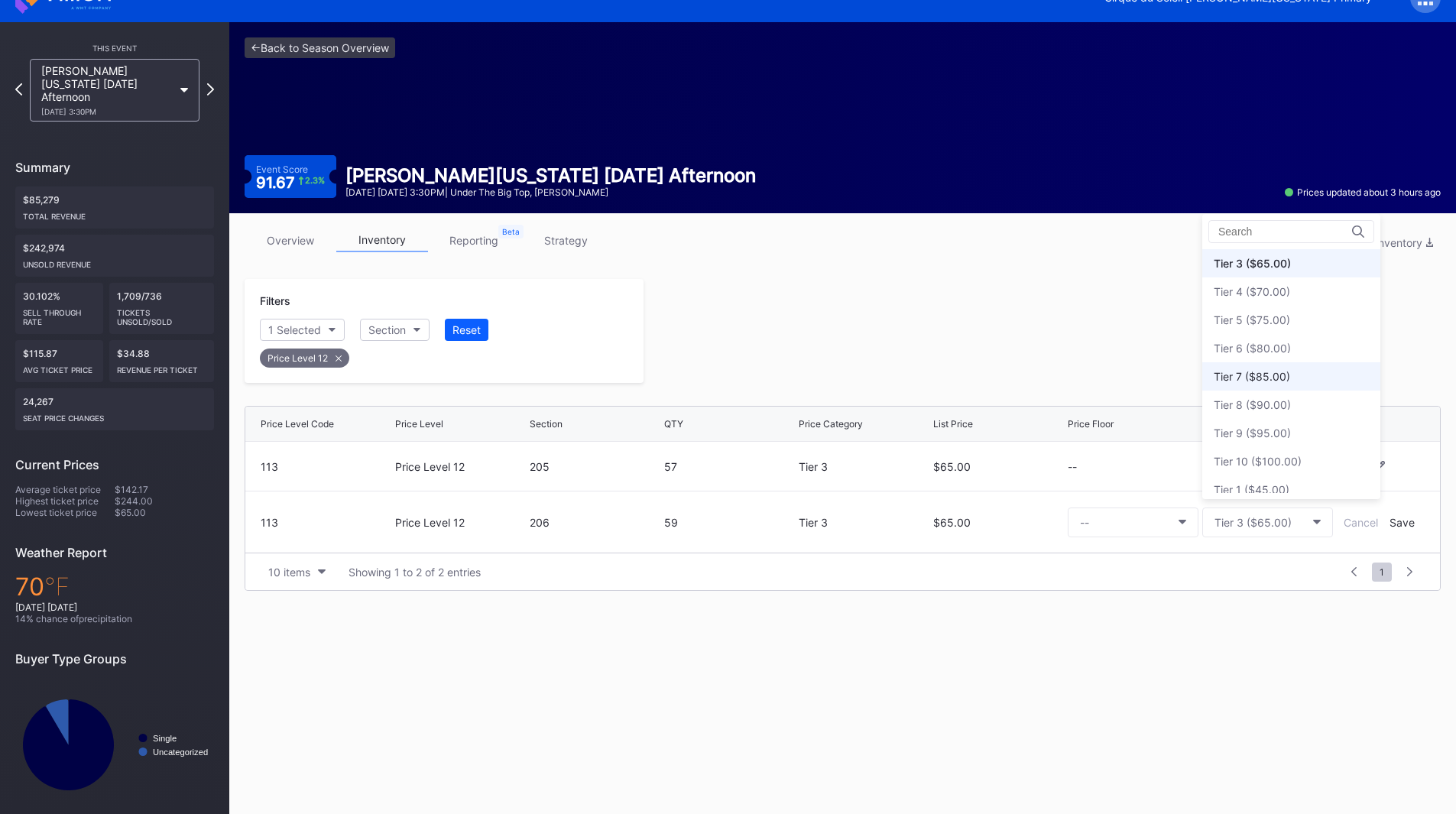
click at [1273, 382] on div "Tier 7 ($85.00)" at bounding box center [1251, 376] width 76 height 13
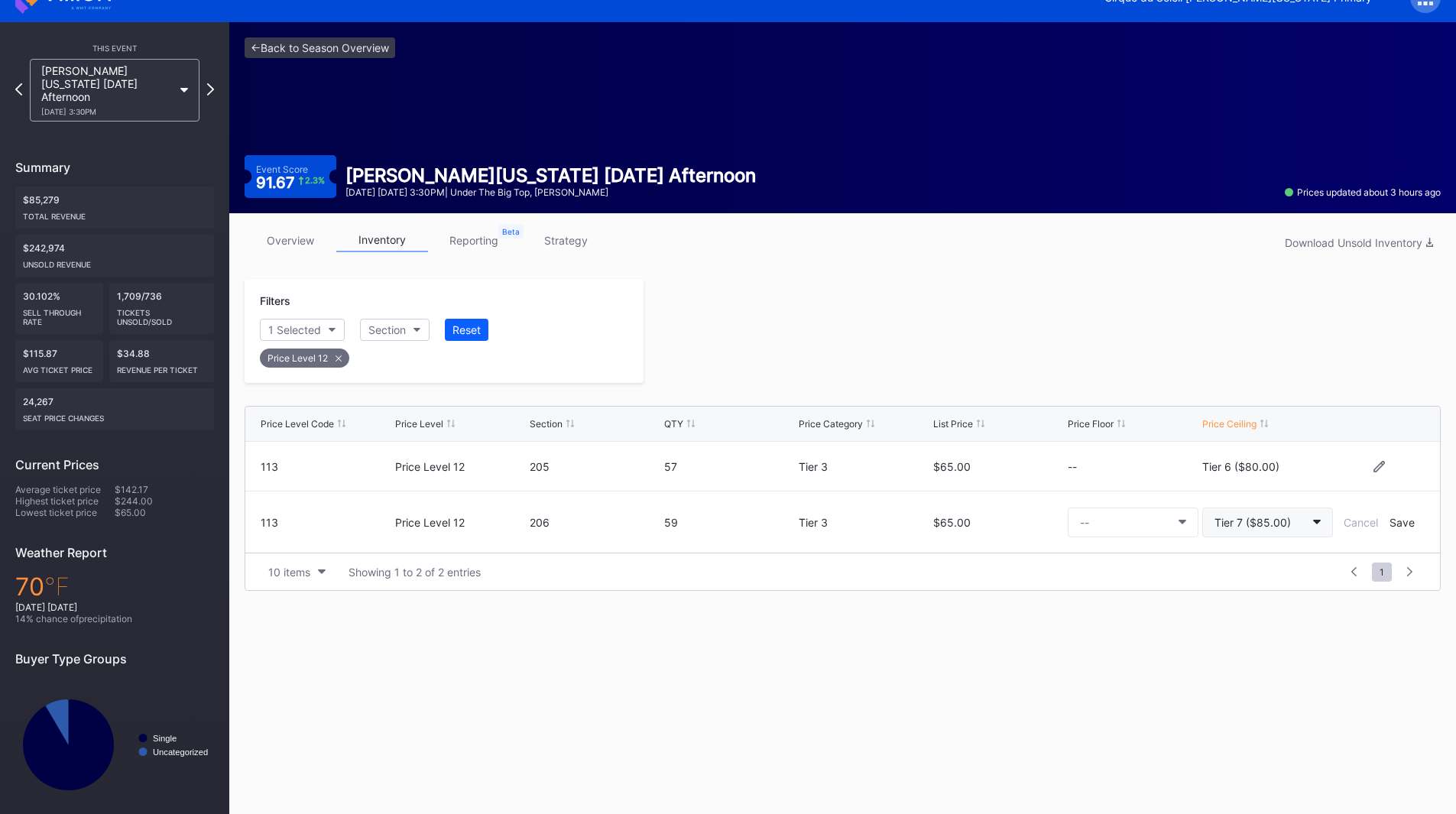
click at [1277, 521] on div "Tier 7 ($85.00)" at bounding box center [1252, 522] width 76 height 13
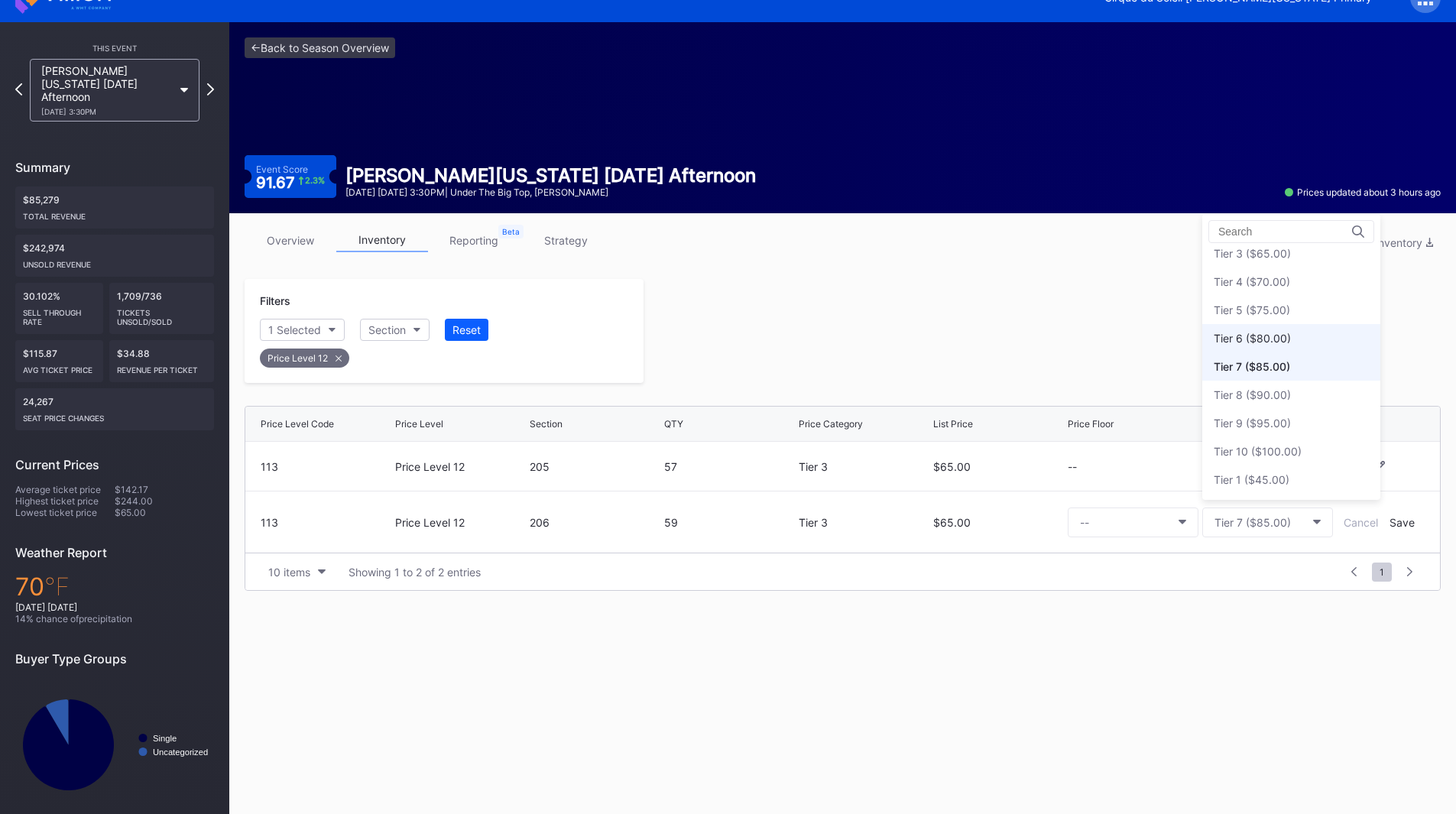
click at [1254, 341] on div "Tier 6 ($80.00)" at bounding box center [1252, 338] width 77 height 13
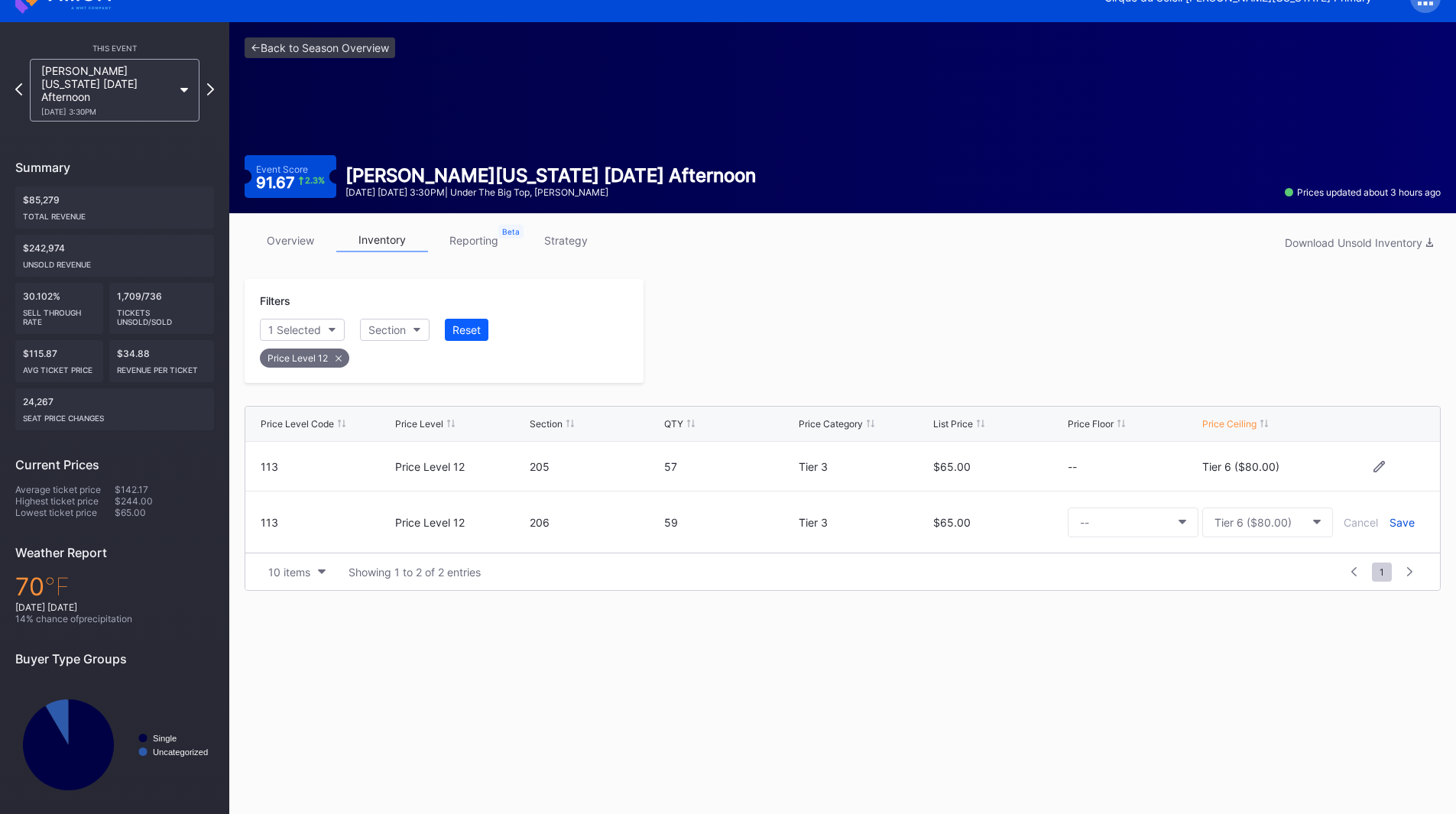
click at [1393, 525] on div "Save" at bounding box center [1401, 522] width 25 height 13
click at [968, 389] on div "Filters 1 Selected Section Reset Price Level 12 Price Level Code Price Level Se…" at bounding box center [842, 429] width 1196 height 300
click at [207, 82] on icon at bounding box center [210, 89] width 9 height 15
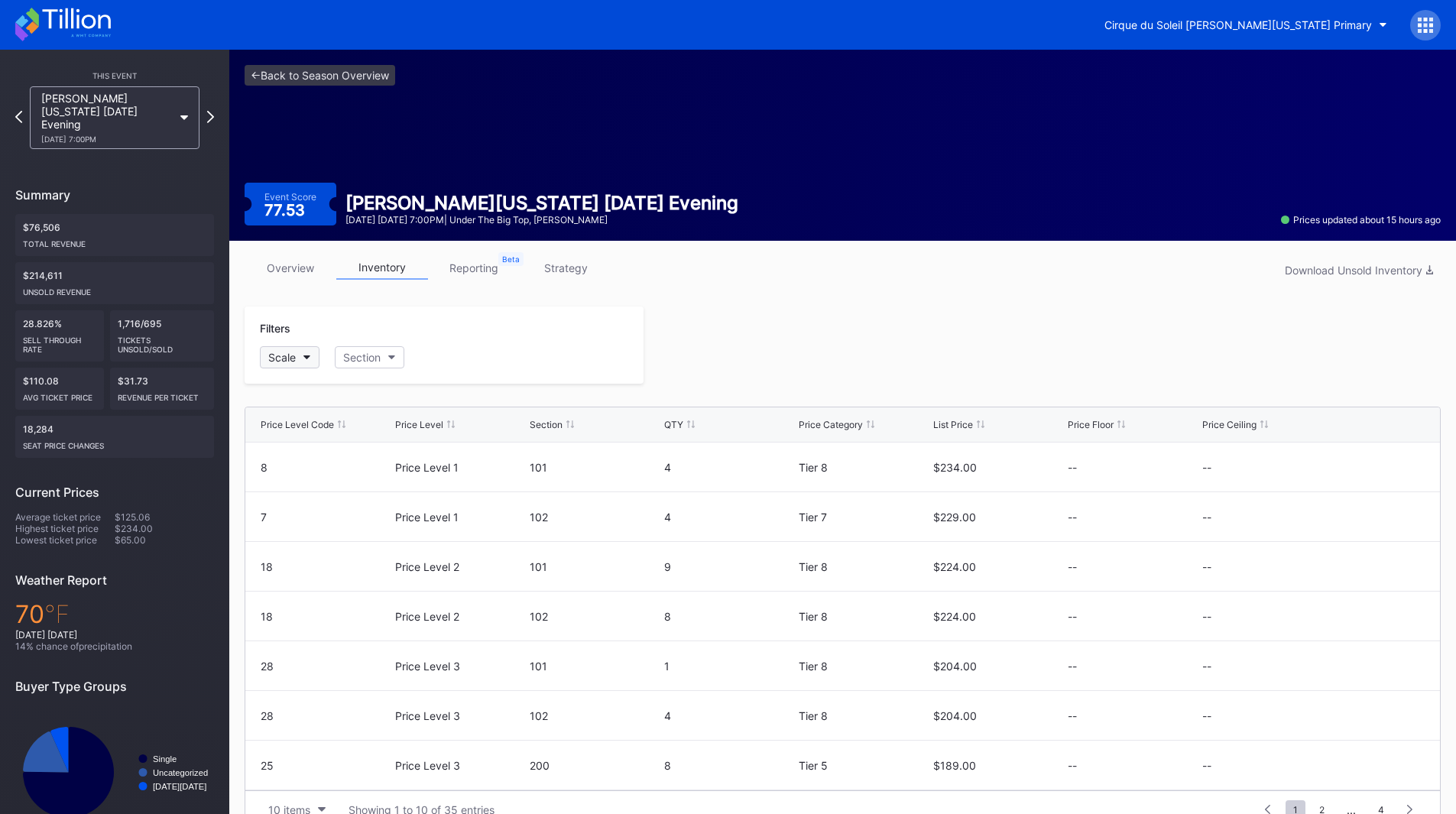
click at [296, 362] on button "Scale" at bounding box center [289, 356] width 59 height 22
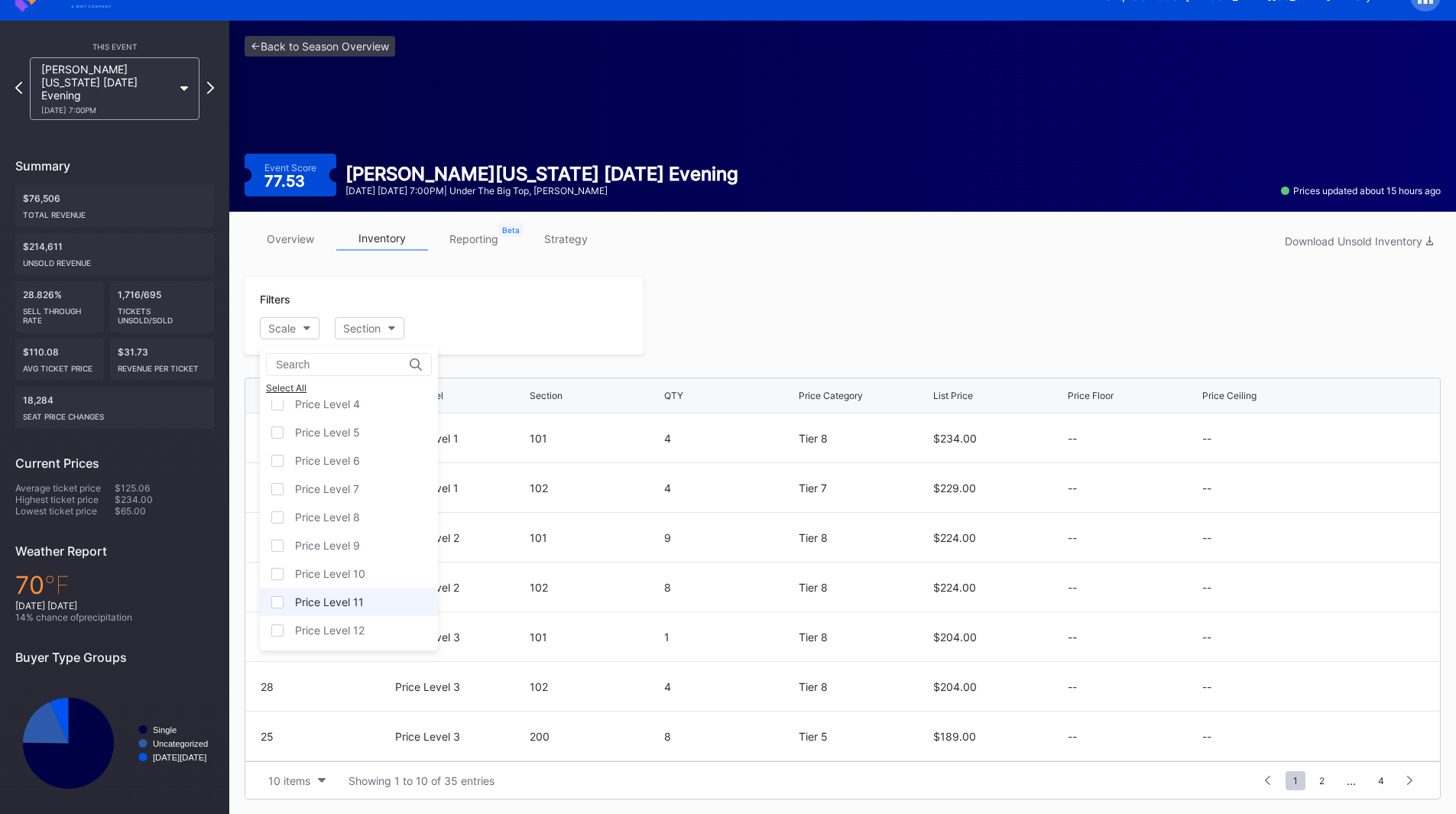
scroll to position [30, 0]
click at [343, 625] on div "Price Level 12" at bounding box center [330, 629] width 70 height 13
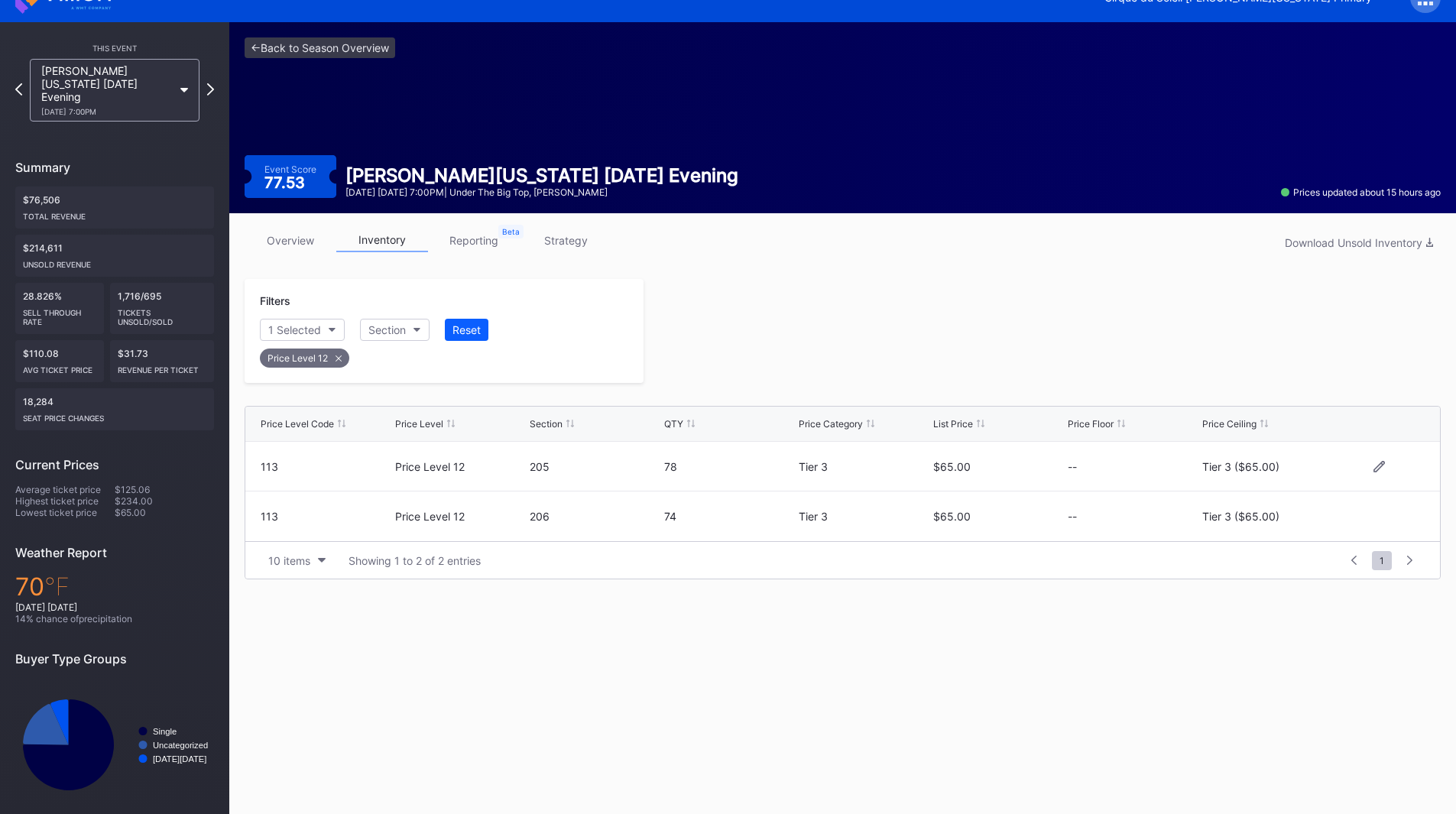
click at [1384, 468] on div at bounding box center [1378, 466] width 92 height 11
click at [1379, 466] on icon at bounding box center [1378, 466] width 11 height 11
click at [1269, 469] on div "Tier 3 ($65.00)" at bounding box center [1252, 472] width 77 height 13
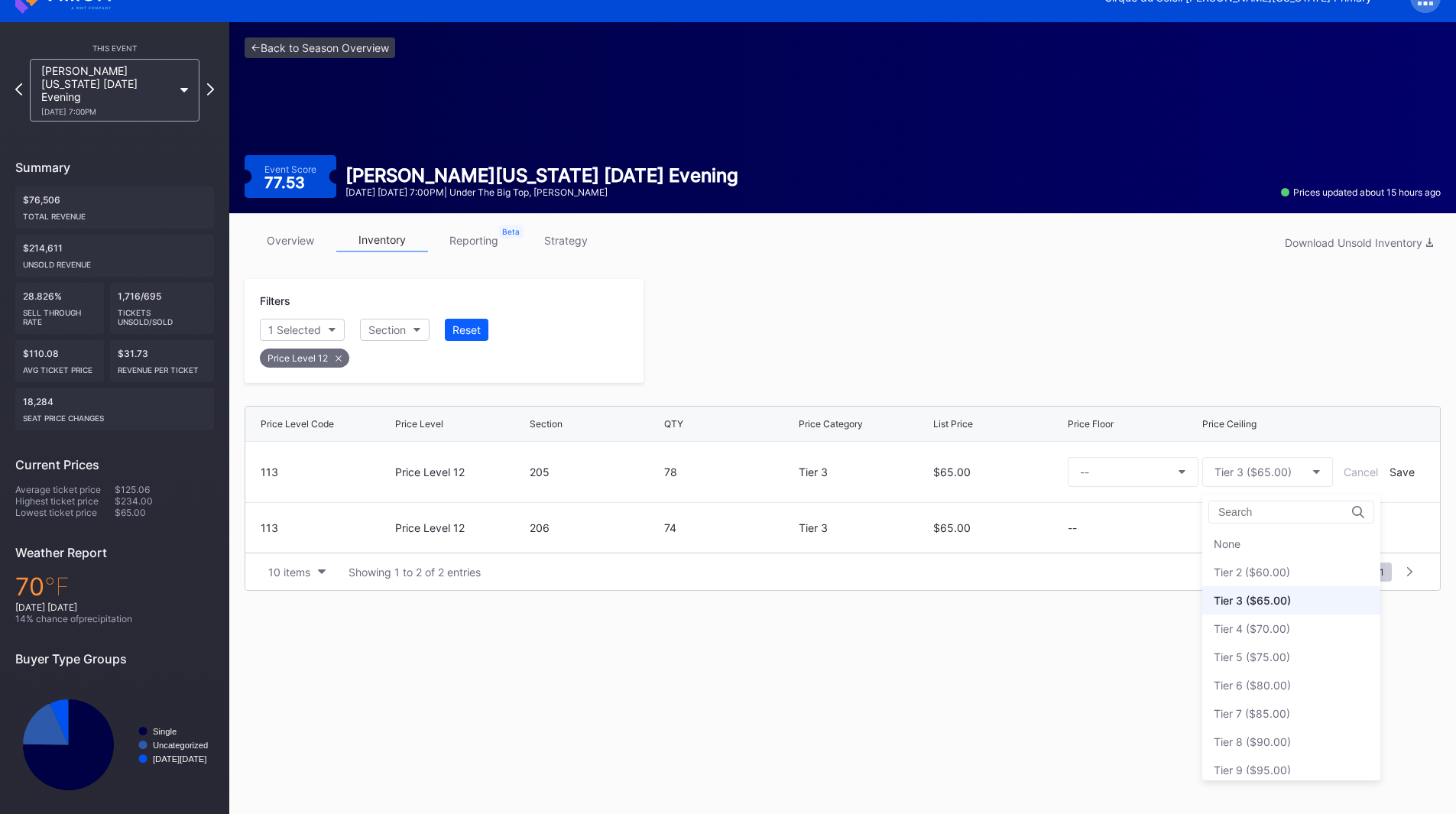
scroll to position [57, 0]
click at [1287, 623] on div "Tier 6 ($80.00)" at bounding box center [1252, 628] width 77 height 13
click at [1399, 467] on div "Save" at bounding box center [1401, 472] width 25 height 13
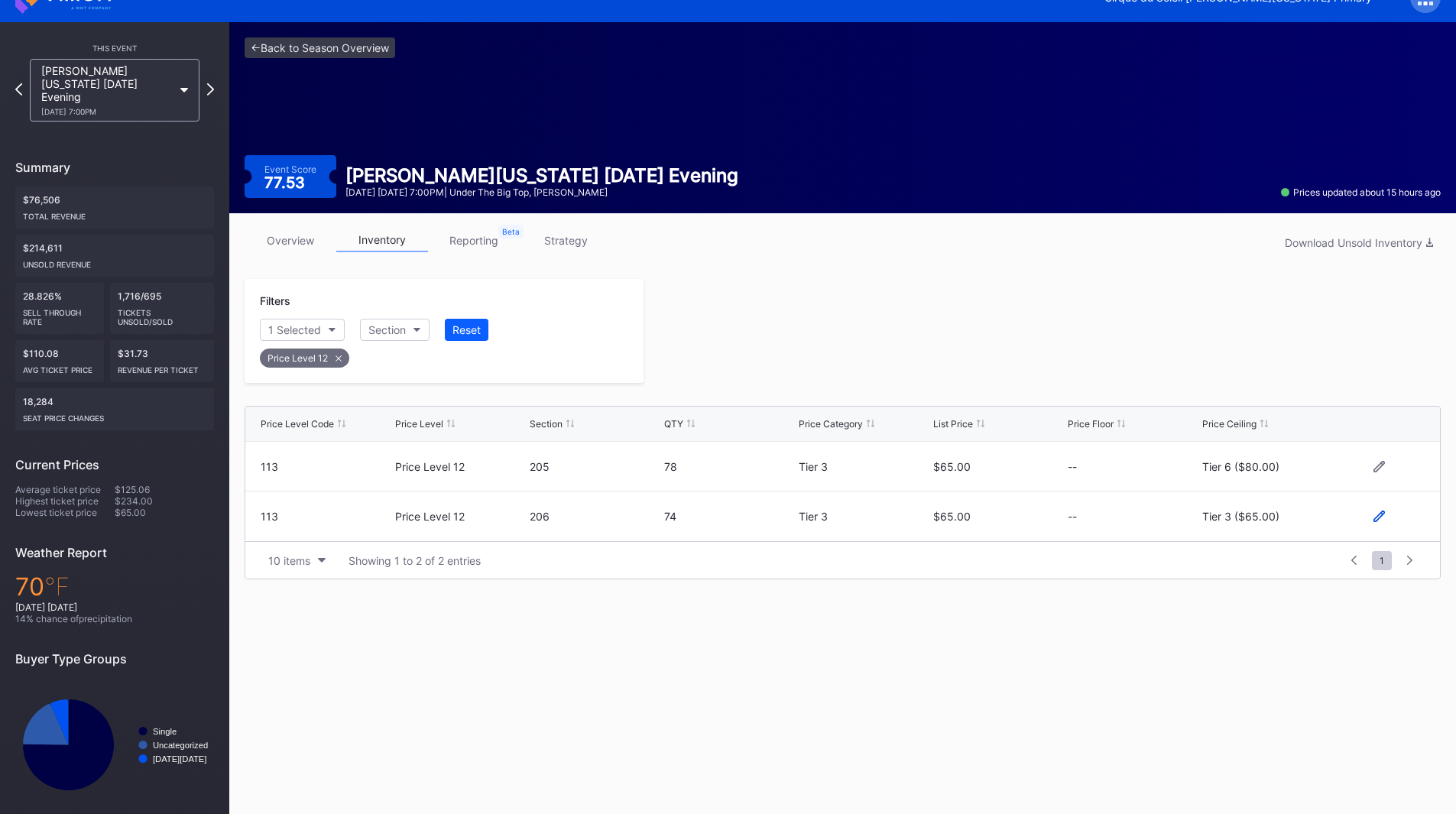
click at [1380, 516] on icon at bounding box center [1378, 515] width 11 height 11
click at [1277, 525] on div "Tier 3 ($65.00)" at bounding box center [1252, 522] width 77 height 13
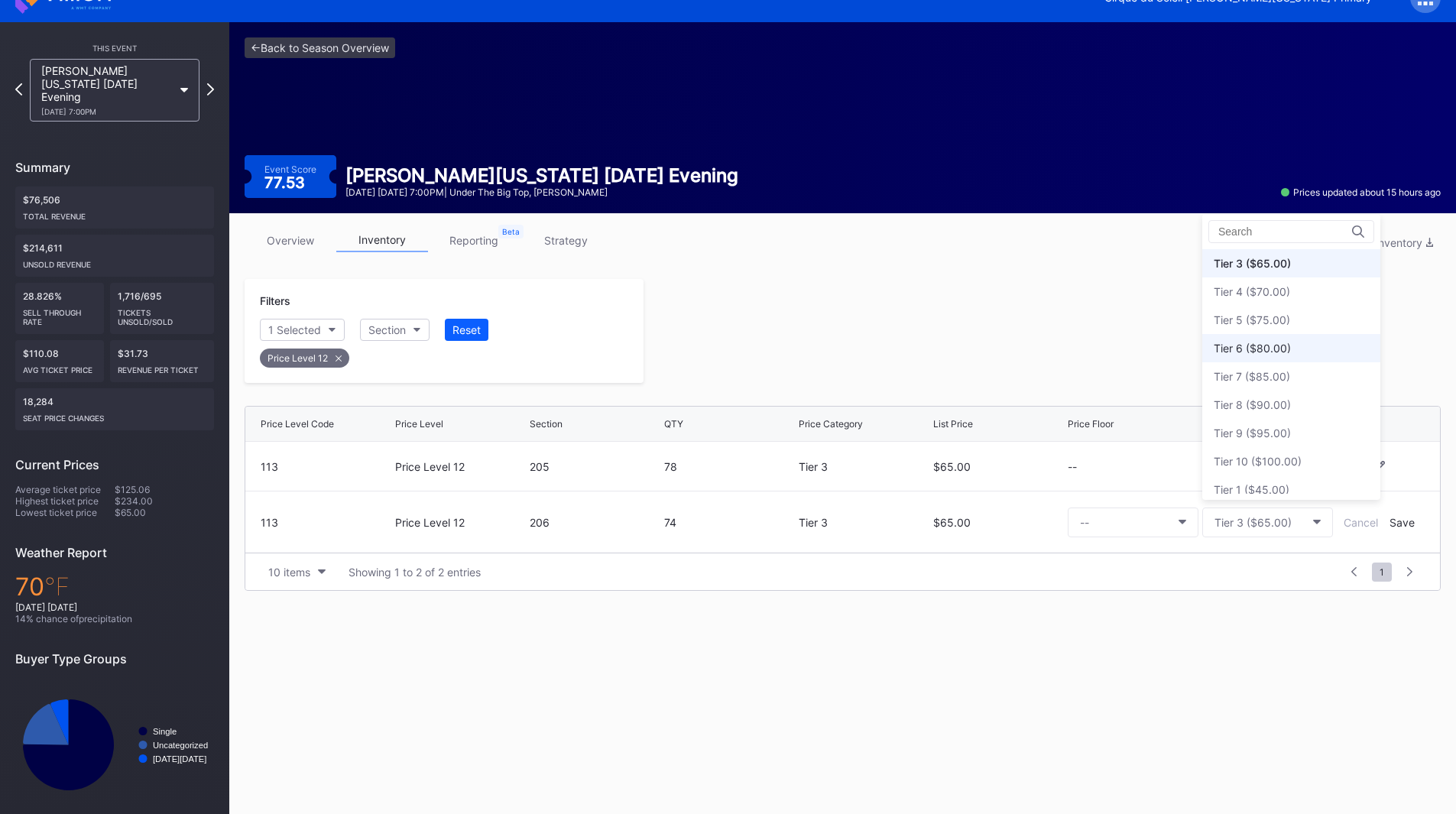
click at [1279, 360] on div "Tier 6 ($80.00)" at bounding box center [1291, 348] width 178 height 28
click at [1395, 520] on div "Save" at bounding box center [1401, 522] width 25 height 13
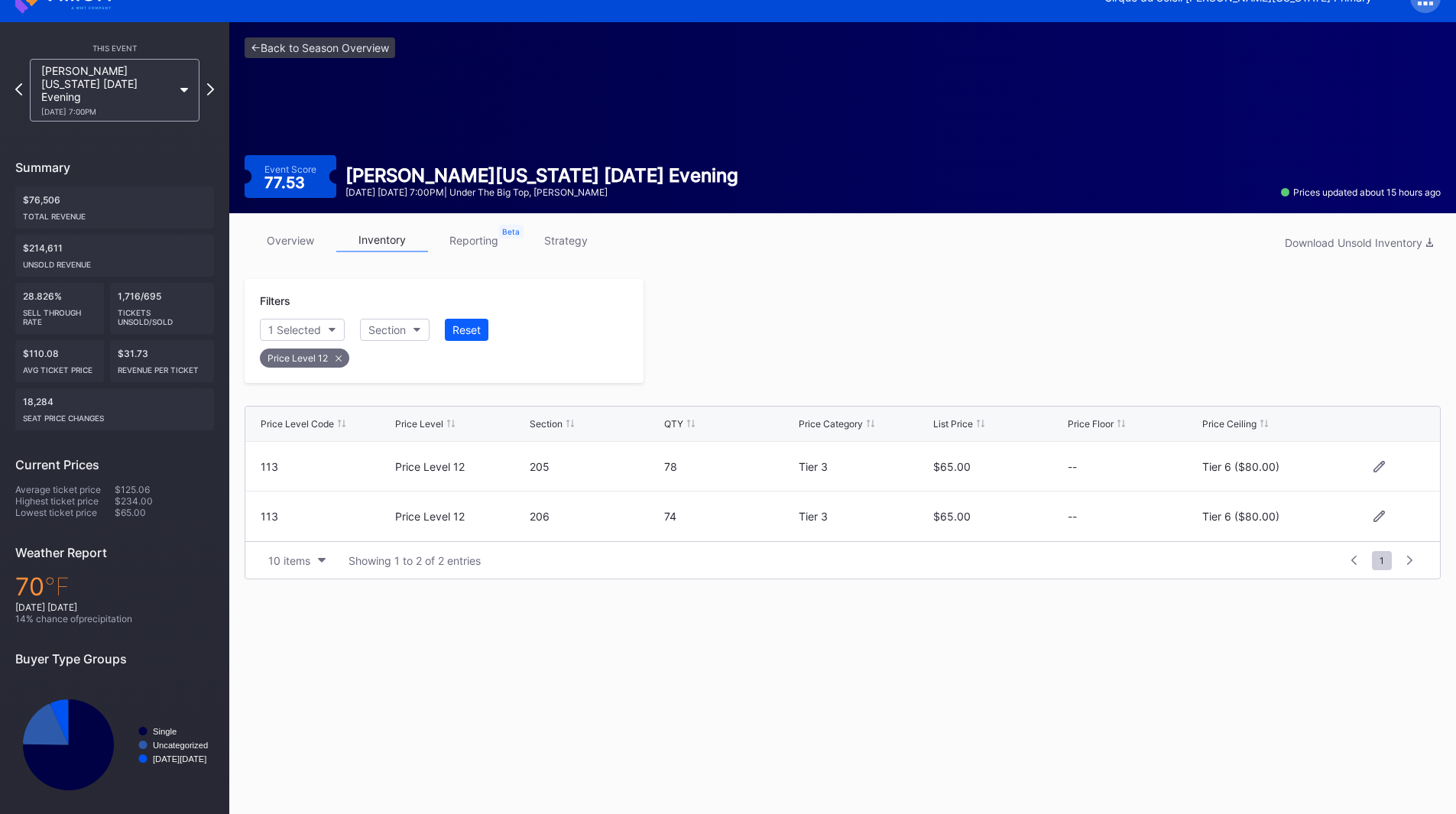
click at [946, 348] on div at bounding box center [1042, 330] width 797 height 104
click at [205, 82] on div "[PERSON_NAME][US_STATE] [DATE] Evening [DATE] 7:00PM" at bounding box center [114, 90] width 185 height 63
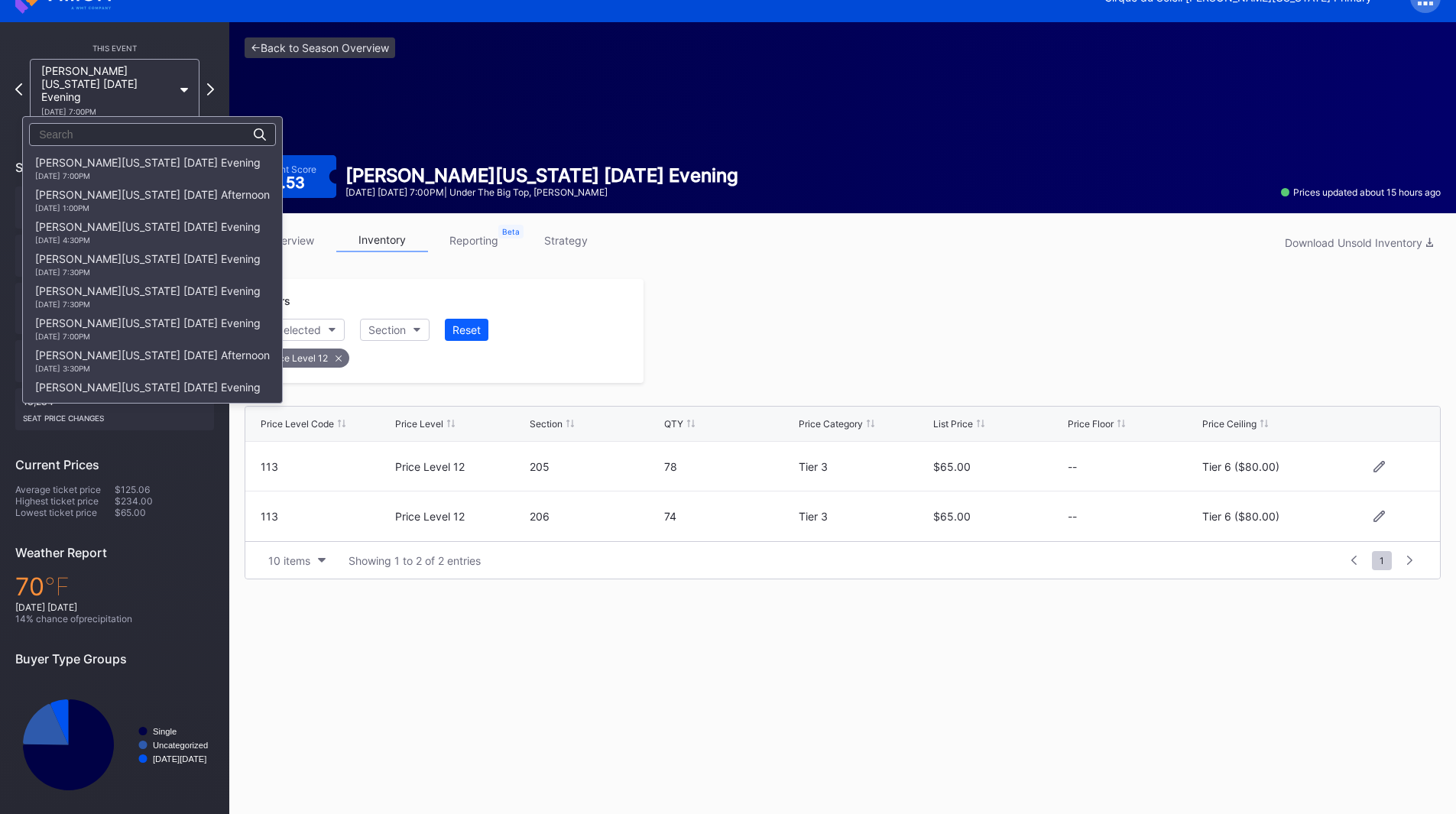
scroll to position [642, 0]
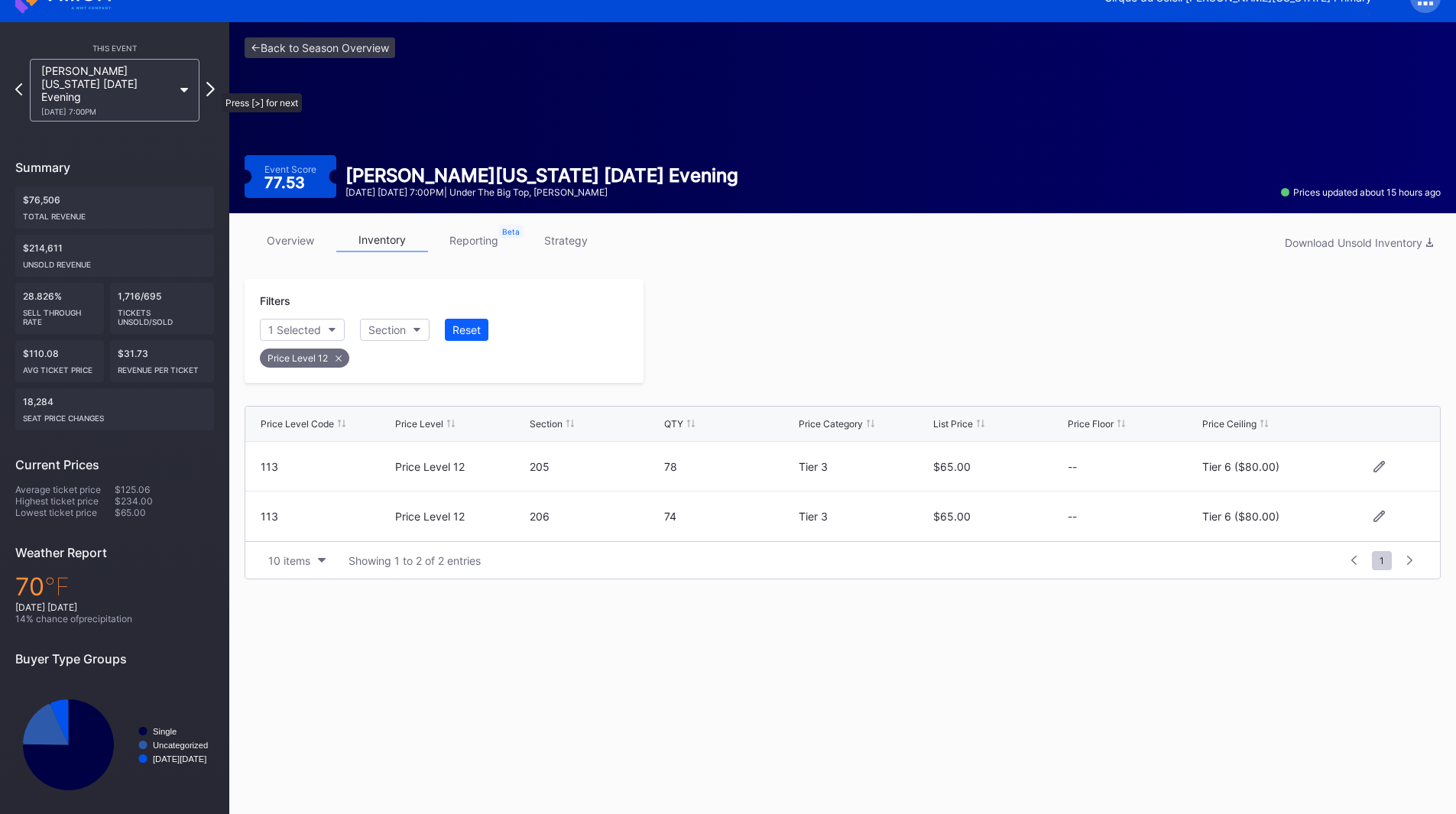
click at [211, 82] on icon at bounding box center [210, 89] width 9 height 15
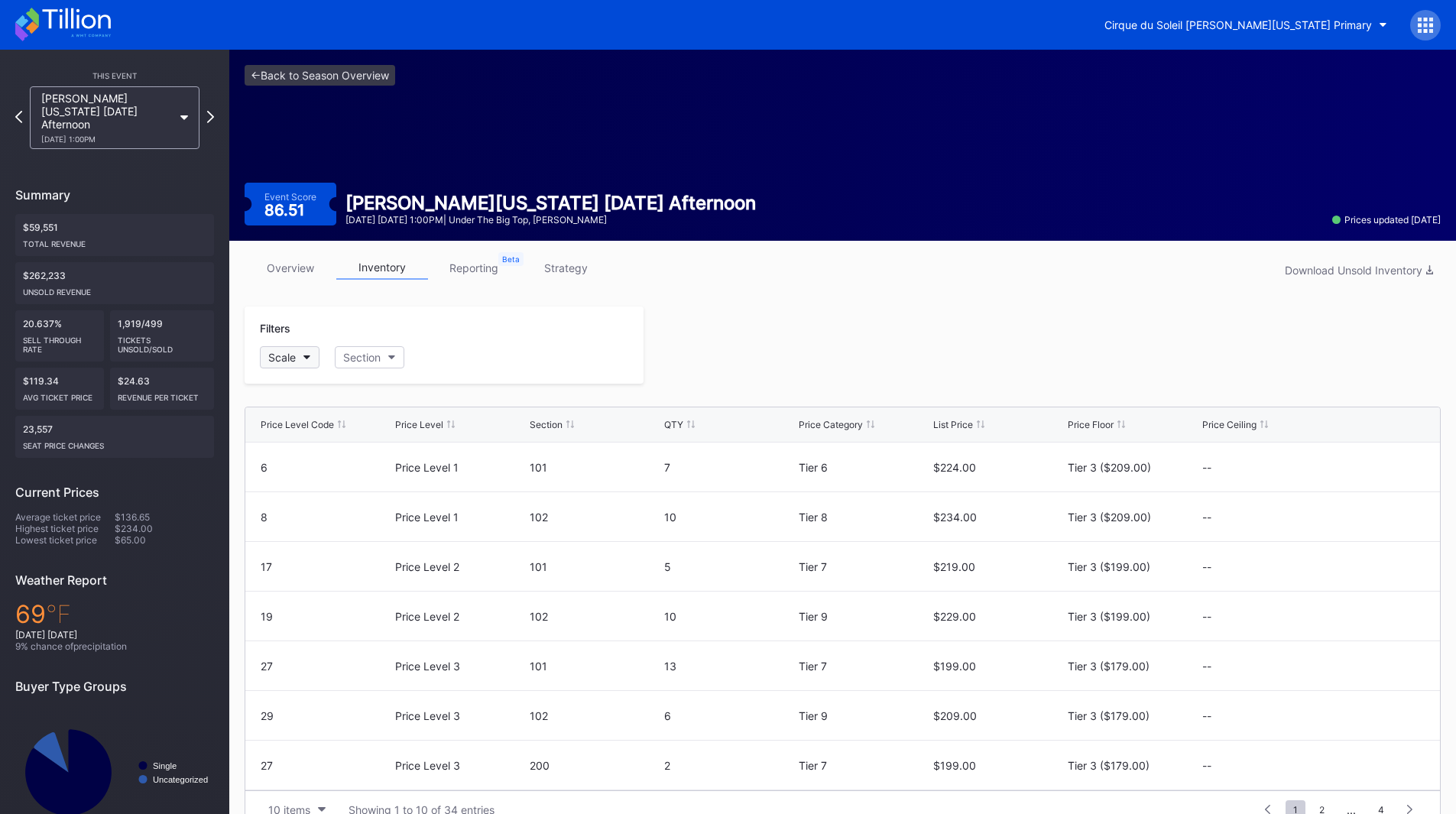
click at [297, 356] on button "Scale" at bounding box center [289, 356] width 59 height 22
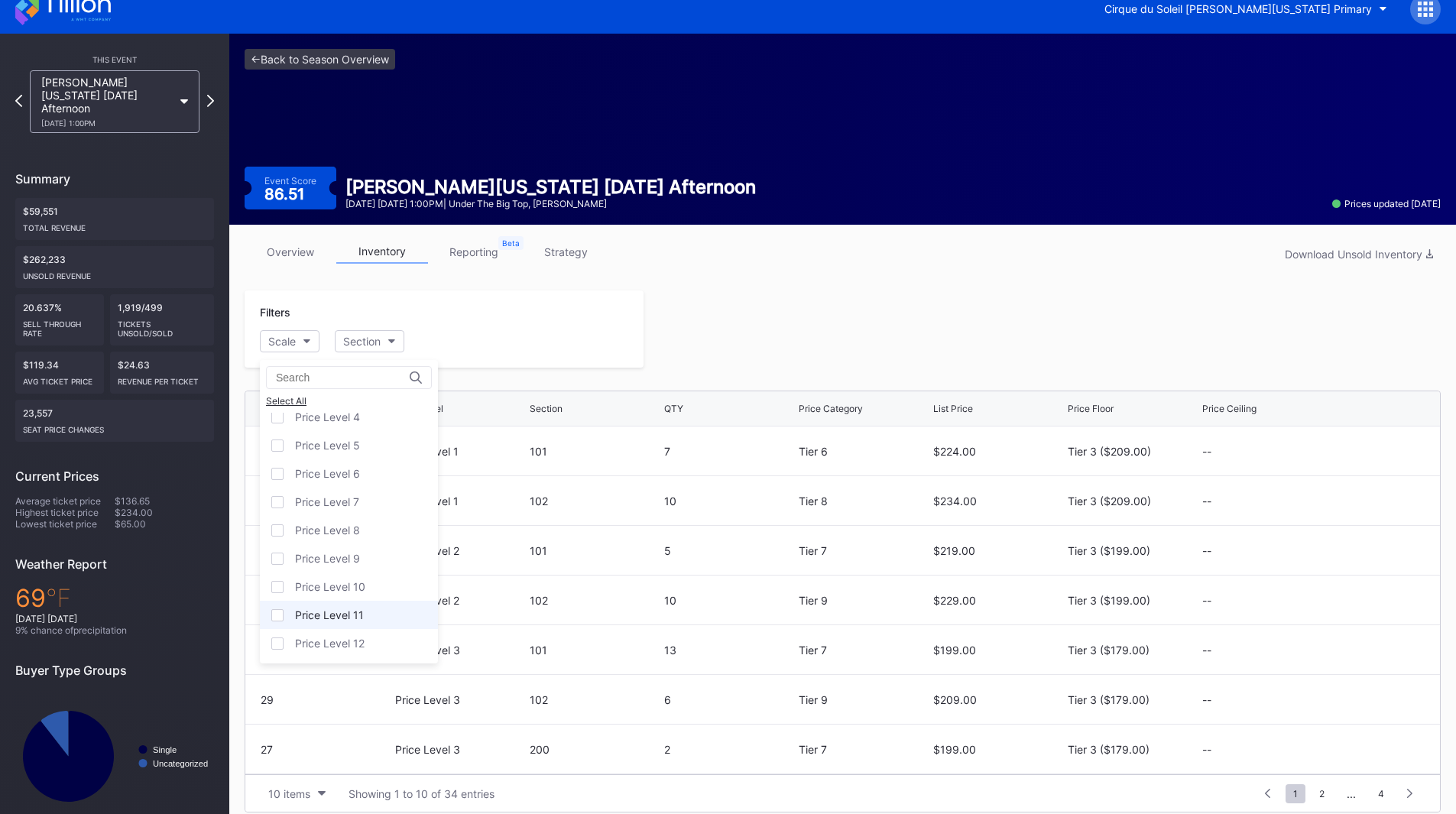
scroll to position [30, 0]
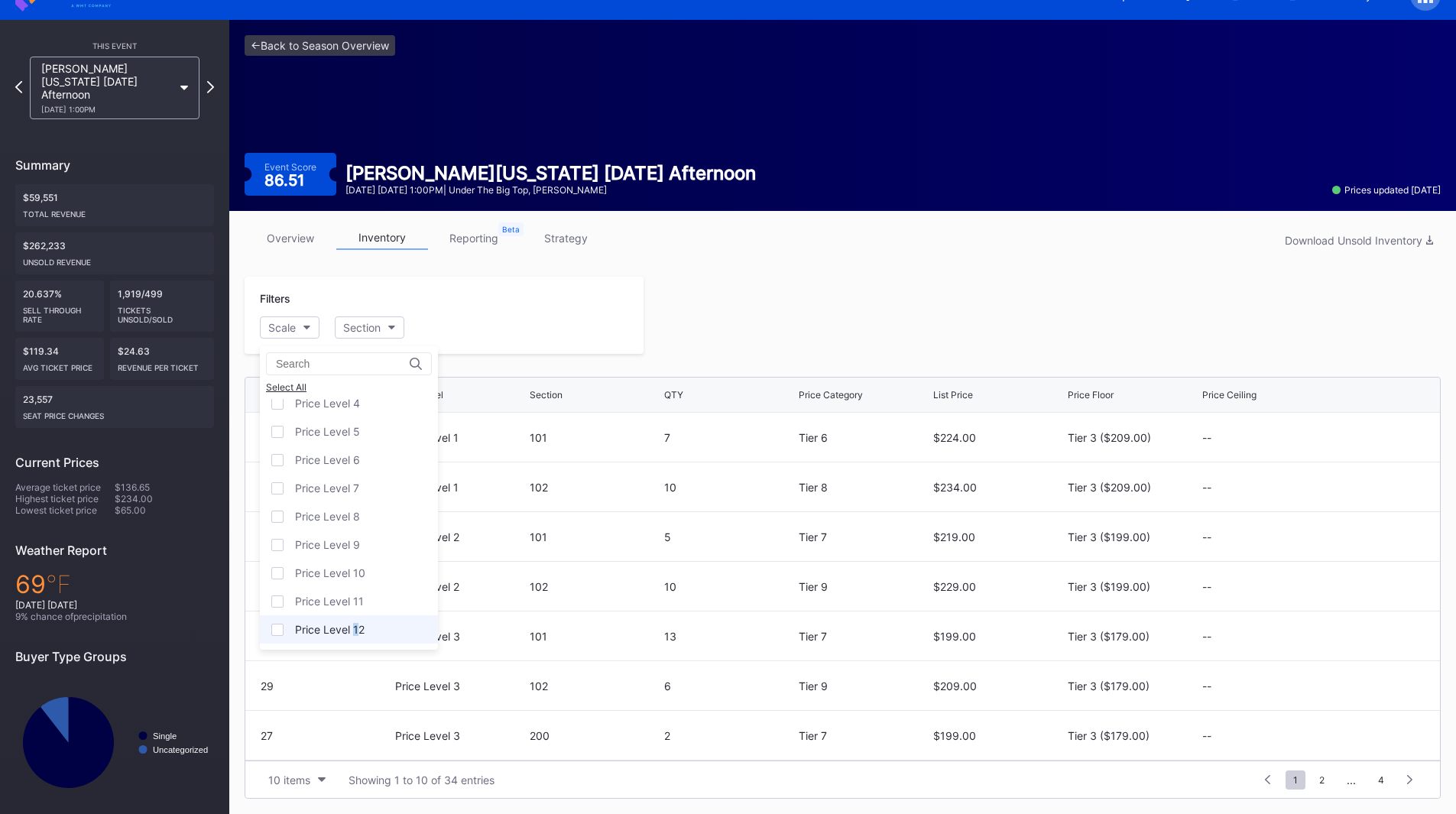
click at [355, 623] on div "Price Level 12" at bounding box center [330, 629] width 70 height 13
click at [321, 638] on div "Price Level 12" at bounding box center [348, 629] width 178 height 28
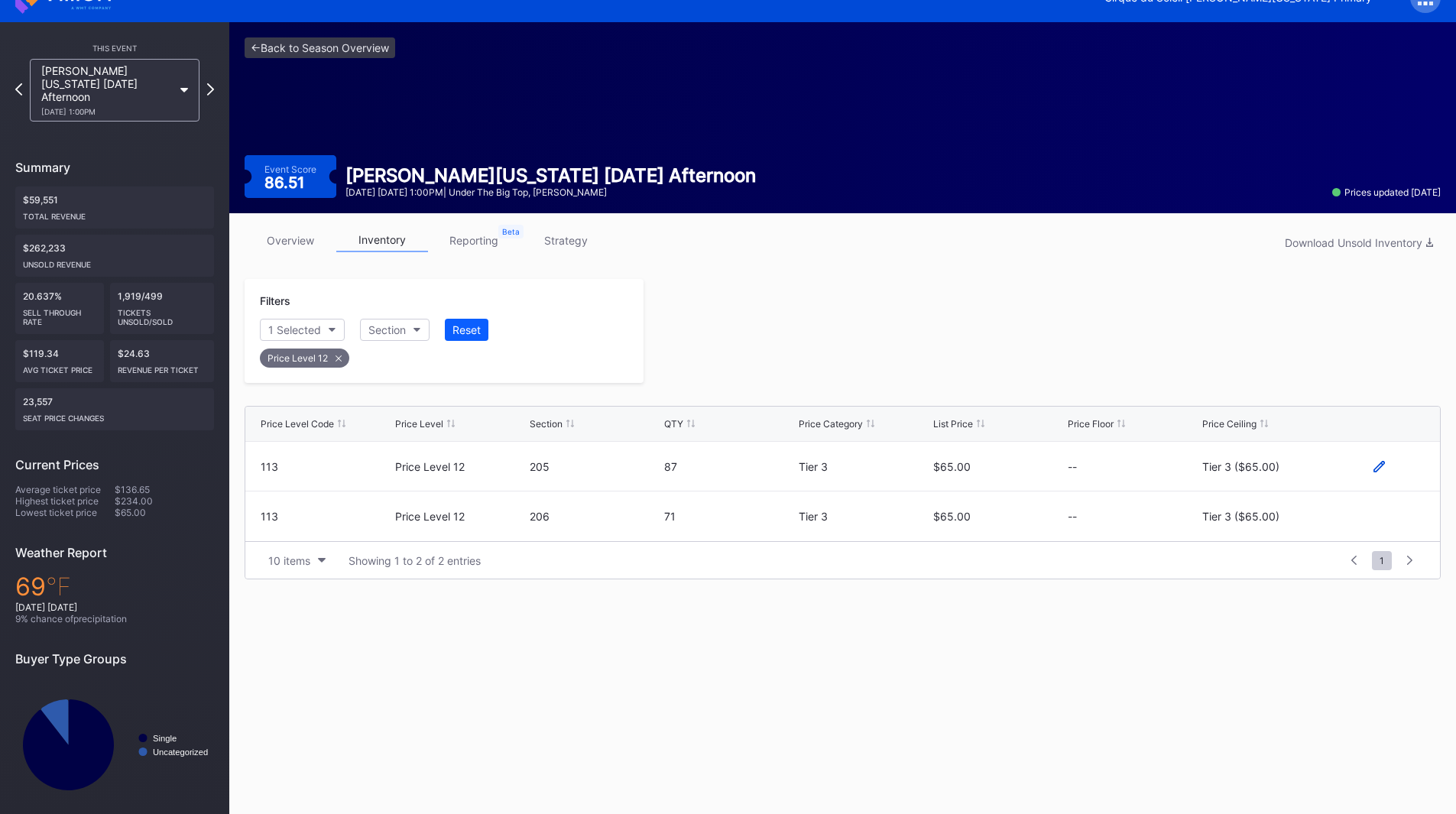
click at [1375, 463] on icon at bounding box center [1378, 466] width 11 height 11
click at [1305, 466] on button "Tier 3 ($65.00)" at bounding box center [1267, 472] width 131 height 30
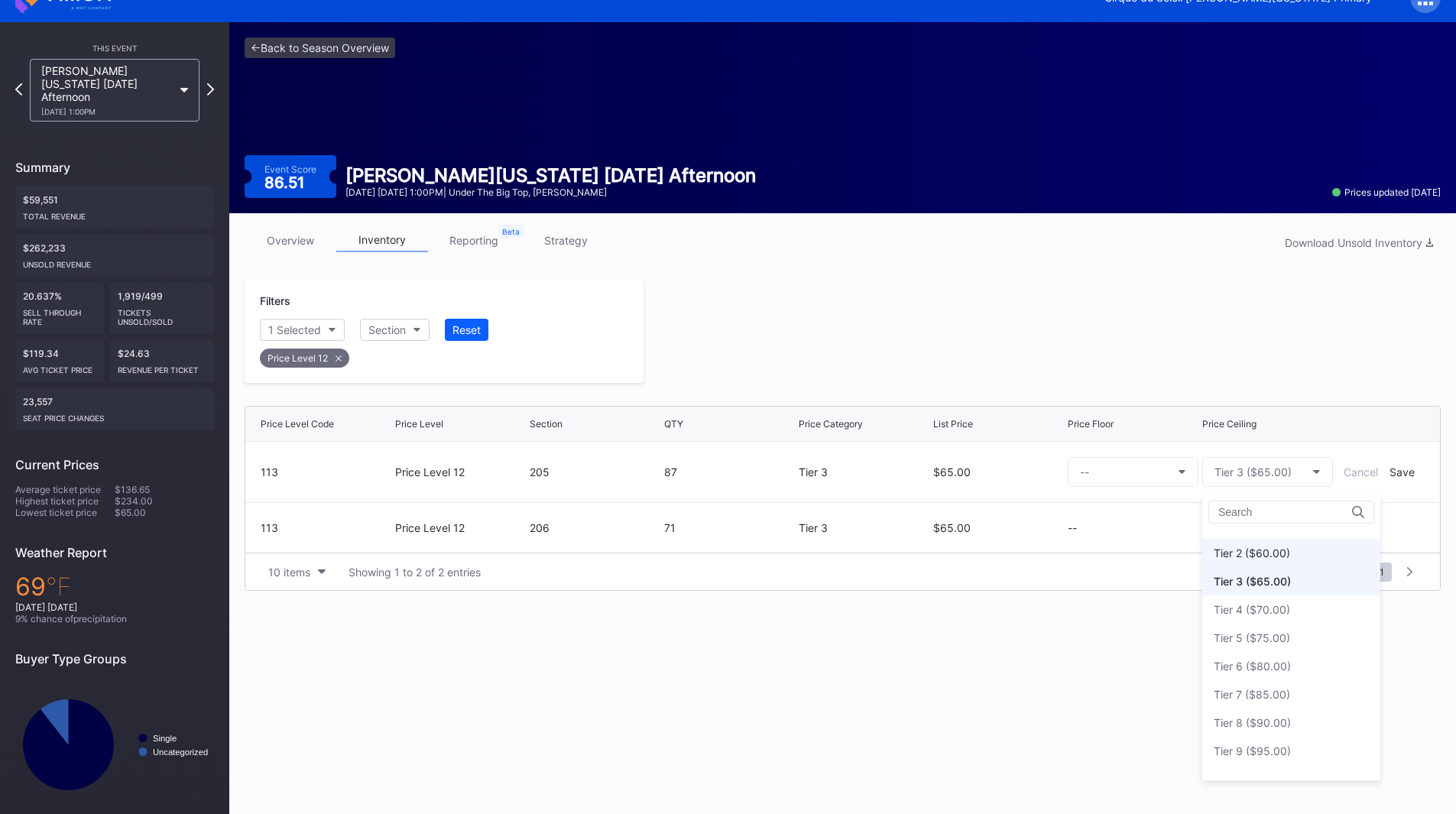
scroll to position [0, 0]
click at [1271, 583] on div "Tier 2 ($60.00)" at bounding box center [1291, 572] width 178 height 28
click at [1398, 473] on div "Save" at bounding box center [1401, 472] width 25 height 13
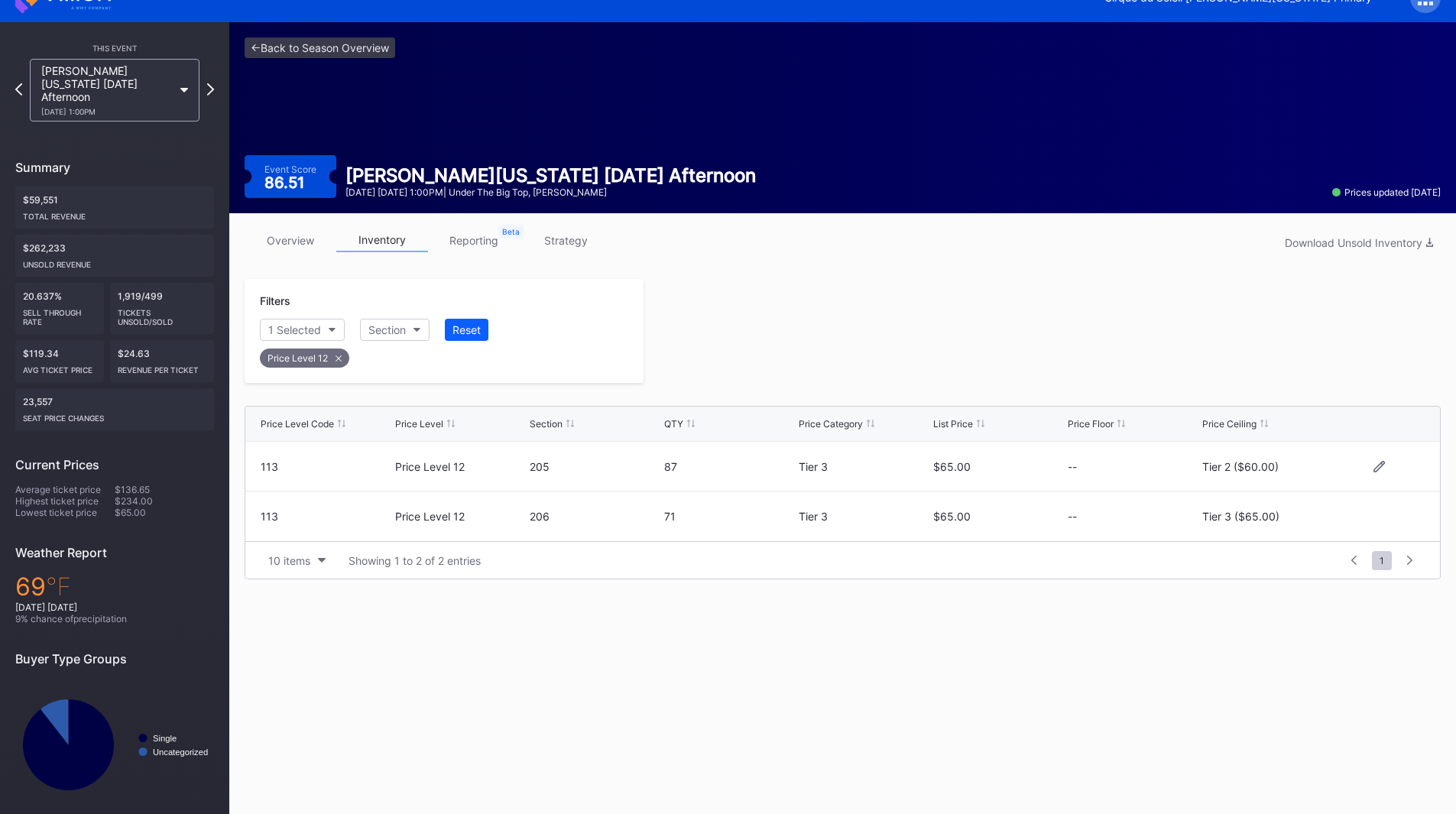
click at [1254, 473] on div "Tier 2 ($60.00)" at bounding box center [1267, 466] width 131 height 49
click at [1382, 463] on icon at bounding box center [1378, 466] width 11 height 11
click at [1275, 462] on button "Tier 2 ($60.00)" at bounding box center [1267, 472] width 131 height 30
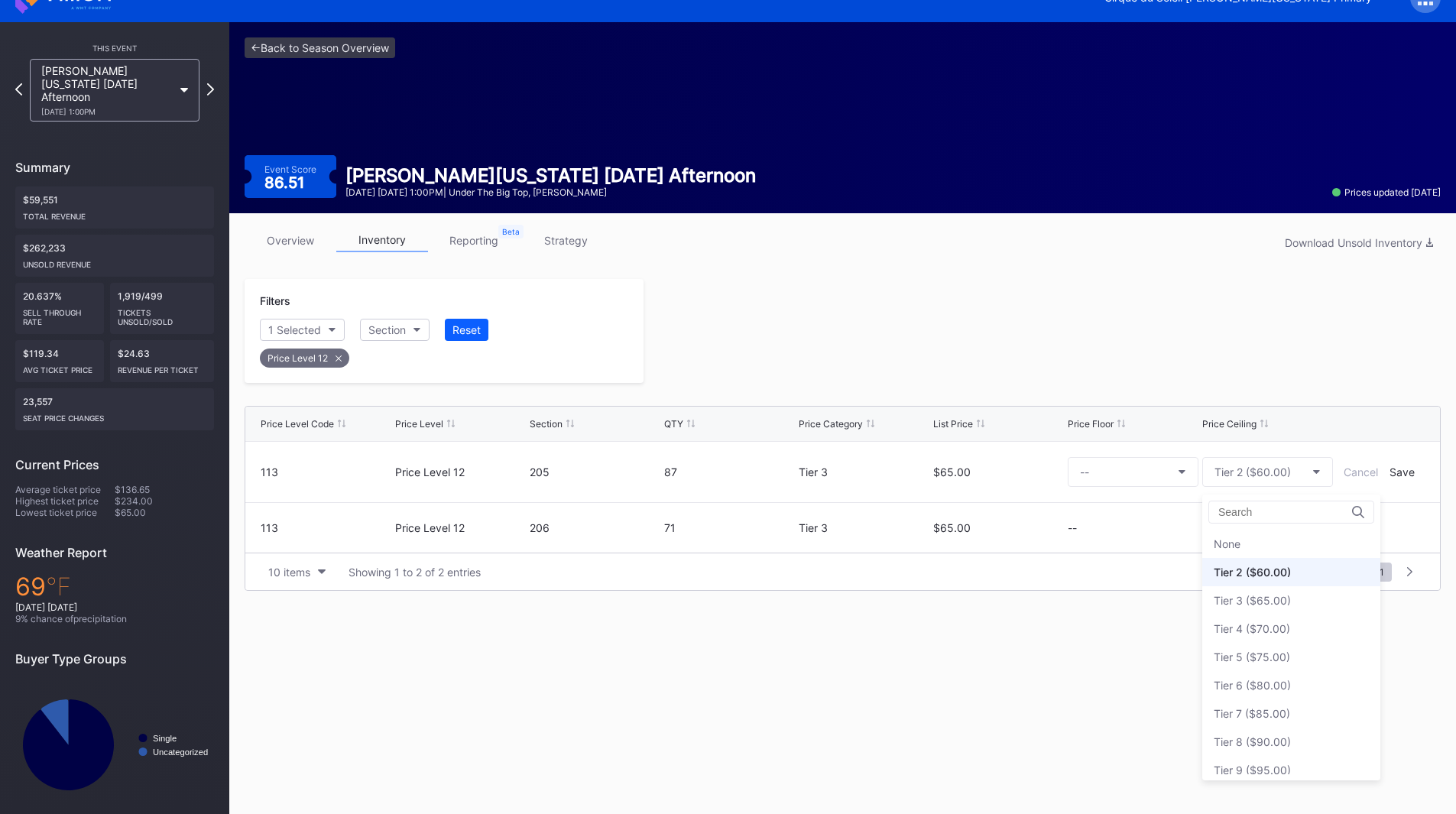
scroll to position [28, 0]
click at [1281, 648] on div "Tier 6 ($80.00)" at bounding box center [1291, 657] width 178 height 28
click at [1398, 473] on div "Save" at bounding box center [1401, 472] width 25 height 13
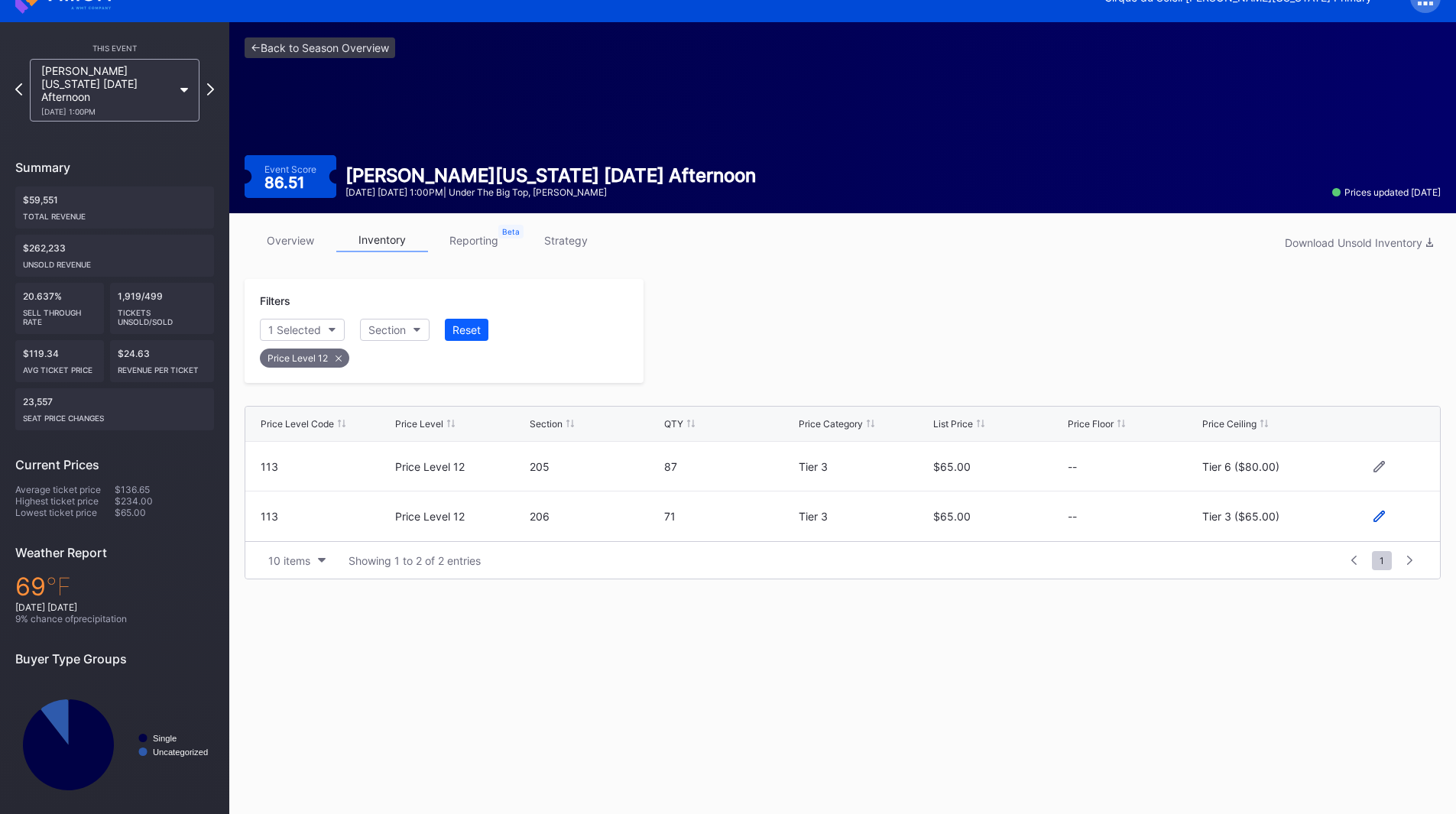
click at [1377, 513] on icon at bounding box center [1378, 515] width 11 height 11
click at [1265, 520] on div "Tier 3 ($65.00)" at bounding box center [1252, 522] width 77 height 13
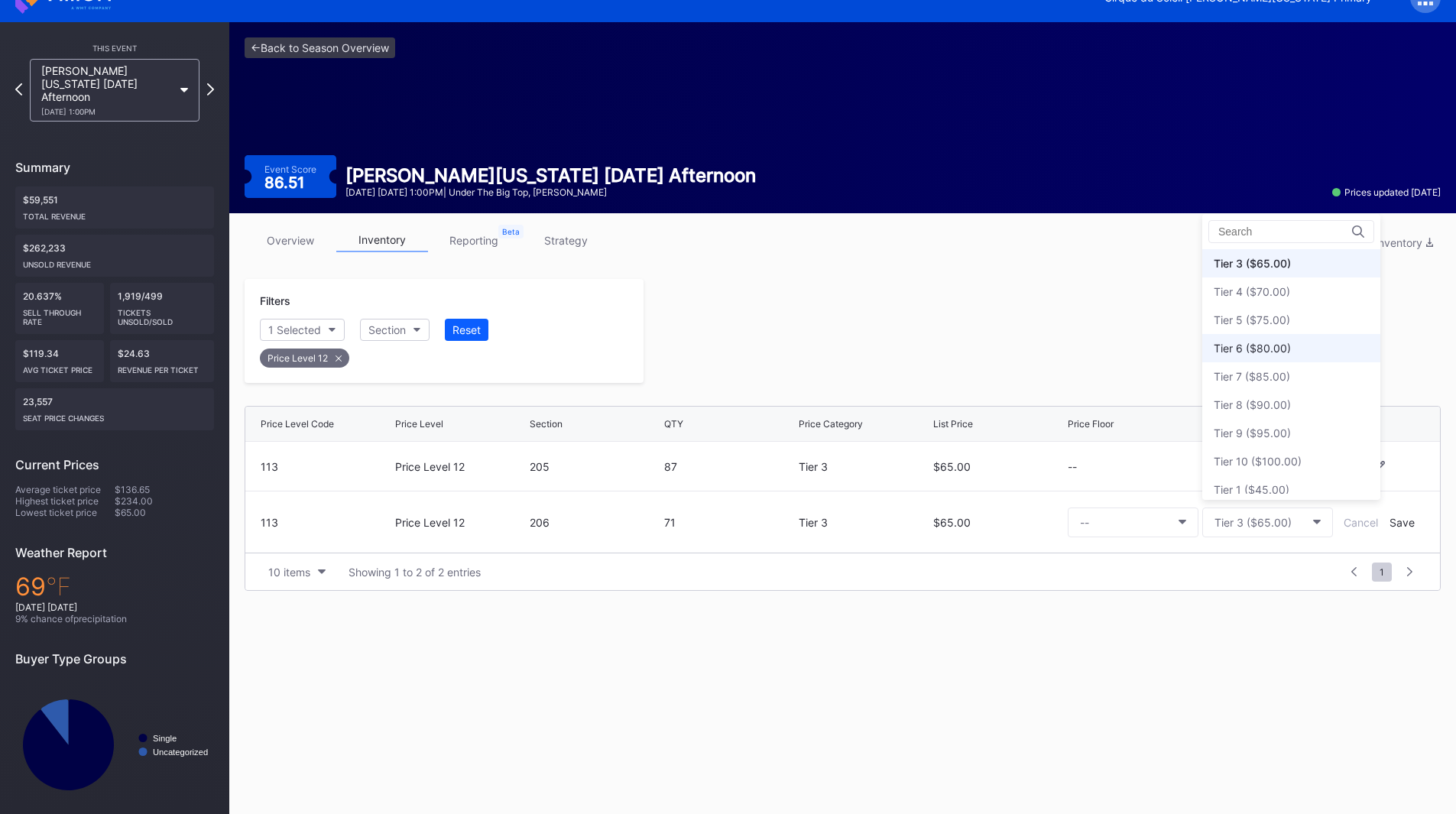
click at [1256, 353] on div "Tier 6 ($80.00)" at bounding box center [1252, 348] width 77 height 13
click at [1391, 526] on div "Save" at bounding box center [1401, 522] width 25 height 13
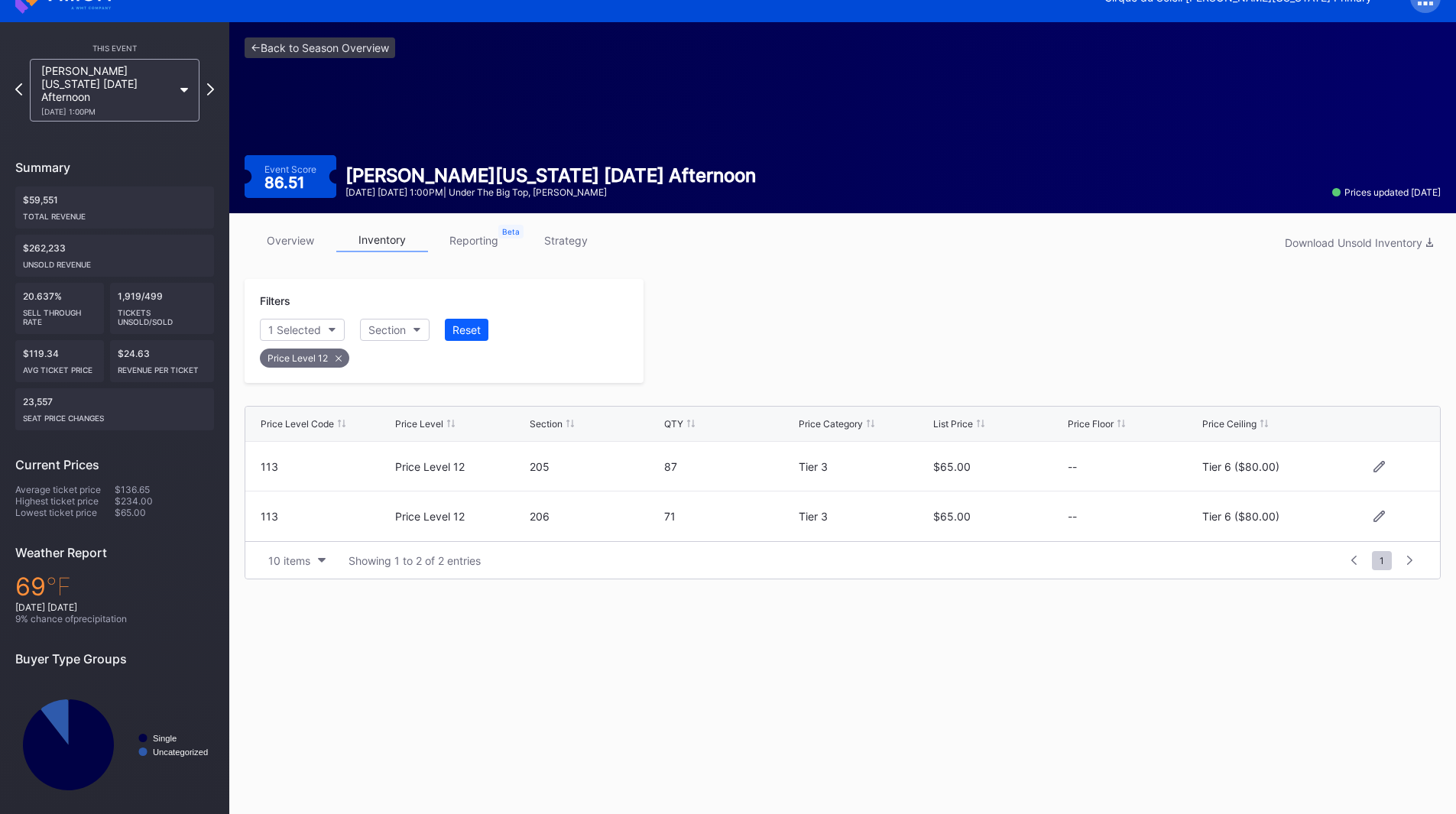
click at [978, 344] on div at bounding box center [1042, 330] width 797 height 104
click at [210, 82] on icon at bounding box center [210, 89] width 9 height 15
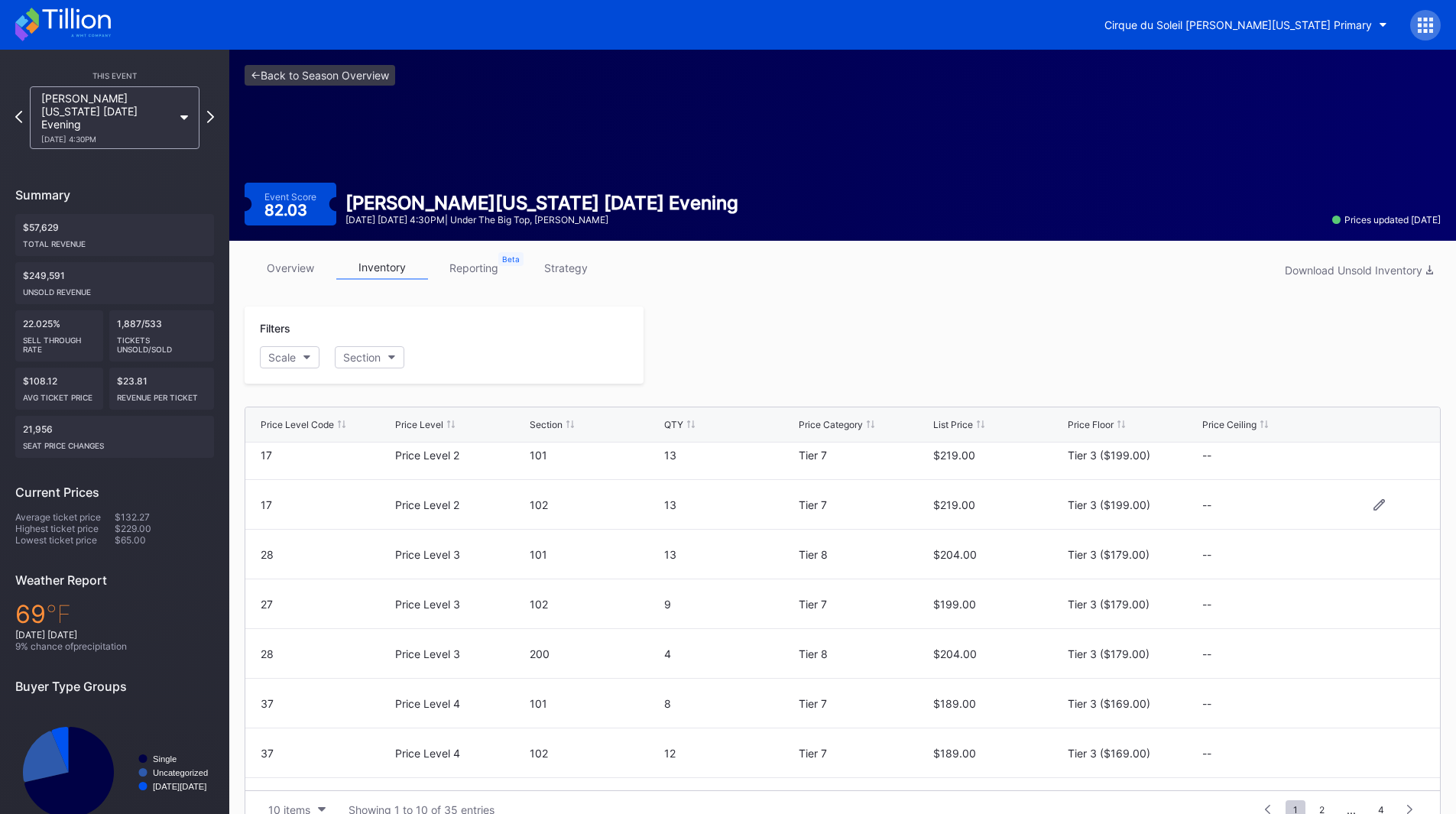
scroll to position [149, 0]
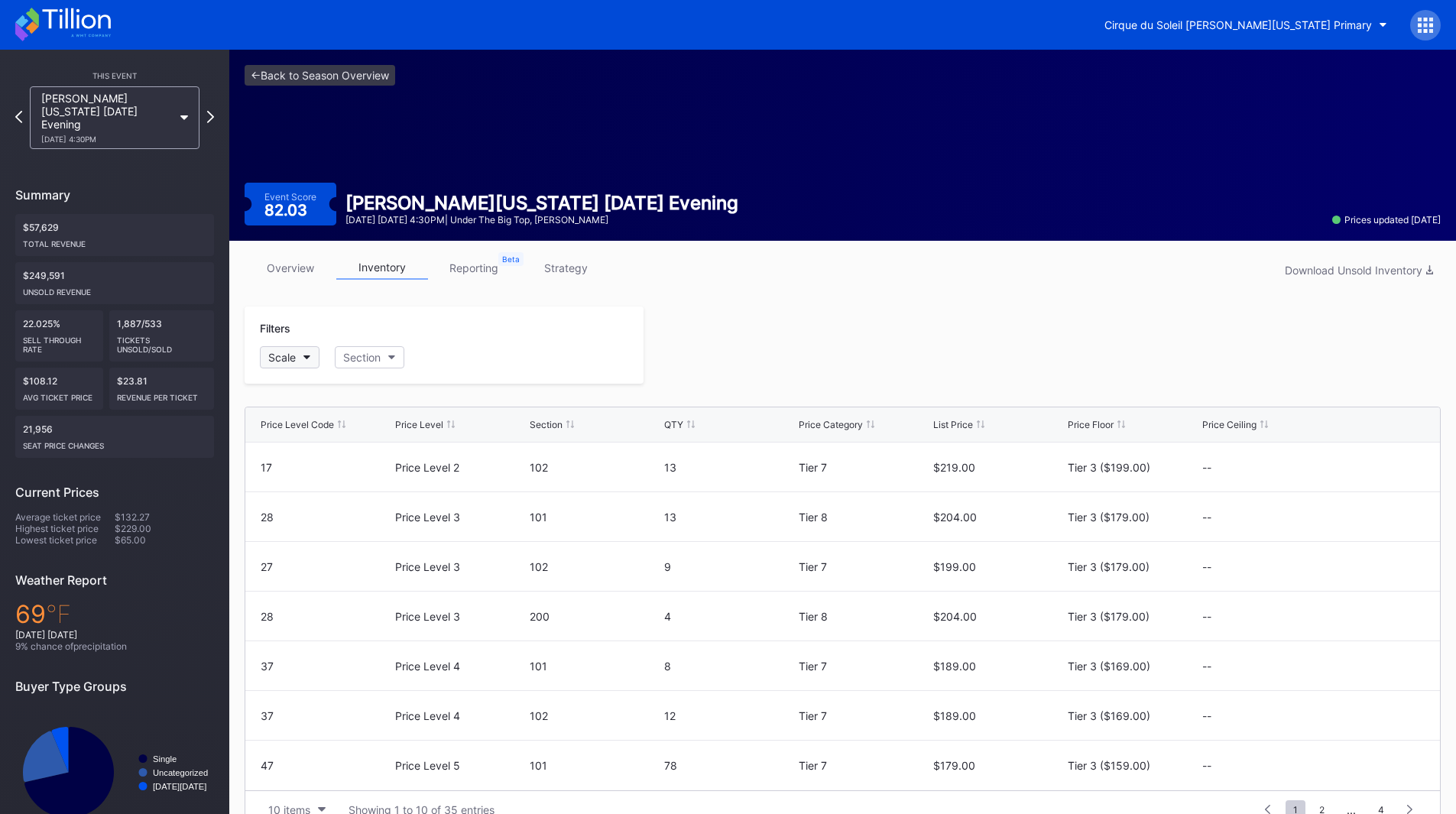
click at [281, 352] on div "Scale" at bounding box center [281, 357] width 27 height 13
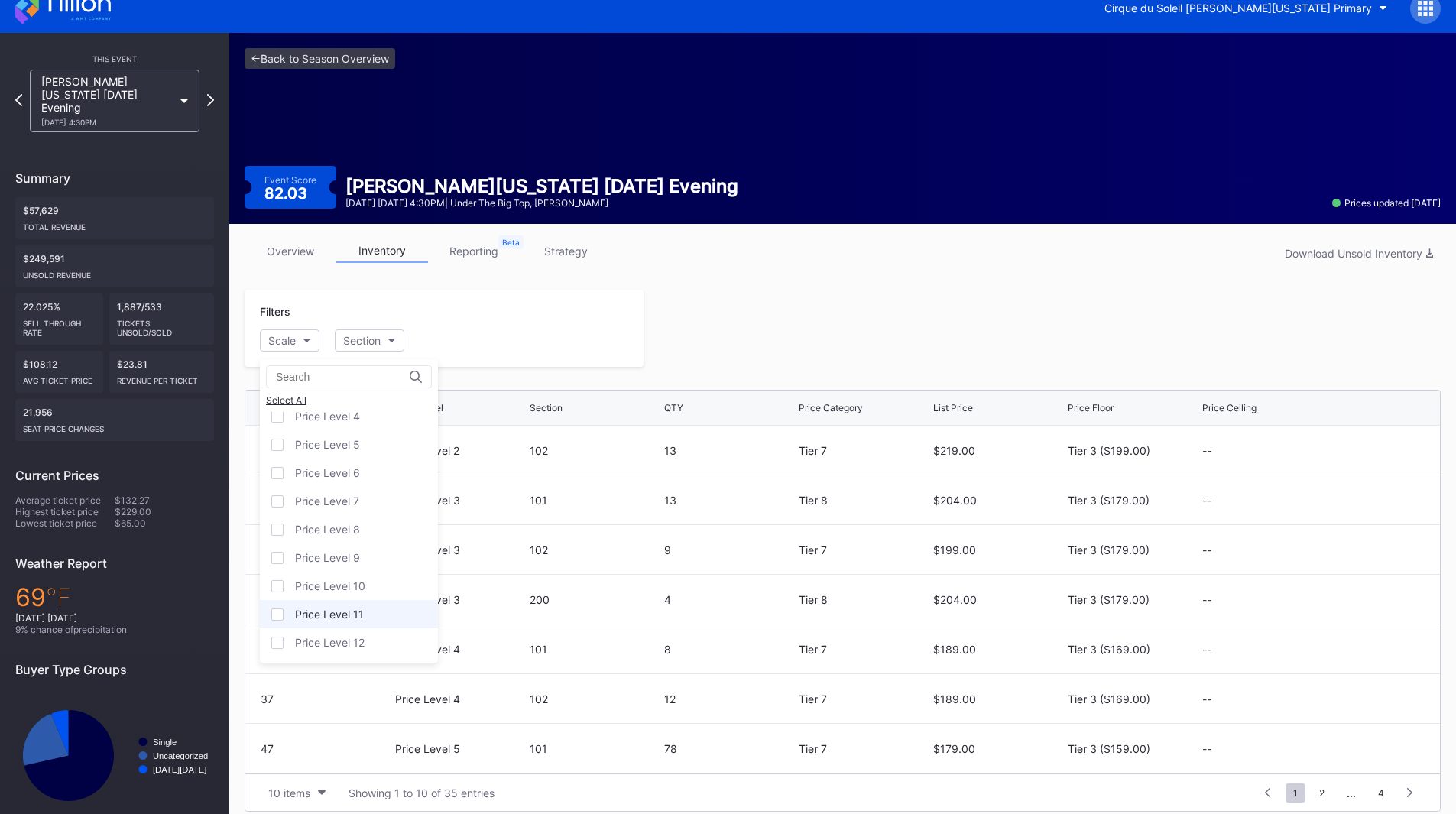
scroll to position [30, 0]
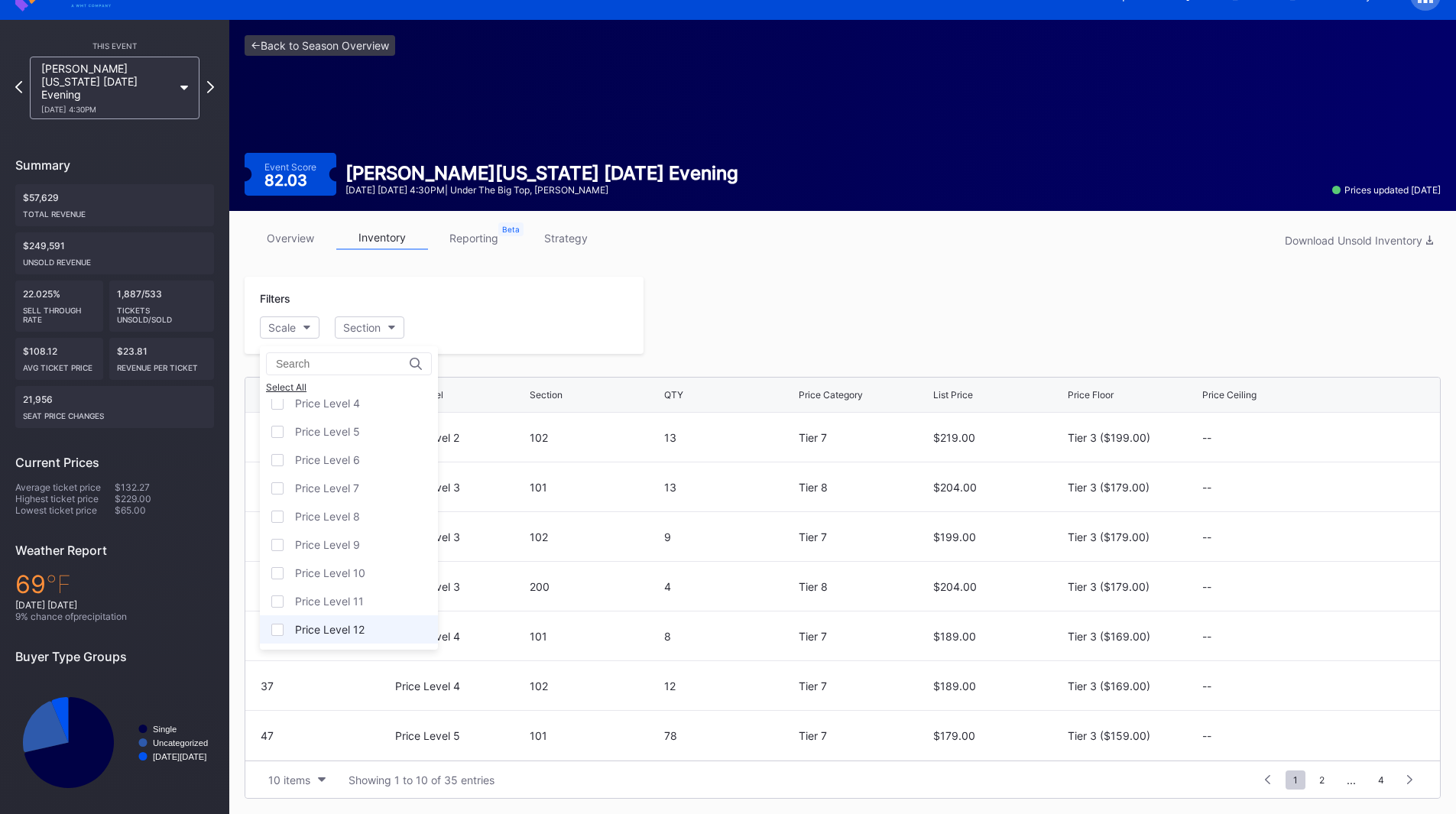
click at [360, 625] on div "Price Level 12" at bounding box center [330, 629] width 70 height 13
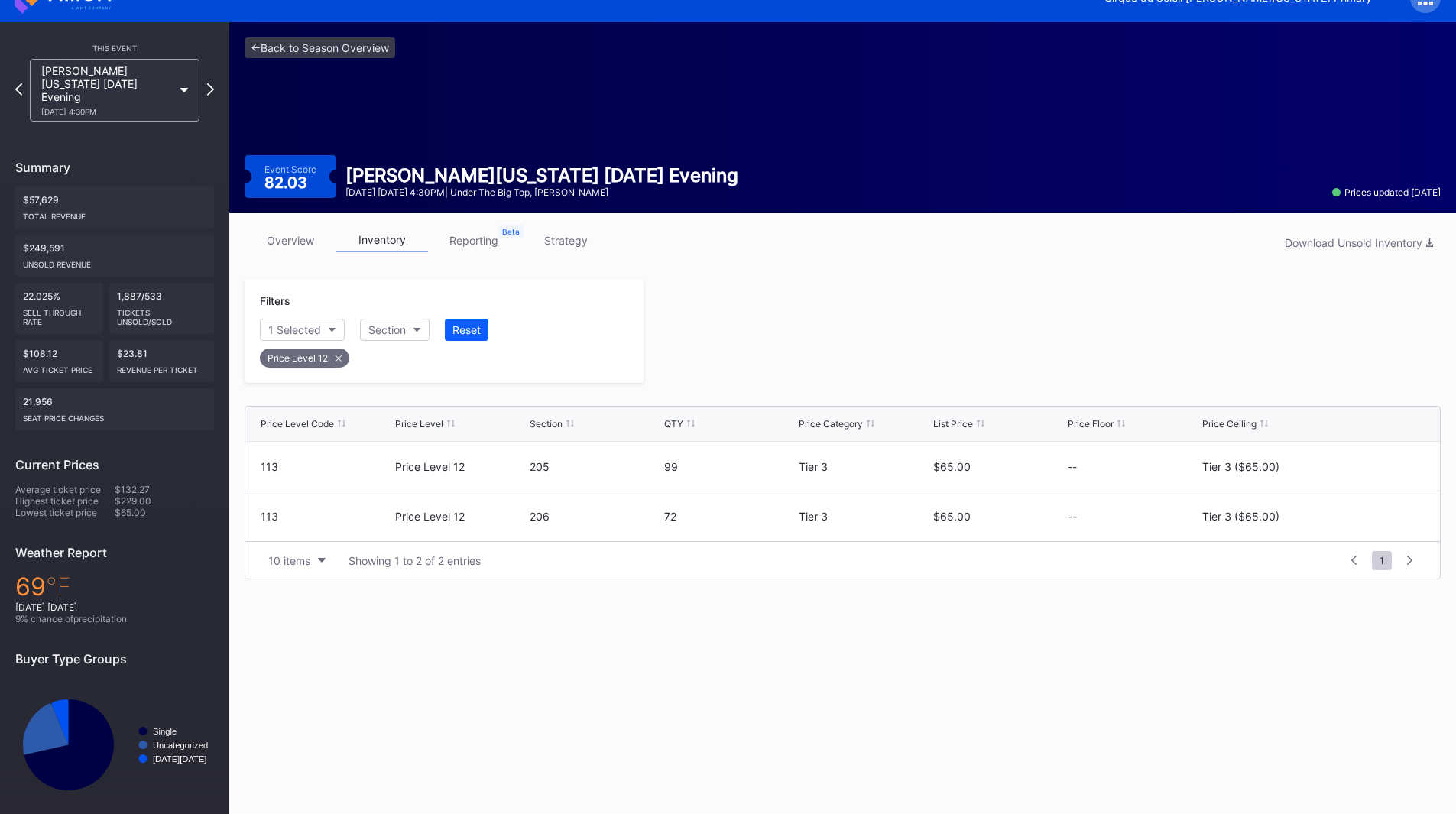
scroll to position [0, 0]
click at [1380, 461] on icon at bounding box center [1378, 466] width 11 height 11
click at [1289, 466] on div "Tier 3 ($65.00)" at bounding box center [1252, 472] width 77 height 13
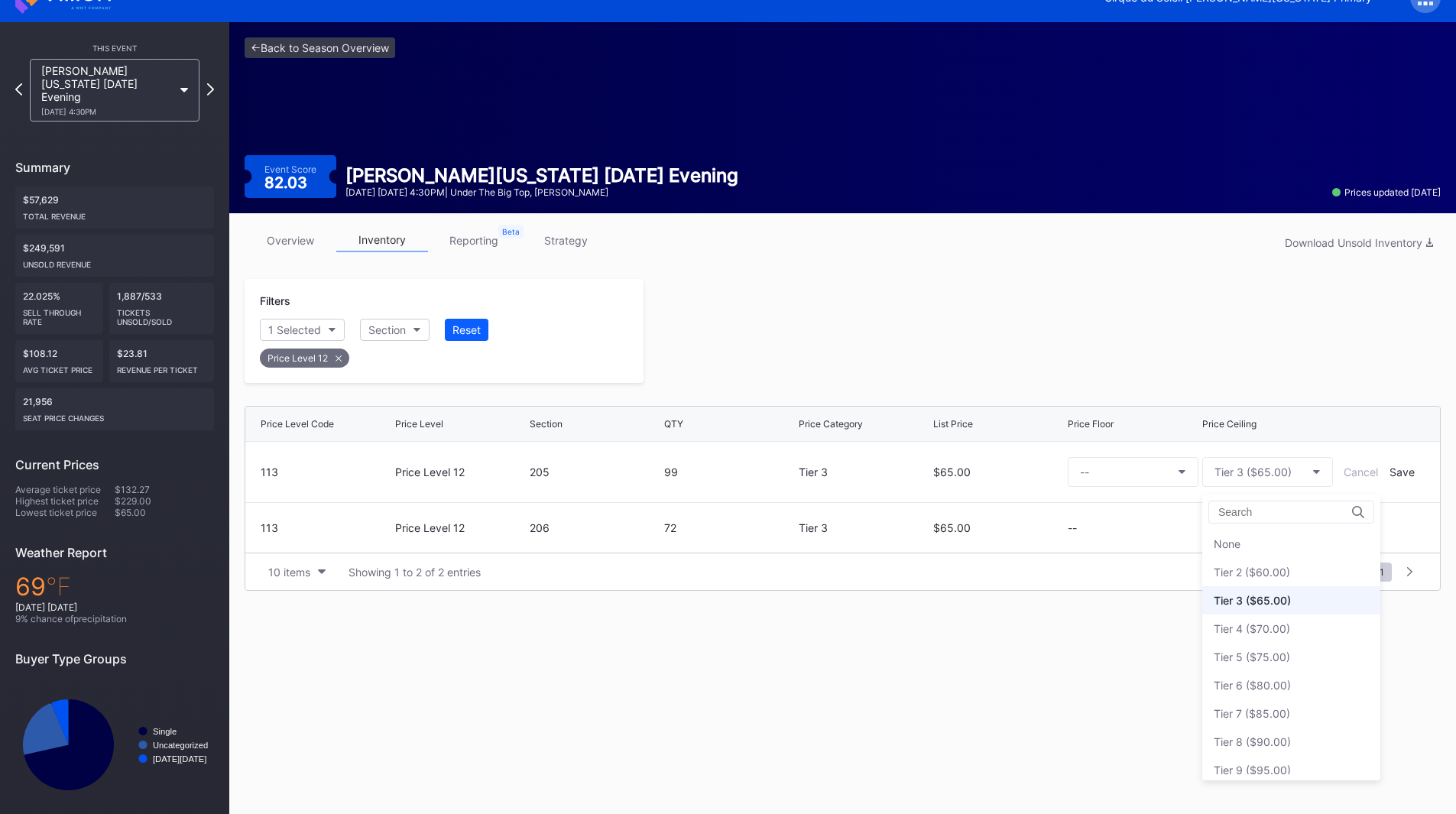
scroll to position [57, 0]
click at [1289, 638] on div "Tier 6 ($80.00)" at bounding box center [1291, 628] width 178 height 28
click at [1397, 471] on div "Save" at bounding box center [1401, 472] width 25 height 13
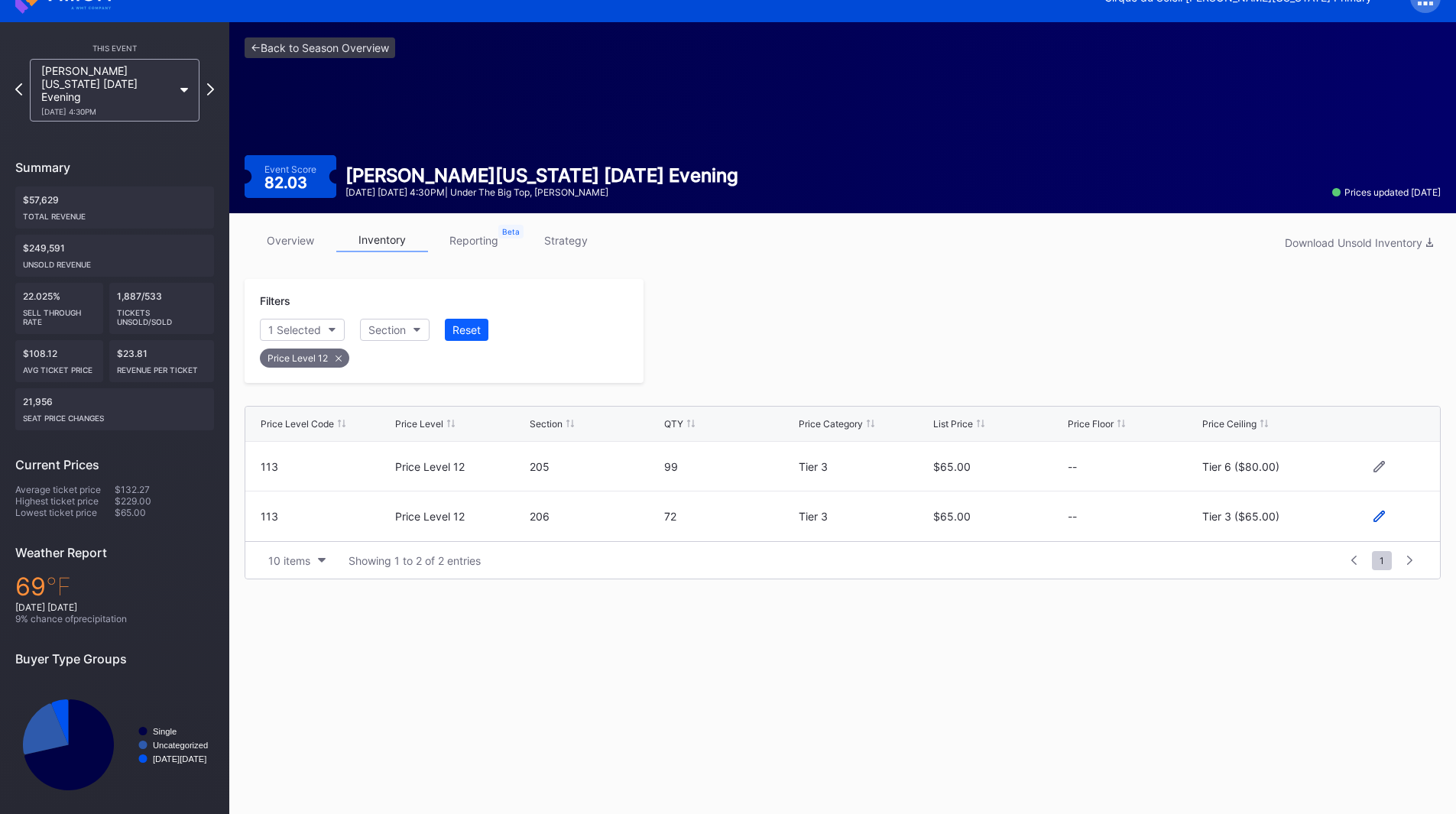
click at [1381, 518] on icon at bounding box center [1378, 515] width 11 height 11
click at [1255, 518] on div "Tier 3 ($65.00)" at bounding box center [1252, 522] width 77 height 13
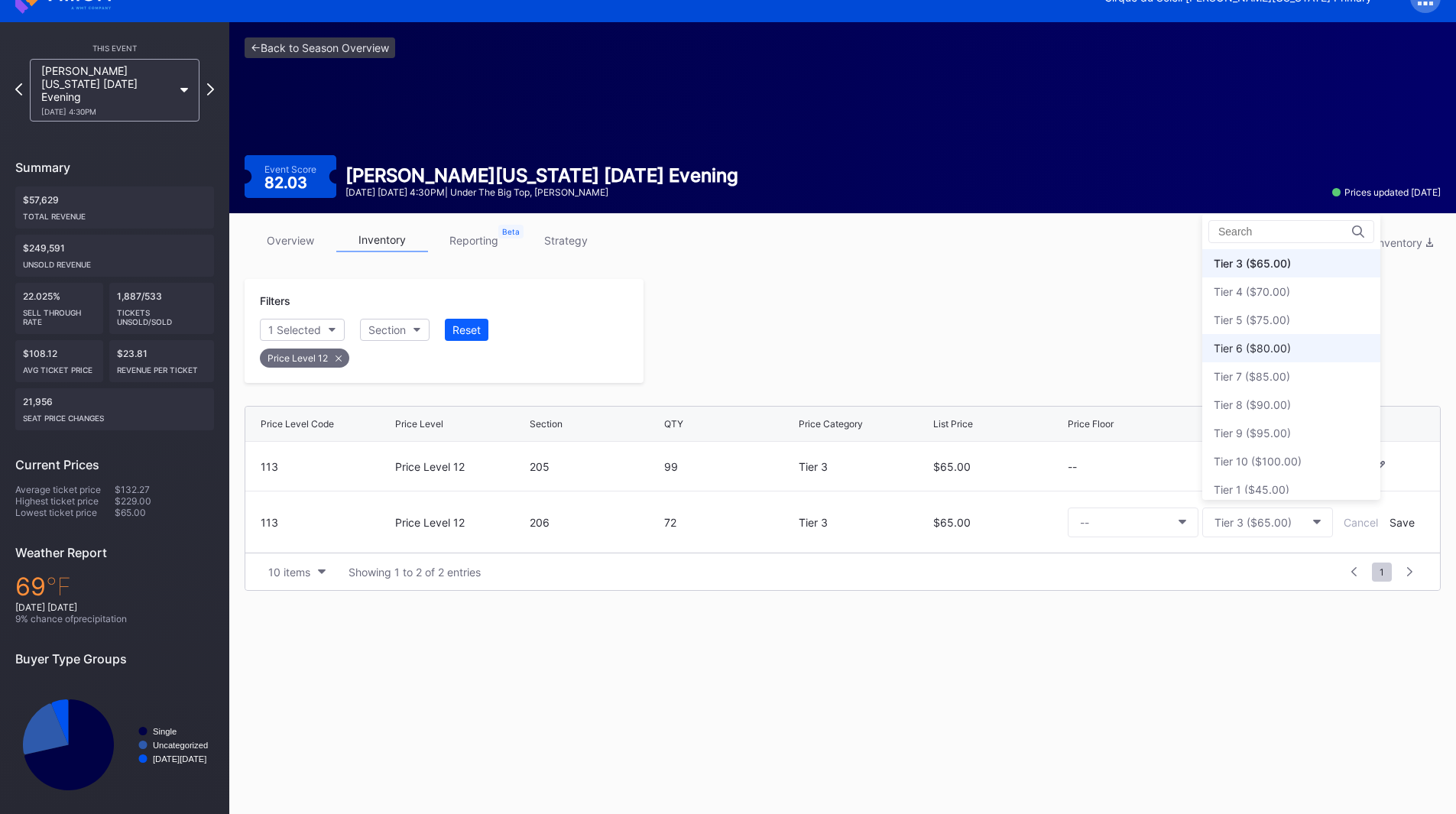
click at [1272, 352] on div "Tier 6 ($80.00)" at bounding box center [1252, 348] width 77 height 13
click at [1400, 522] on div "Save" at bounding box center [1401, 522] width 25 height 13
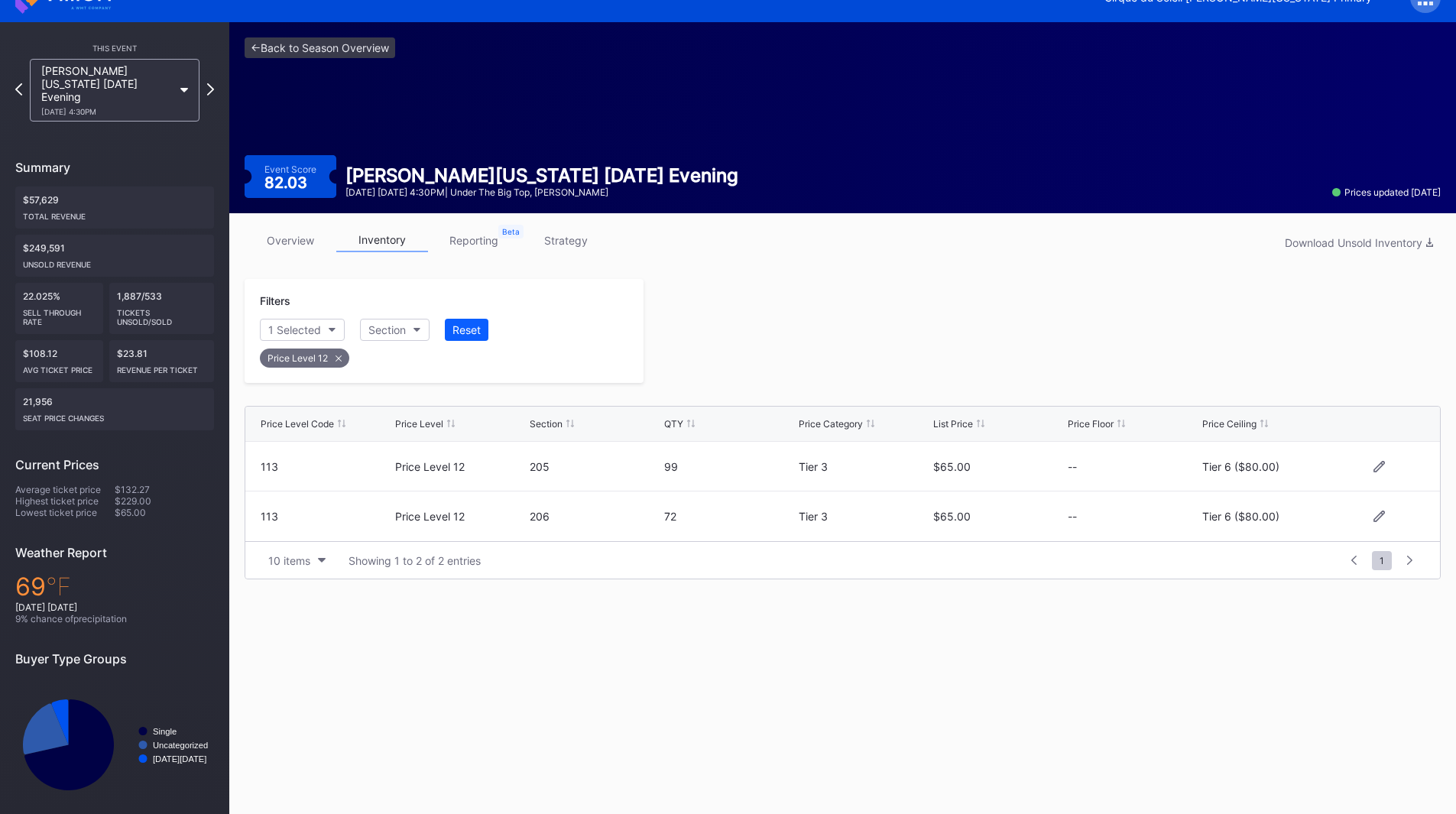
click at [919, 362] on div at bounding box center [1042, 330] width 797 height 104
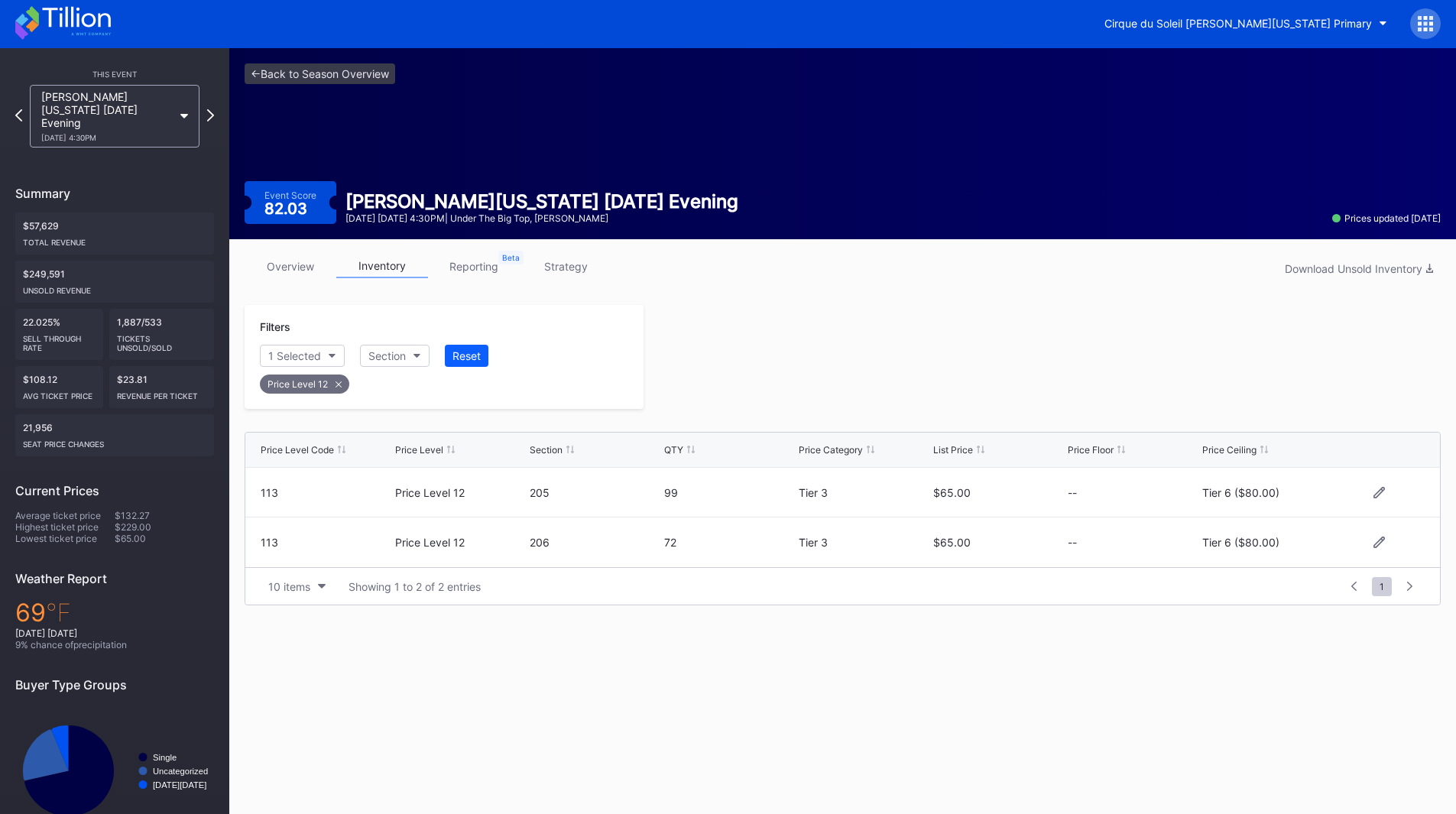
scroll to position [0, 0]
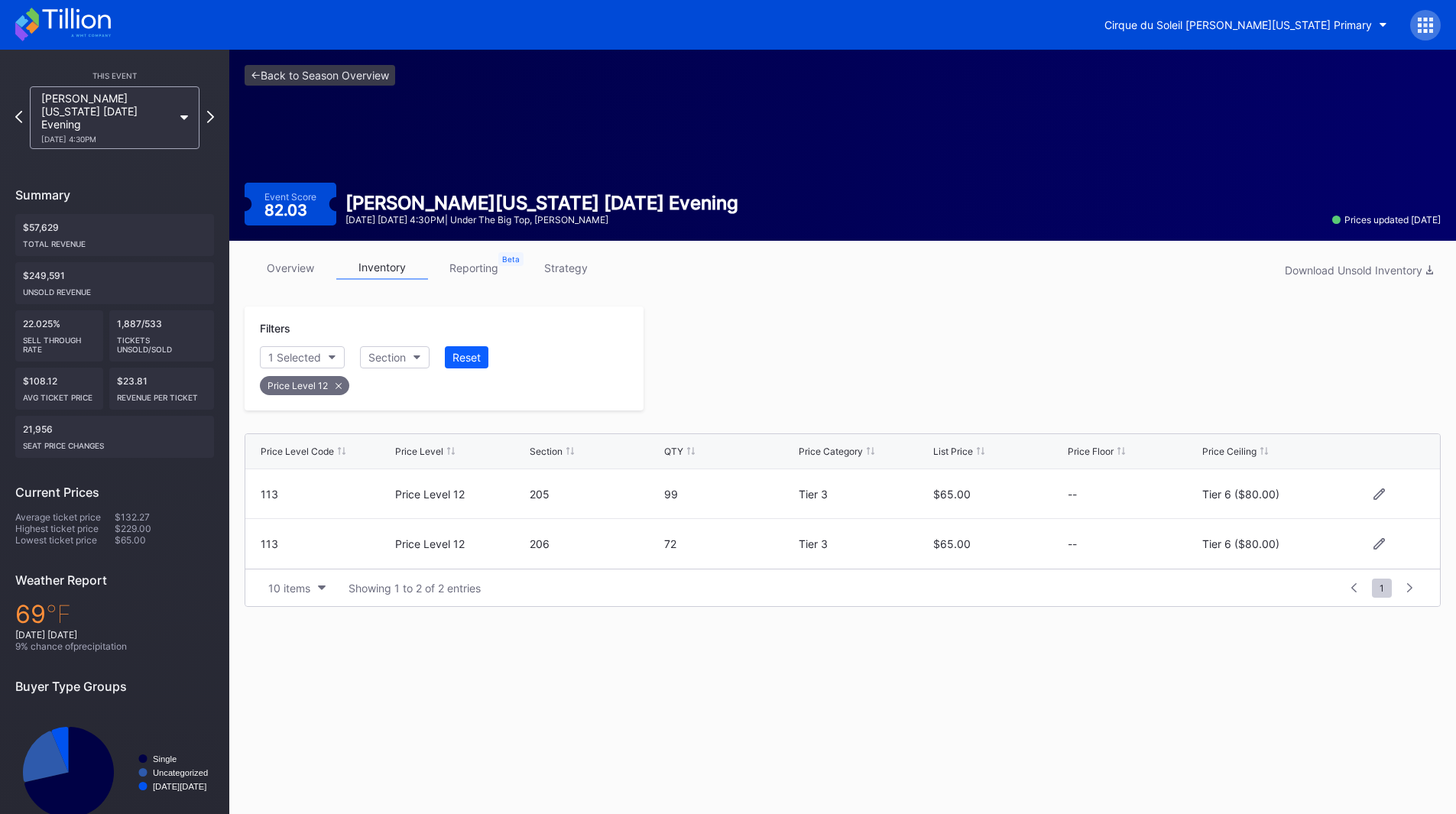
click at [70, 24] on icon at bounding box center [62, 24] width 95 height 33
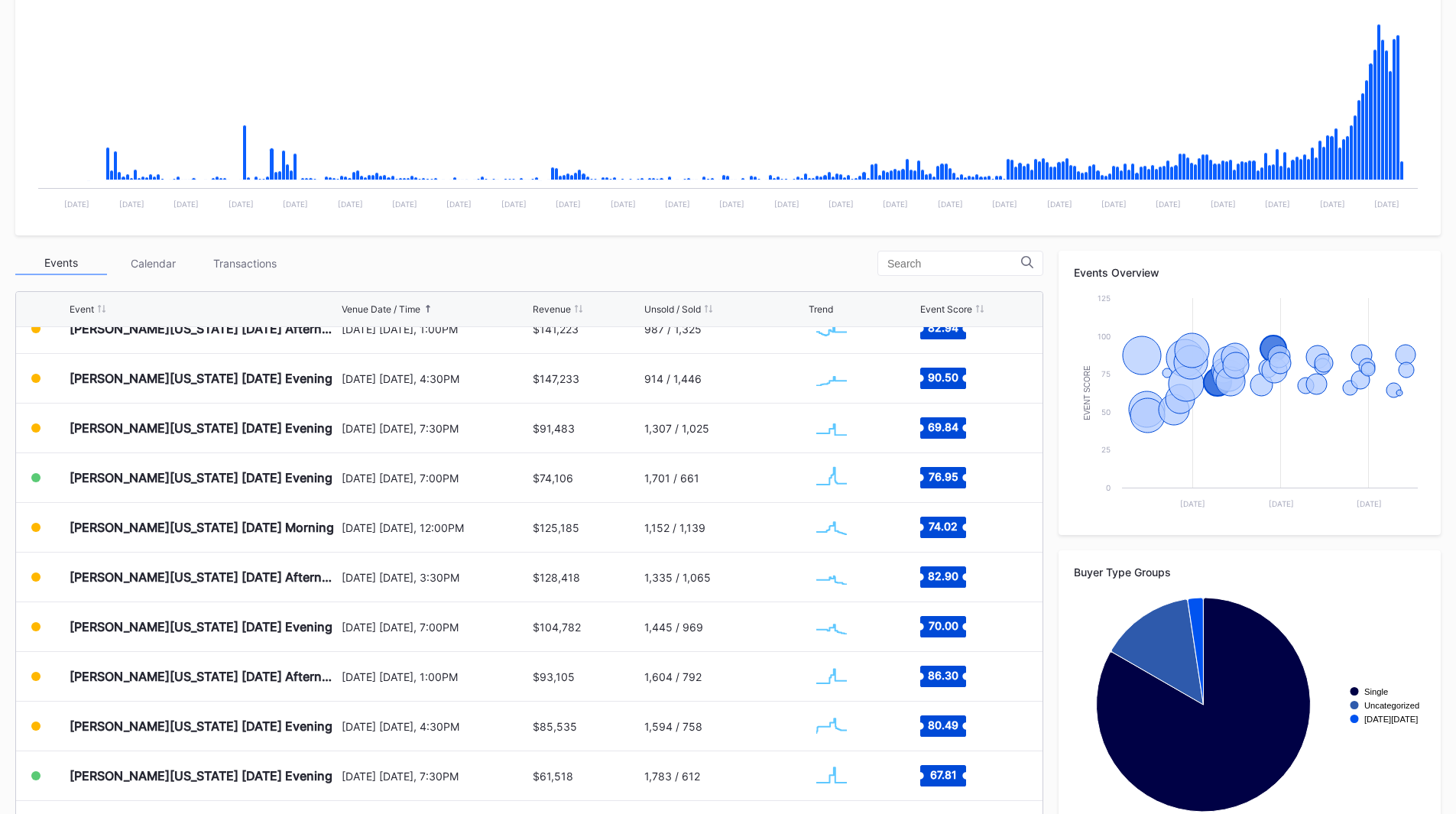
scroll to position [114, 0]
